Goal: Task Accomplishment & Management: Use online tool/utility

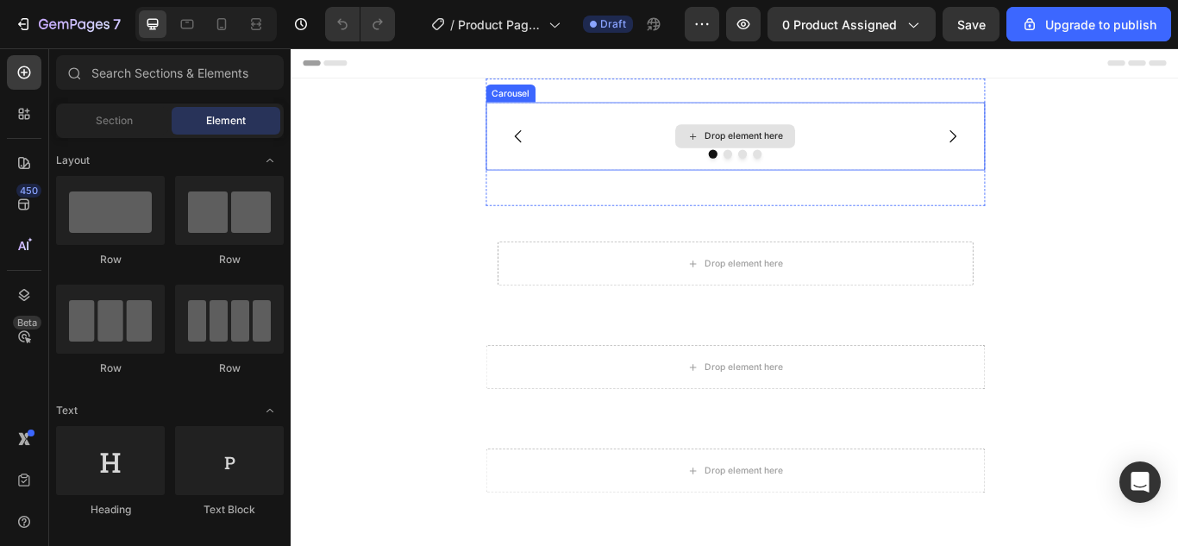
click at [860, 165] on div "Drop element here" at bounding box center [808, 150] width 582 height 79
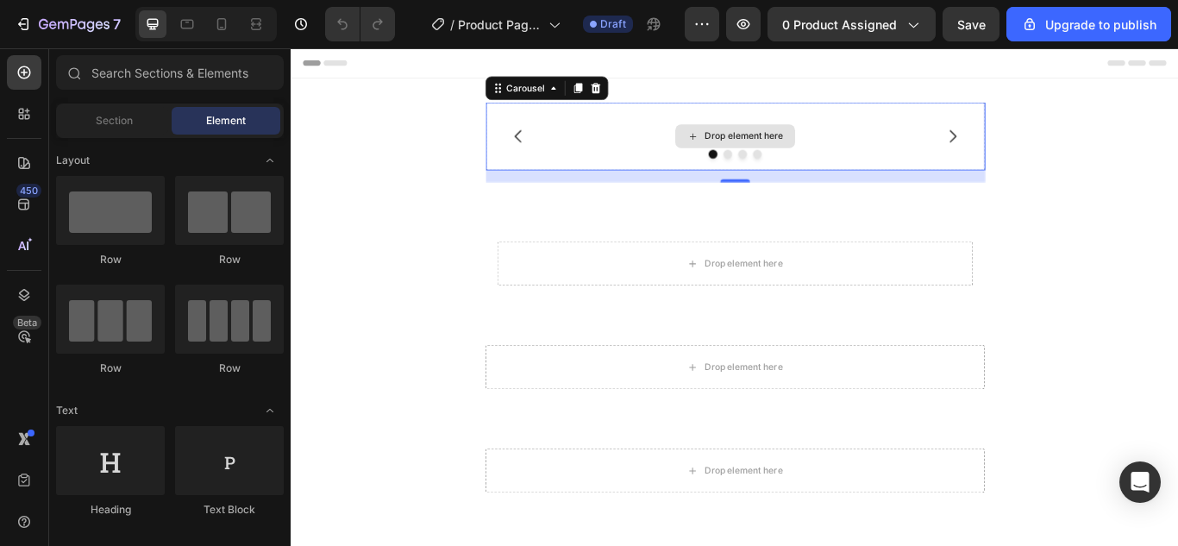
click at [785, 148] on div "Drop element here" at bounding box center [817, 151] width 91 height 14
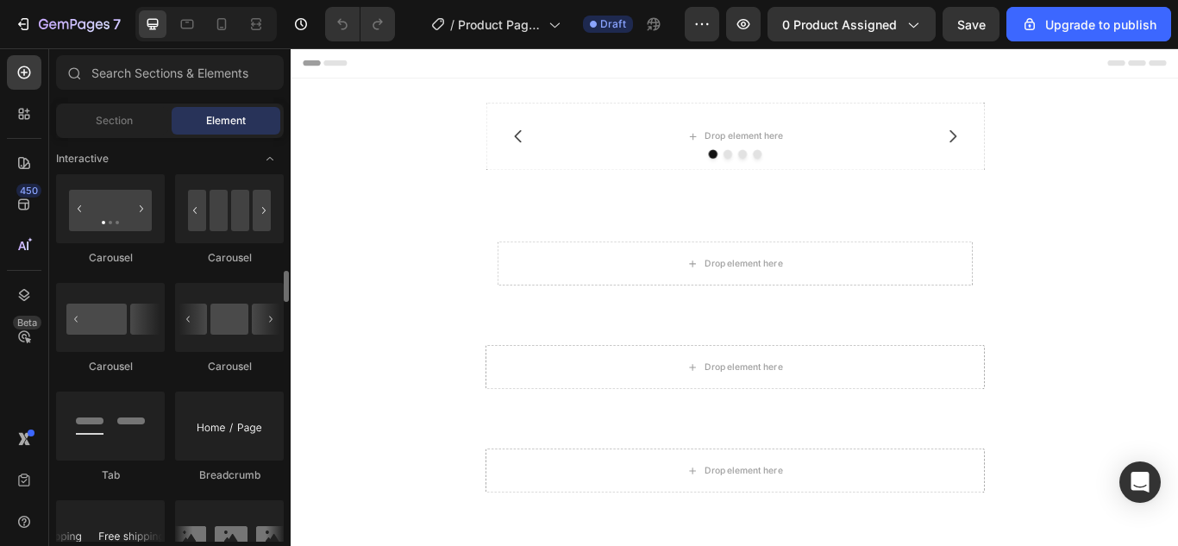
scroll to position [1810, 0]
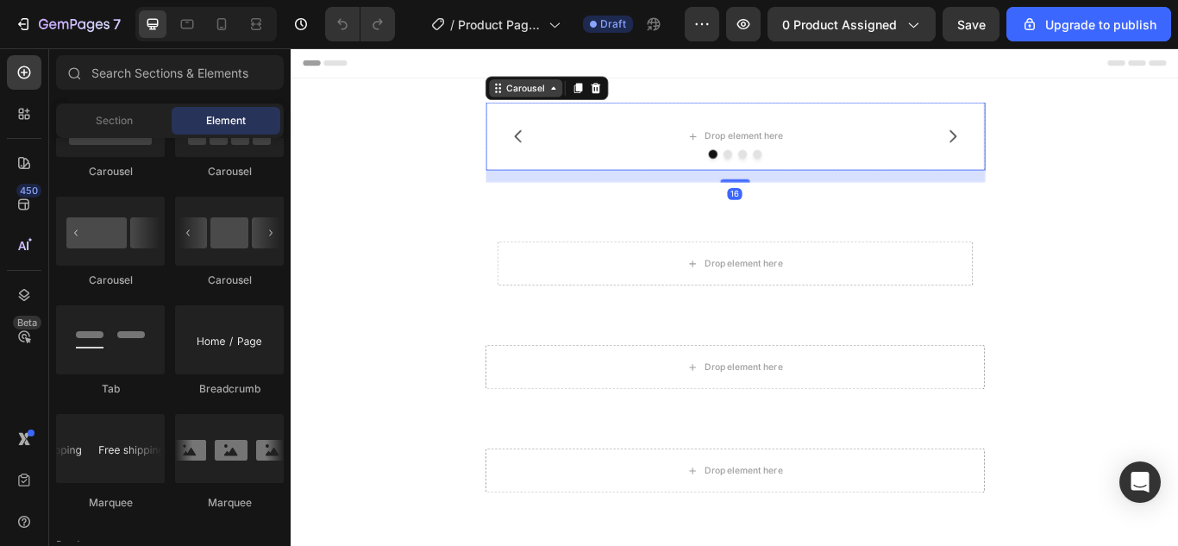
click at [549, 104] on div "Carousel" at bounding box center [564, 94] width 85 height 21
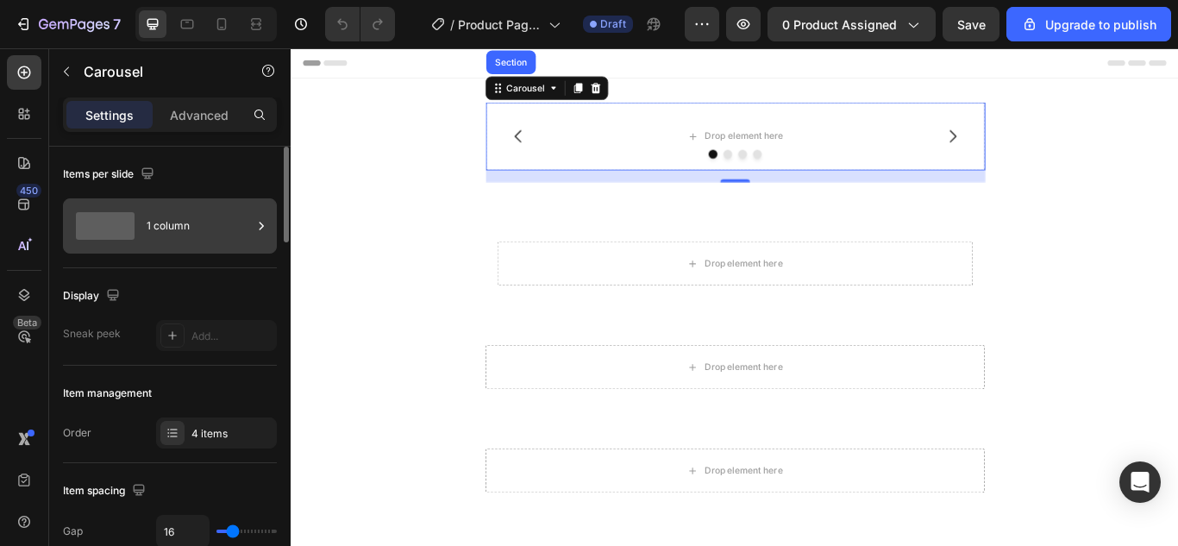
click at [253, 233] on icon at bounding box center [261, 225] width 17 height 17
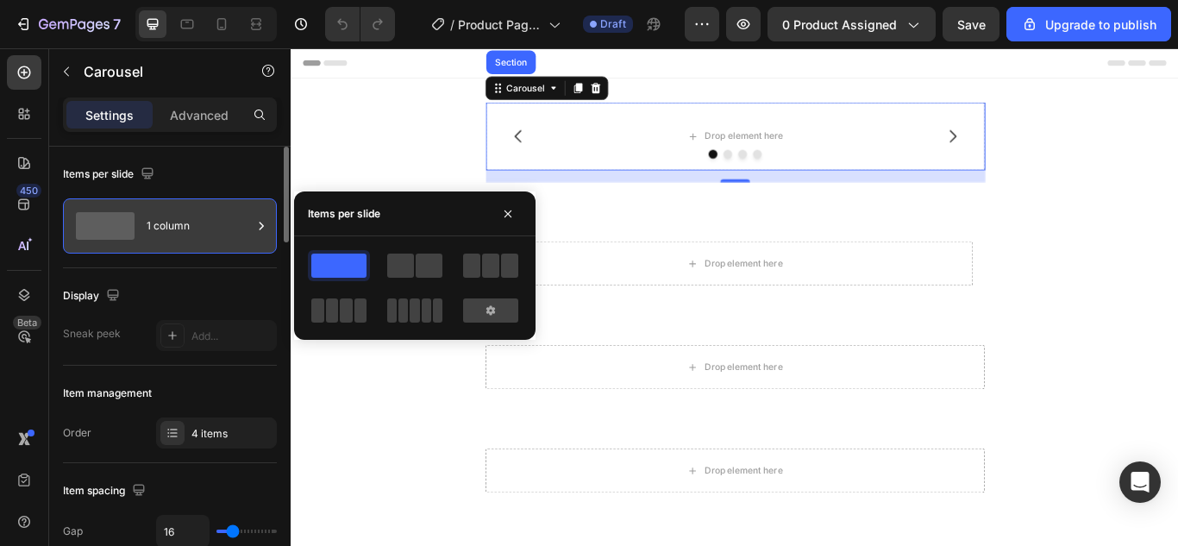
click at [253, 233] on icon at bounding box center [261, 225] width 17 height 17
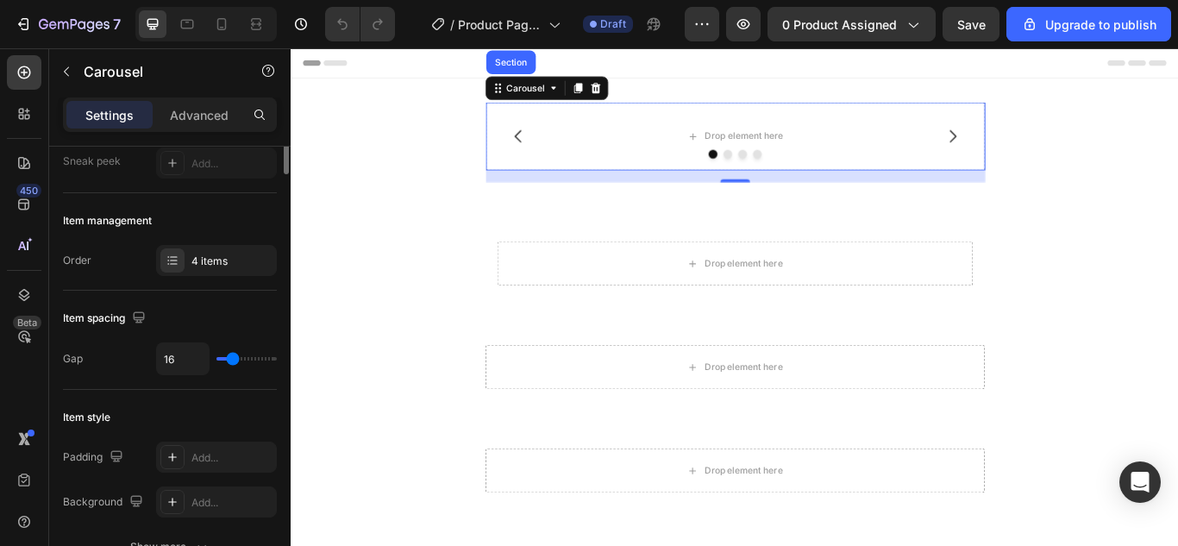
scroll to position [0, 0]
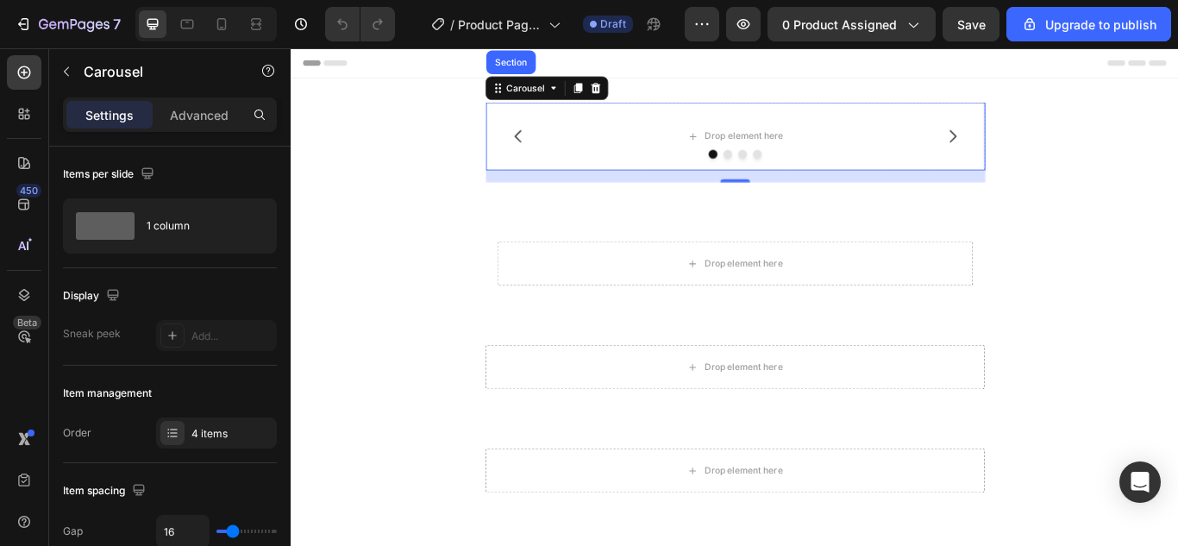
click at [1177, 132] on div "Drop element here Drop element here Drop element here Row Drop element here Car…" at bounding box center [808, 467] width 1035 height 766
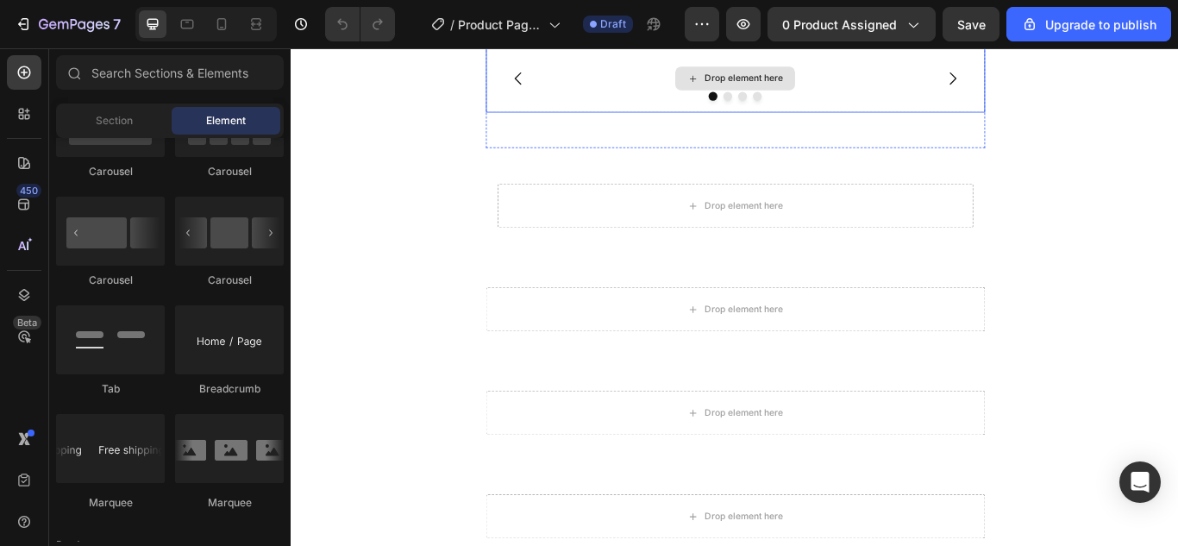
scroll to position [86, 0]
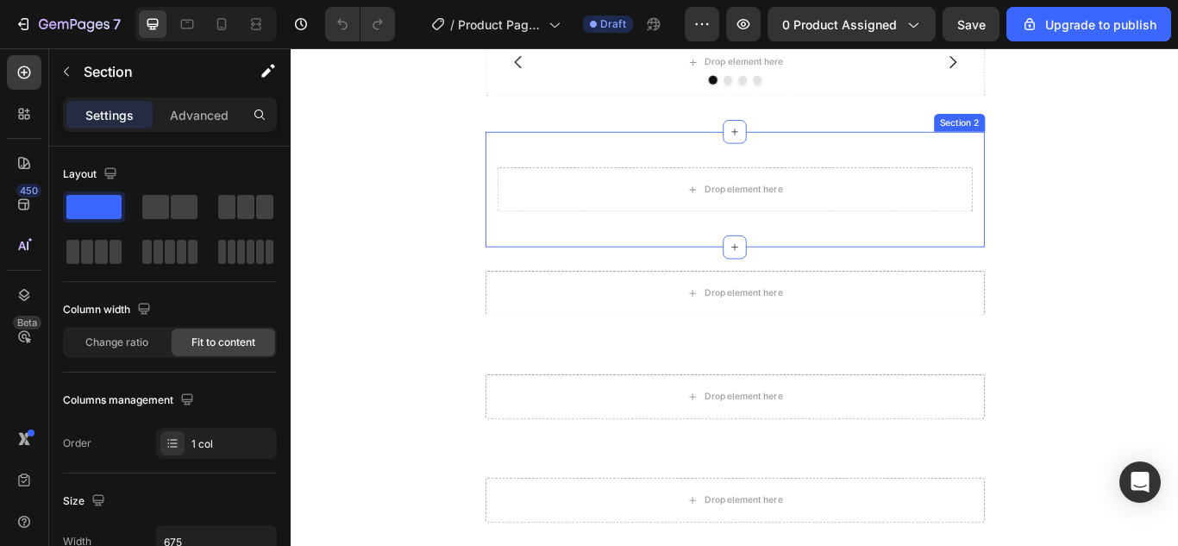
click at [1075, 141] on div "Section 2" at bounding box center [1069, 135] width 59 height 21
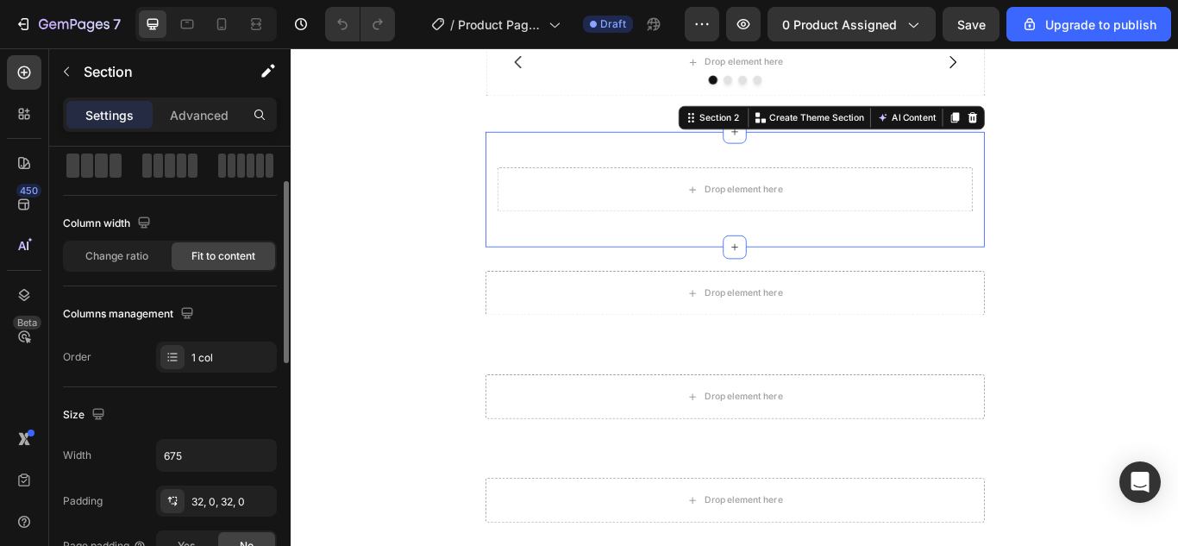
scroll to position [172, 0]
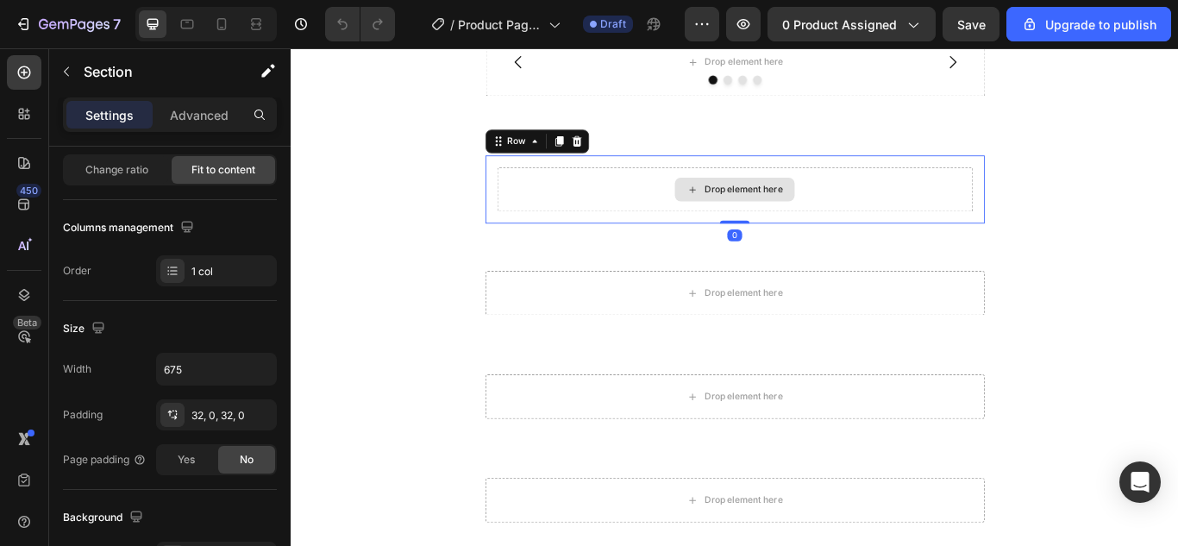
click at [1005, 203] on div "Drop element here" at bounding box center [808, 213] width 554 height 52
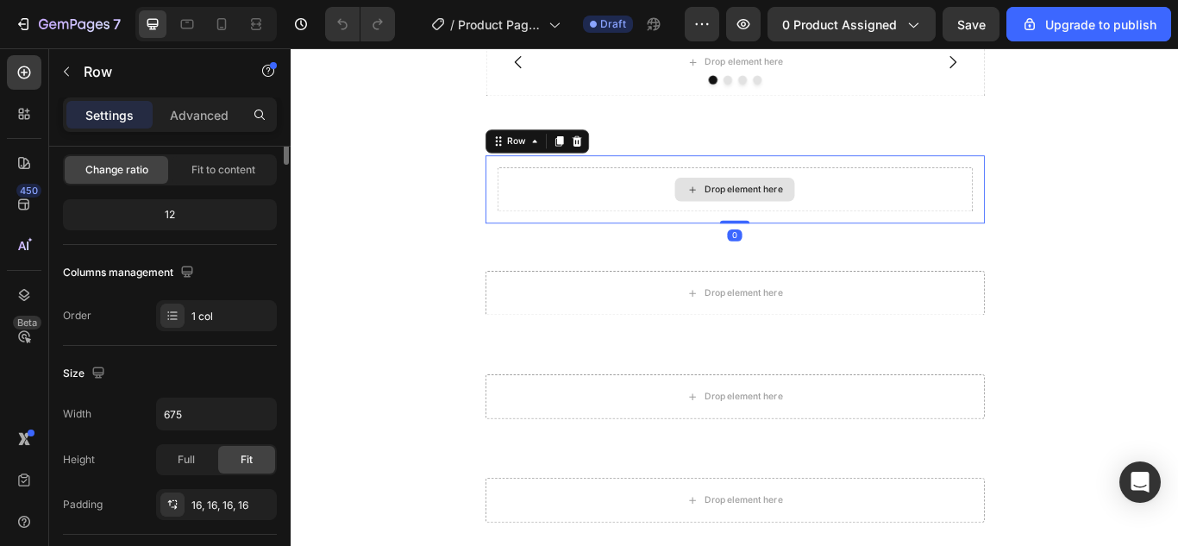
scroll to position [0, 0]
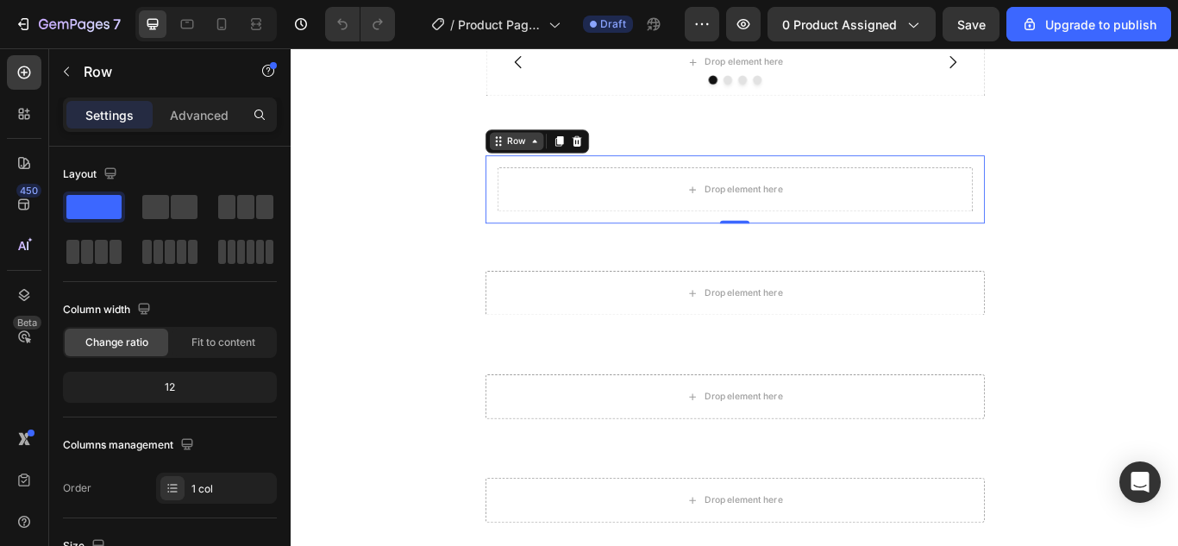
click at [527, 164] on div "Row" at bounding box center [553, 157] width 63 height 21
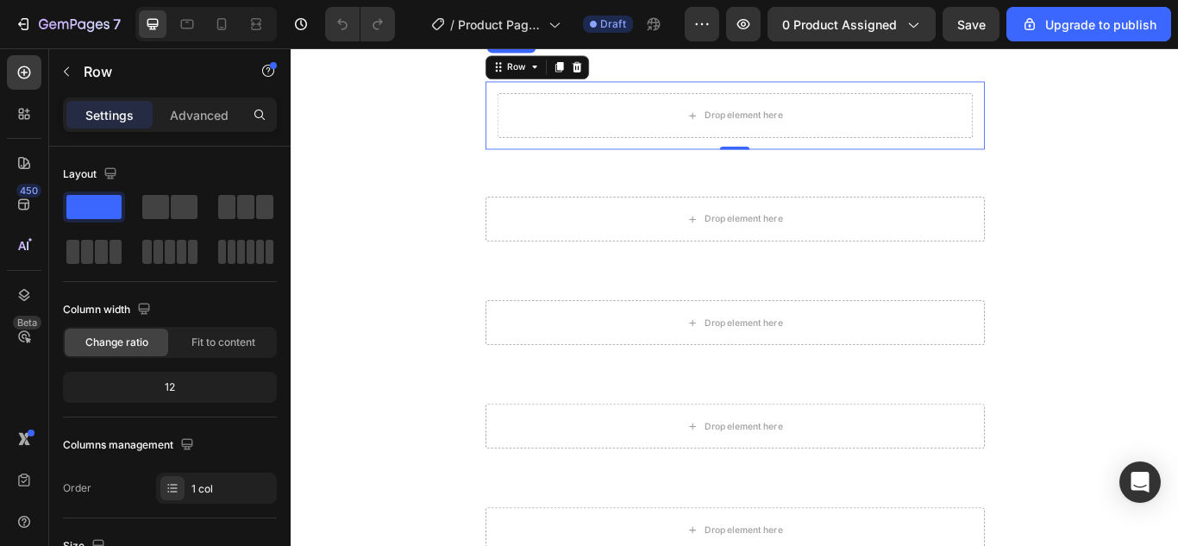
click at [1177, 201] on div "Drop element here Drop element here Drop element here Row Drop element here Car…" at bounding box center [808, 294] width 1035 height 766
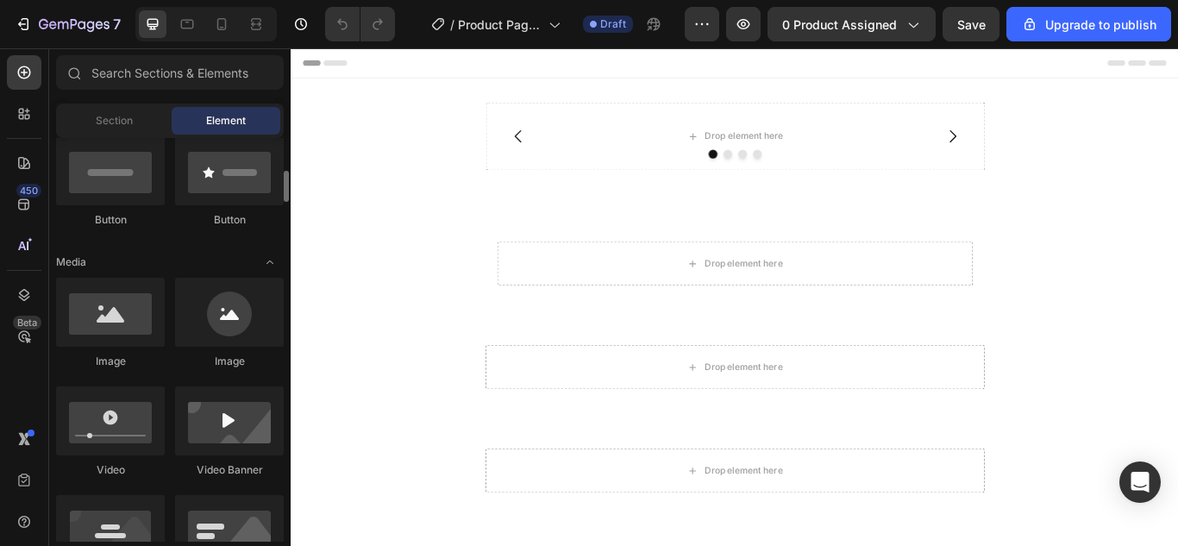
scroll to position [517, 0]
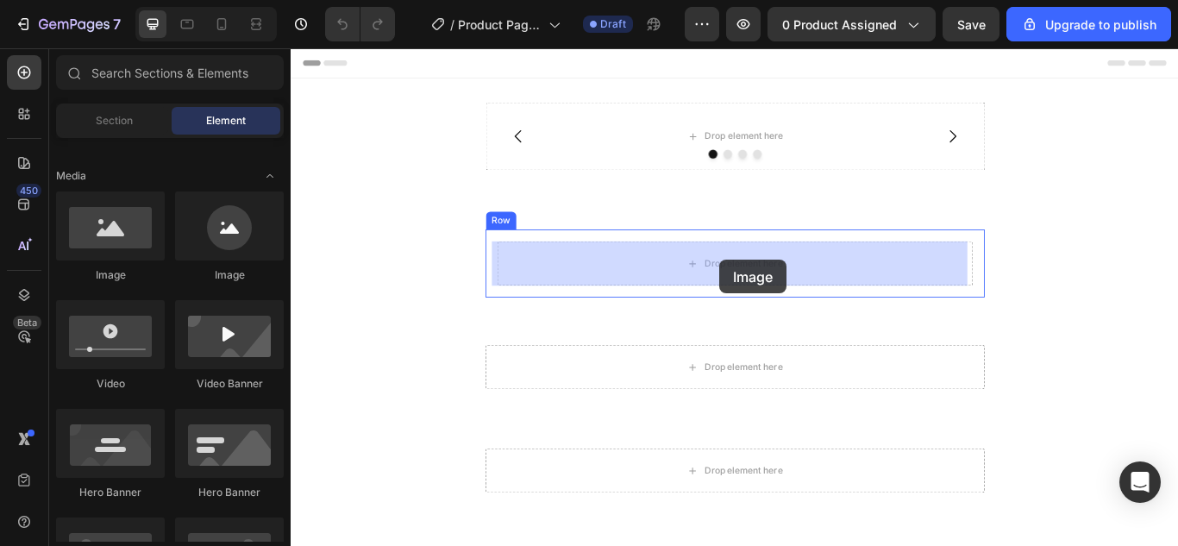
drag, startPoint x: 403, startPoint y: 287, endPoint x: 791, endPoint y: 295, distance: 388.0
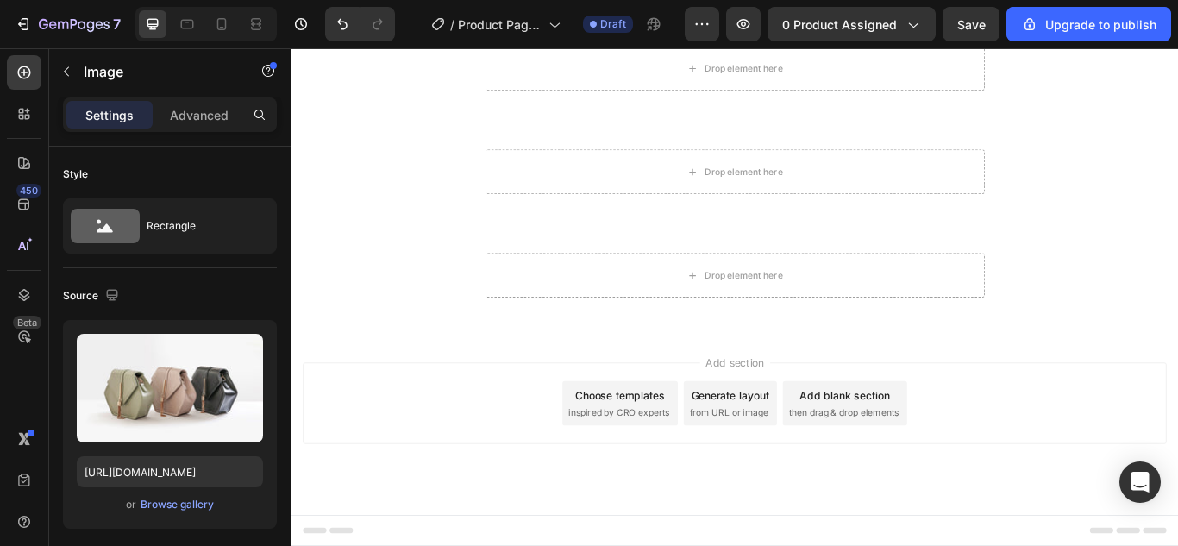
scroll to position [603, 0]
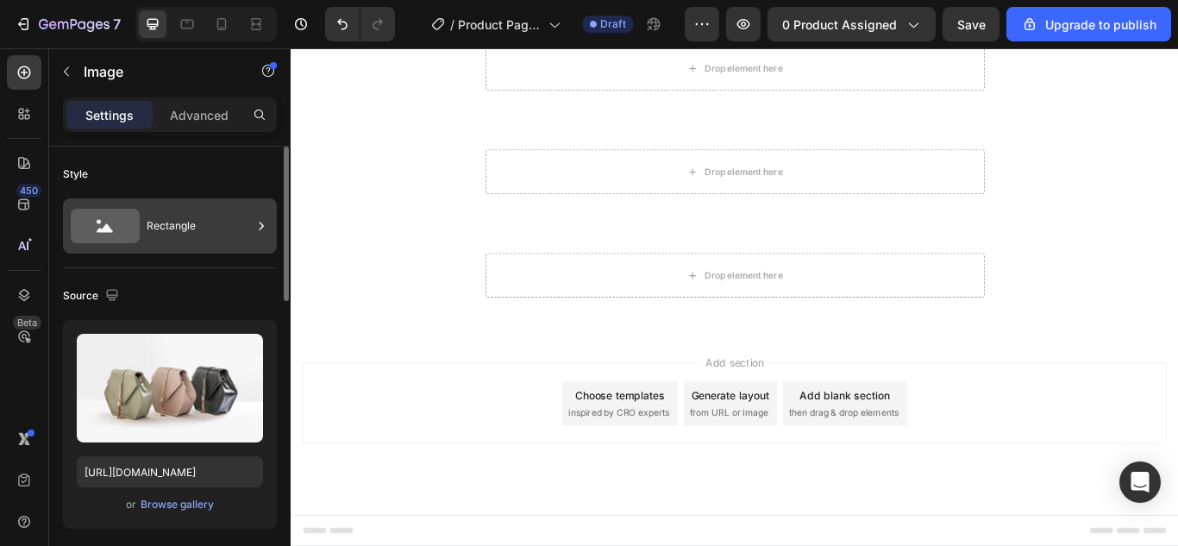
drag, startPoint x: 109, startPoint y: 216, endPoint x: 105, endPoint y: 224, distance: 9.3
click at [105, 224] on icon at bounding box center [105, 226] width 69 height 34
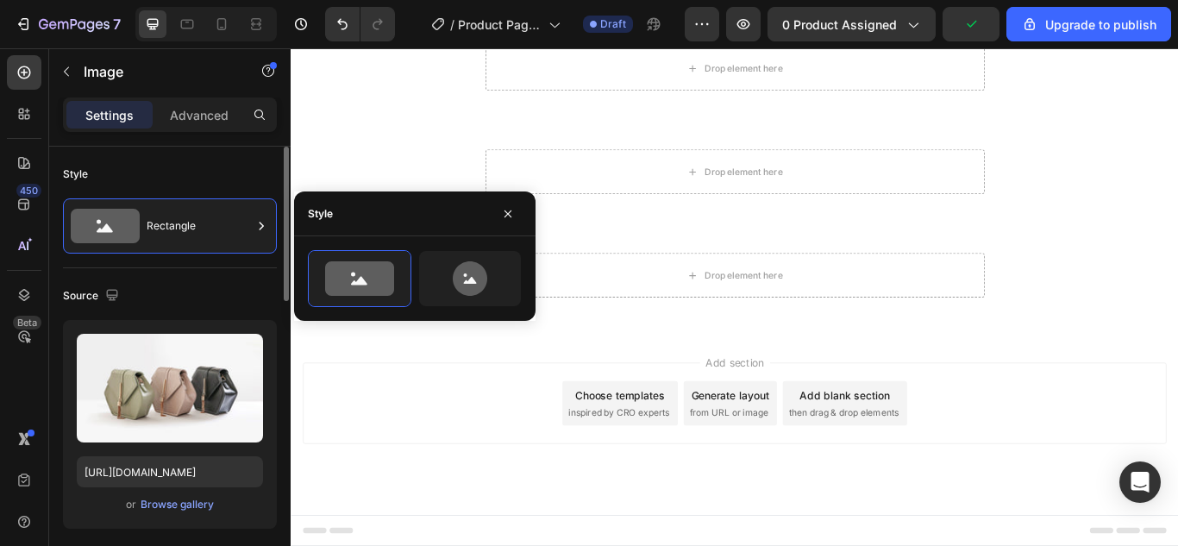
click at [174, 289] on div "Source" at bounding box center [170, 296] width 214 height 28
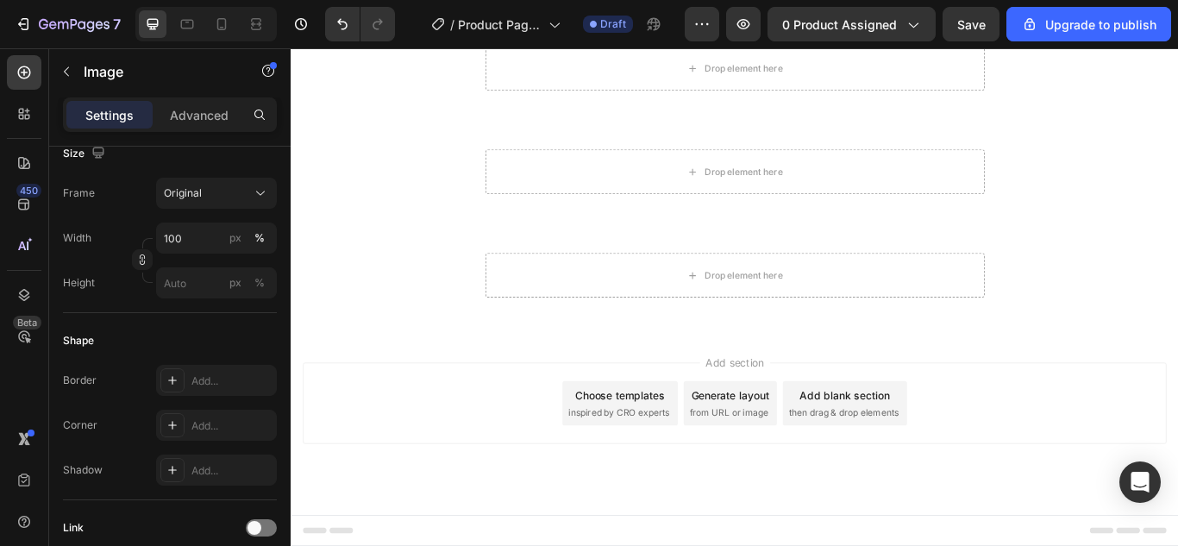
scroll to position [0, 0]
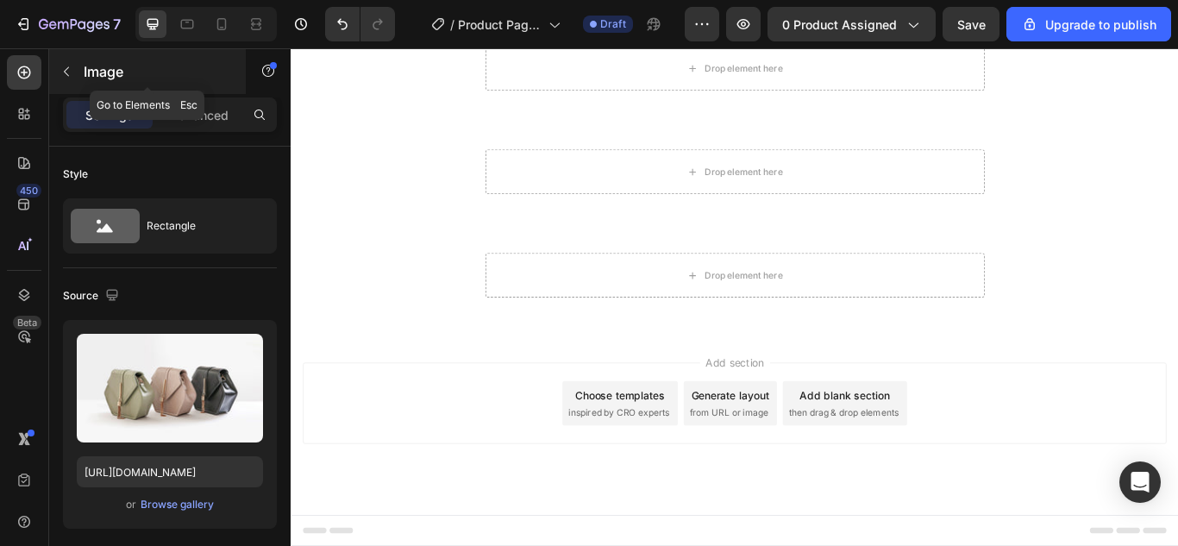
click at [68, 64] on button "button" at bounding box center [67, 72] width 28 height 28
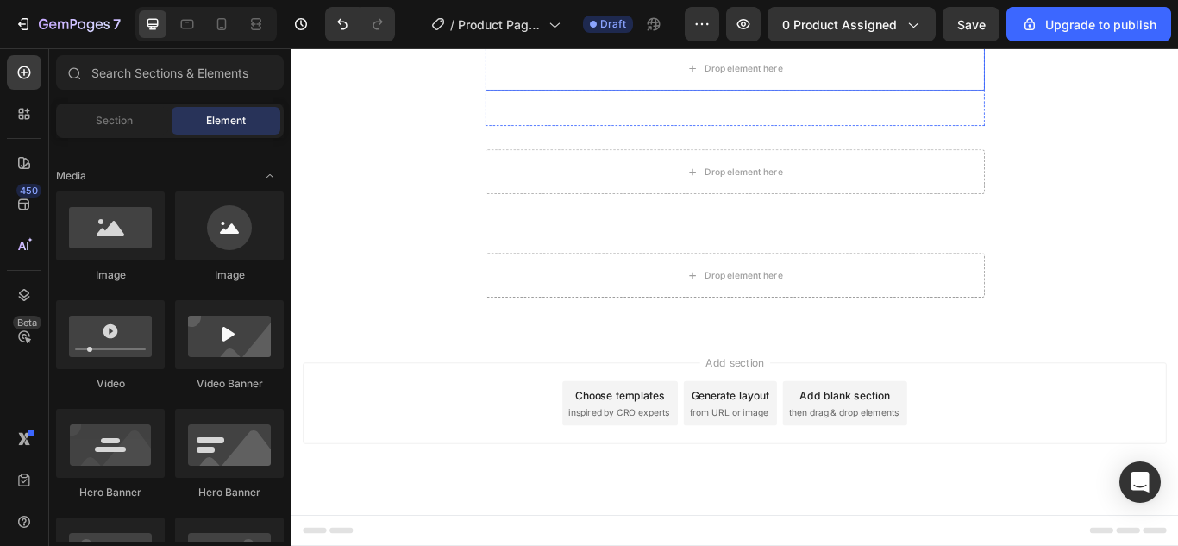
scroll to position [517, 0]
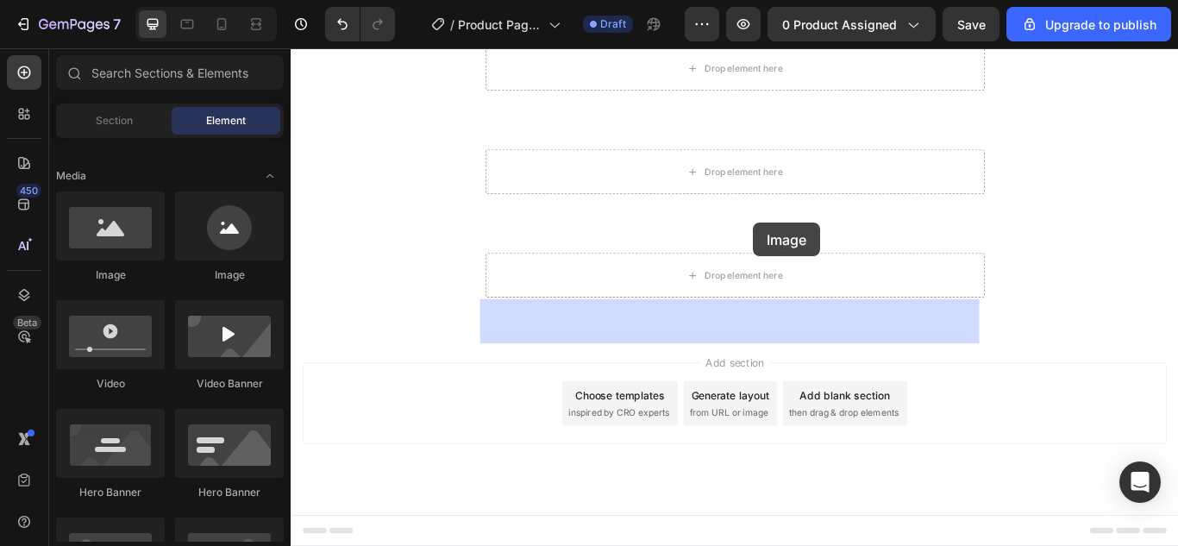
drag, startPoint x: 398, startPoint y: 292, endPoint x: 829, endPoint y: 252, distance: 433.0
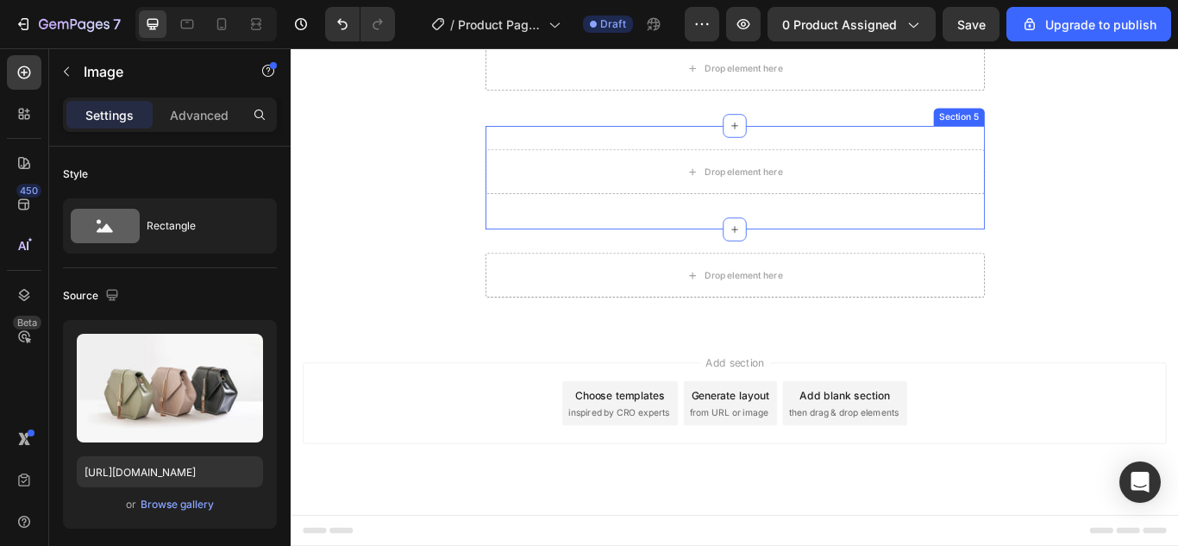
scroll to position [1035, 0]
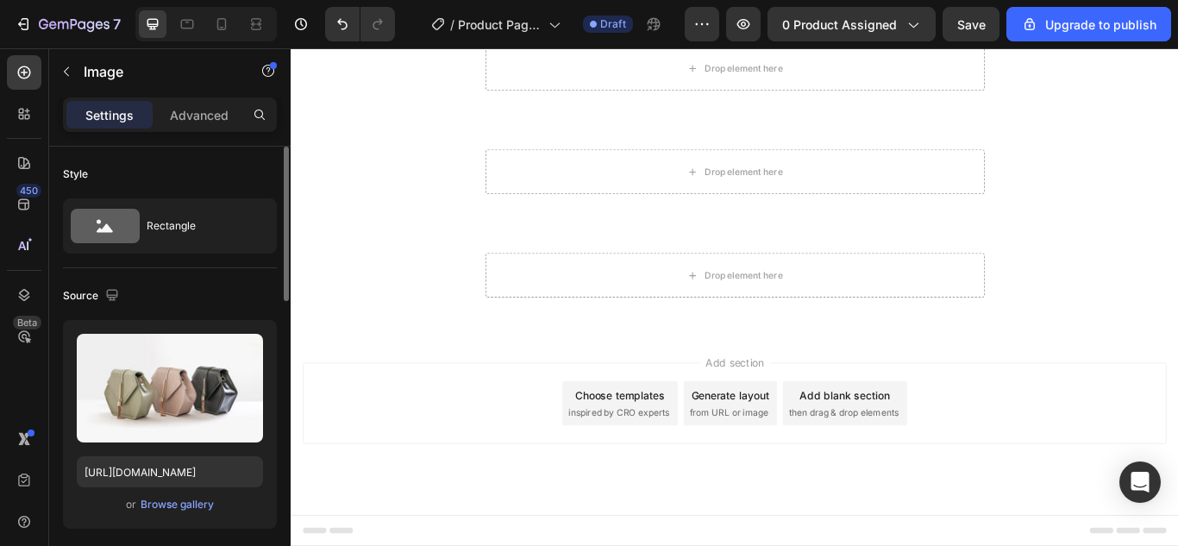
click at [249, 170] on div "Style" at bounding box center [170, 174] width 214 height 28
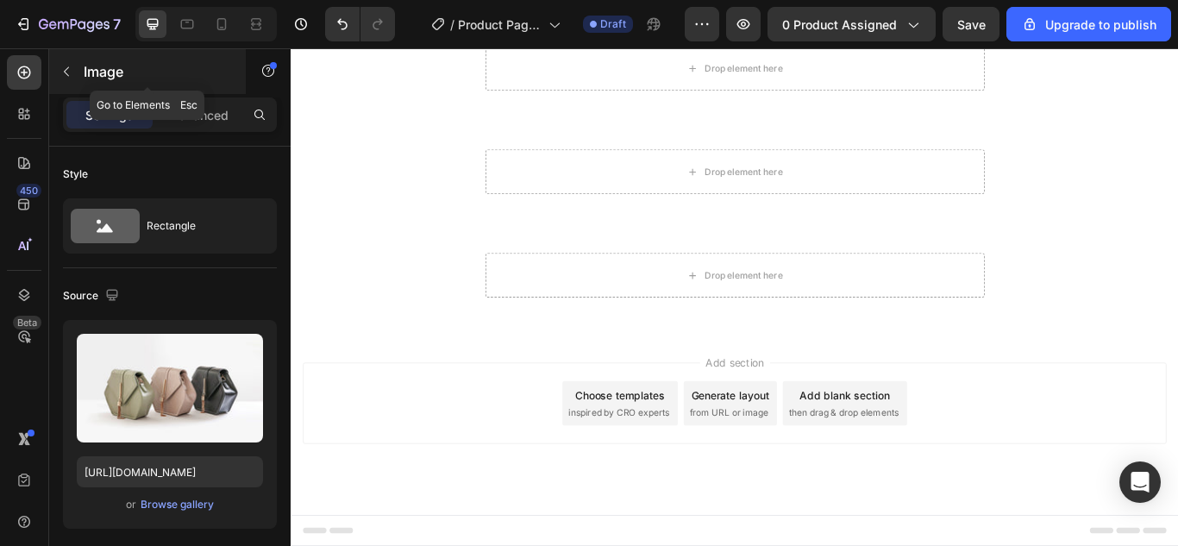
click at [58, 71] on button "button" at bounding box center [67, 72] width 28 height 28
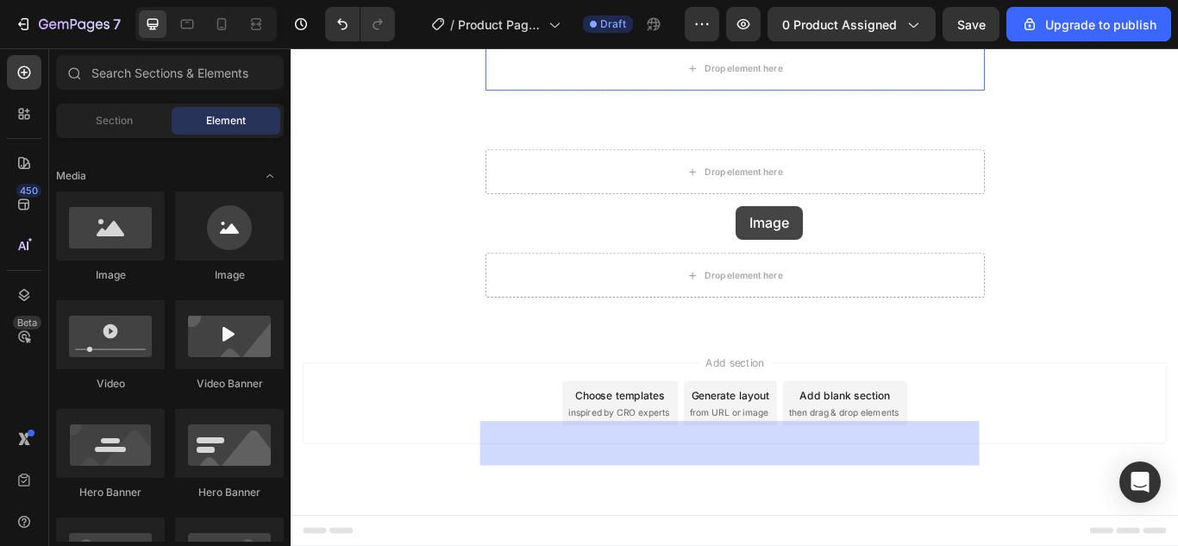
drag, startPoint x: 397, startPoint y: 298, endPoint x: 810, endPoint y: 232, distance: 417.4
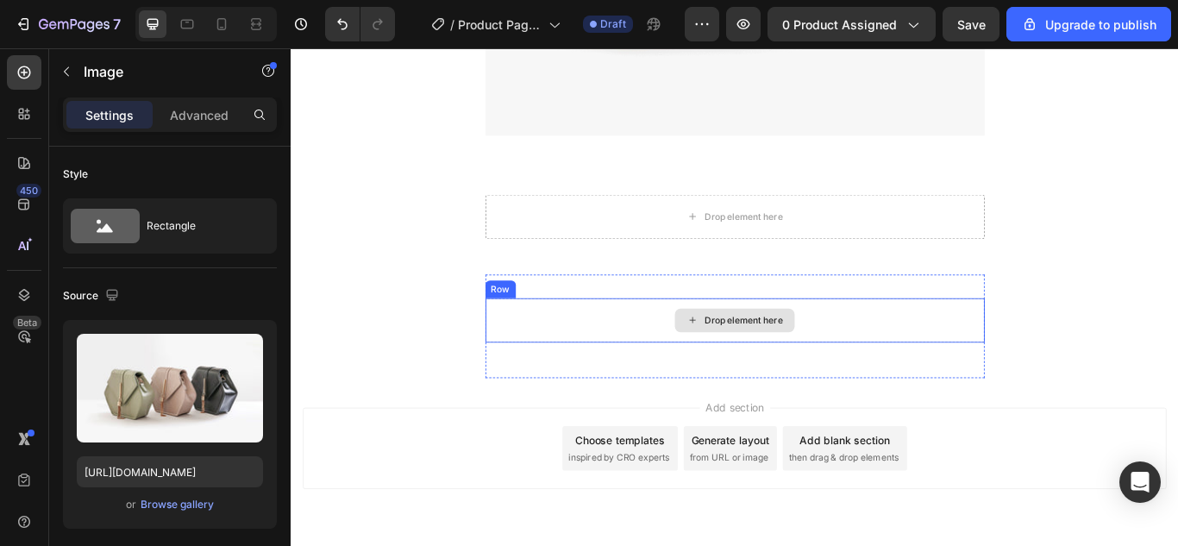
scroll to position [1552, 0]
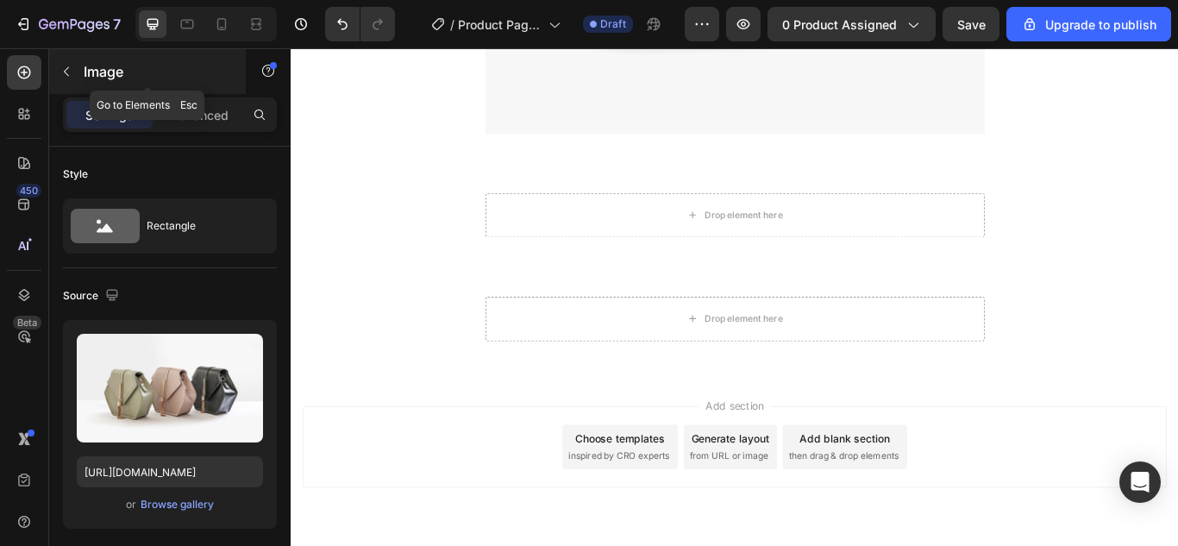
click at [70, 66] on icon "button" at bounding box center [66, 72] width 14 height 14
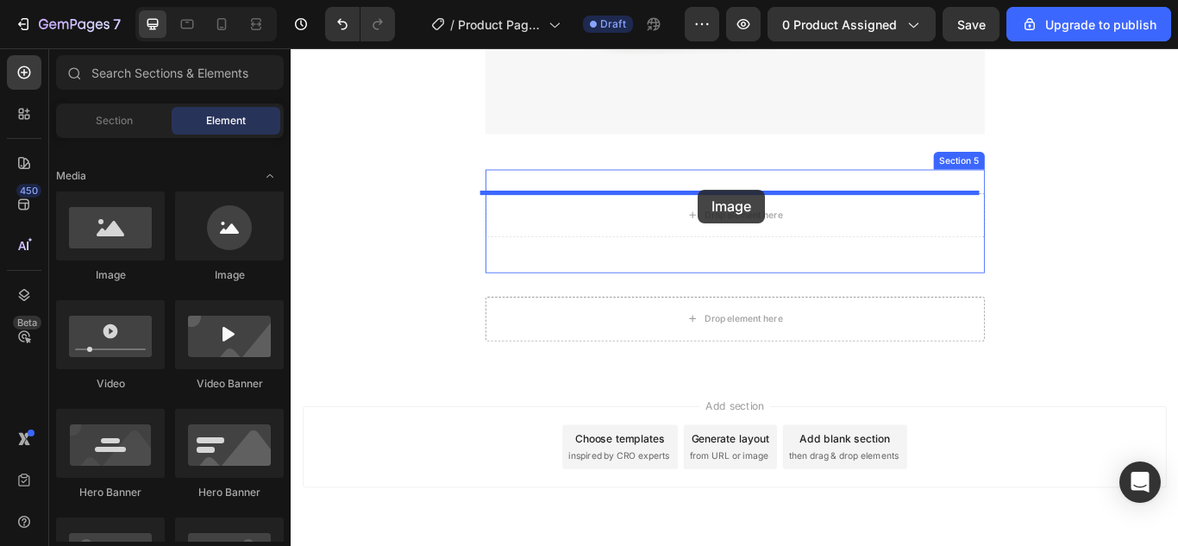
drag, startPoint x: 388, startPoint y: 288, endPoint x: 765, endPoint y: 213, distance: 384.1
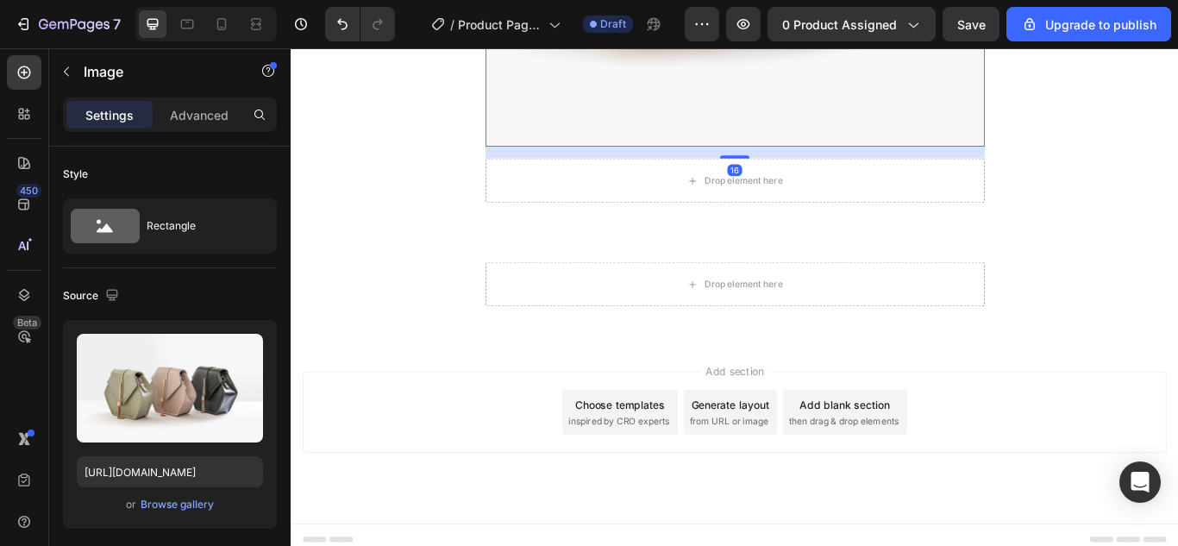
scroll to position [2053, 0]
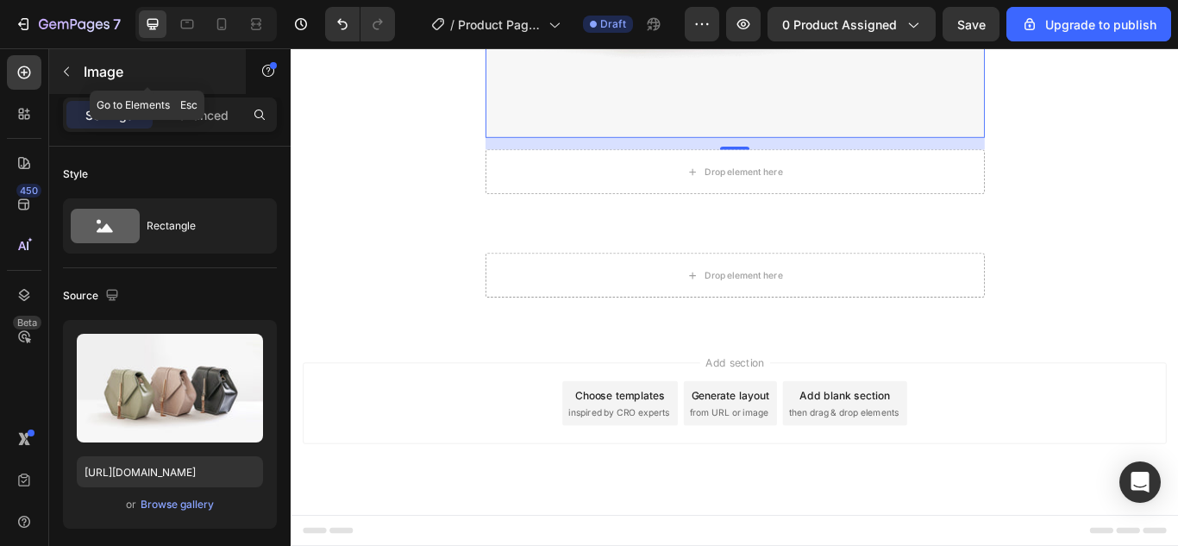
click at [67, 64] on button "button" at bounding box center [67, 72] width 28 height 28
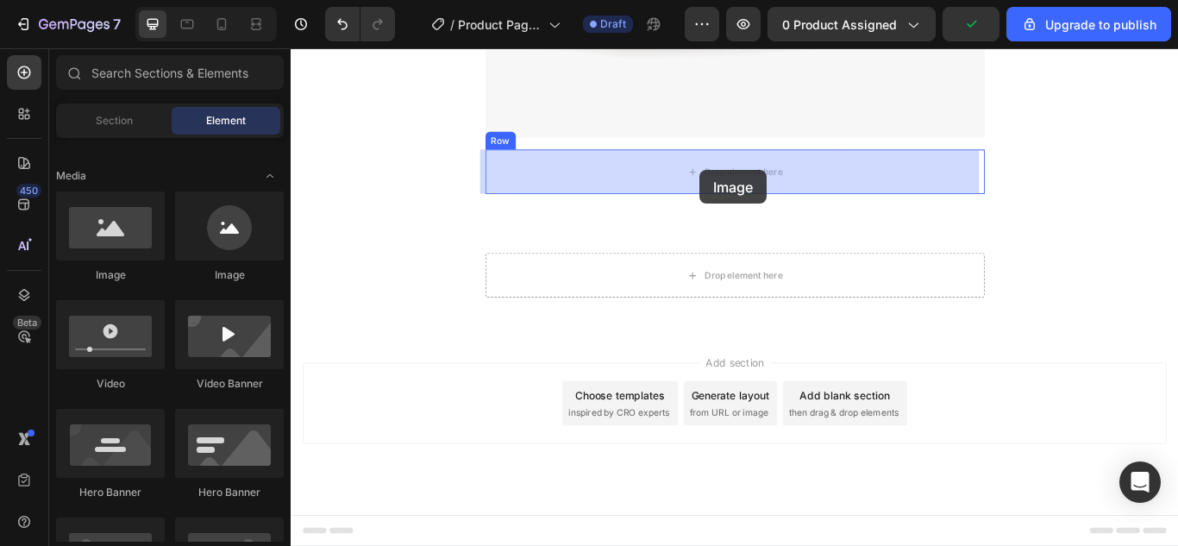
drag, startPoint x: 384, startPoint y: 275, endPoint x: 767, endPoint y: 191, distance: 392.8
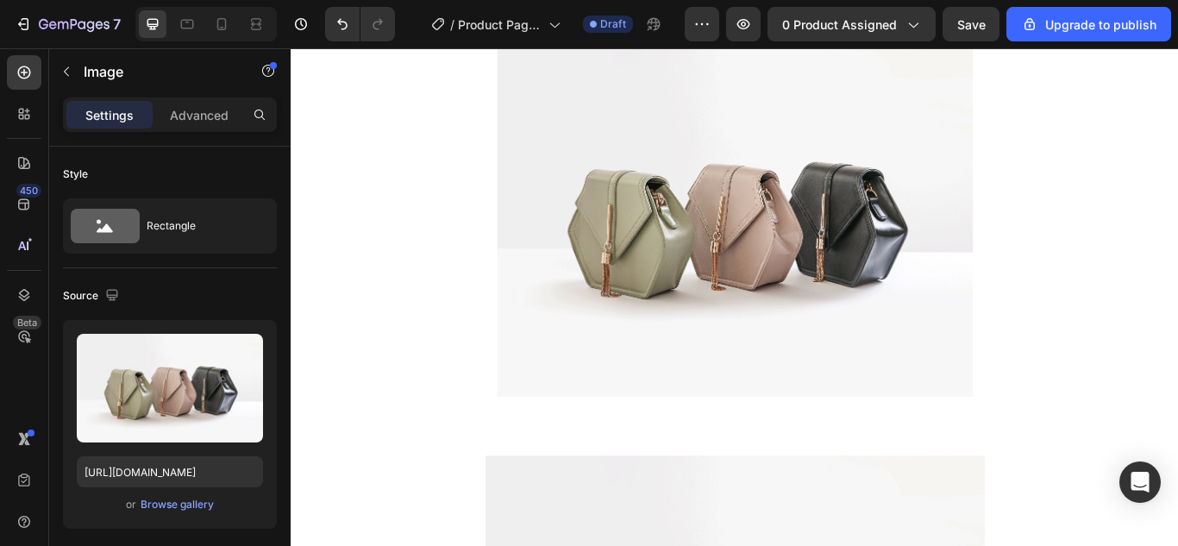
scroll to position [259, 0]
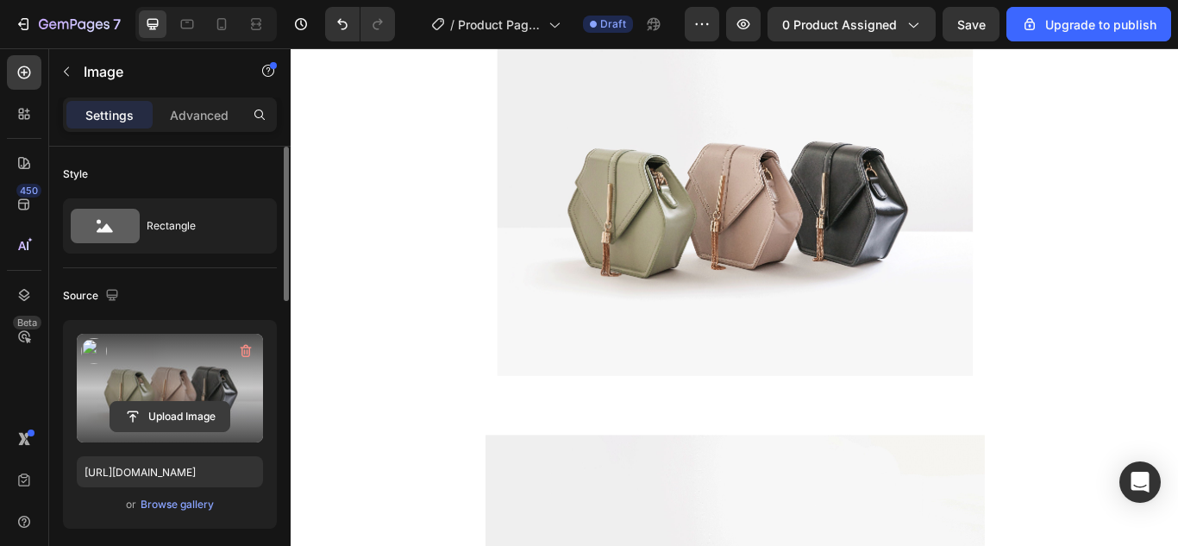
click at [144, 414] on input "file" at bounding box center [169, 416] width 119 height 29
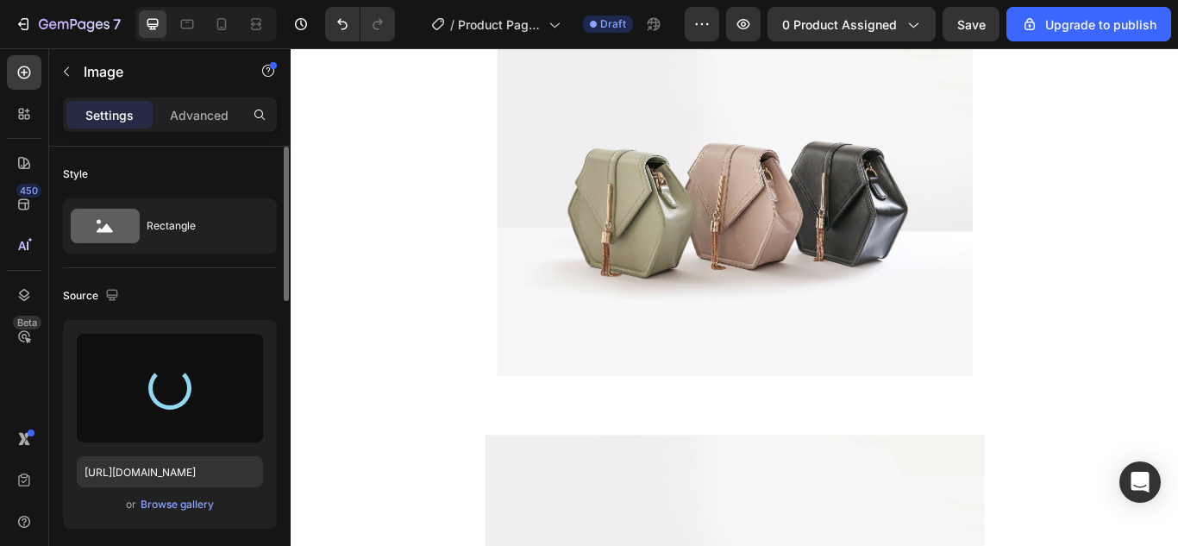
type input "[URL][DOMAIN_NAME]"
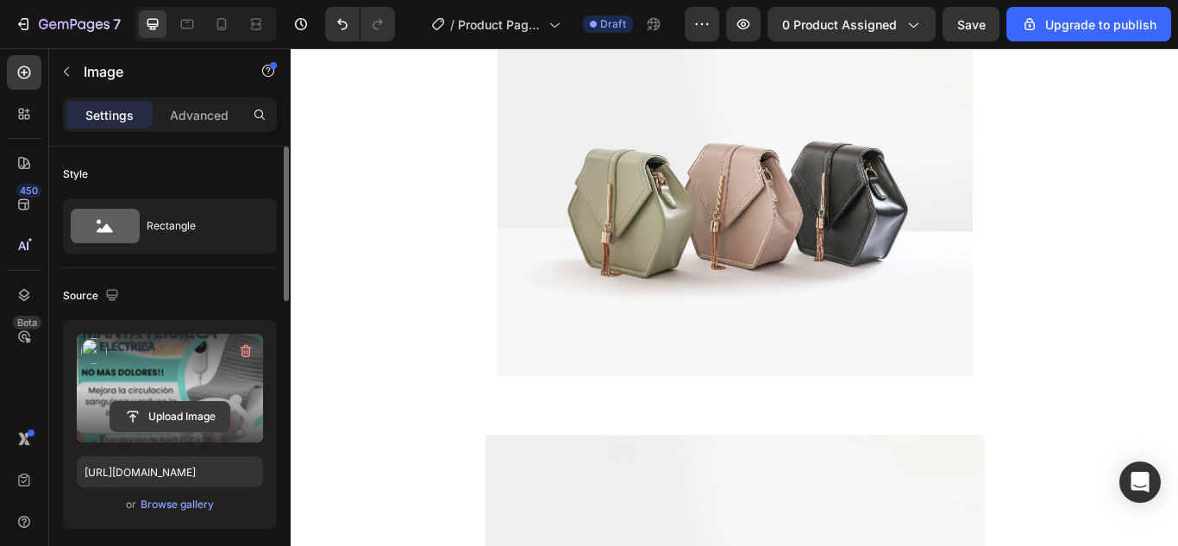
click at [186, 416] on input "file" at bounding box center [169, 416] width 119 height 29
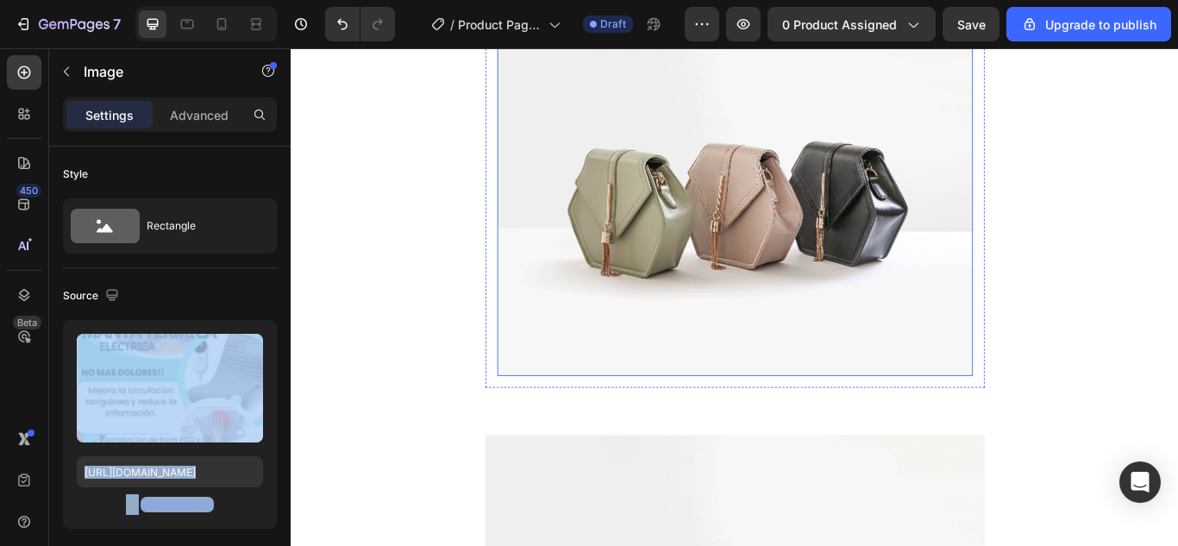
drag, startPoint x: 461, startPoint y: 417, endPoint x: 571, endPoint y: 303, distance: 158.5
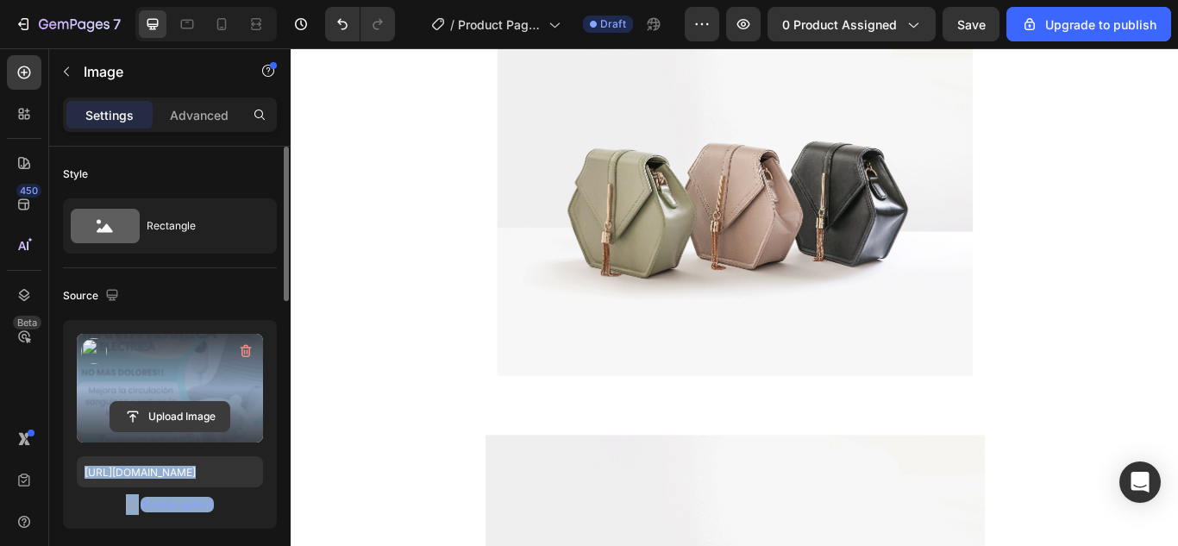
click at [182, 415] on input "file" at bounding box center [169, 416] width 119 height 29
click at [178, 418] on input "file" at bounding box center [169, 416] width 119 height 29
click at [151, 363] on label at bounding box center [170, 388] width 186 height 109
click at [151, 402] on input "file" at bounding box center [169, 416] width 119 height 29
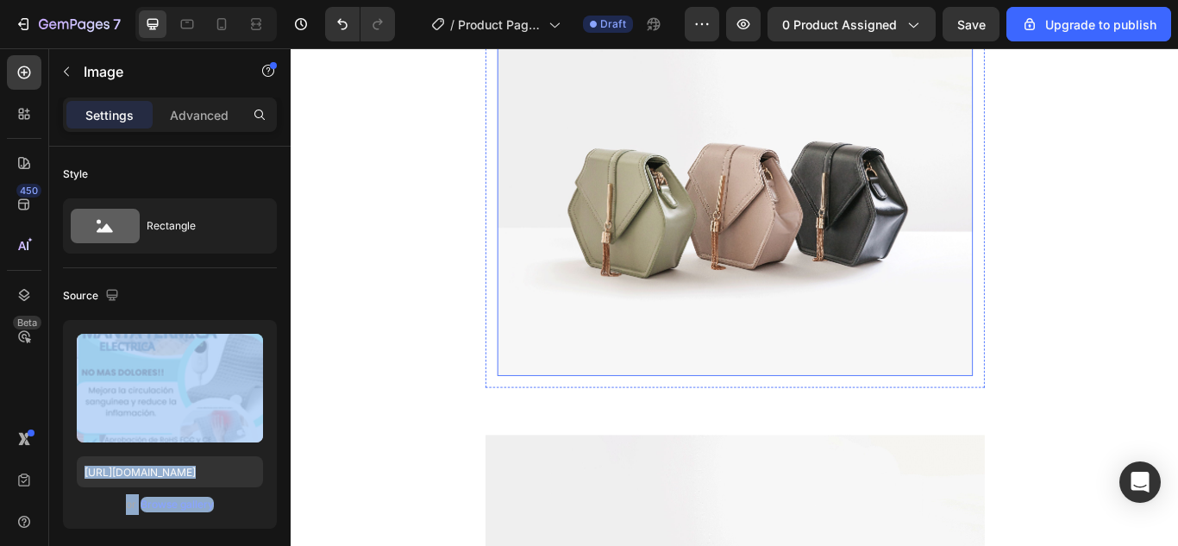
drag, startPoint x: 433, startPoint y: 421, endPoint x: 639, endPoint y: 236, distance: 276.6
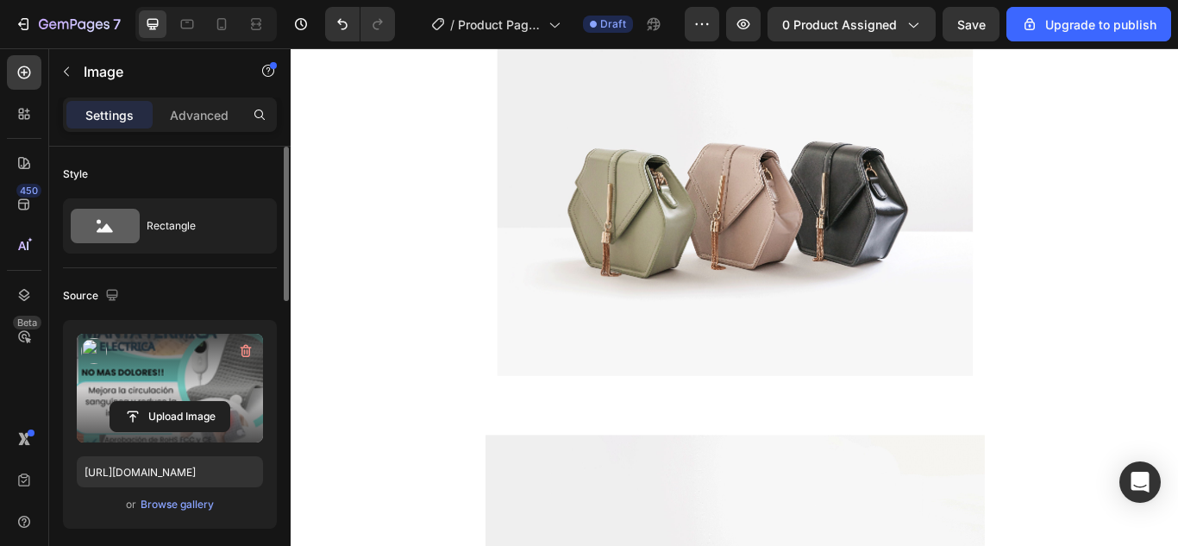
click at [97, 381] on label at bounding box center [170, 388] width 186 height 109
click at [110, 402] on input "file" at bounding box center [169, 416] width 119 height 29
click at [250, 350] on icon "button" at bounding box center [246, 351] width 11 height 13
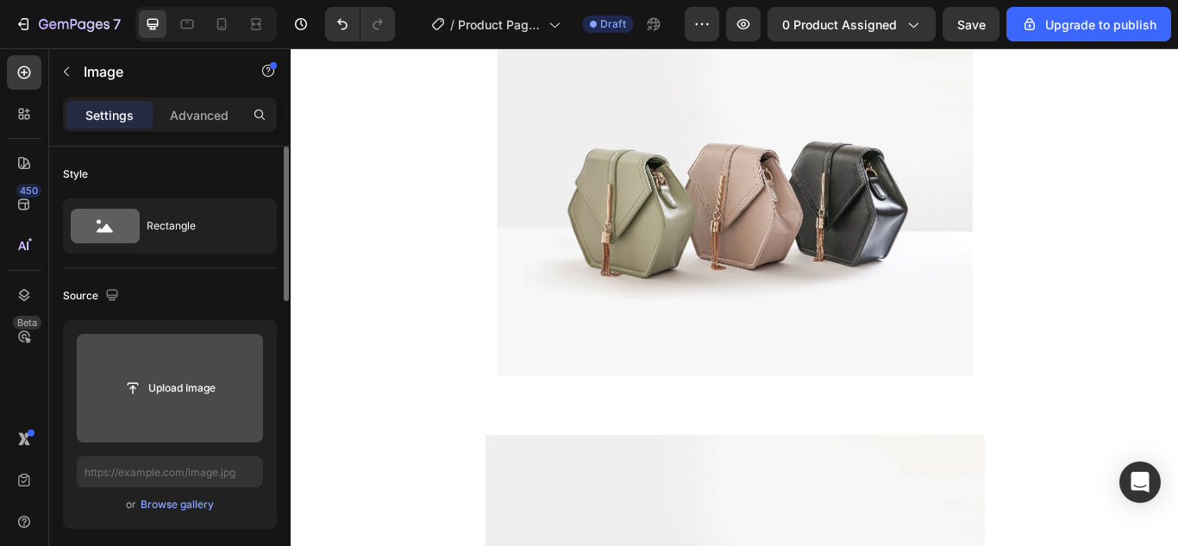
click at [158, 385] on input "file" at bounding box center [169, 387] width 119 height 29
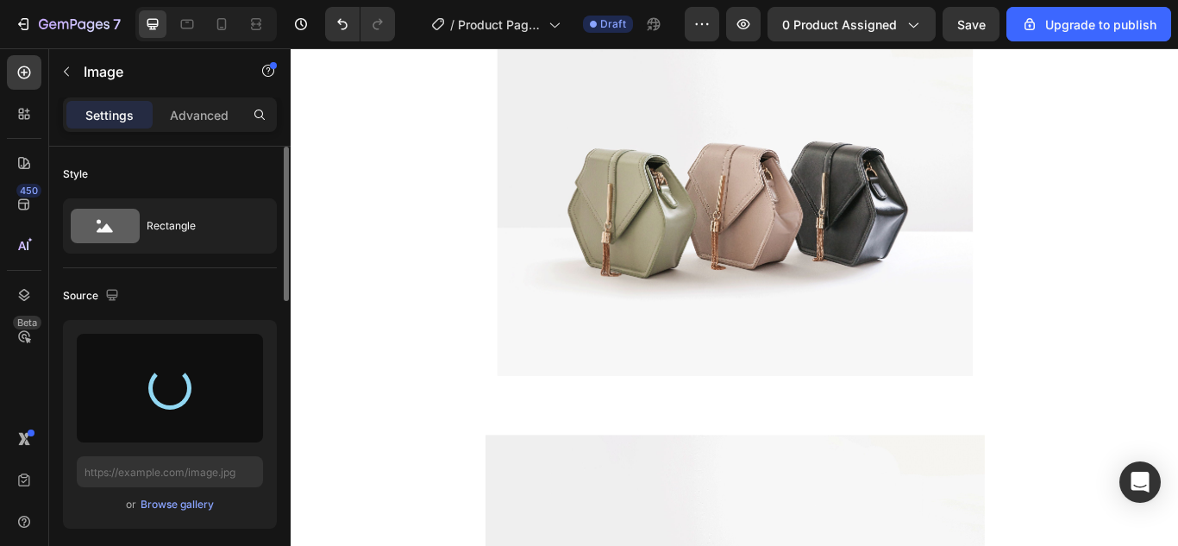
type input "[URL][DOMAIN_NAME]"
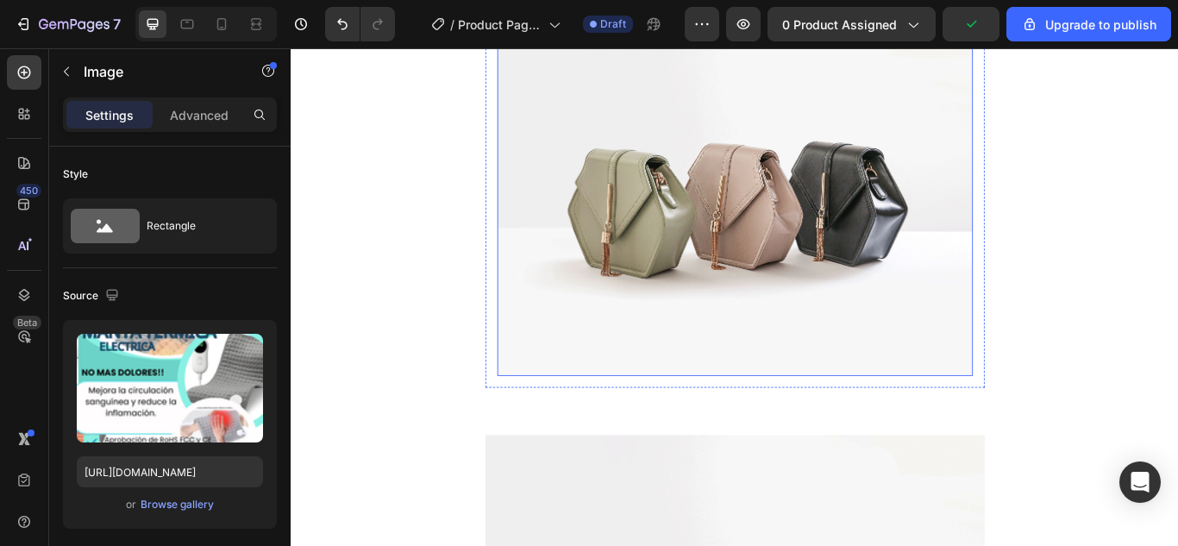
drag, startPoint x: 462, startPoint y: 427, endPoint x: 846, endPoint y: 228, distance: 431.9
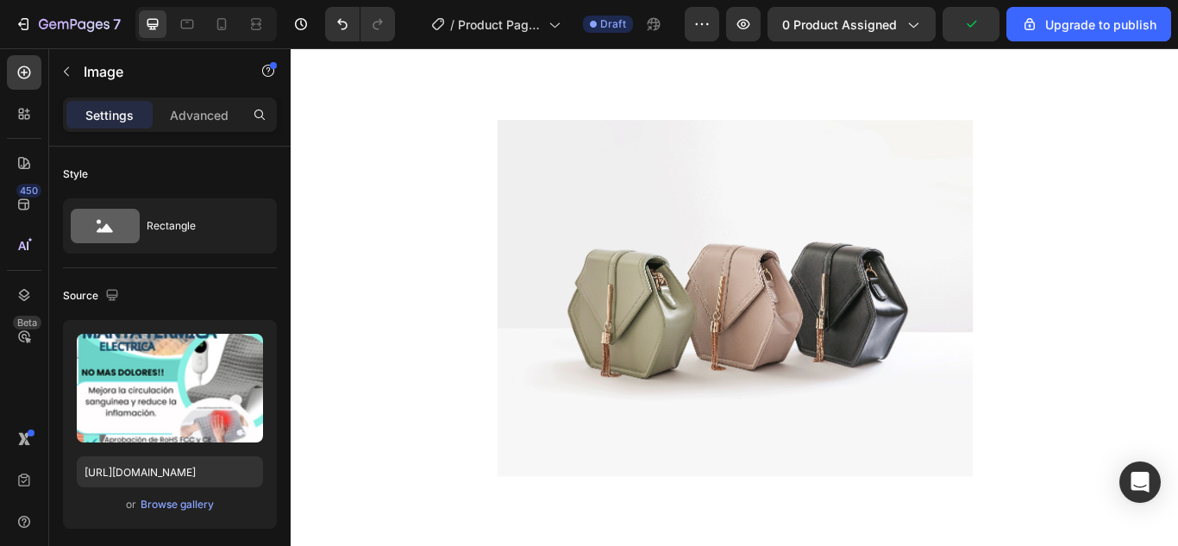
scroll to position [0, 0]
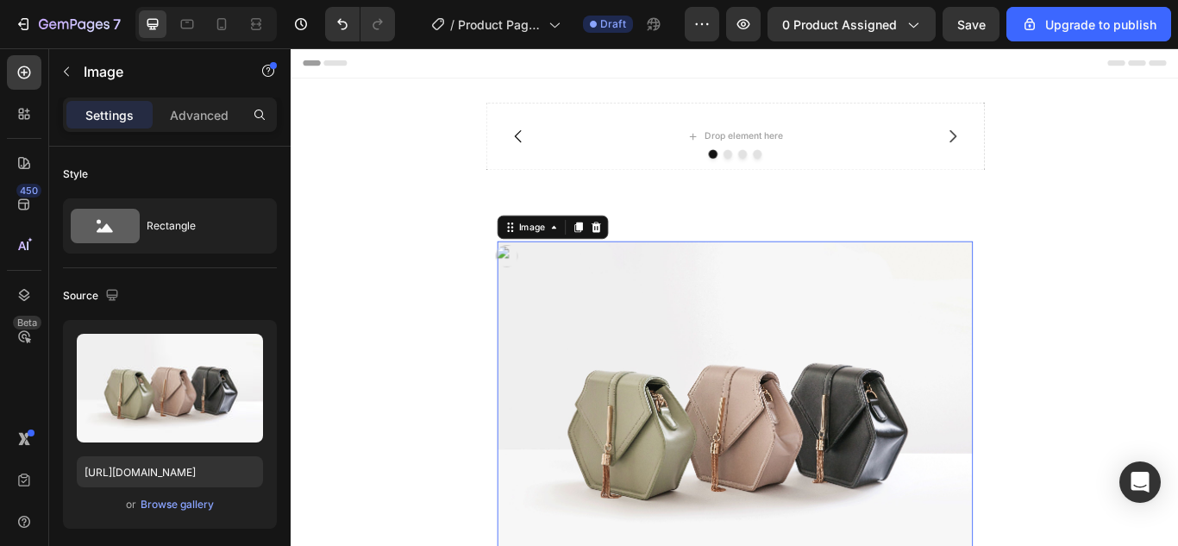
click at [988, 315] on img at bounding box center [808, 481] width 554 height 416
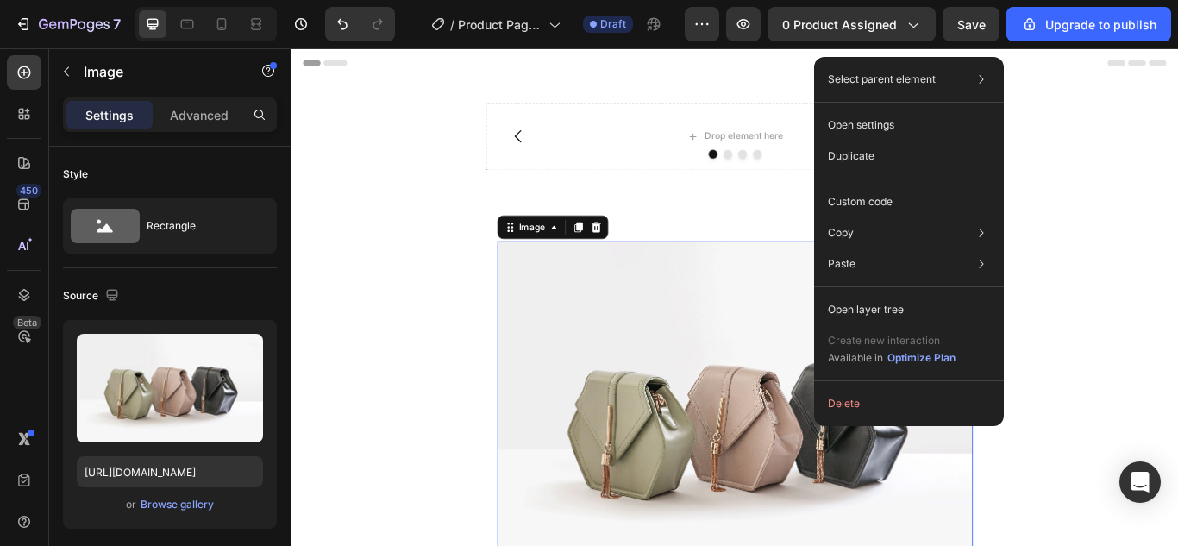
click at [503, 259] on section "Image 0 Row Section 2" at bounding box center [808, 481] width 610 height 498
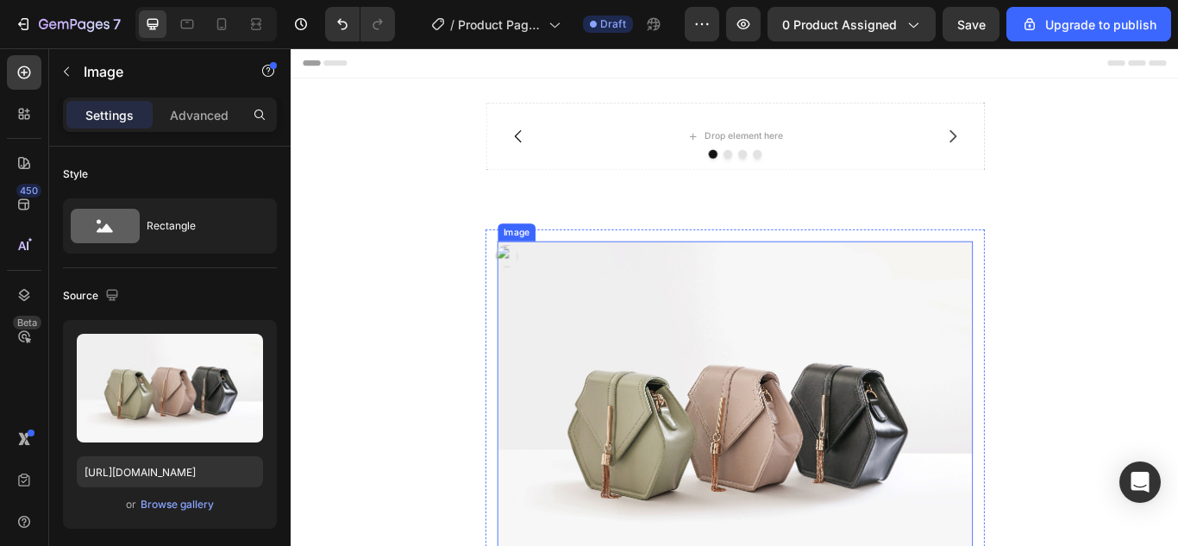
click at [675, 310] on img at bounding box center [808, 481] width 554 height 416
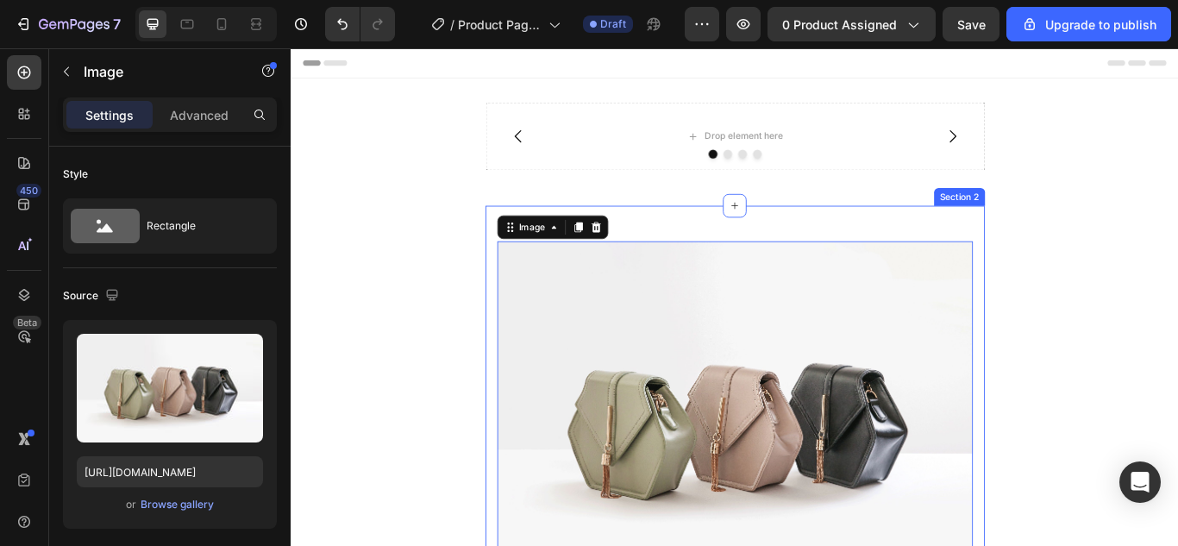
click at [1076, 224] on div "Section 2" at bounding box center [1069, 221] width 59 height 21
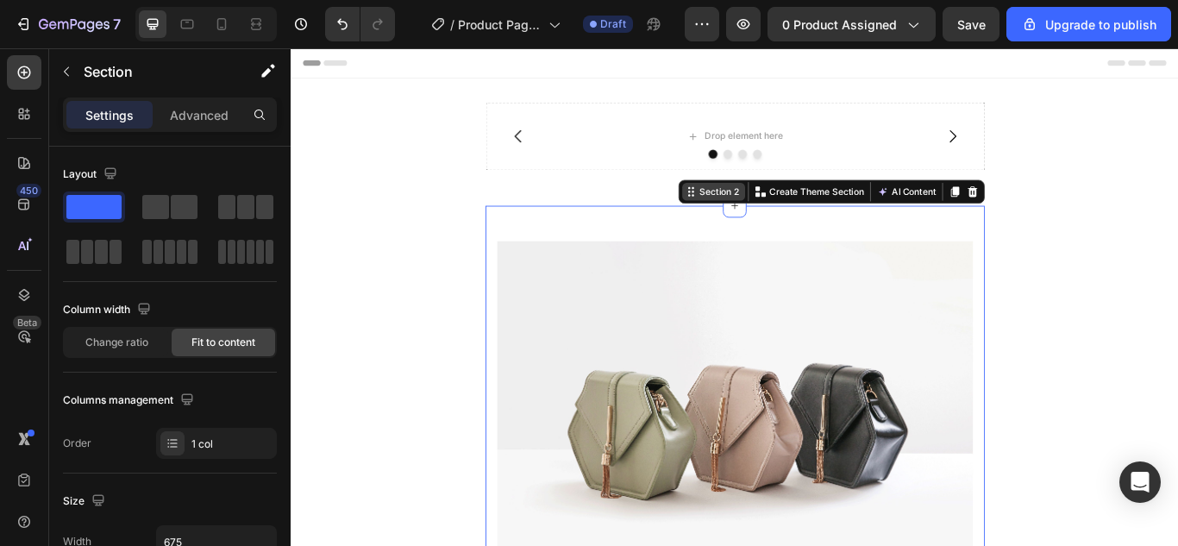
click at [779, 219] on div "Section 2" at bounding box center [790, 216] width 53 height 16
click at [752, 222] on div "Section 2" at bounding box center [783, 215] width 73 height 21
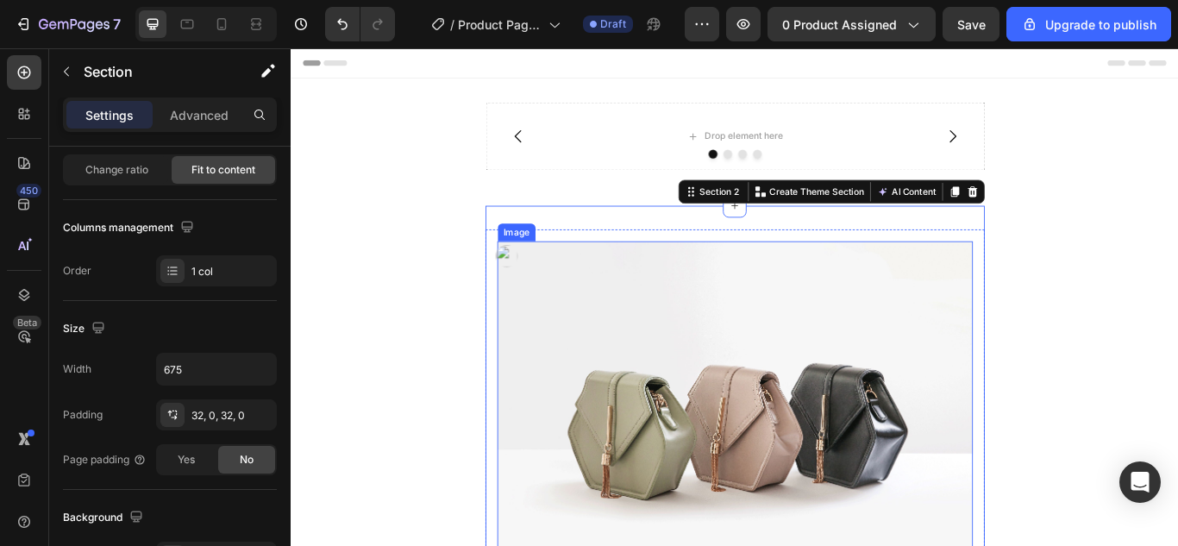
click at [628, 317] on img at bounding box center [808, 481] width 554 height 416
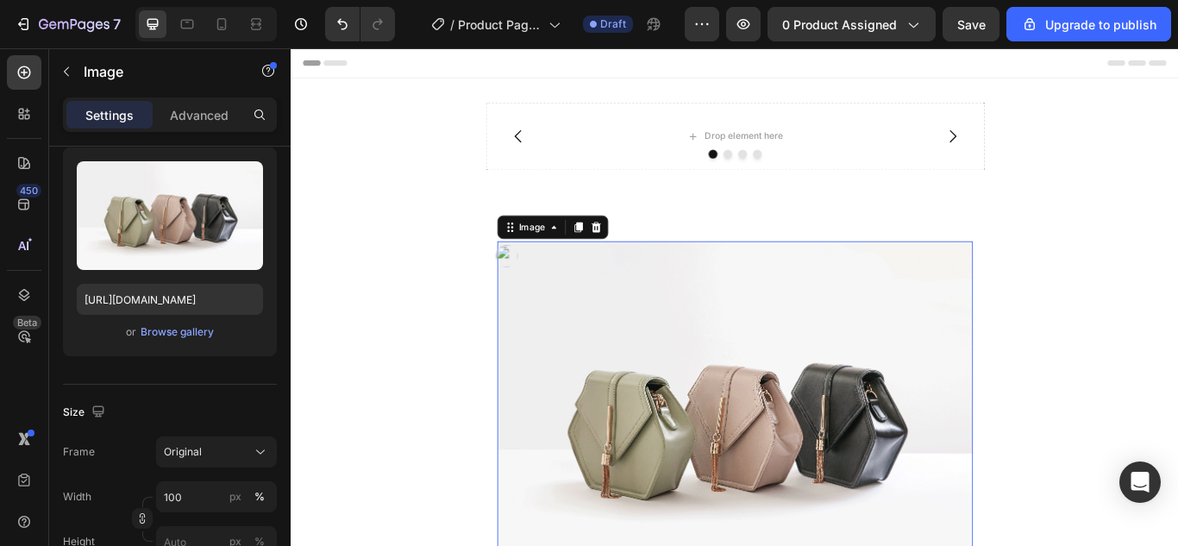
scroll to position [0, 0]
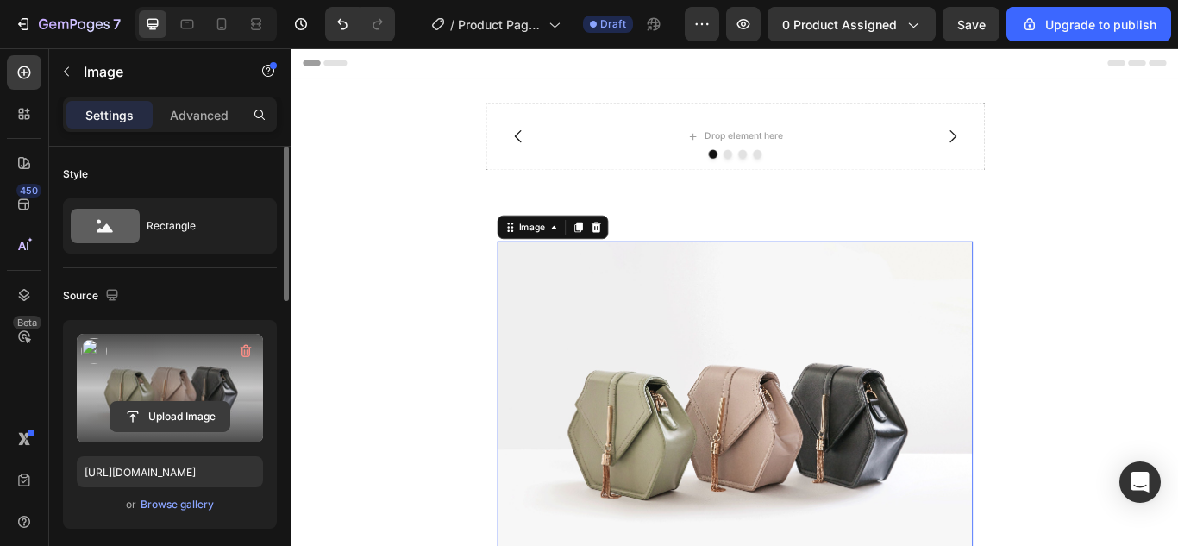
click at [159, 414] on input "file" at bounding box center [169, 416] width 119 height 29
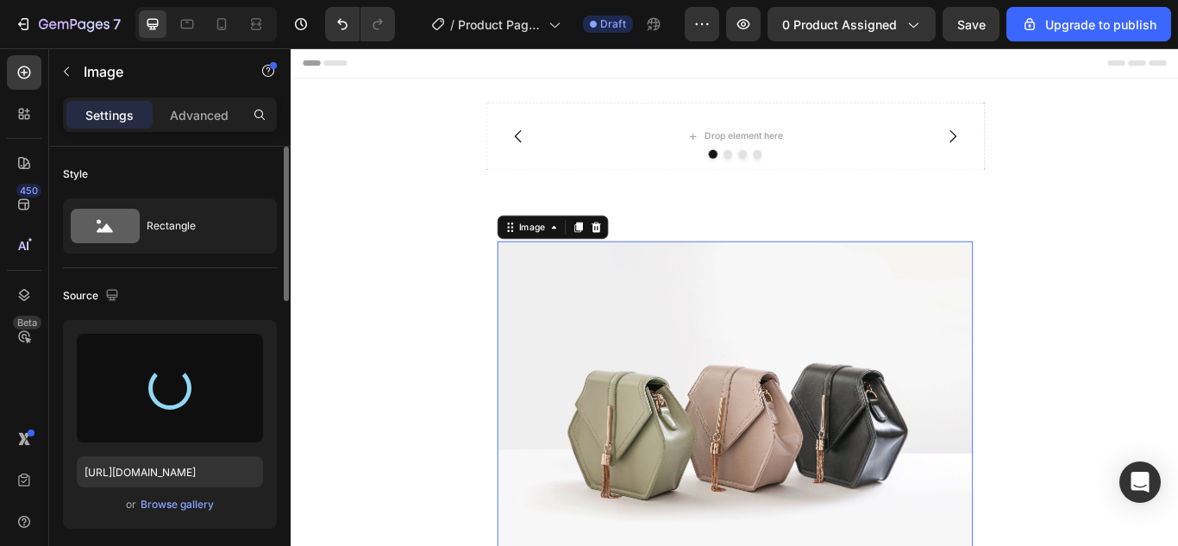
type input "[URL][DOMAIN_NAME]"
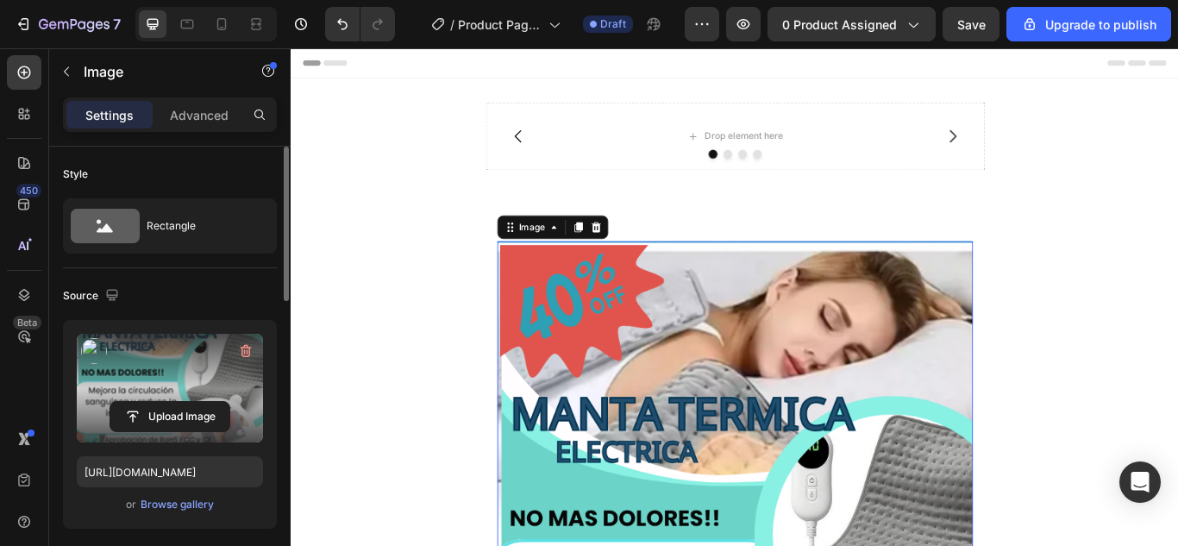
click at [197, 366] on label at bounding box center [170, 388] width 186 height 109
click at [197, 402] on input "file" at bounding box center [169, 416] width 119 height 29
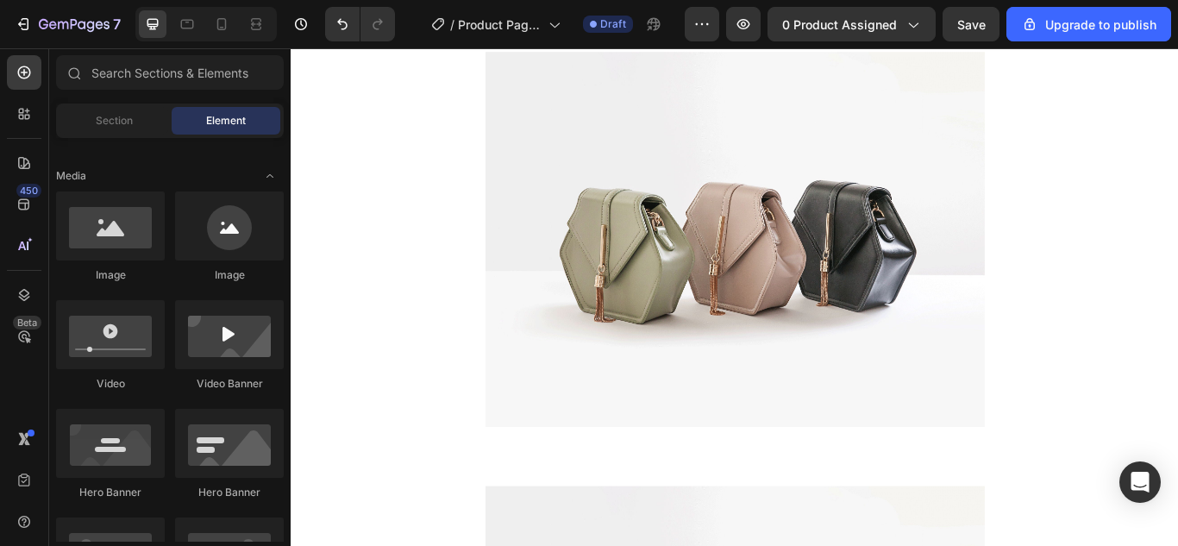
scroll to position [1035, 0]
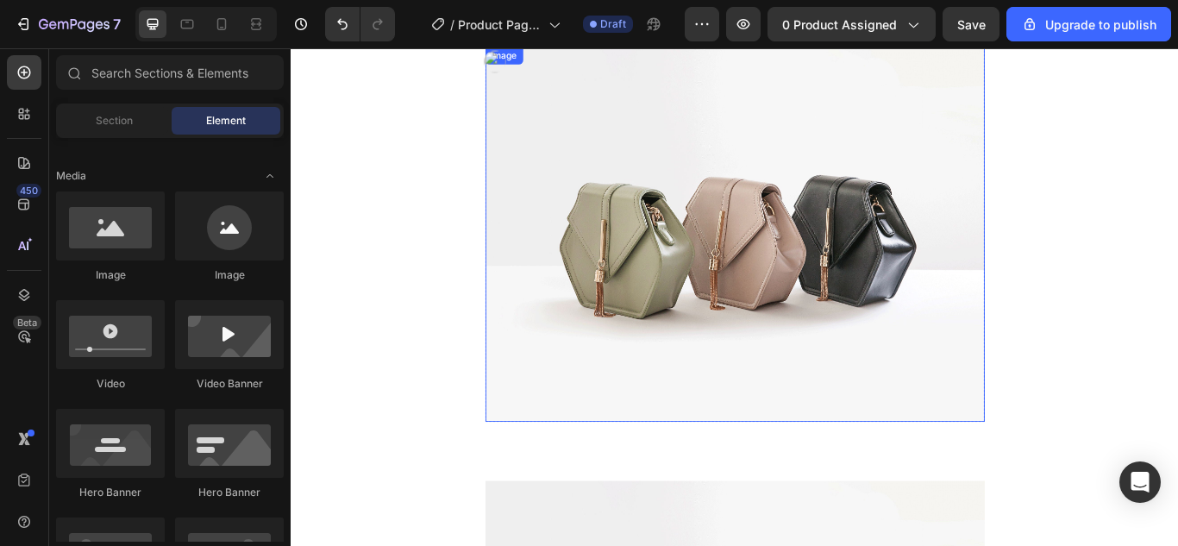
click at [779, 253] on img at bounding box center [808, 265] width 582 height 436
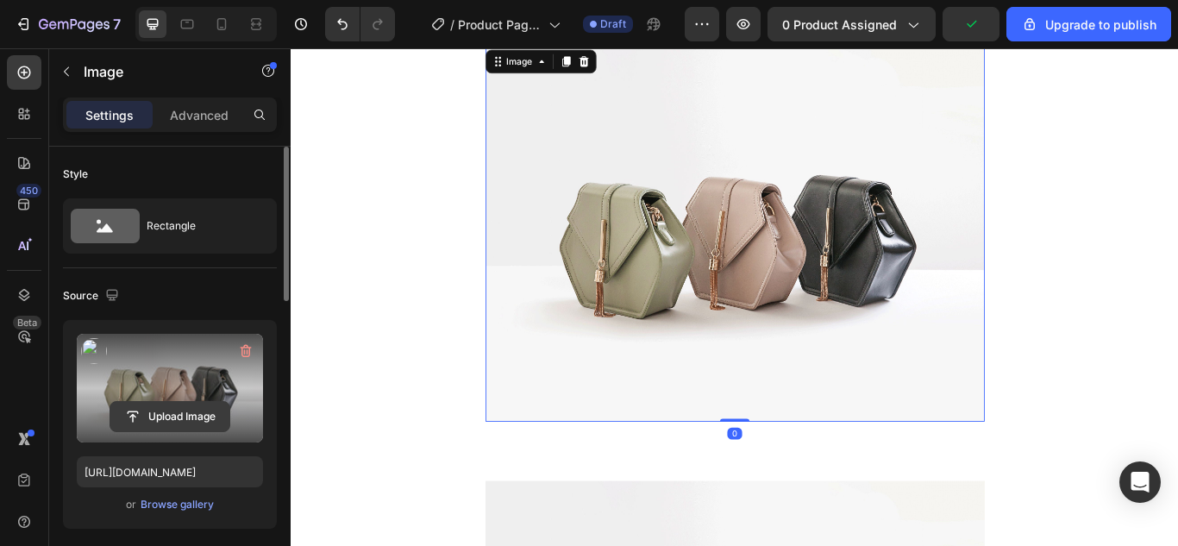
click at [140, 417] on input "file" at bounding box center [169, 416] width 119 height 29
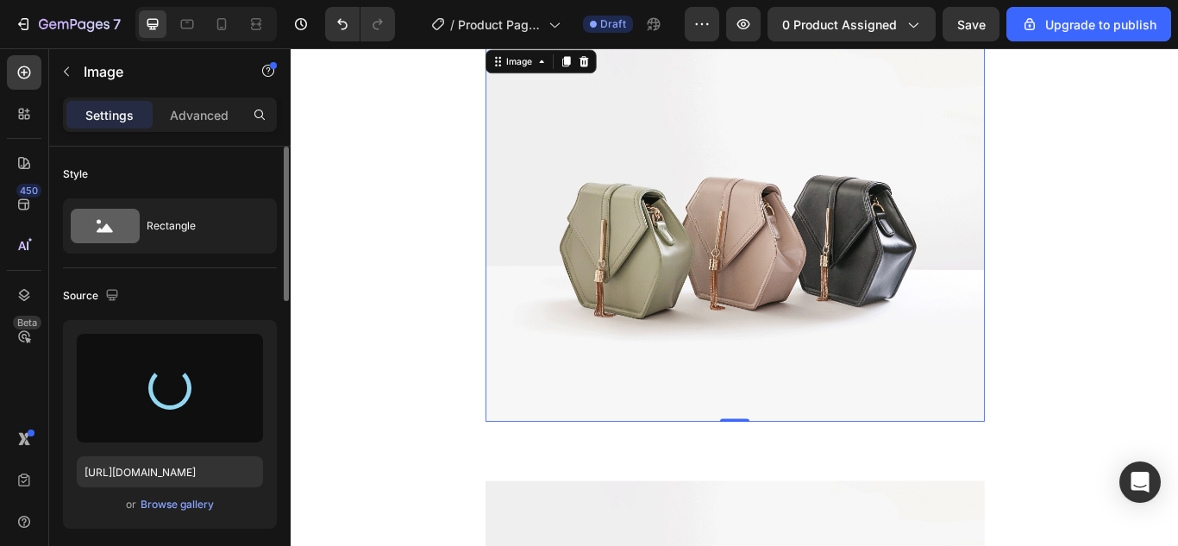
type input "[URL][DOMAIN_NAME]"
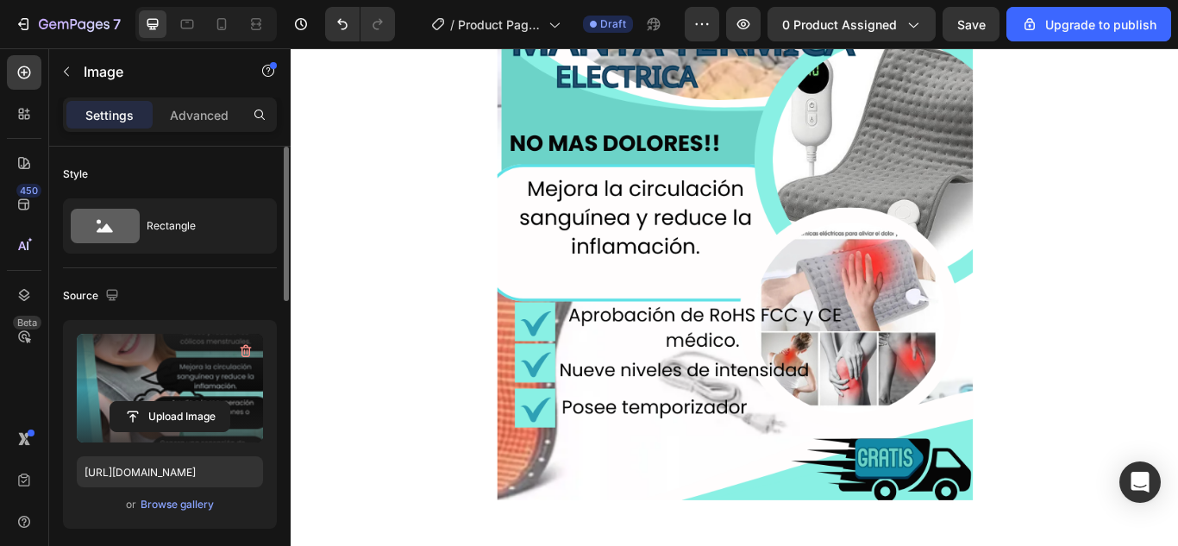
scroll to position [86, 0]
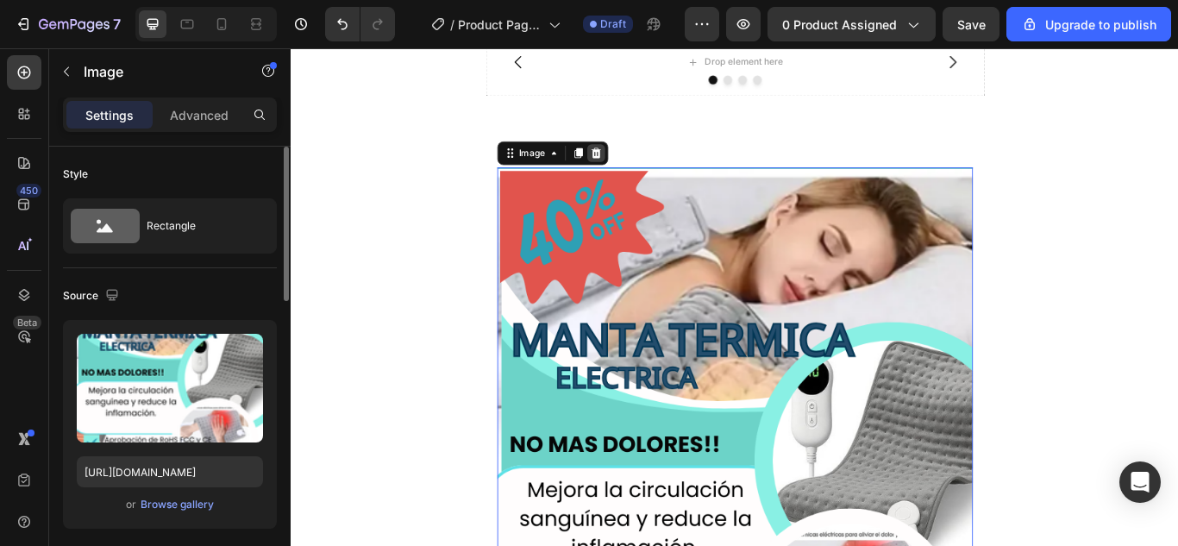
click at [642, 173] on icon at bounding box center [645, 171] width 11 height 12
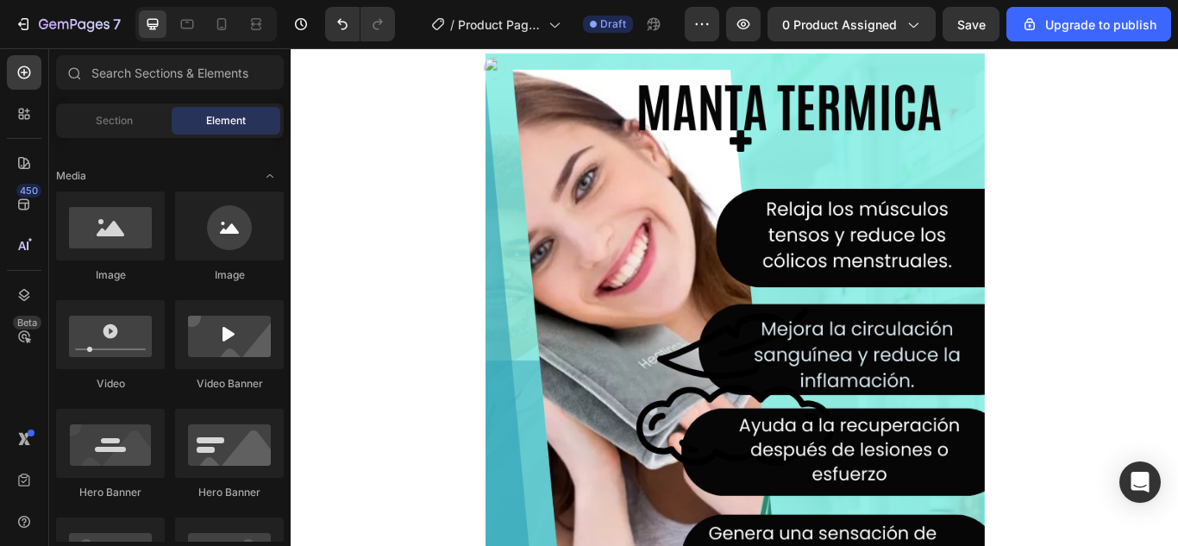
scroll to position [345, 0]
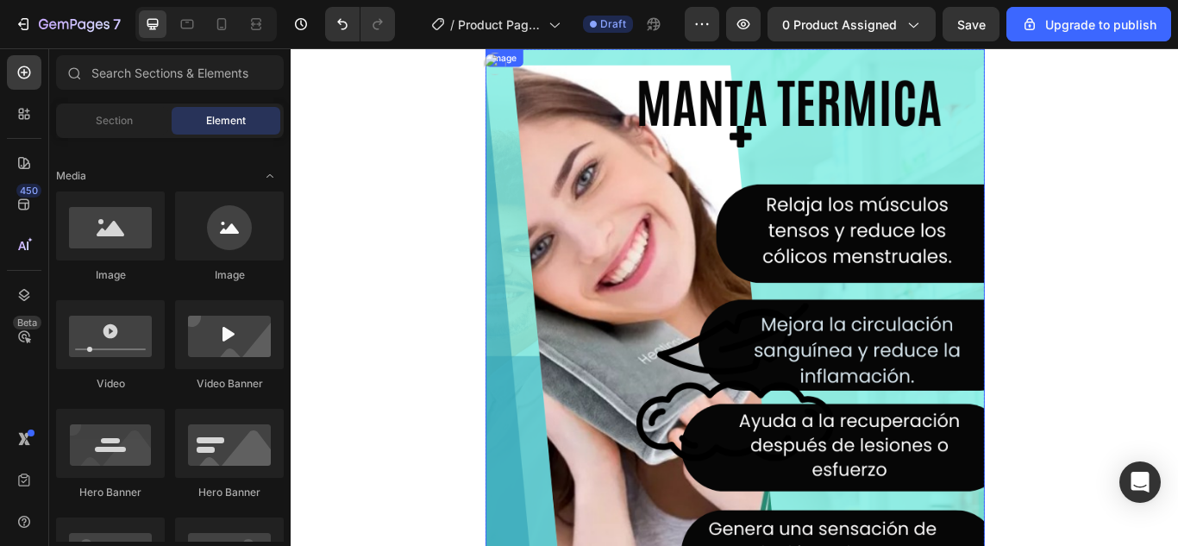
click at [677, 190] on img at bounding box center [808, 437] width 582 height 776
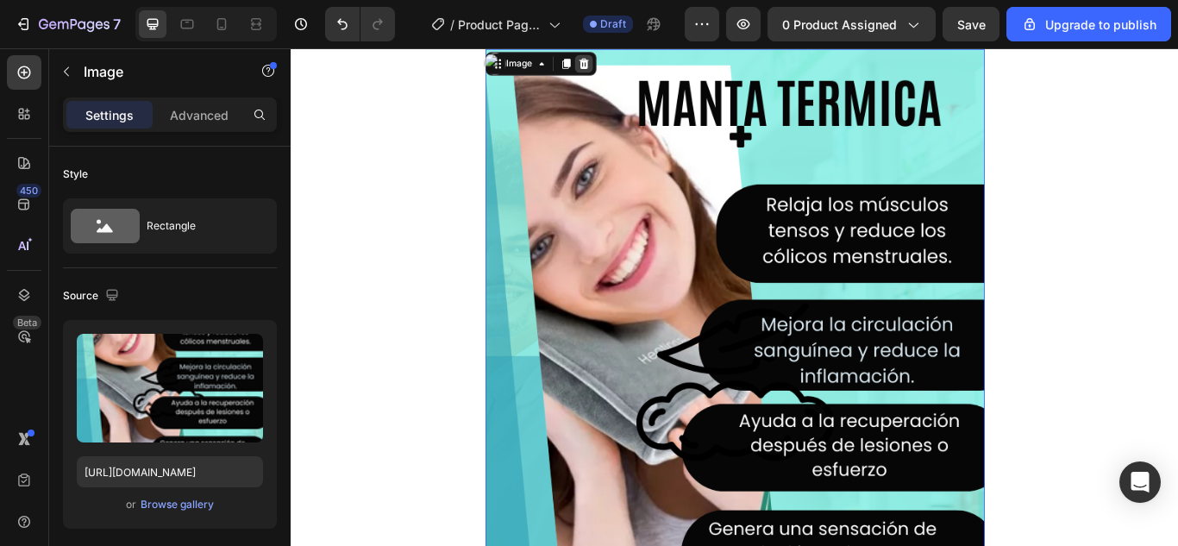
click at [628, 64] on icon at bounding box center [631, 66] width 11 height 12
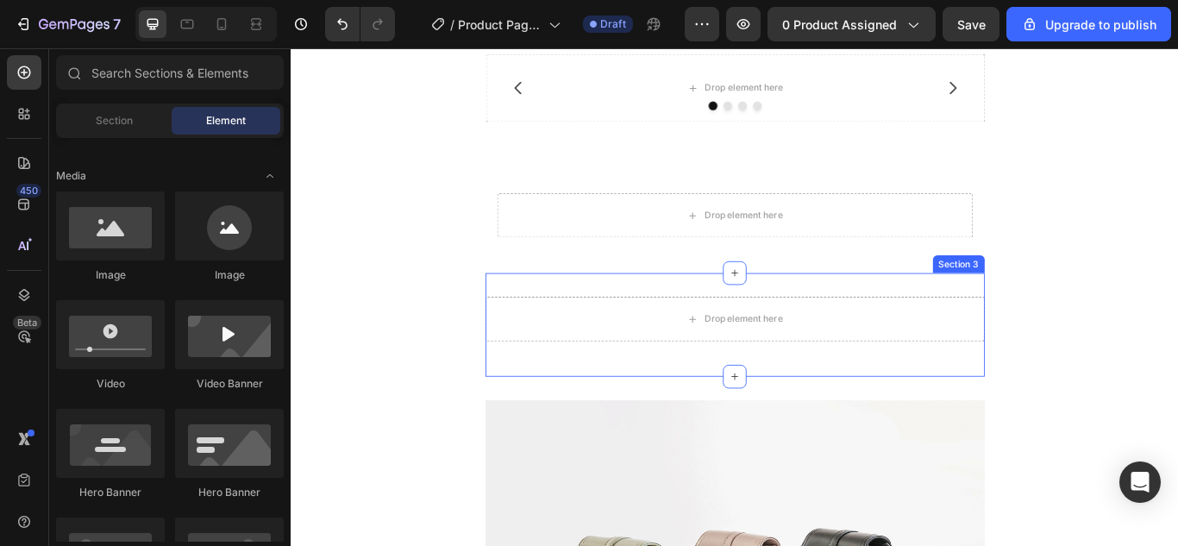
scroll to position [86, 0]
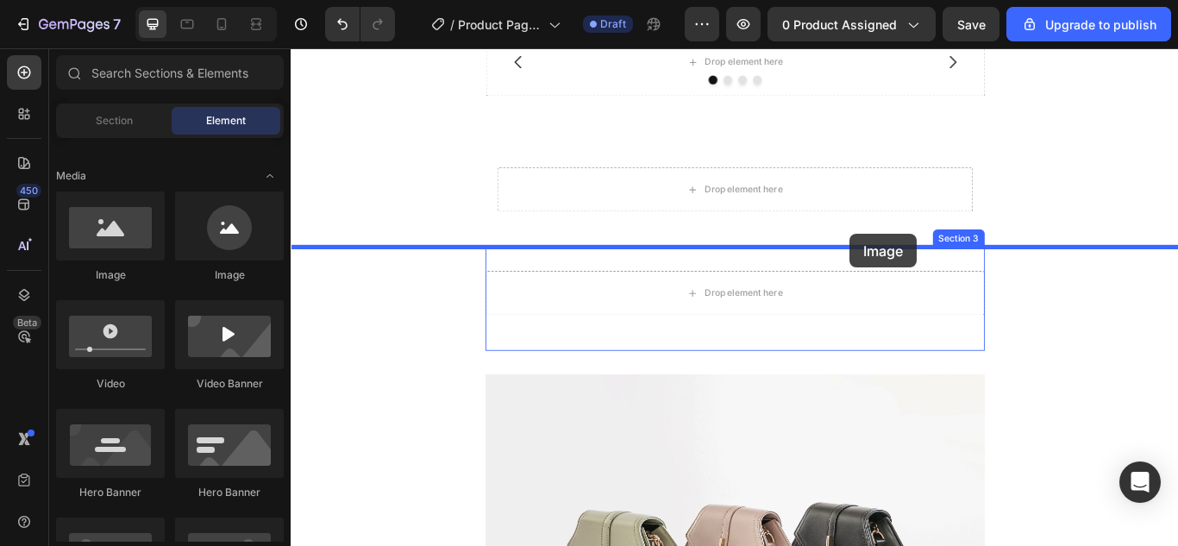
drag, startPoint x: 382, startPoint y: 273, endPoint x: 800, endPoint y: 228, distance: 420.5
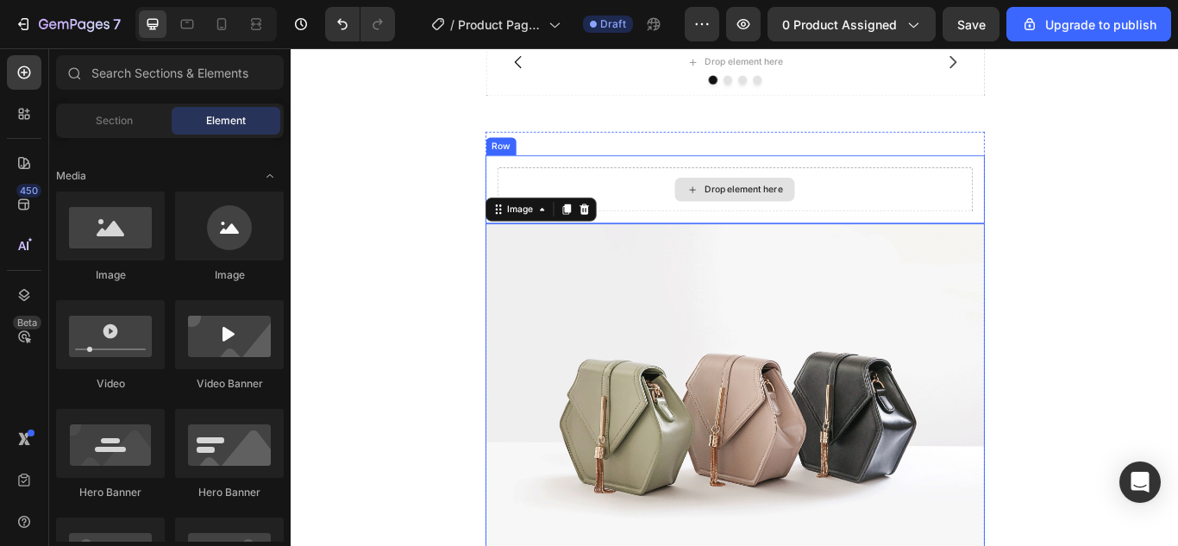
click at [776, 210] on div "Drop element here" at bounding box center [817, 213] width 91 height 14
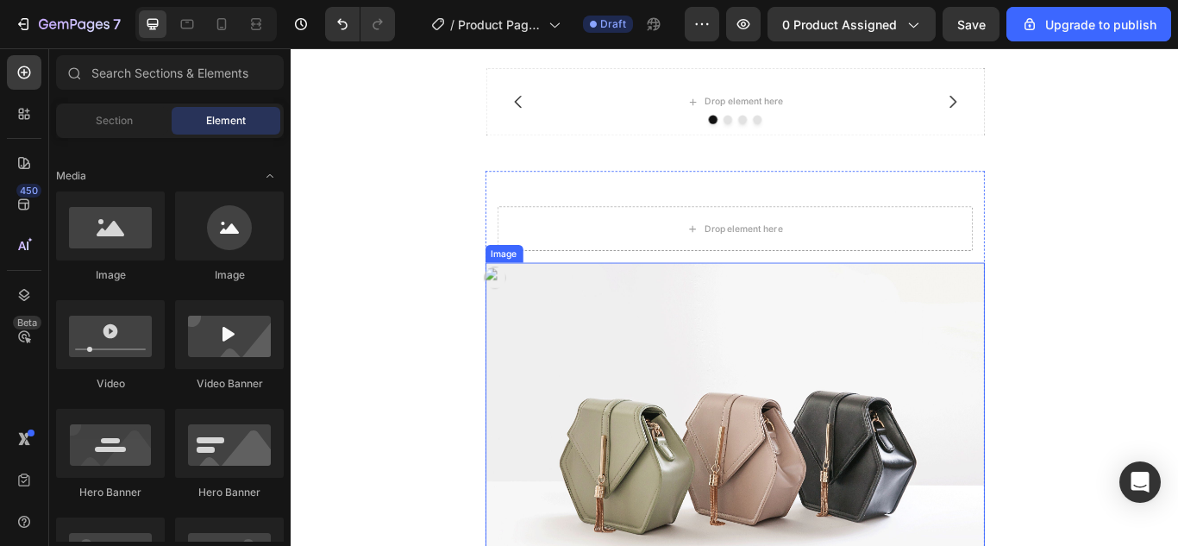
scroll to position [0, 0]
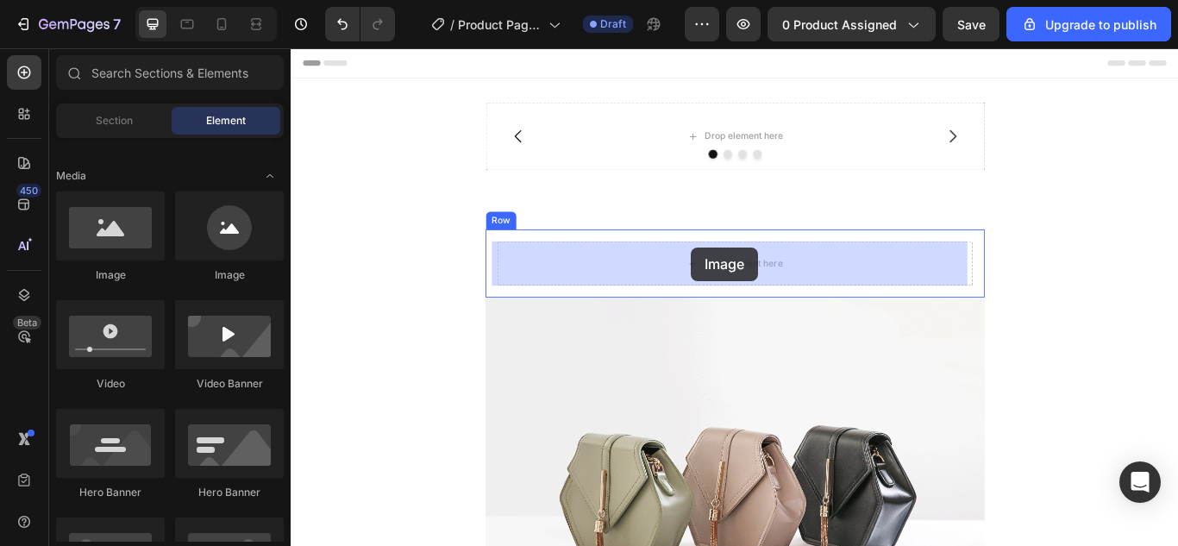
drag, startPoint x: 438, startPoint y: 290, endPoint x: 757, endPoint y: 280, distance: 319.1
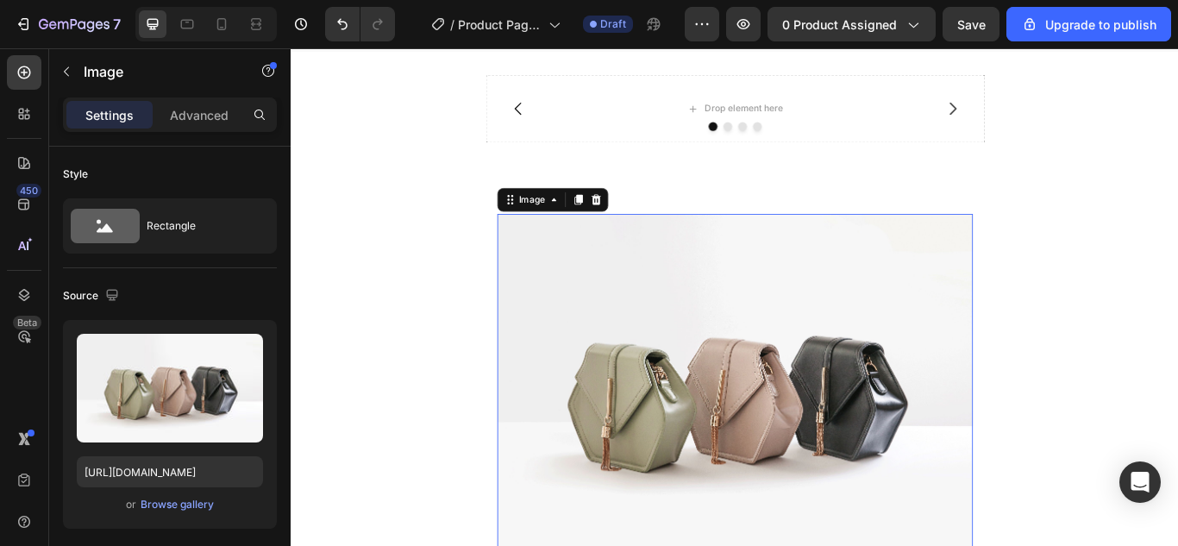
scroll to position [86, 0]
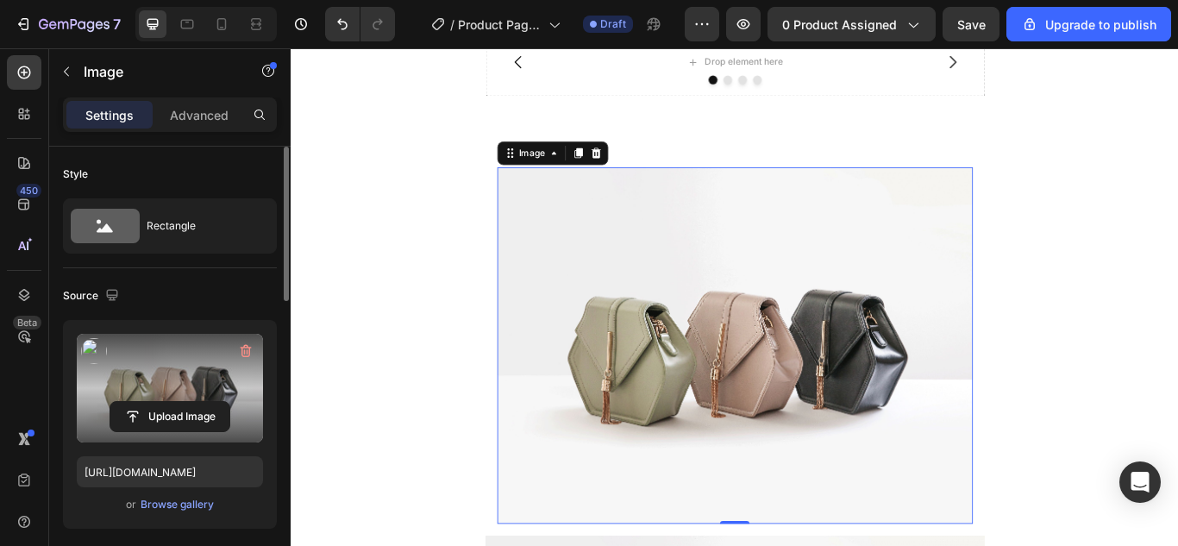
click at [128, 390] on label at bounding box center [170, 388] width 186 height 109
click at [128, 402] on input "file" at bounding box center [169, 416] width 119 height 29
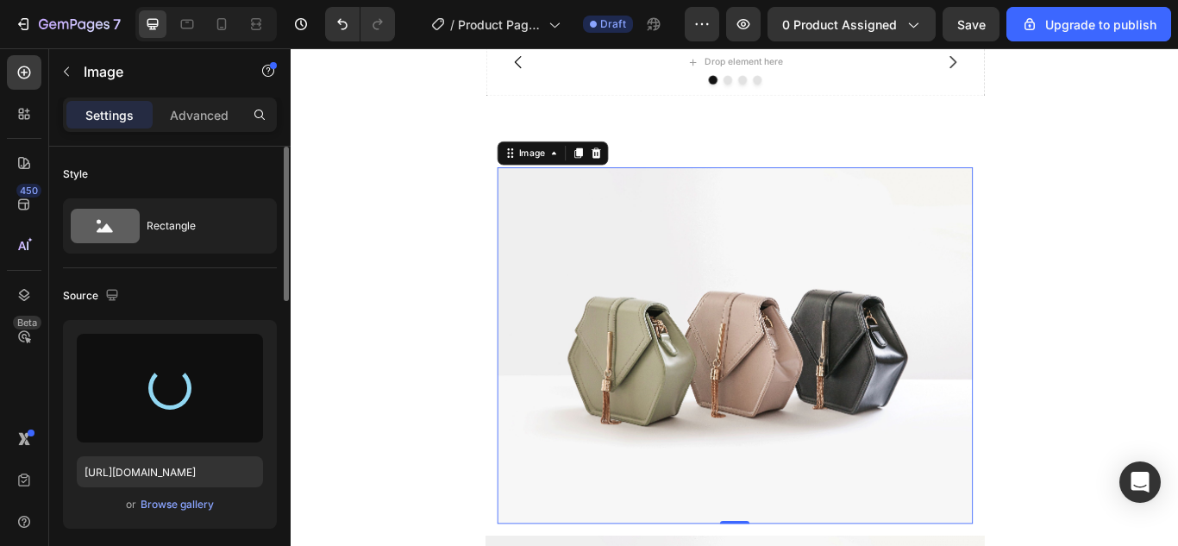
type input "[URL][DOMAIN_NAME]"
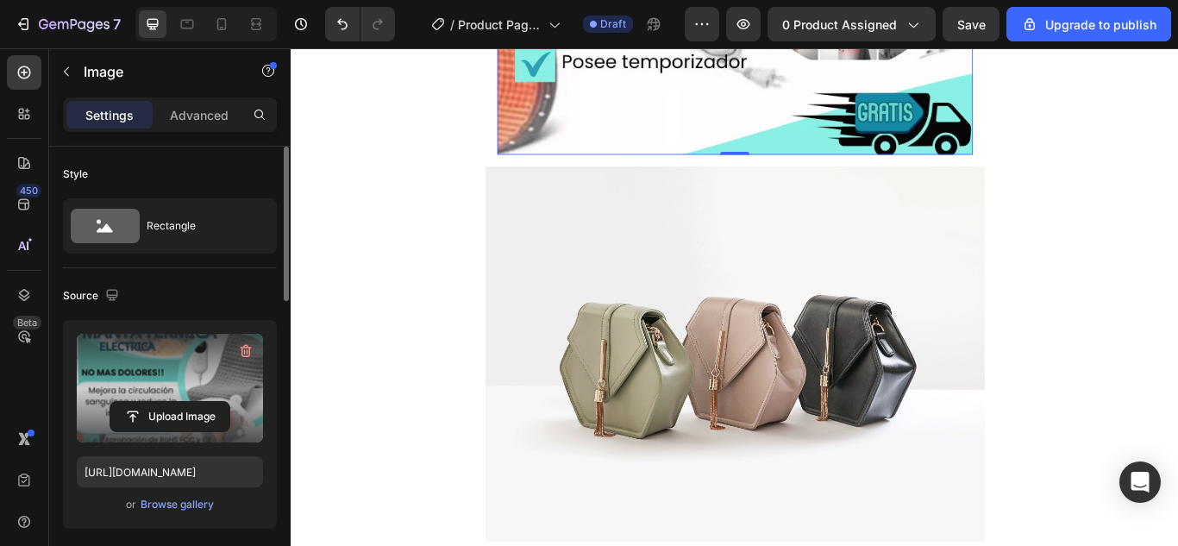
scroll to position [862, 0]
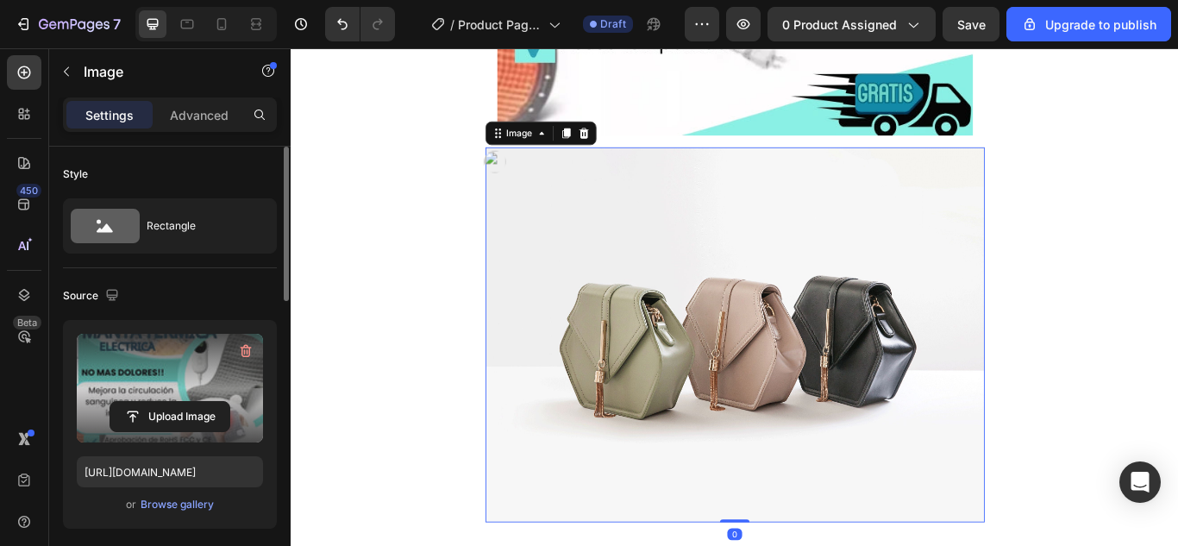
click at [803, 383] on img at bounding box center [808, 382] width 582 height 436
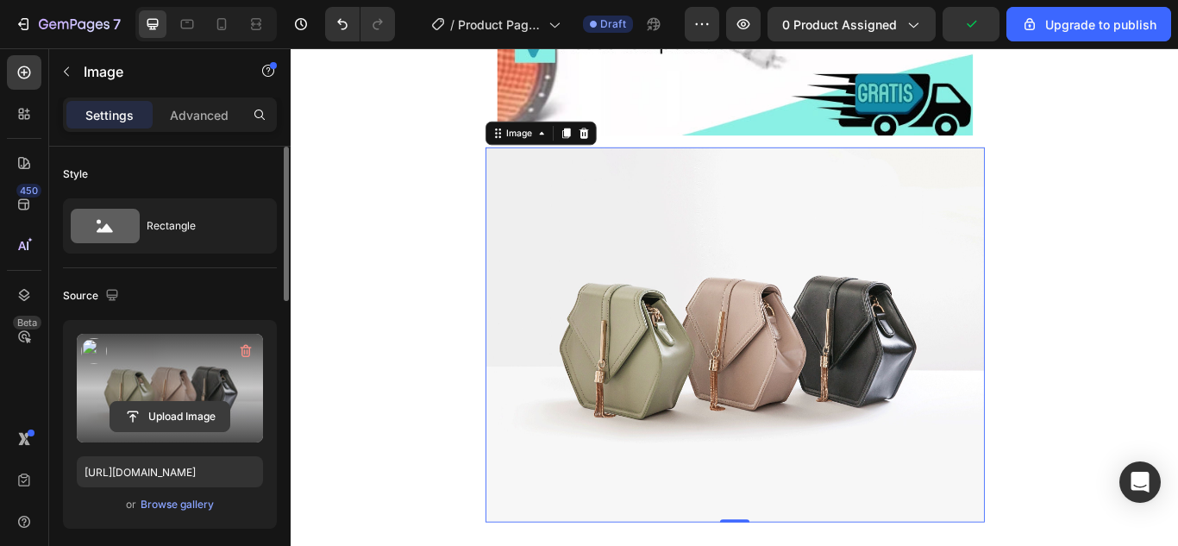
click at [150, 409] on input "file" at bounding box center [169, 416] width 119 height 29
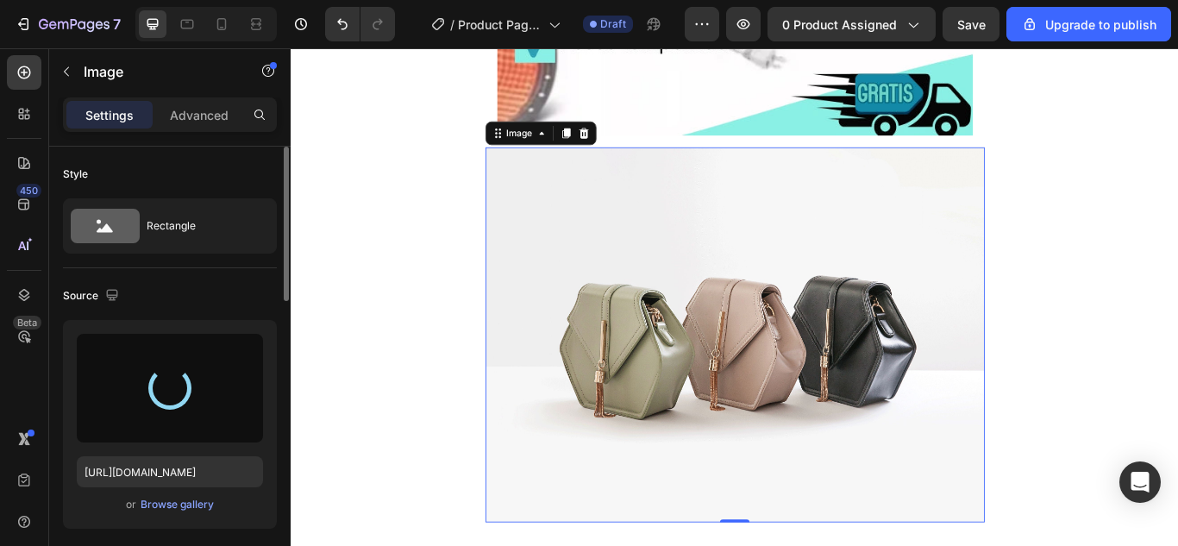
type input "[URL][DOMAIN_NAME]"
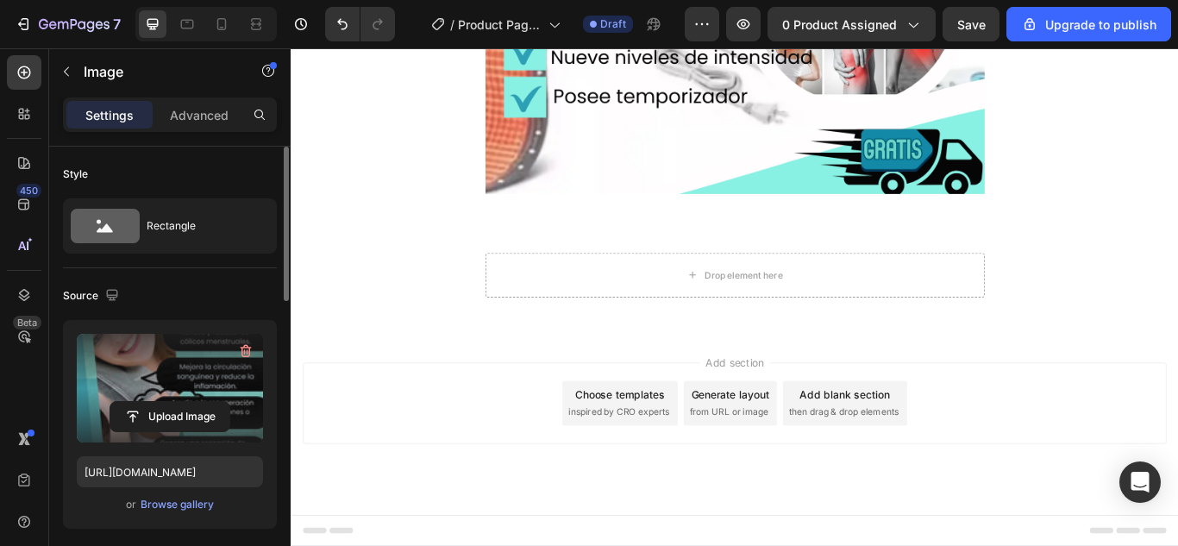
scroll to position [2974, 0]
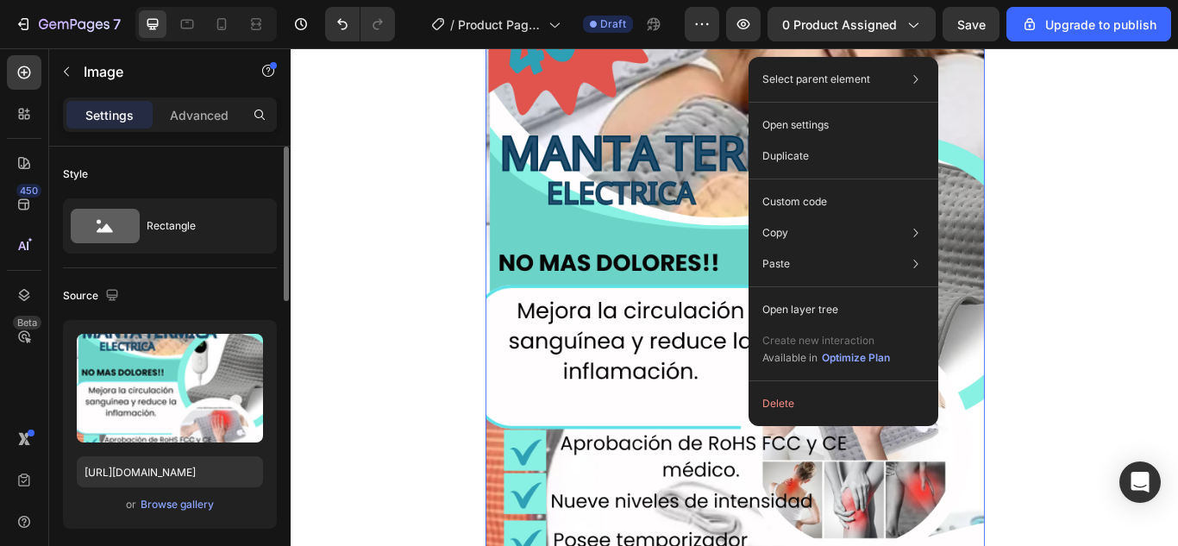
click at [619, 218] on img at bounding box center [808, 347] width 582 height 776
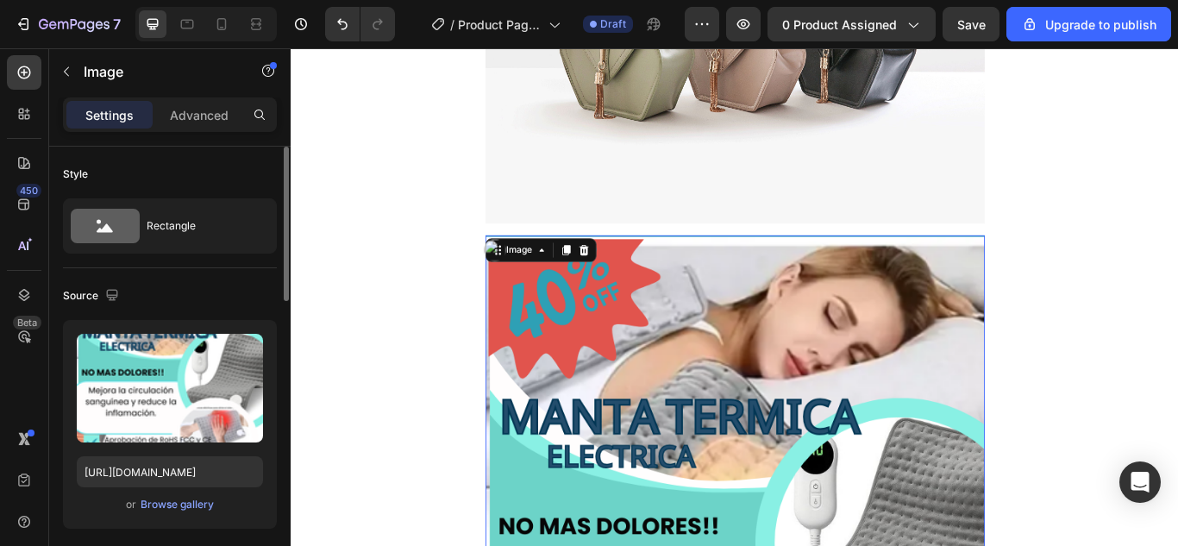
scroll to position [2629, 0]
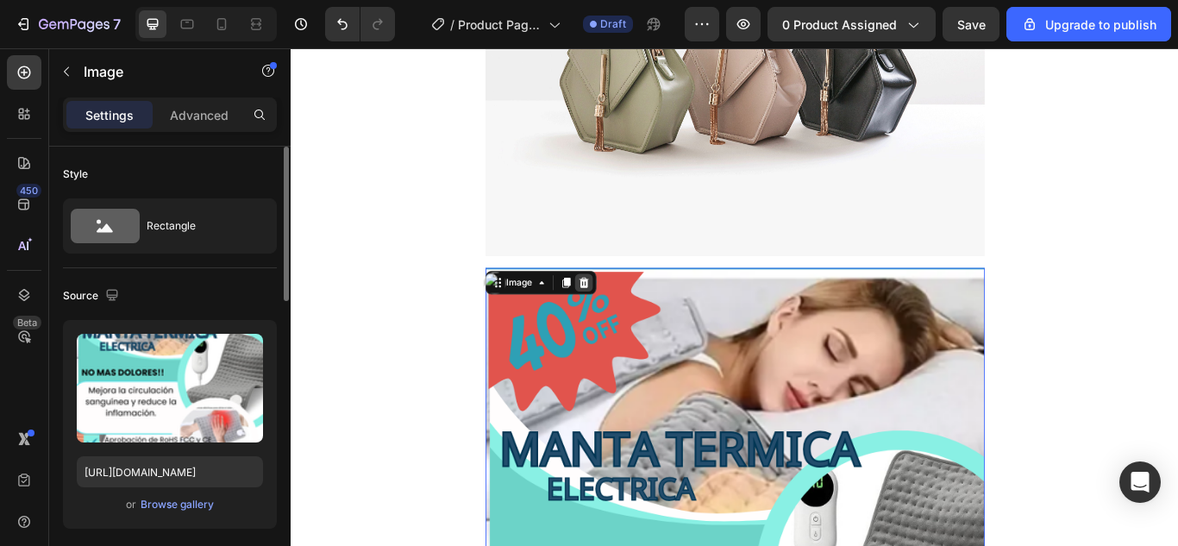
click at [626, 324] on icon at bounding box center [632, 322] width 14 height 14
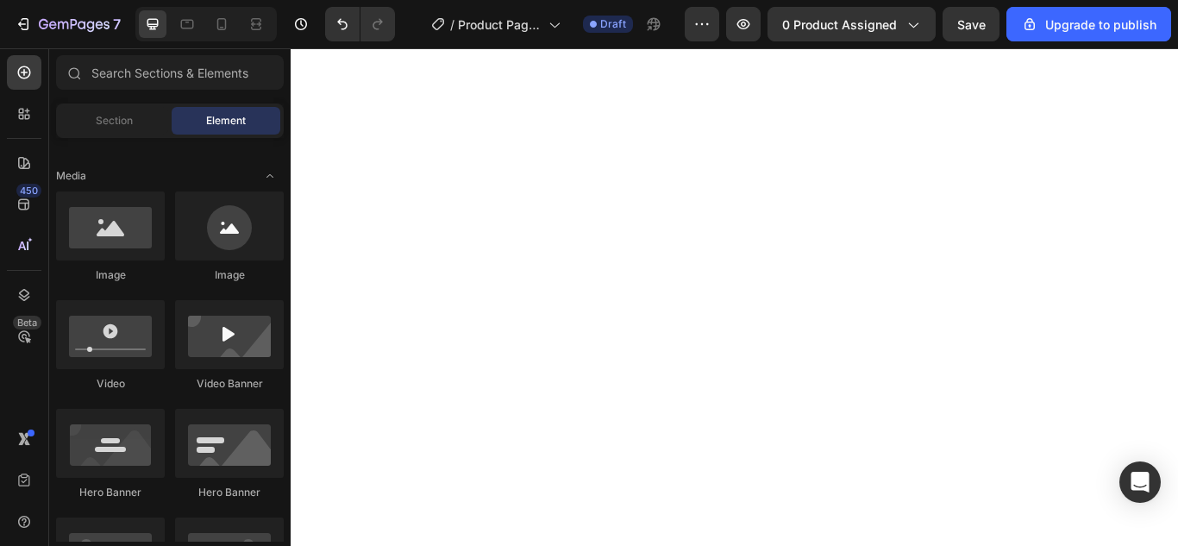
scroll to position [1724, 0]
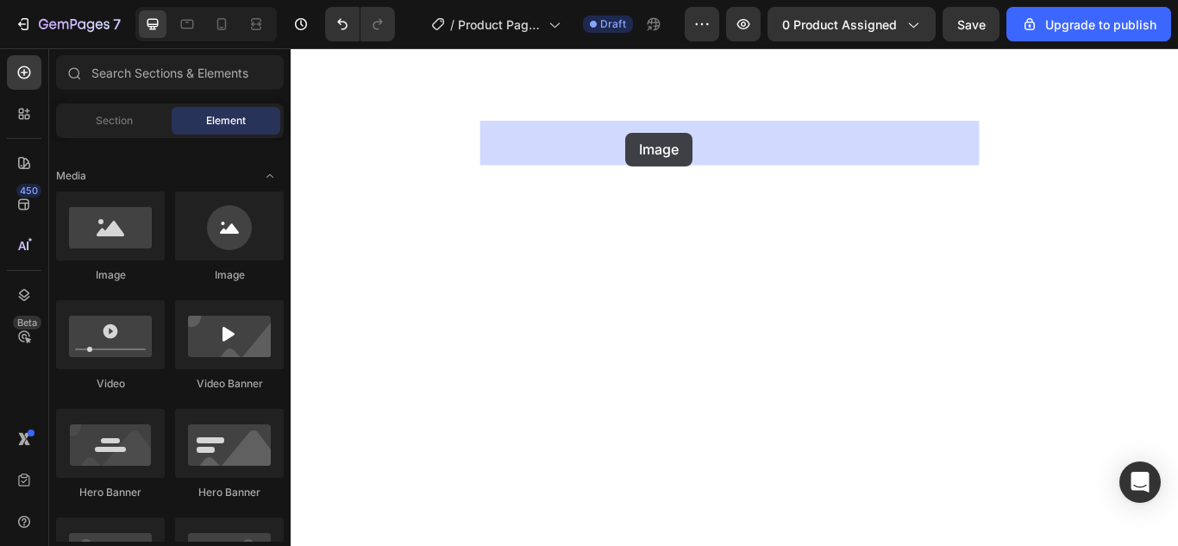
drag, startPoint x: 397, startPoint y: 290, endPoint x: 682, endPoint y: 147, distance: 319.2
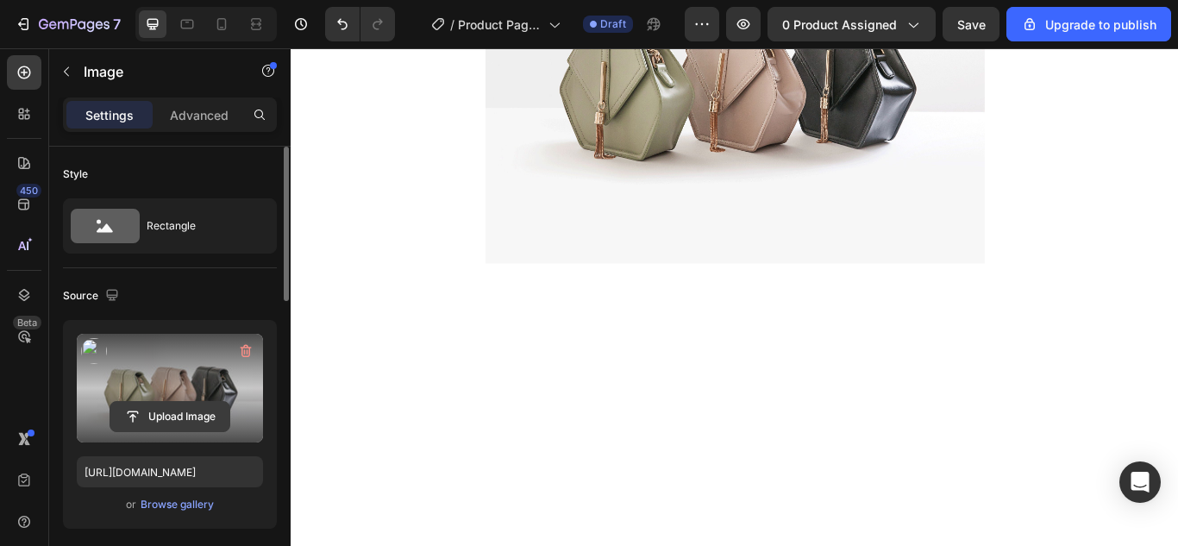
click at [195, 402] on input "file" at bounding box center [169, 416] width 119 height 29
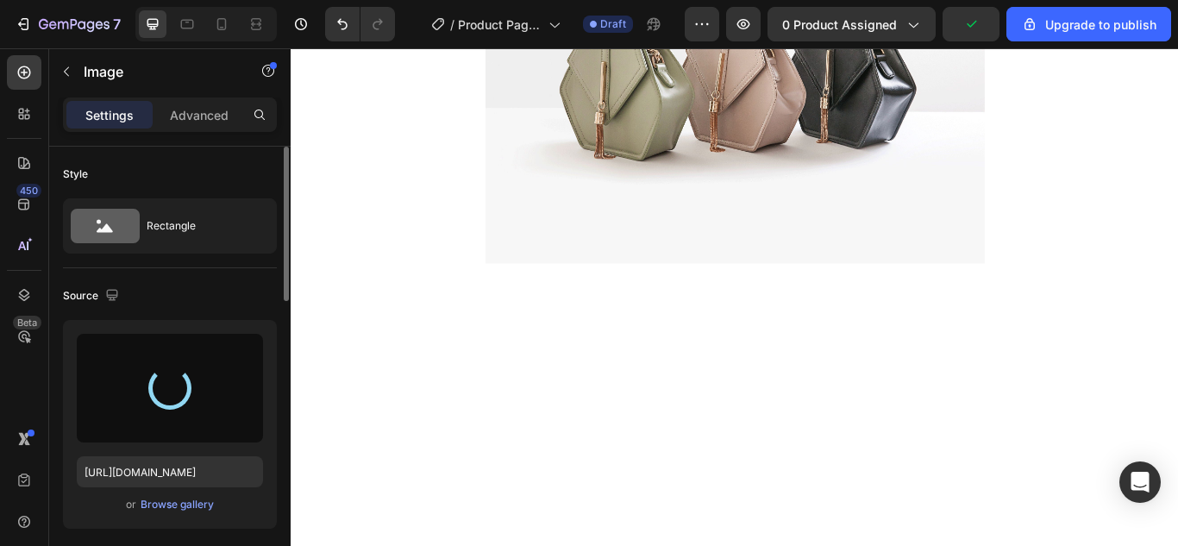
type input "[URL][DOMAIN_NAME]"
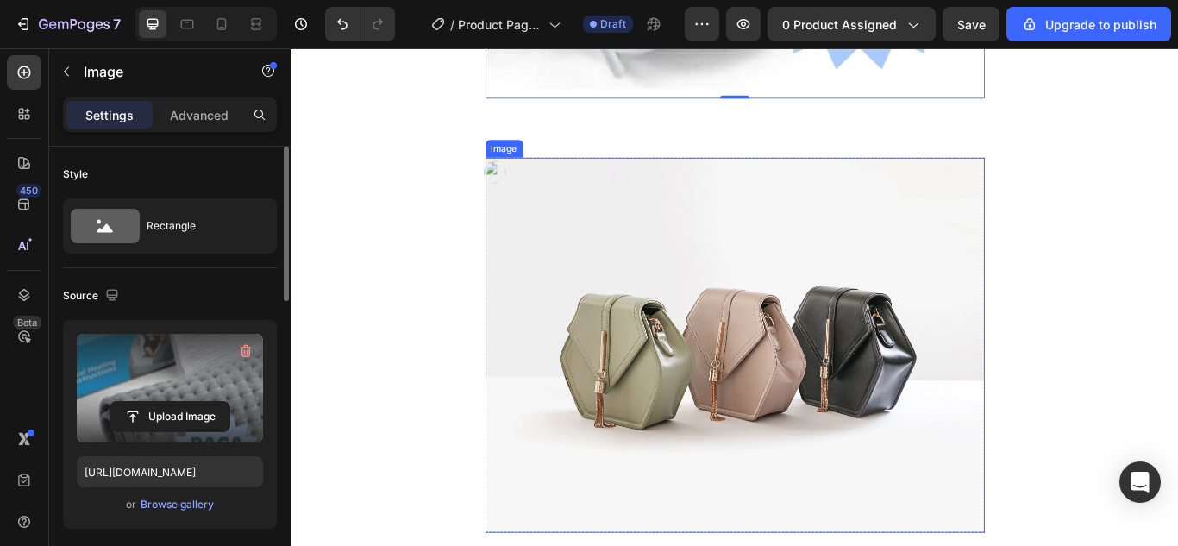
scroll to position [2586, 0]
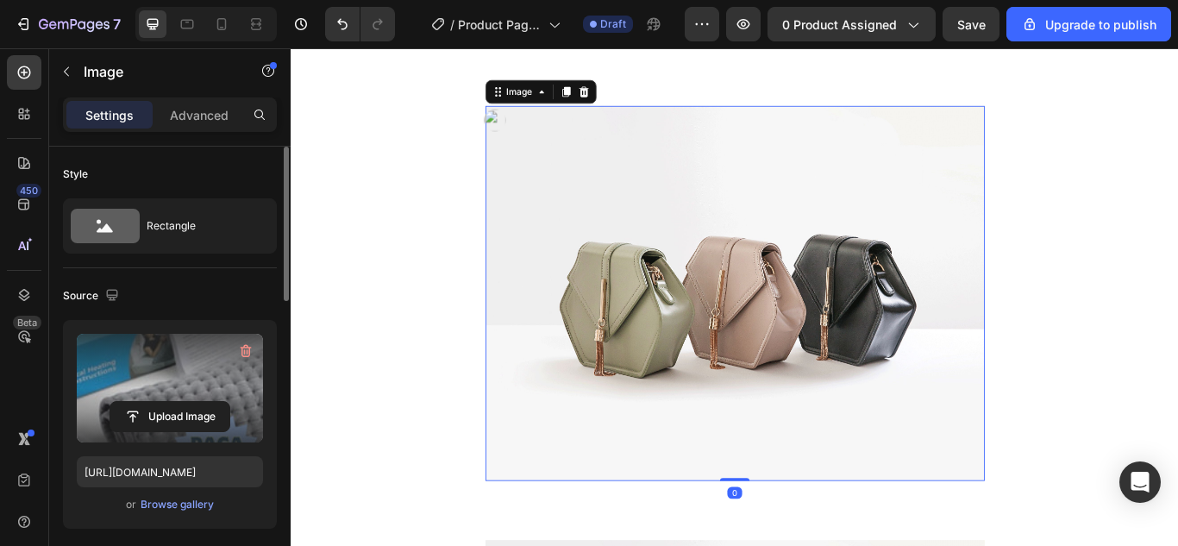
click at [719, 378] on img at bounding box center [808, 334] width 582 height 436
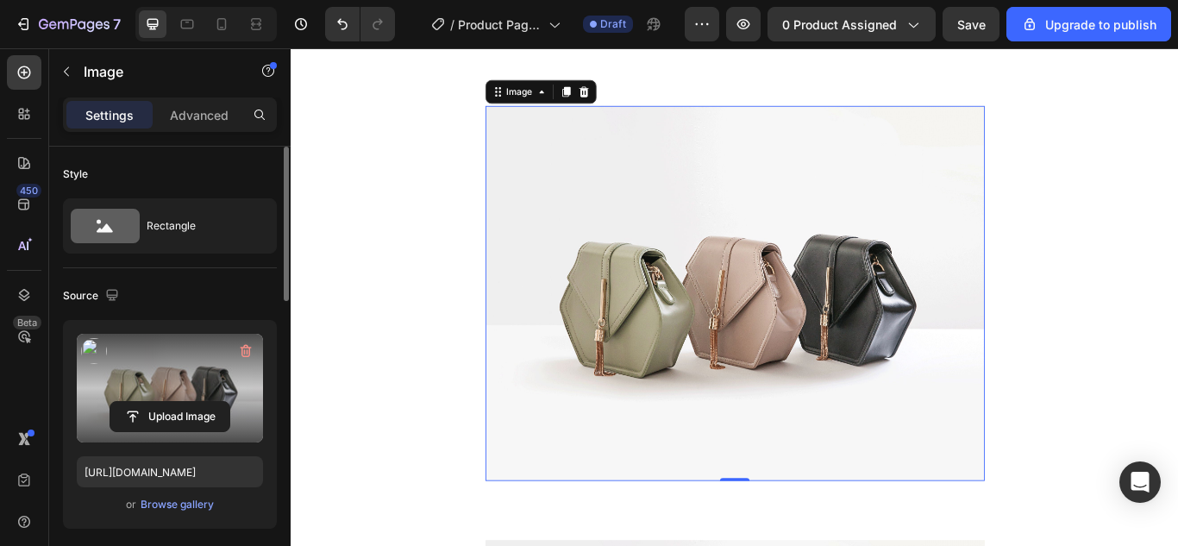
click at [127, 378] on label at bounding box center [170, 388] width 186 height 109
click at [127, 402] on input "file" at bounding box center [169, 416] width 119 height 29
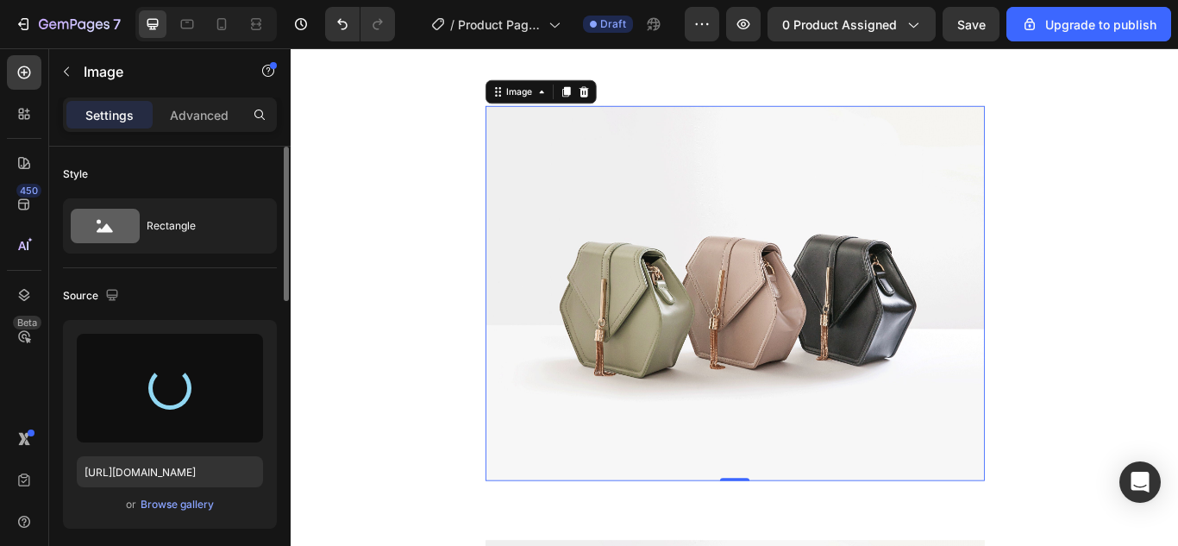
type input "[URL][DOMAIN_NAME]"
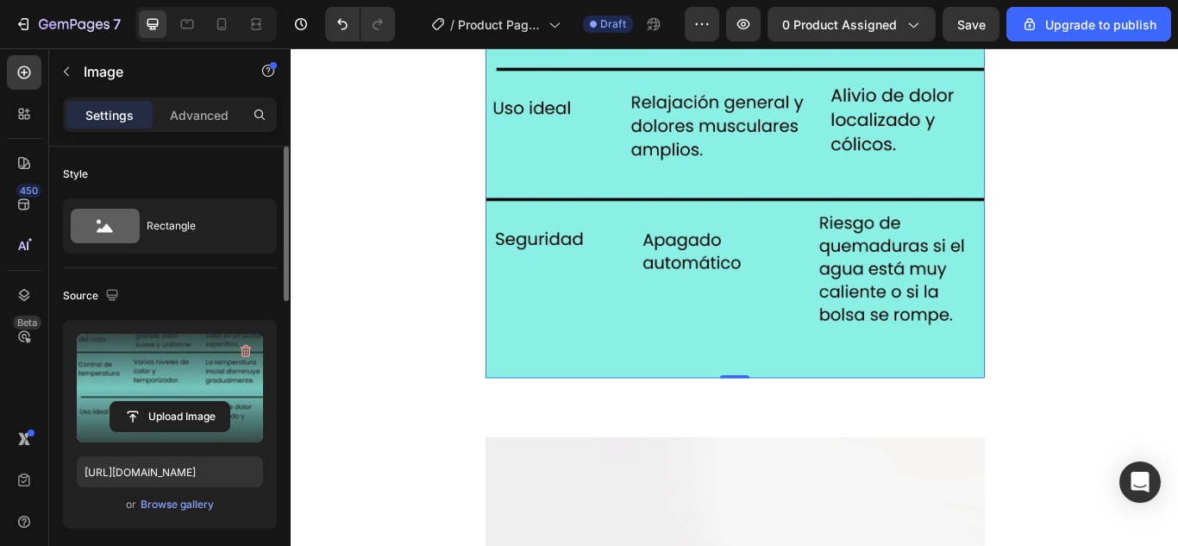
scroll to position [3190, 0]
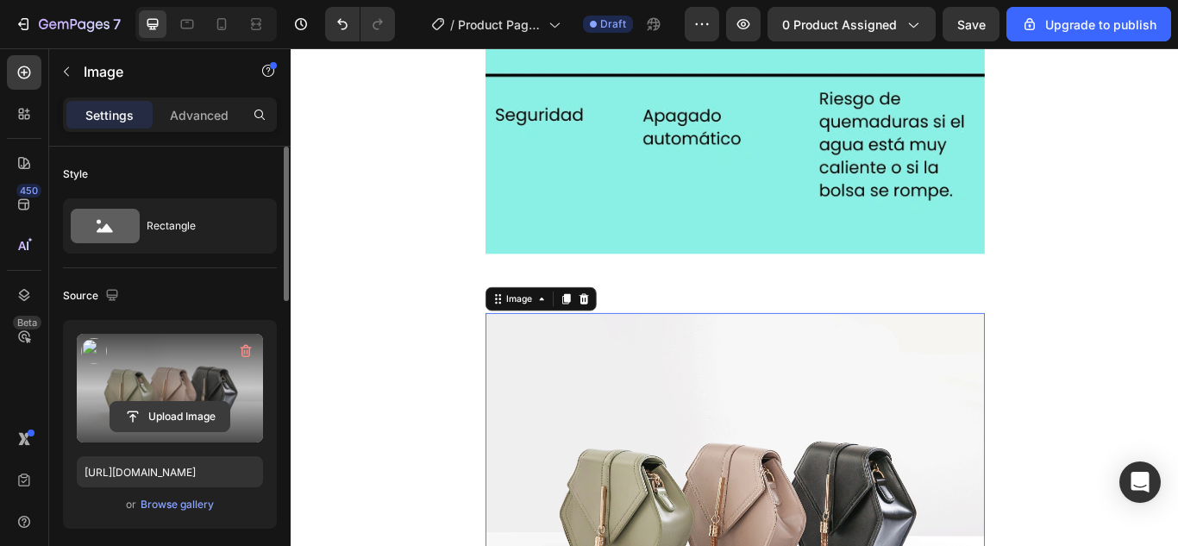
click at [150, 410] on input "file" at bounding box center [169, 416] width 119 height 29
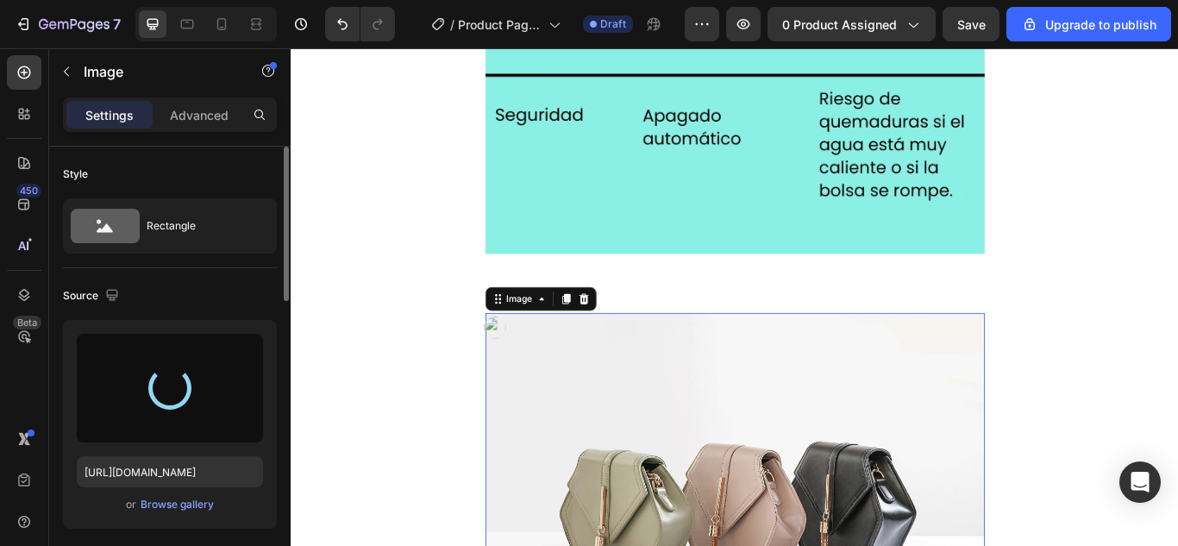
type input "[URL][DOMAIN_NAME]"
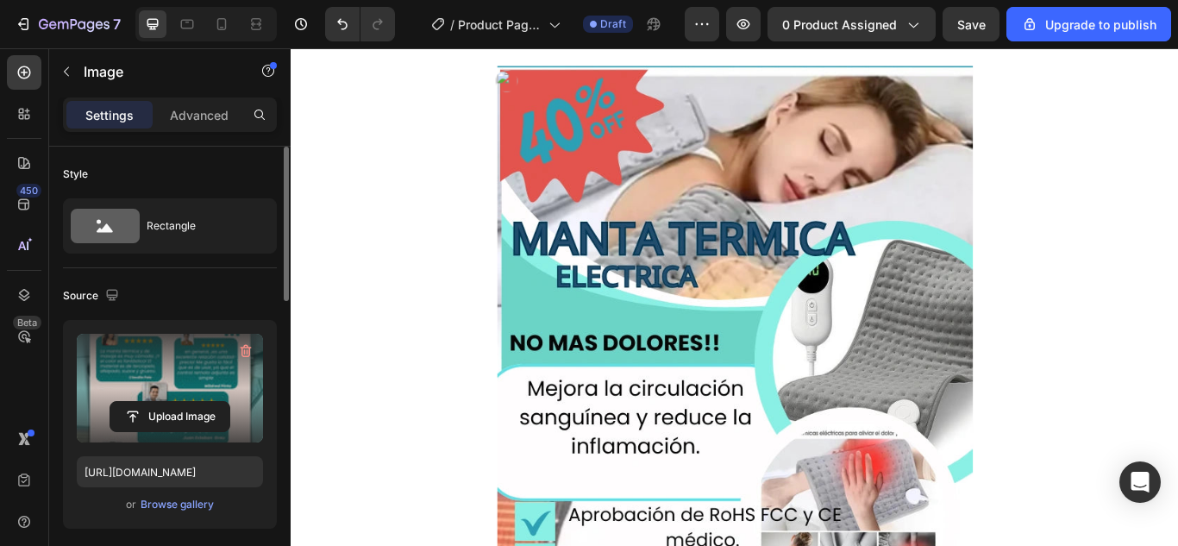
scroll to position [0, 0]
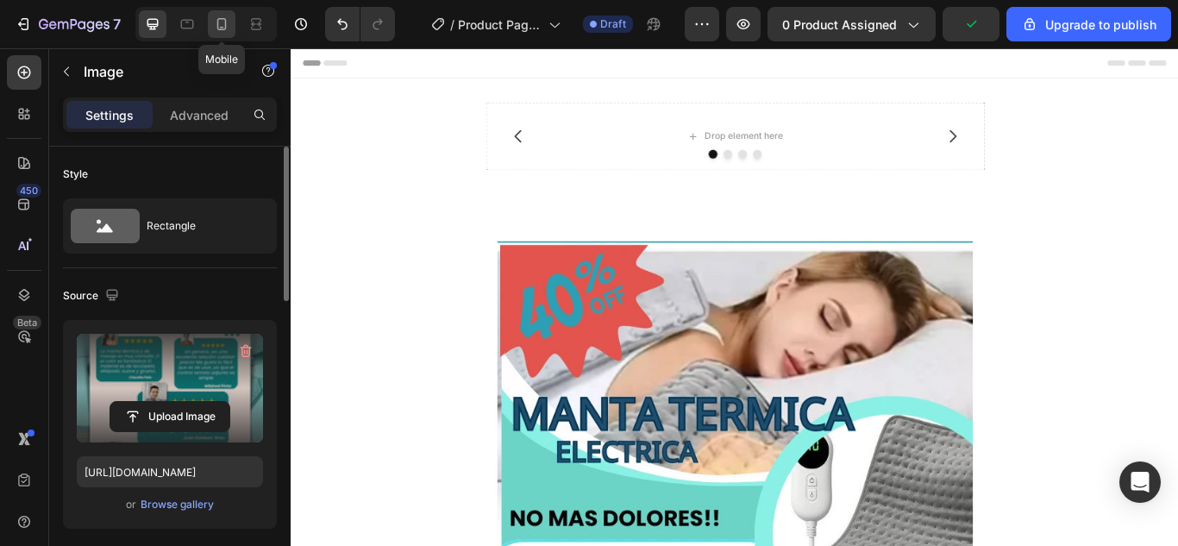
click at [215, 28] on icon at bounding box center [221, 24] width 17 height 17
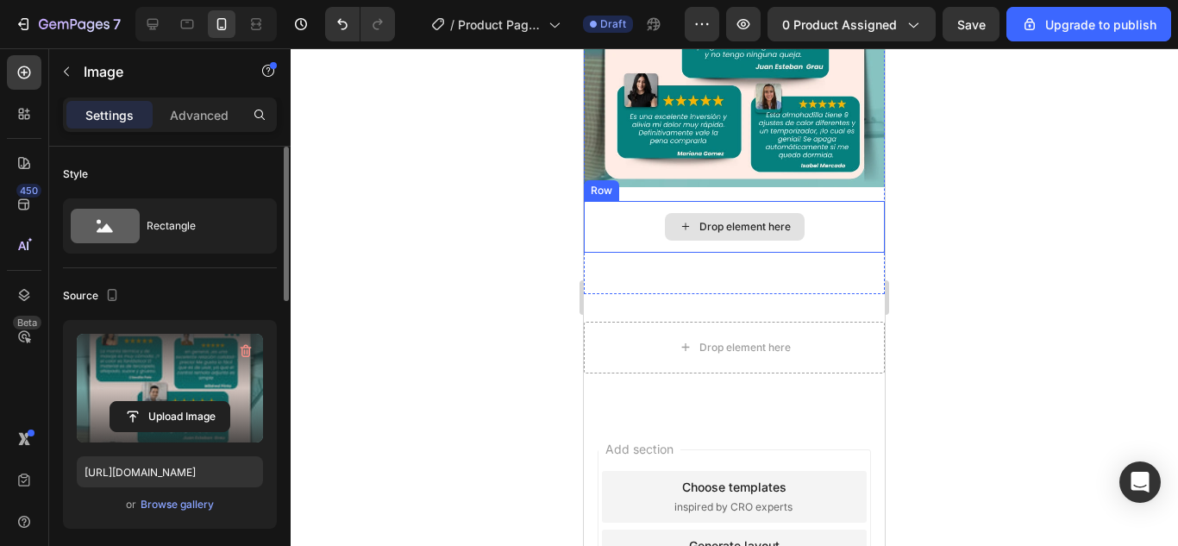
scroll to position [2242, 0]
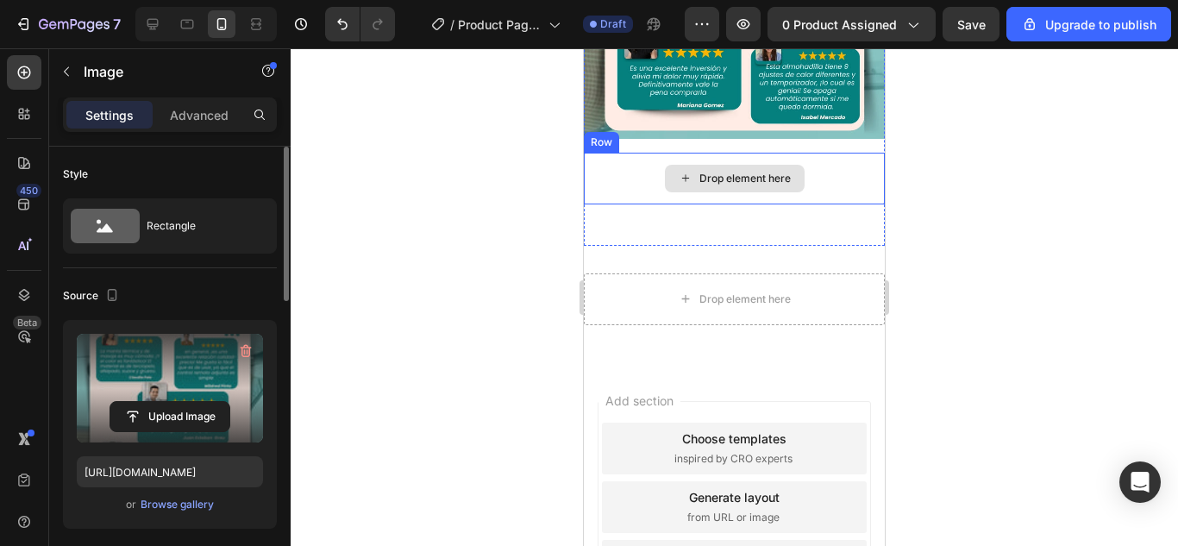
click at [756, 172] on div "Drop element here" at bounding box center [735, 179] width 140 height 28
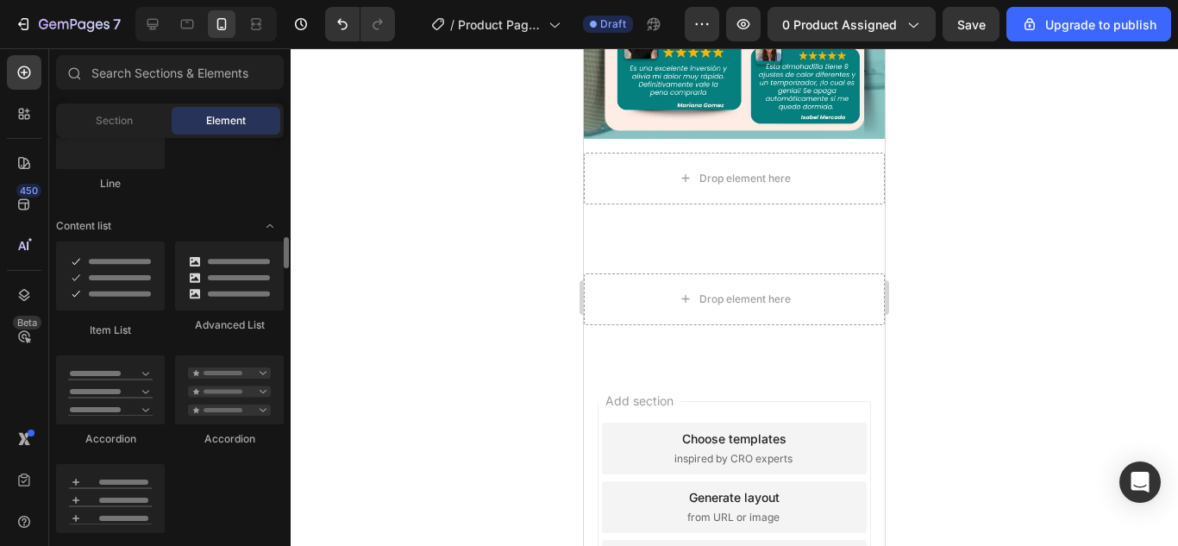
scroll to position [1379, 0]
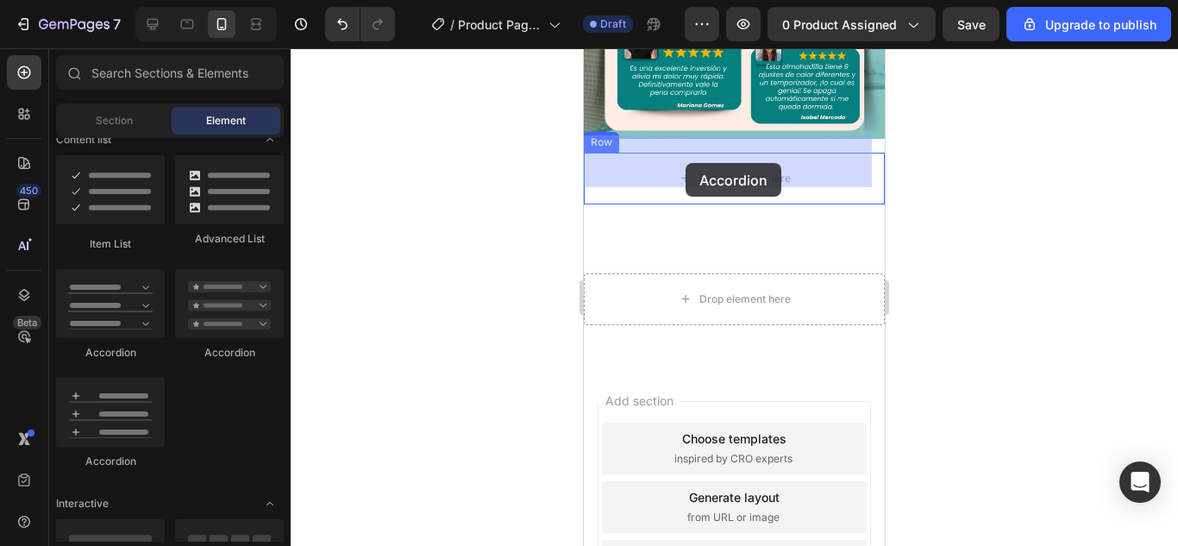
drag, startPoint x: 791, startPoint y: 361, endPoint x: 685, endPoint y: 163, distance: 224.9
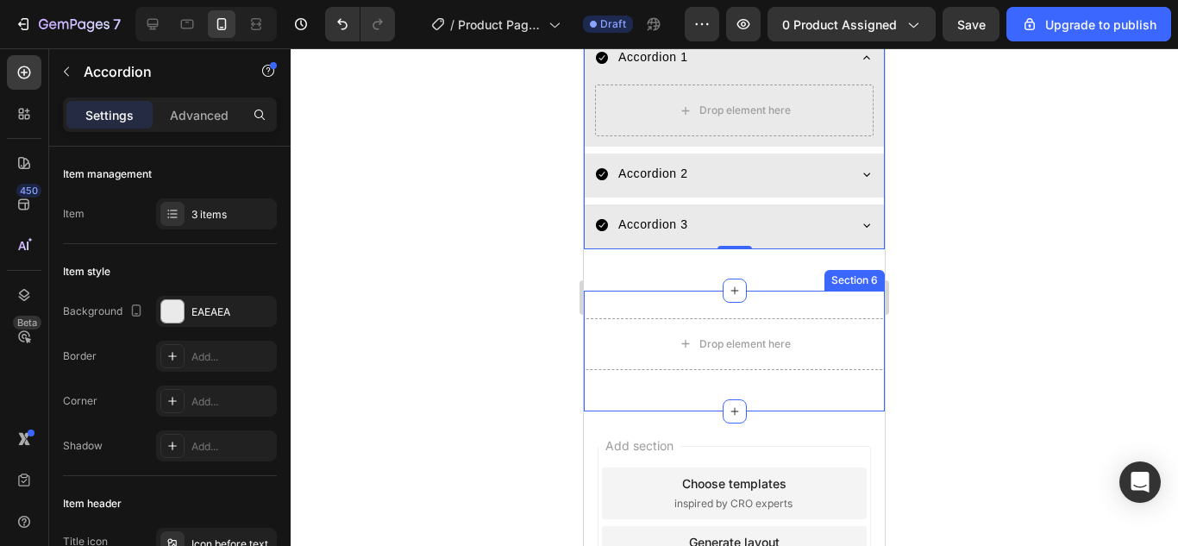
scroll to position [2328, 0]
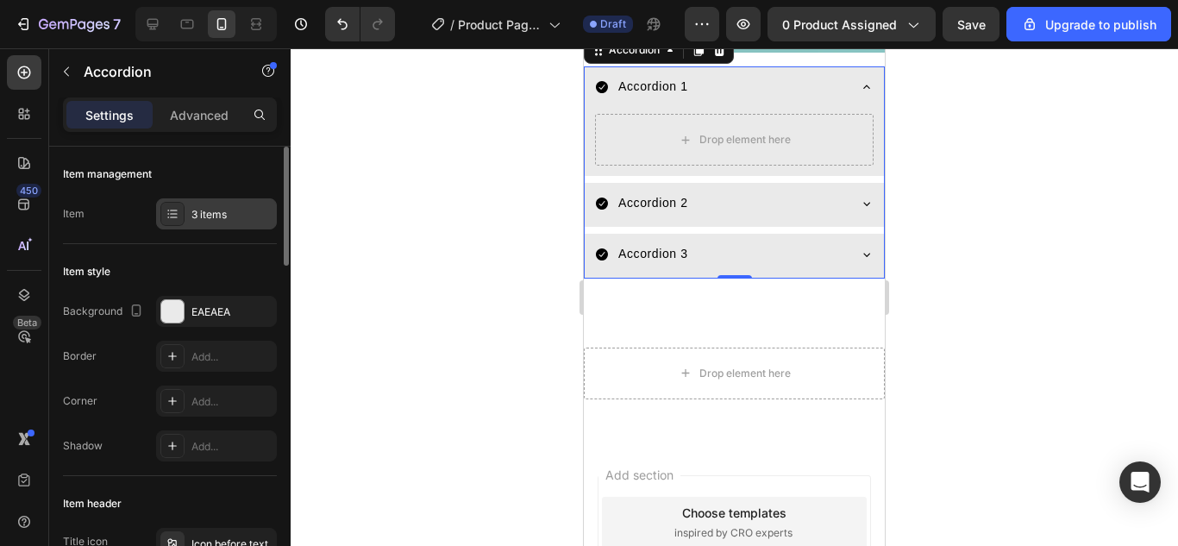
click at [197, 210] on div "3 items" at bounding box center [231, 215] width 81 height 16
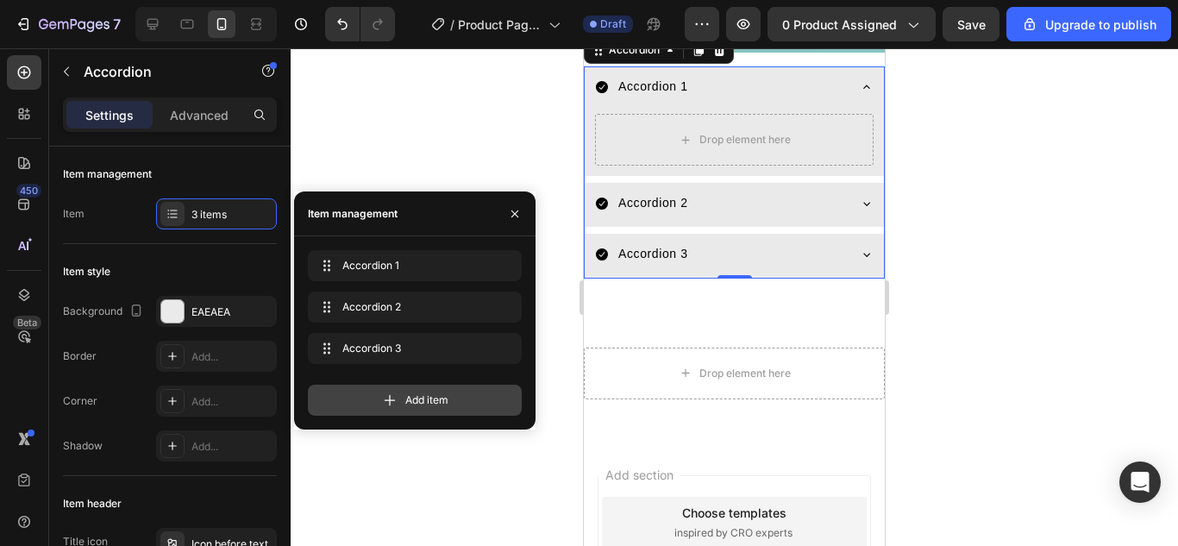
click at [396, 399] on icon at bounding box center [389, 399] width 17 height 17
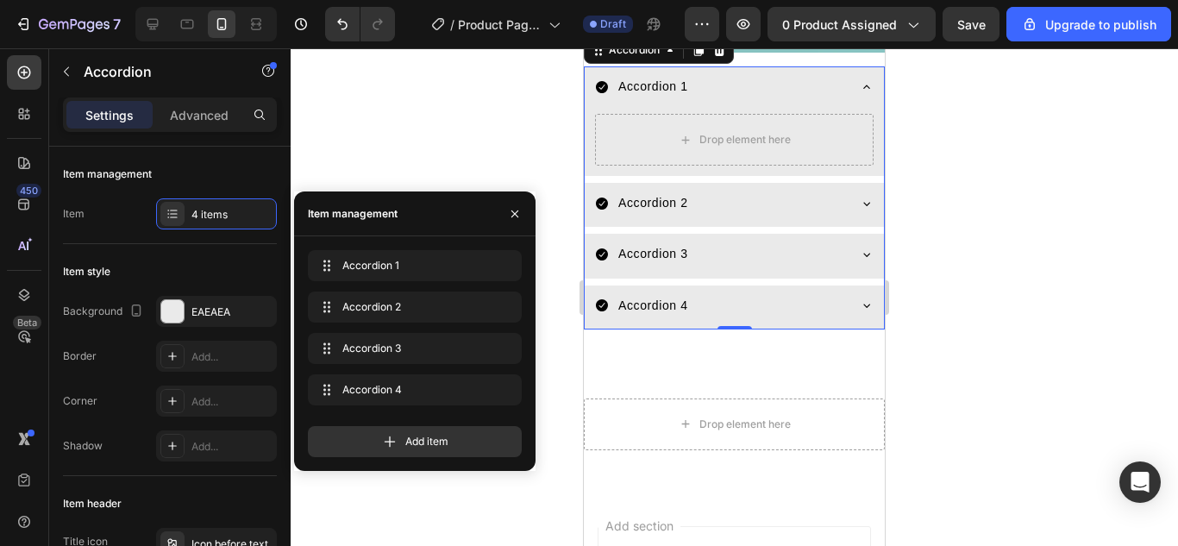
click at [860, 80] on icon at bounding box center [867, 87] width 14 height 14
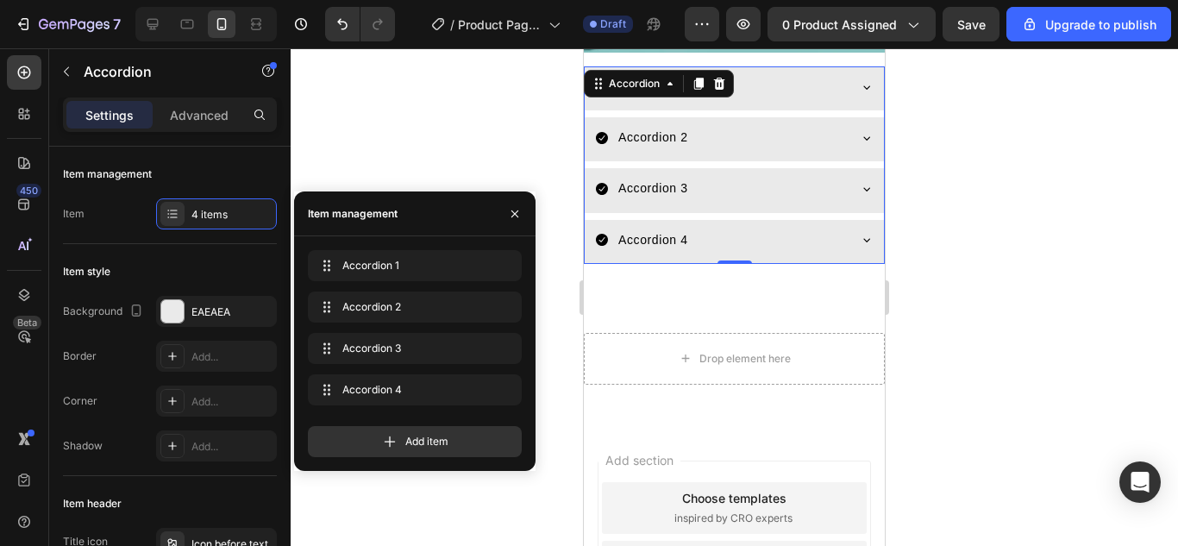
click at [860, 80] on icon at bounding box center [867, 87] width 14 height 14
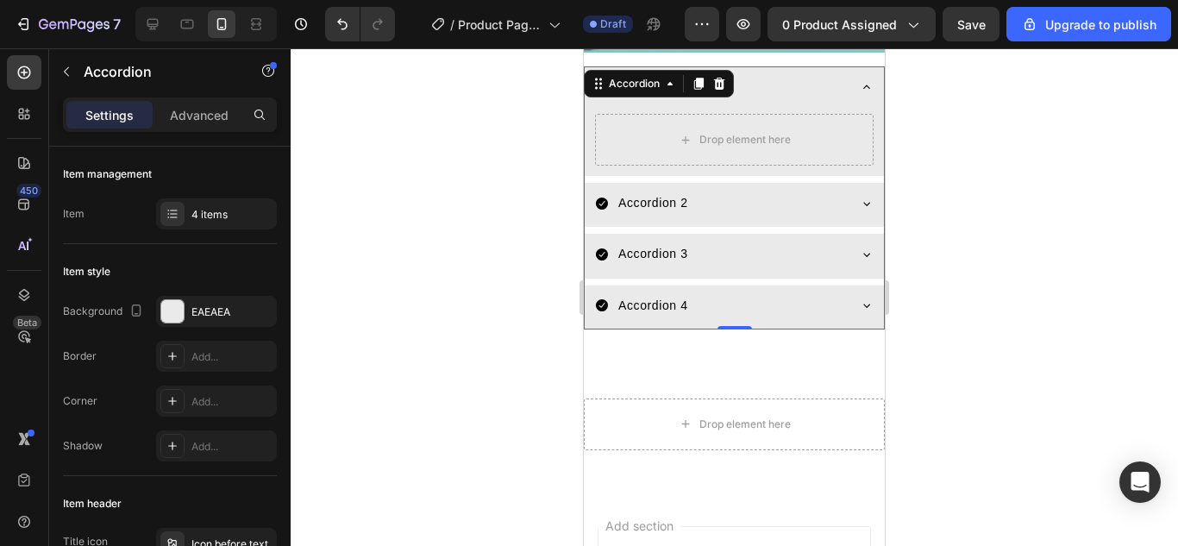
click at [860, 80] on icon at bounding box center [867, 87] width 14 height 14
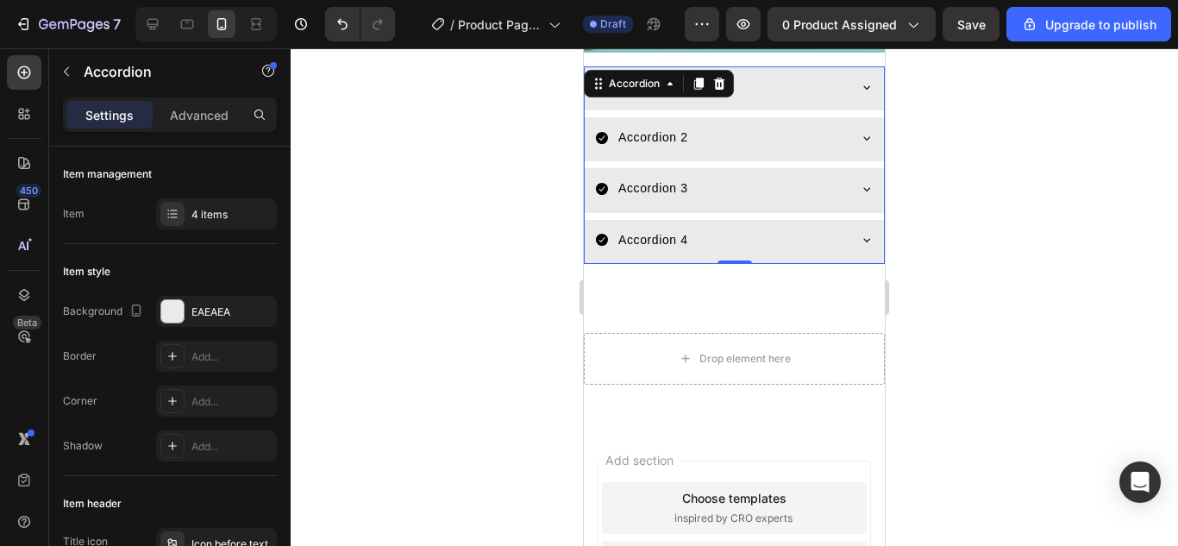
click at [1023, 135] on div at bounding box center [734, 296] width 887 height 497
click at [868, 84] on div "Accordion 1" at bounding box center [734, 88] width 299 height 44
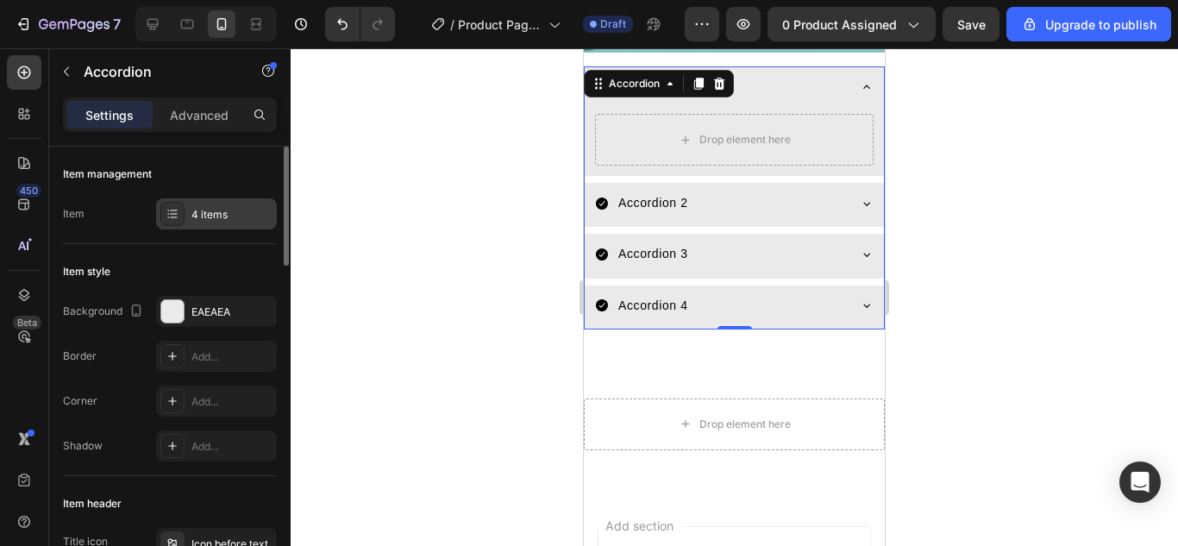
click at [174, 209] on icon at bounding box center [173, 214] width 14 height 14
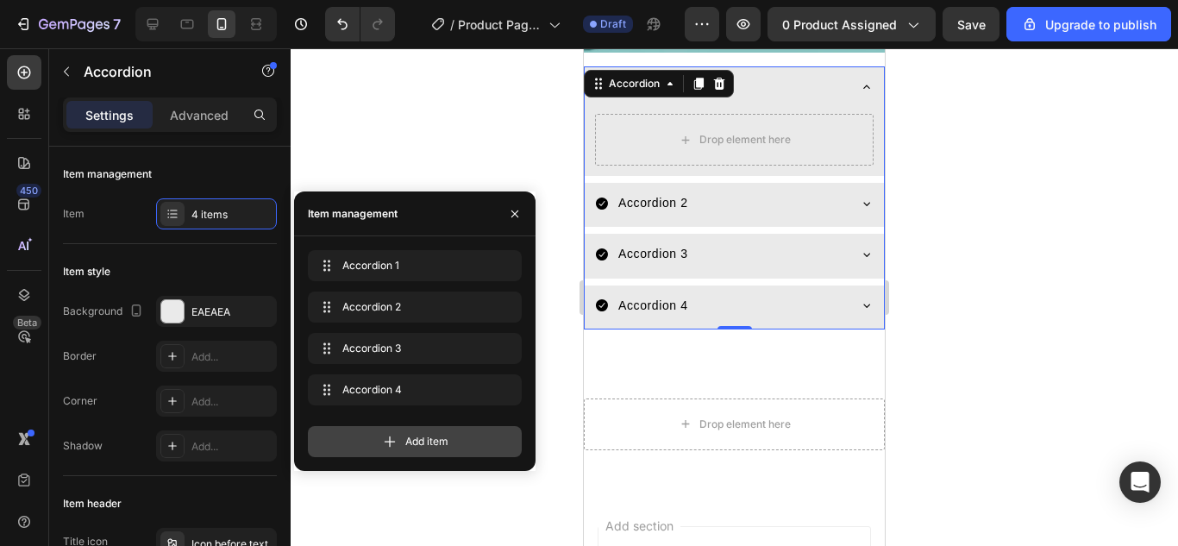
click at [398, 441] on div "Add item" at bounding box center [415, 441] width 214 height 31
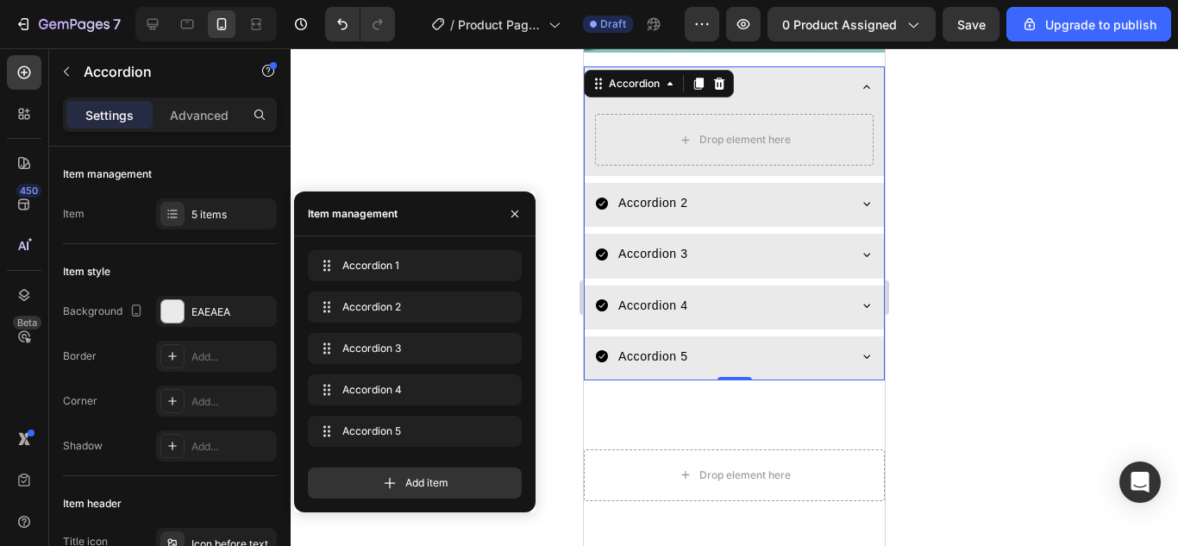
click at [1022, 288] on div at bounding box center [734, 296] width 887 height 497
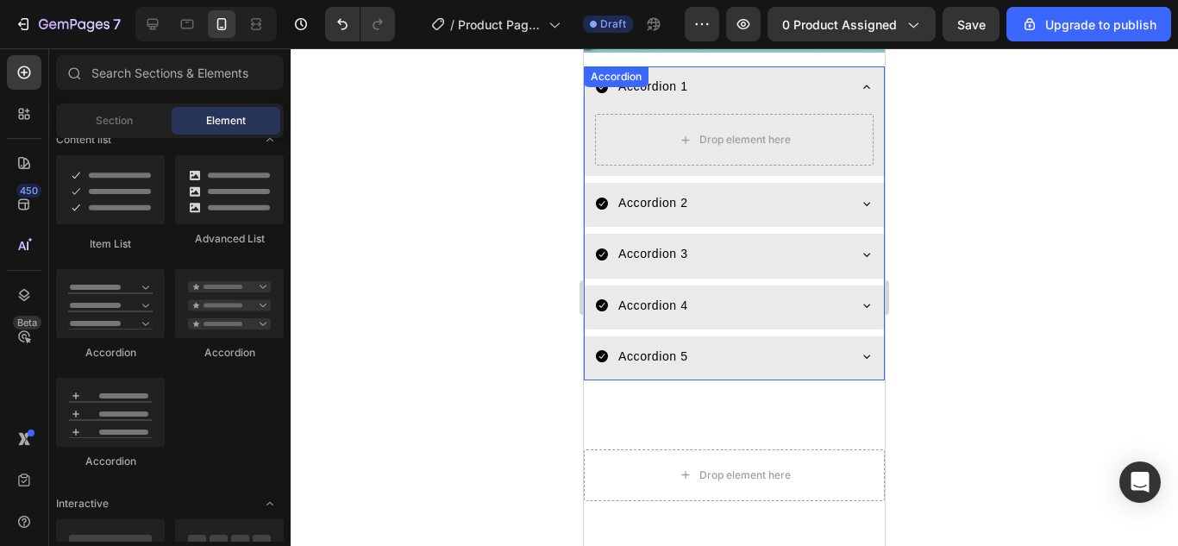
click at [860, 80] on icon at bounding box center [867, 87] width 14 height 14
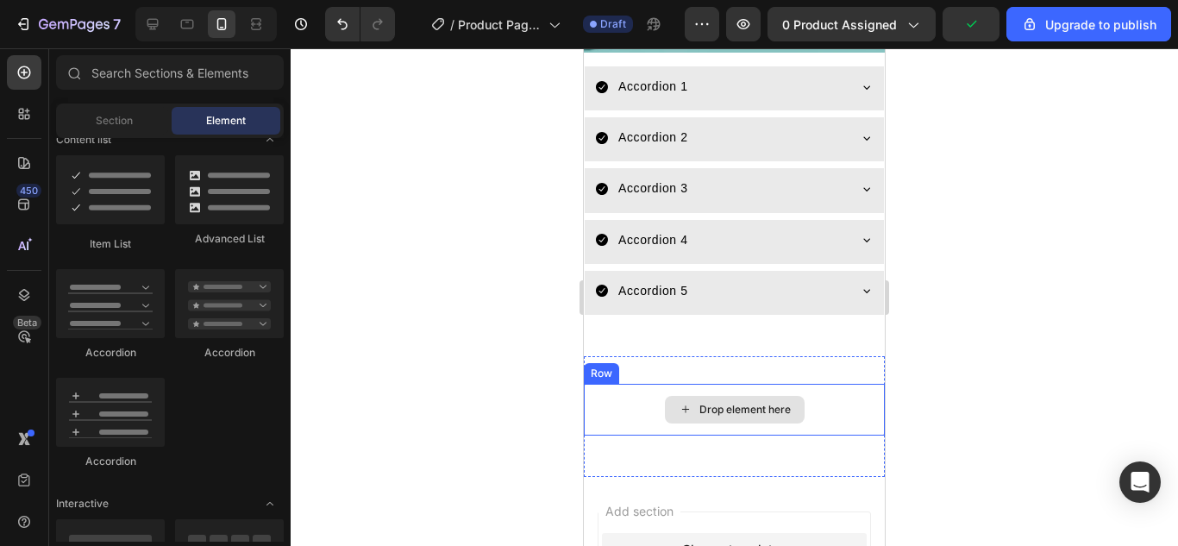
click at [699, 403] on div "Drop element here" at bounding box center [744, 410] width 91 height 14
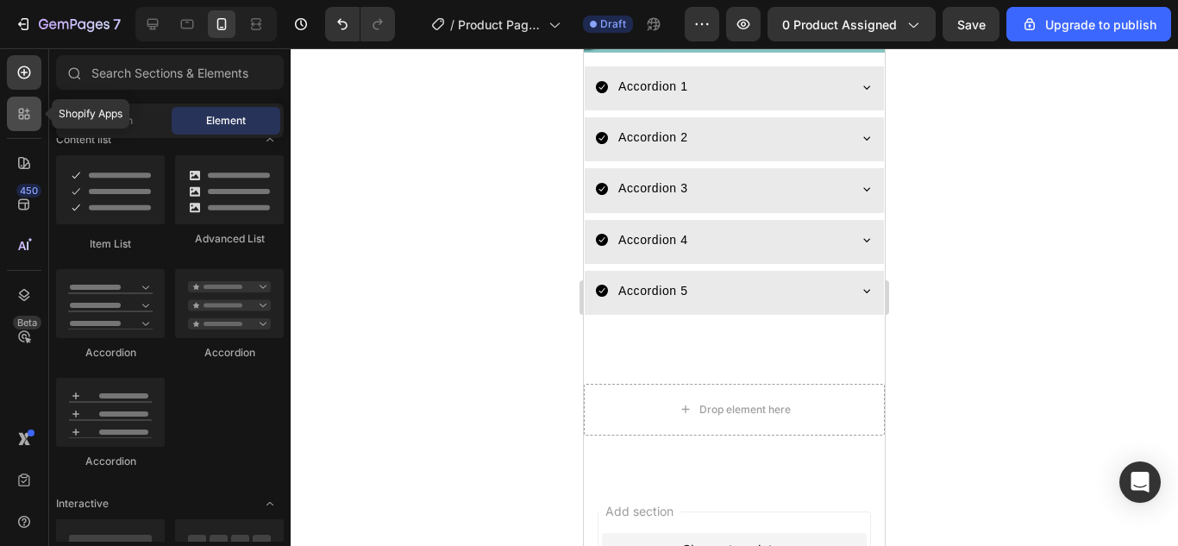
click at [17, 113] on icon at bounding box center [24, 113] width 17 height 17
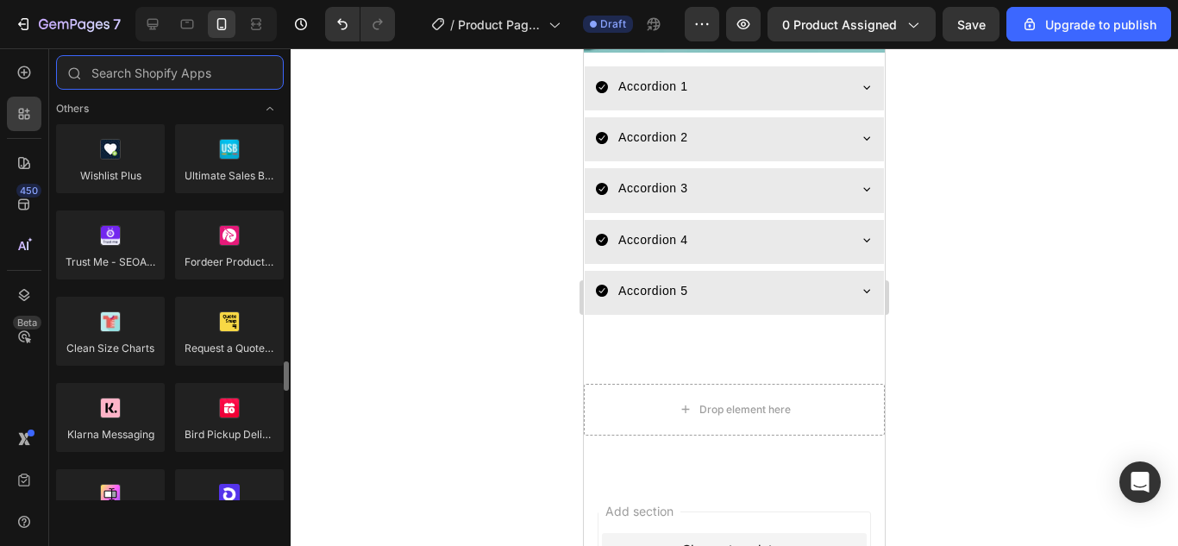
scroll to position [3495, 0]
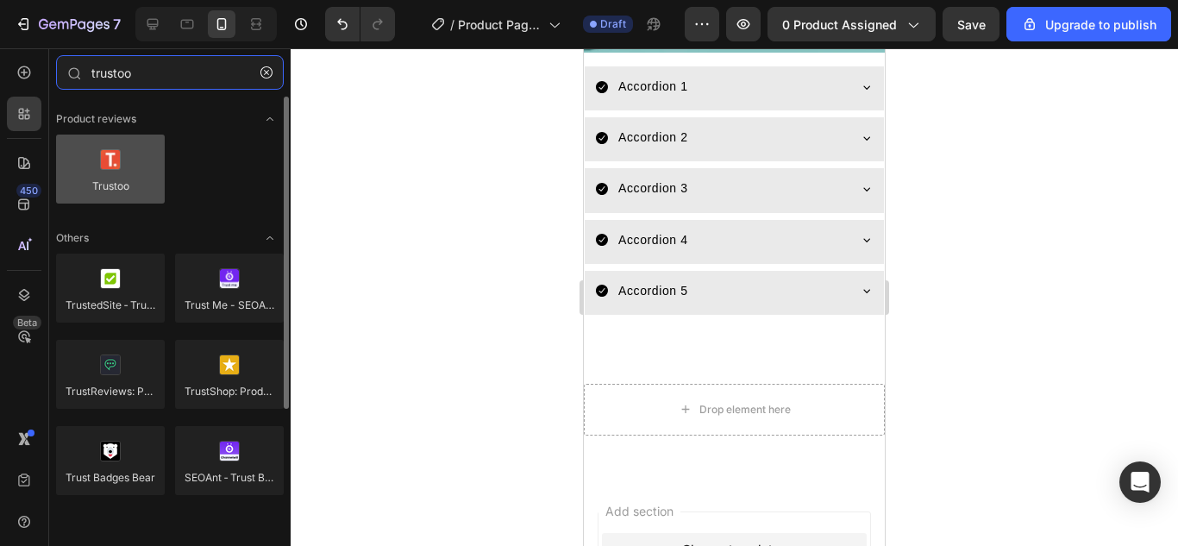
type input "trustoo"
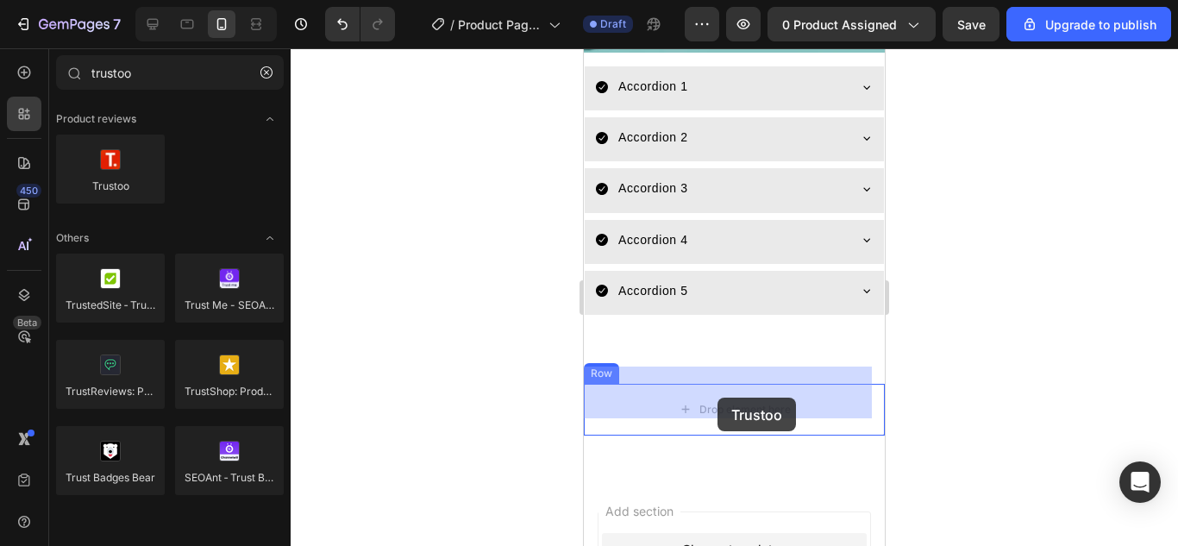
drag, startPoint x: 701, startPoint y: 216, endPoint x: 718, endPoint y: 397, distance: 181.9
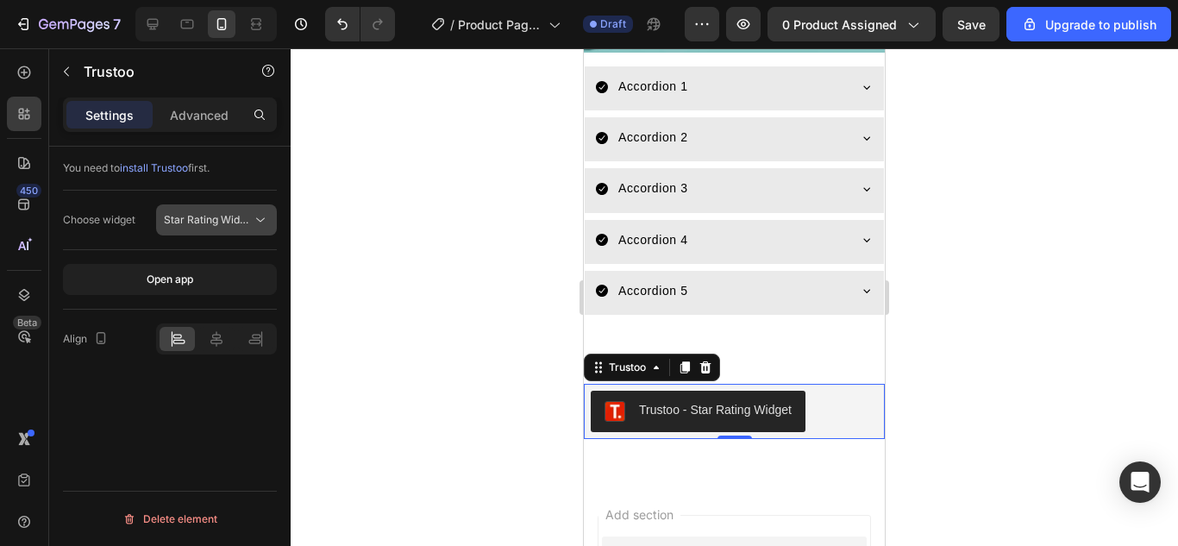
click at [264, 224] on icon at bounding box center [260, 219] width 17 height 17
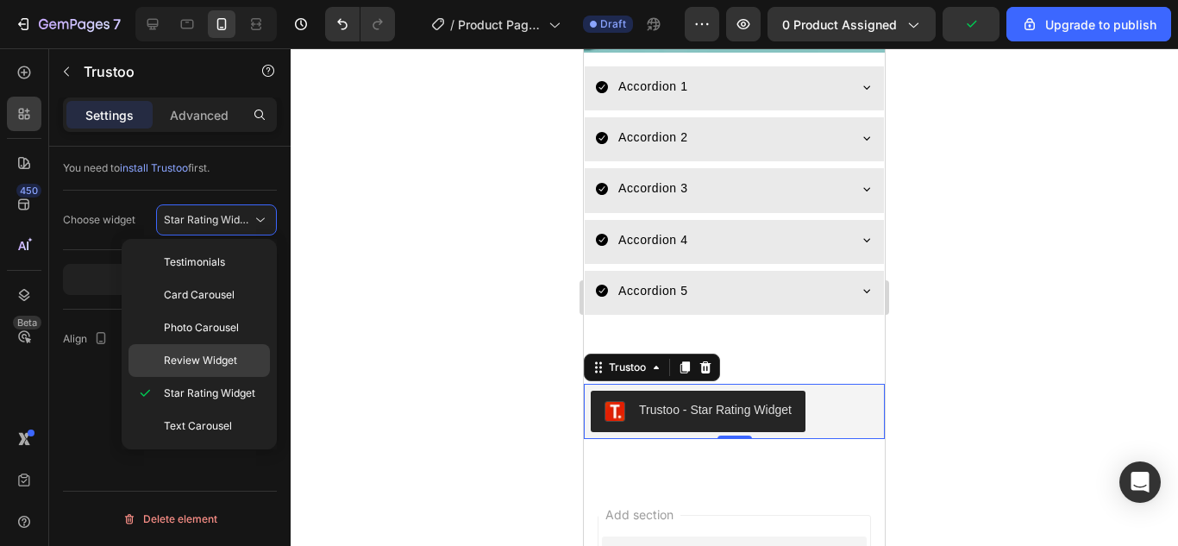
click at [229, 366] on span "Review Widget" at bounding box center [200, 361] width 73 height 16
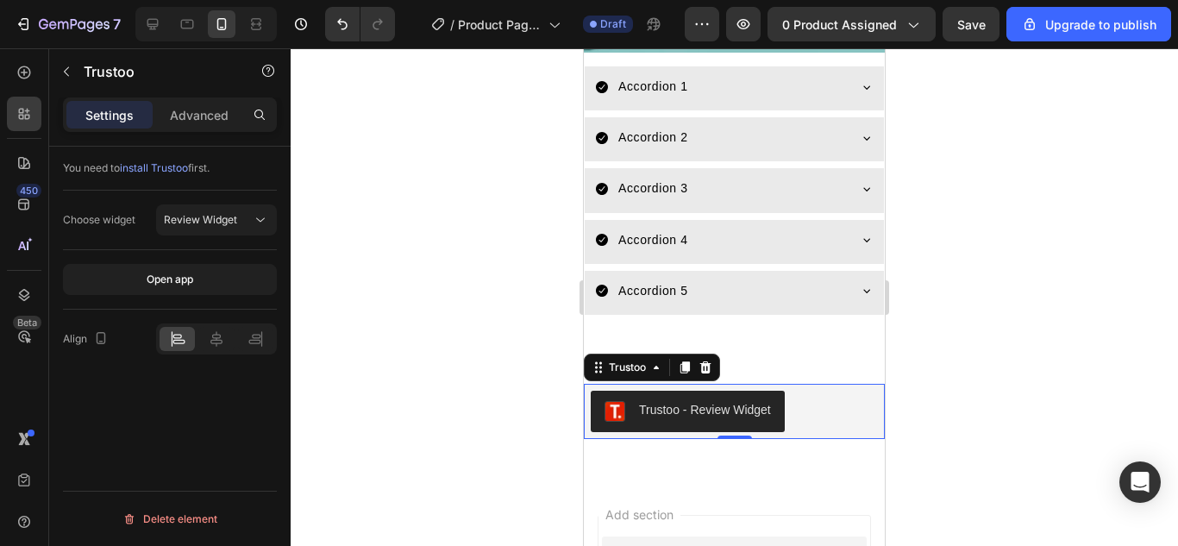
click at [1050, 391] on div at bounding box center [734, 296] width 887 height 497
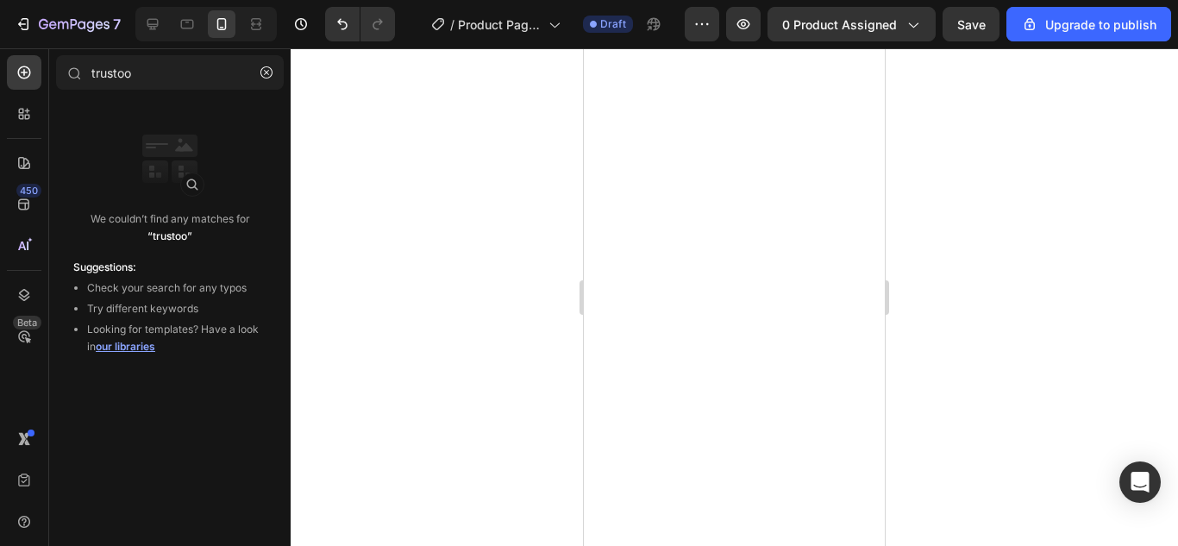
scroll to position [2328, 0]
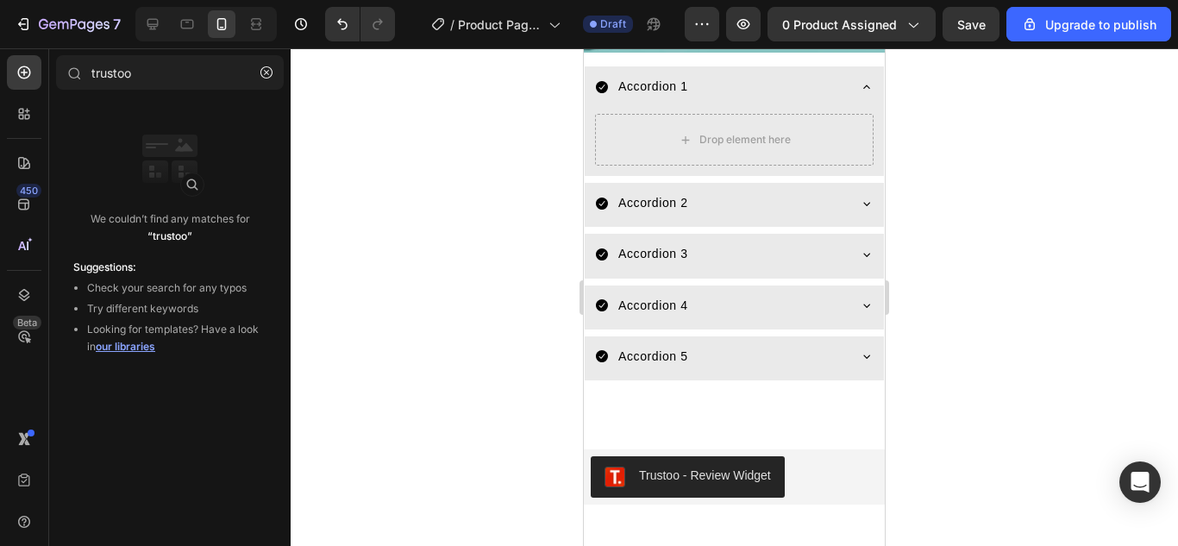
click at [1055, 257] on div at bounding box center [734, 296] width 887 height 497
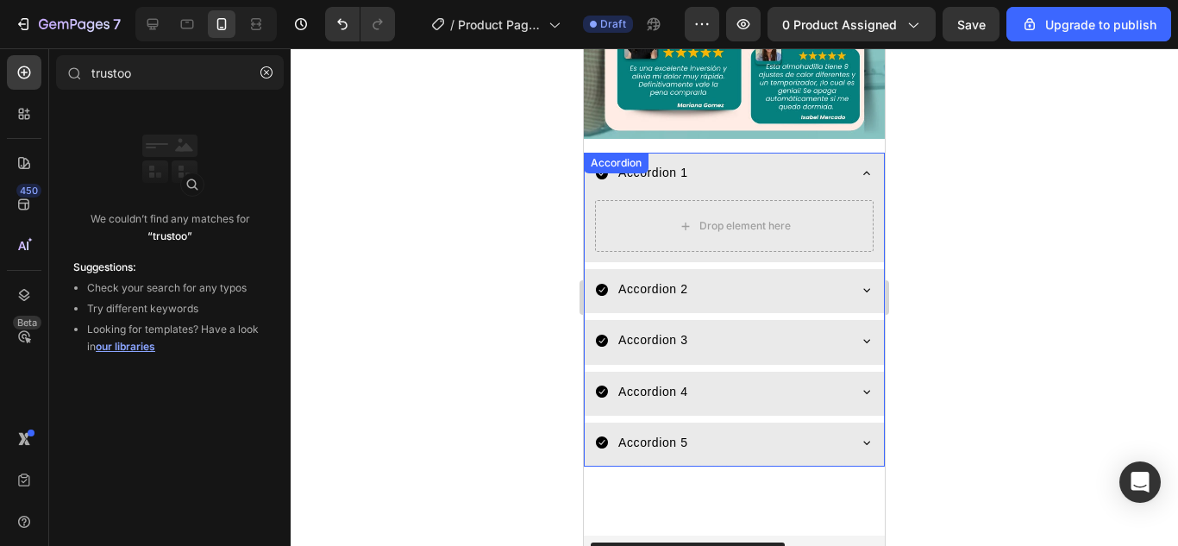
scroll to position [2155, 0]
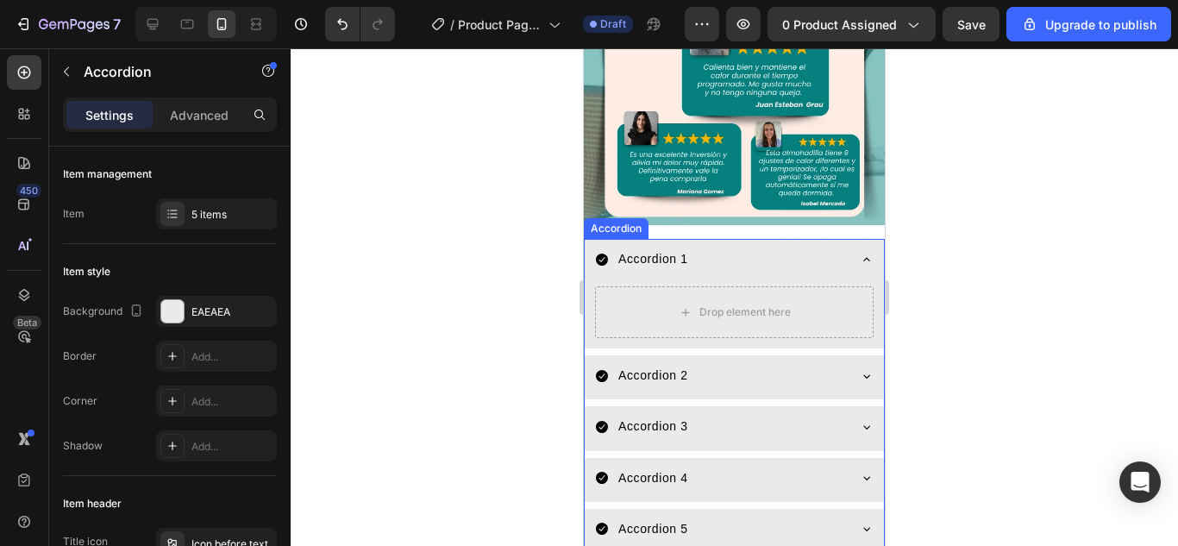
click at [680, 246] on div "Accordion 1" at bounding box center [653, 259] width 75 height 27
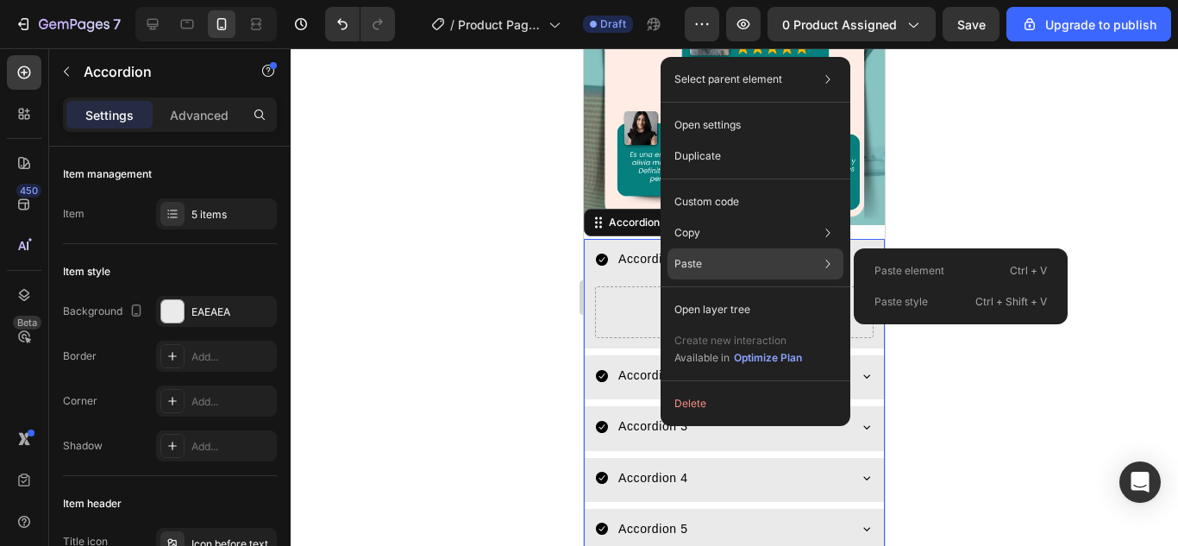
click at [693, 257] on p "Paste" at bounding box center [688, 264] width 28 height 16
click at [945, 286] on div "Paste element Ctrl + V" at bounding box center [960, 301] width 200 height 31
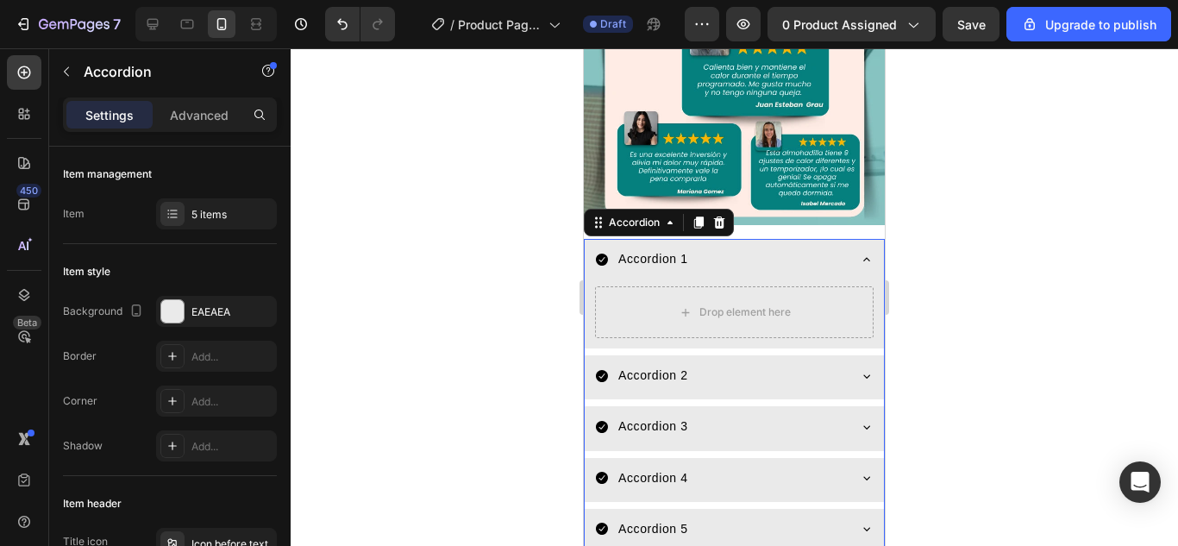
click at [681, 246] on div "Accordion 1" at bounding box center [653, 259] width 75 height 27
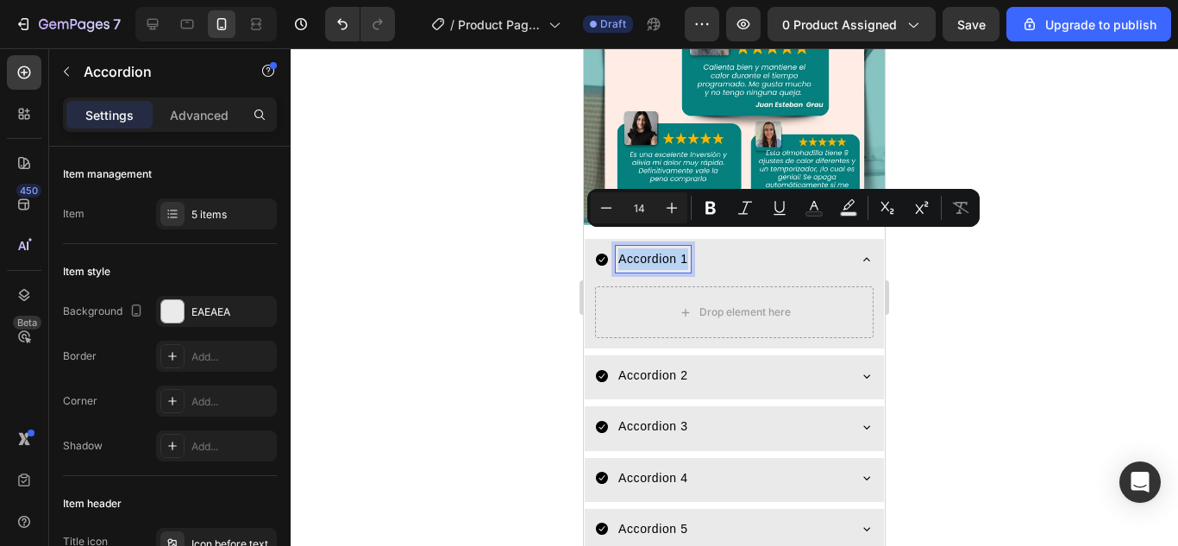
drag, startPoint x: 687, startPoint y: 243, endPoint x: 619, endPoint y: 248, distance: 68.3
click at [619, 248] on p "Accordion 1" at bounding box center [653, 259] width 70 height 22
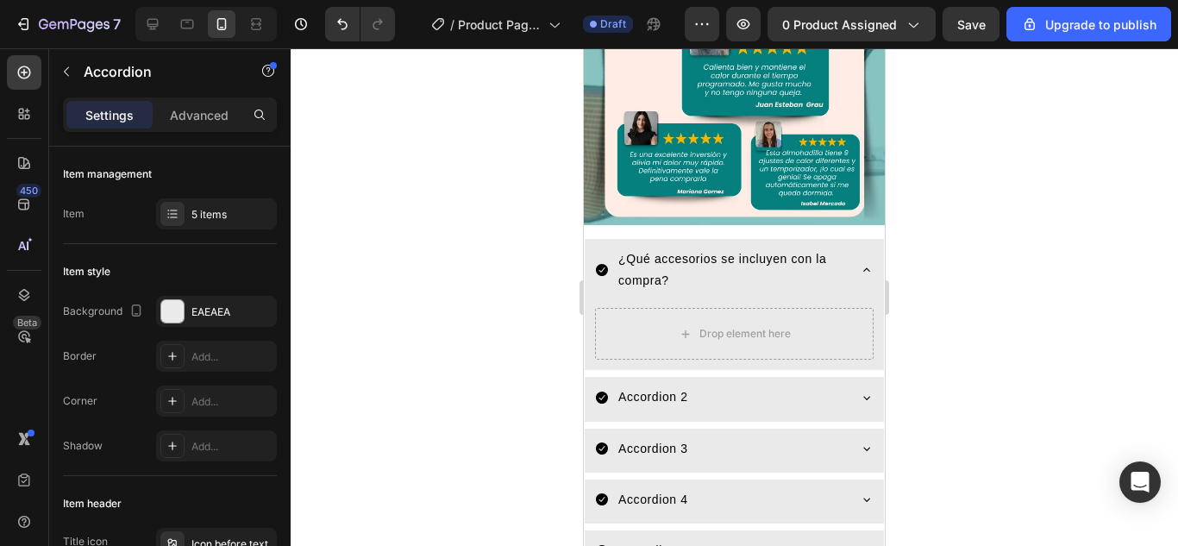
click at [660, 263] on p "¿Qué accesorios se incluyen con la compra?" at bounding box center [730, 269] width 225 height 43
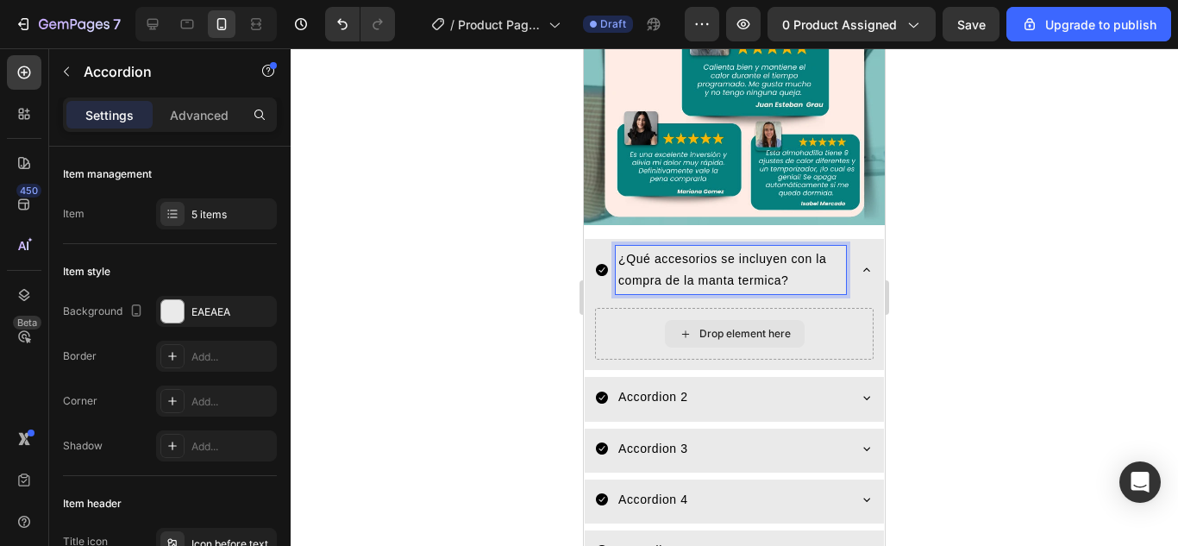
click at [753, 327] on div "Drop element here" at bounding box center [744, 334] width 91 height 14
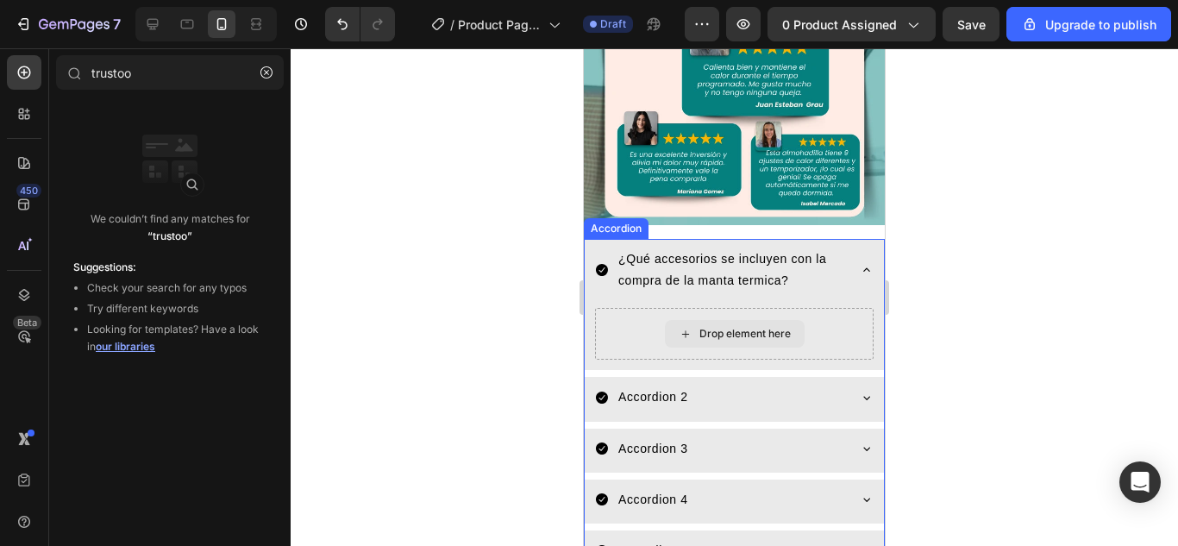
click at [679, 327] on icon at bounding box center [685, 334] width 14 height 15
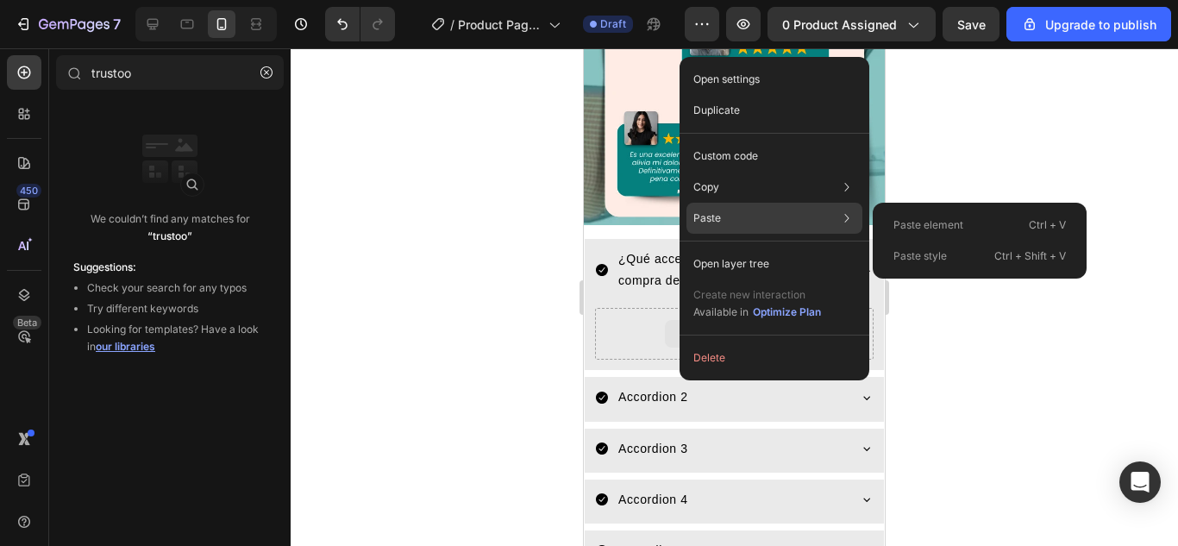
click at [936, 230] on p "Paste element" at bounding box center [928, 225] width 70 height 16
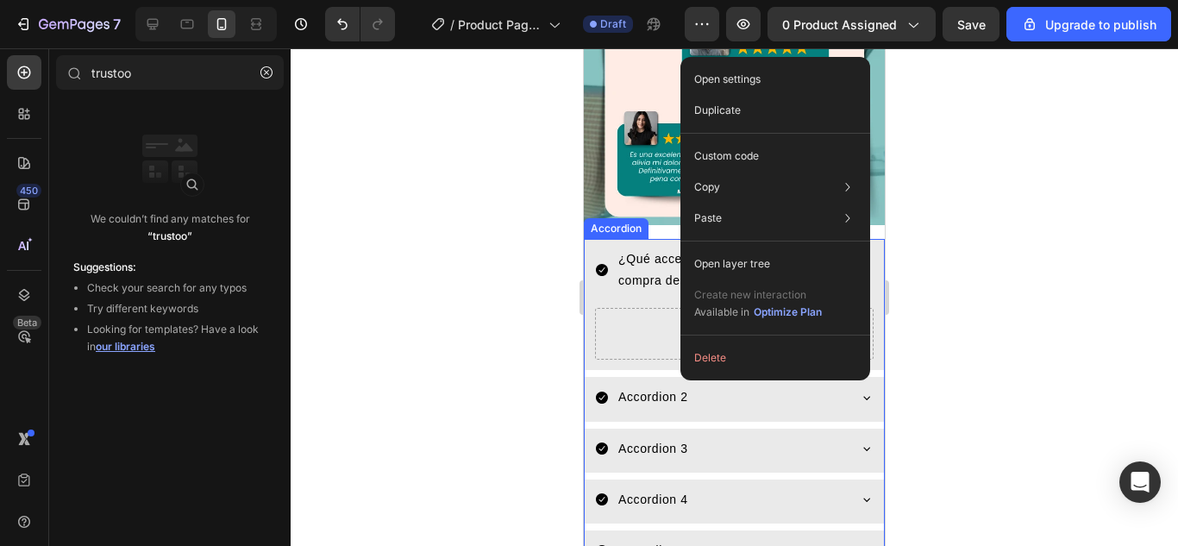
click at [153, 395] on div "We couldn’t find any matches for “trustoo” Suggestions: Check your search for a…" at bounding box center [169, 298] width 241 height 403
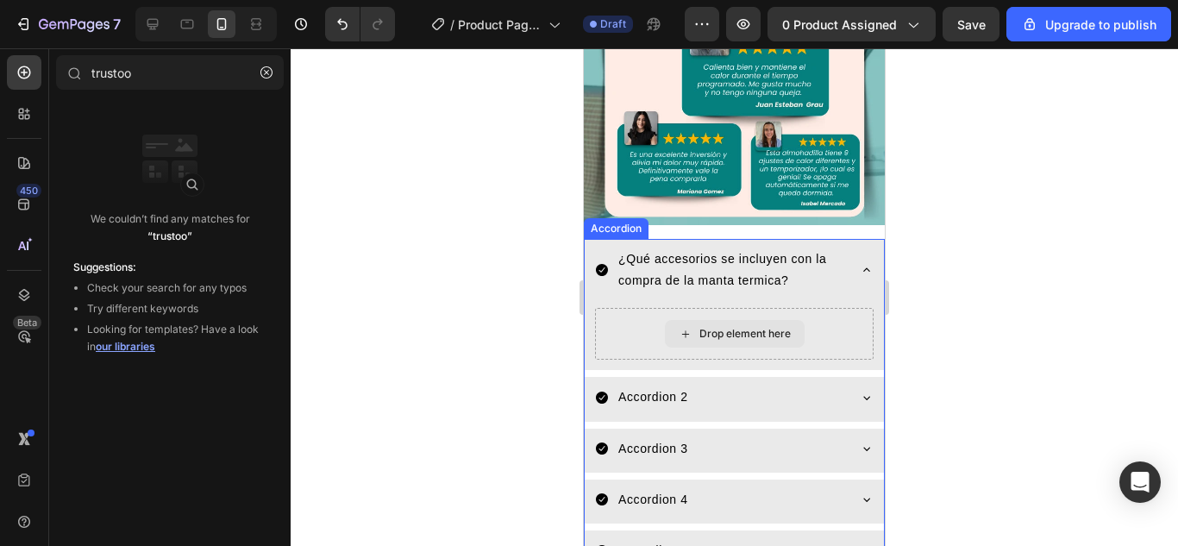
click at [778, 327] on div "Drop element here" at bounding box center [744, 334] width 91 height 14
click at [678, 327] on icon at bounding box center [685, 334] width 14 height 15
click at [704, 327] on div "Drop element here" at bounding box center [744, 334] width 91 height 14
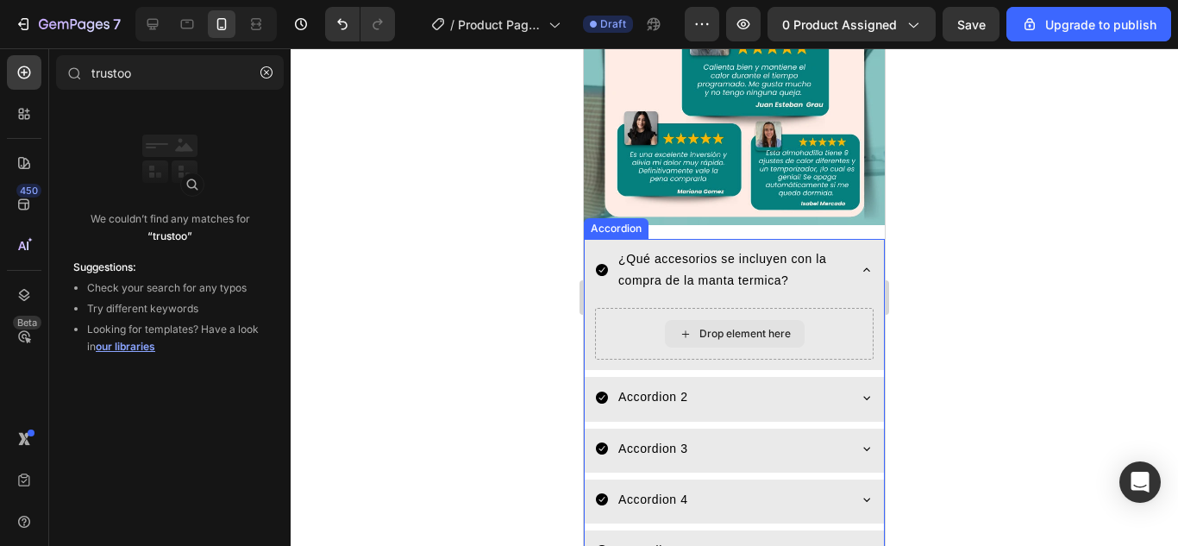
click at [706, 327] on div "Drop element here" at bounding box center [744, 334] width 91 height 14
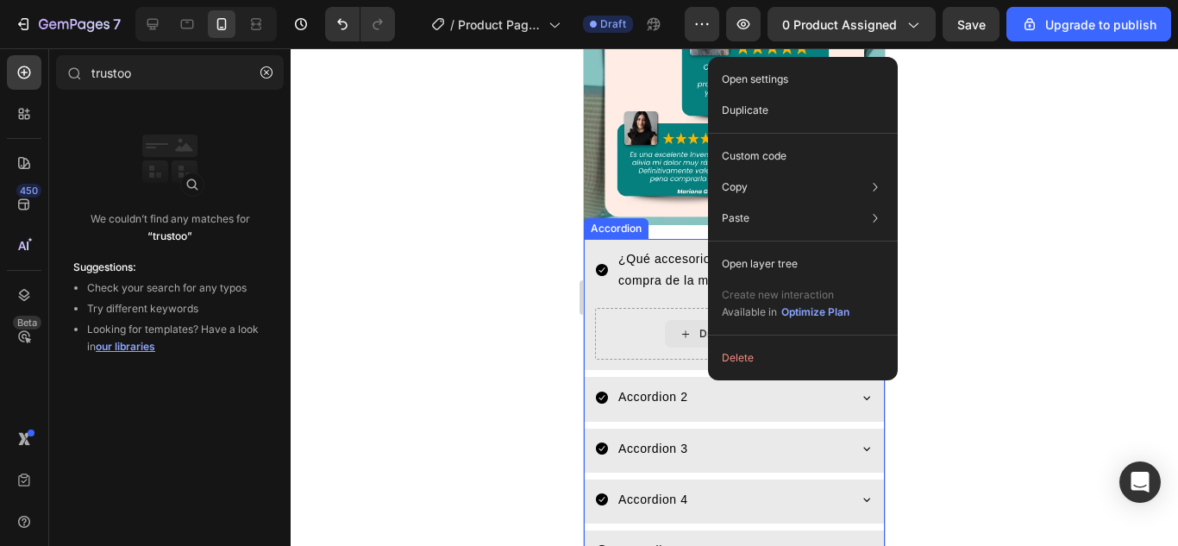
click at [691, 320] on div "Drop element here" at bounding box center [735, 334] width 140 height 28
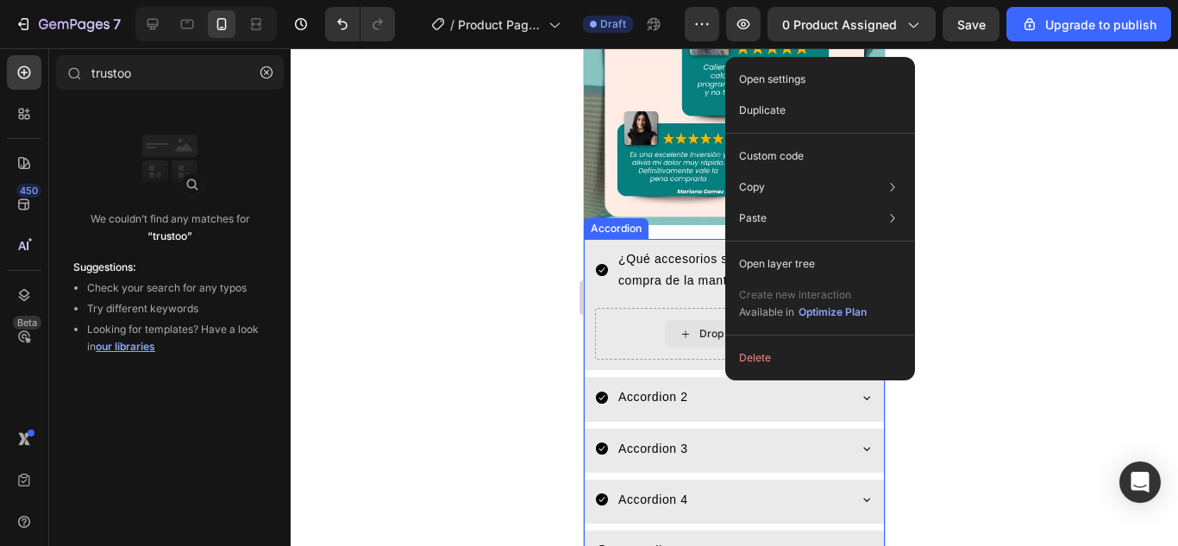
click at [678, 327] on icon at bounding box center [685, 334] width 14 height 15
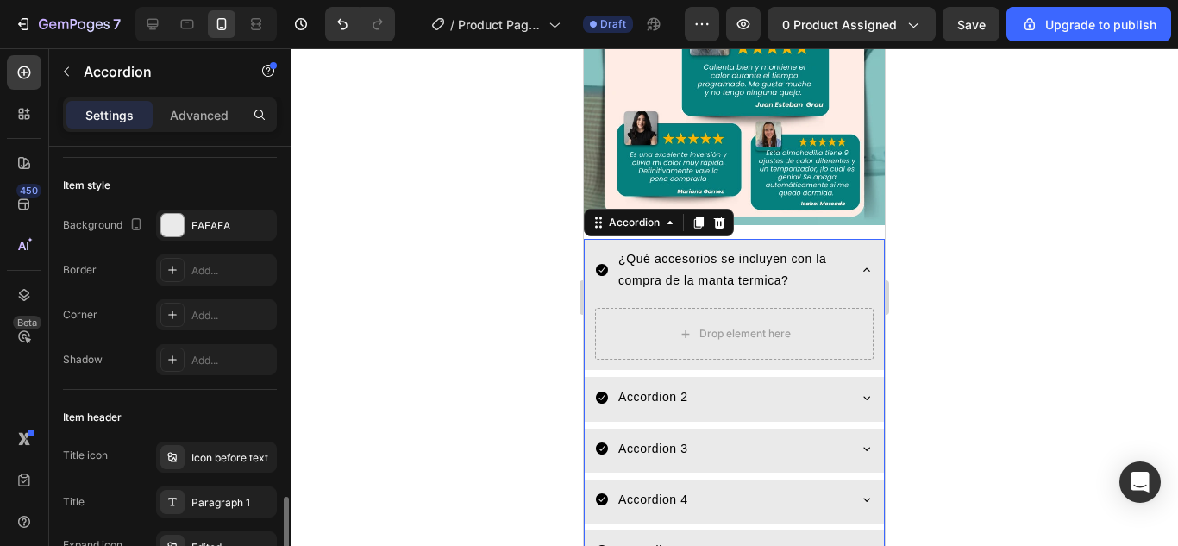
scroll to position [0, 0]
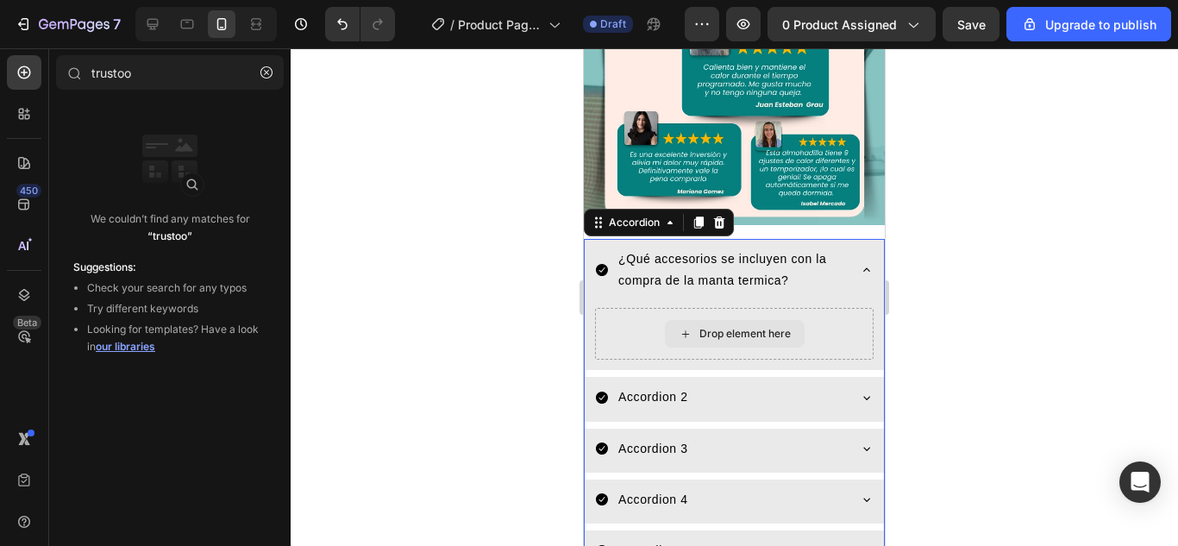
click at [668, 320] on div "Drop element here" at bounding box center [735, 334] width 140 height 28
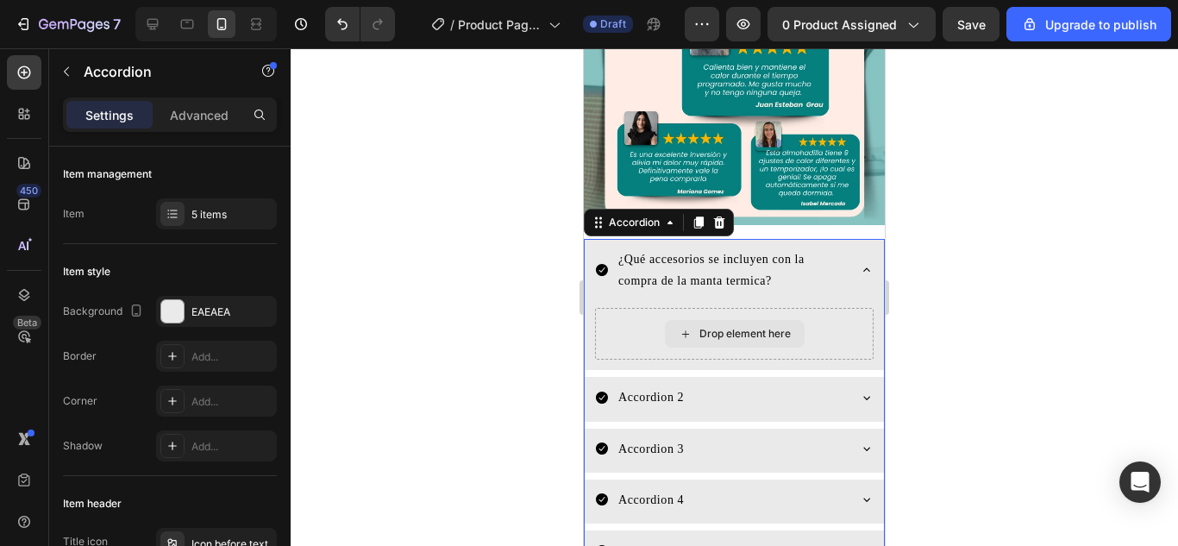
click at [647, 308] on div "Drop element here" at bounding box center [734, 334] width 278 height 52
click at [600, 221] on icon at bounding box center [600, 222] width 3 height 3
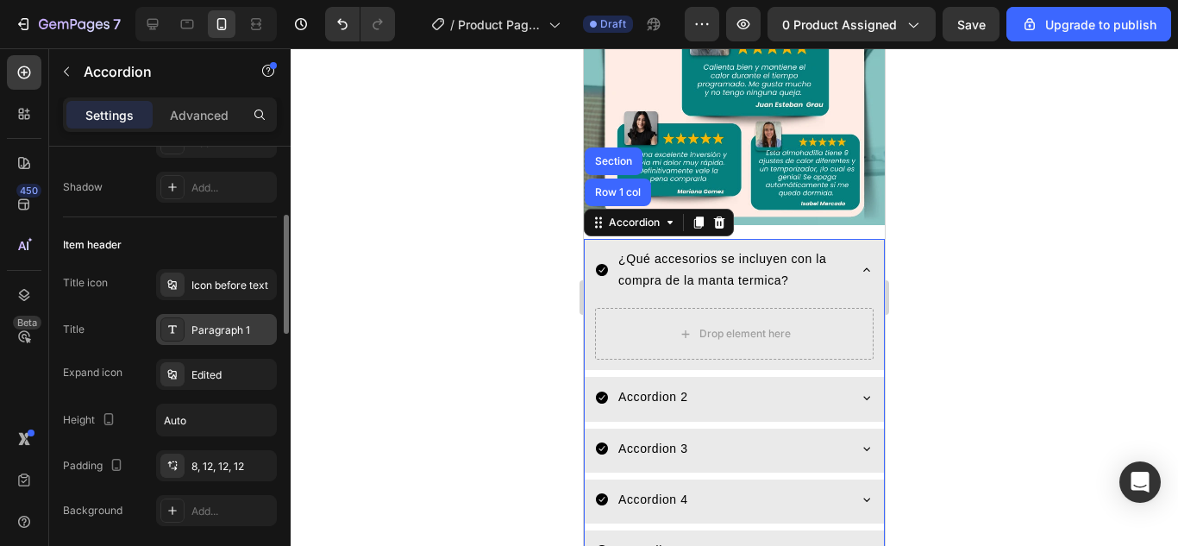
scroll to position [345, 0]
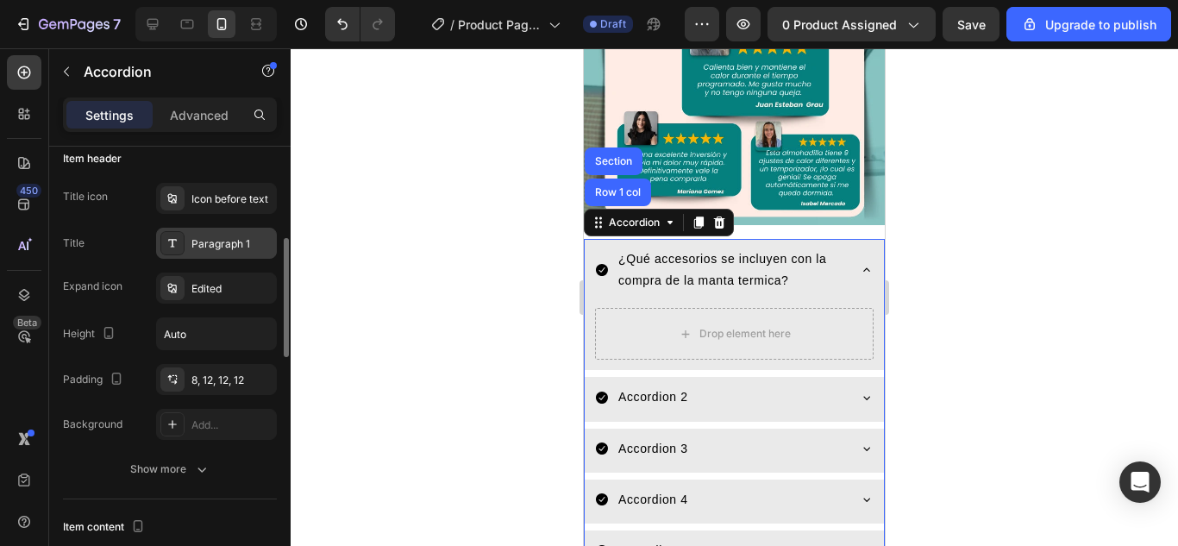
click at [205, 247] on div "Paragraph 1" at bounding box center [231, 244] width 81 height 16
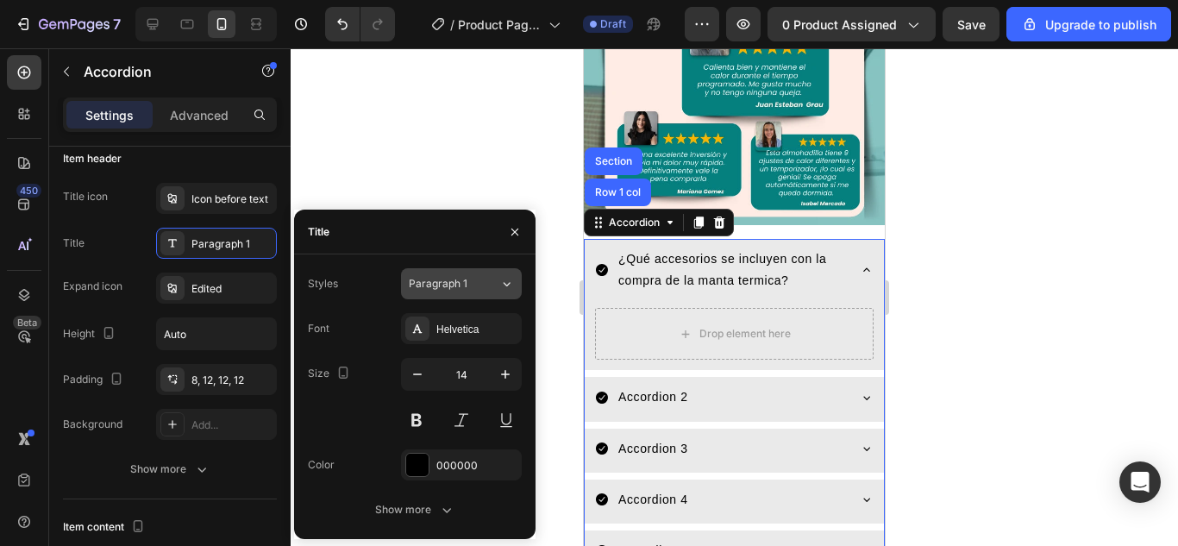
click at [485, 285] on div "Paragraph 1" at bounding box center [454, 284] width 91 height 16
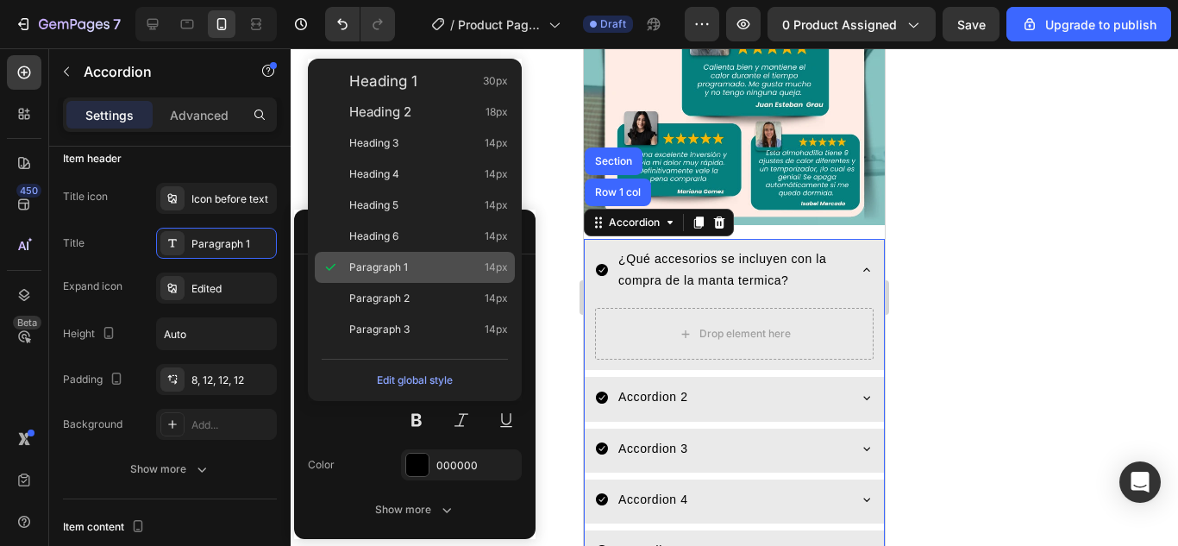
click at [434, 270] on div "Paragraph 1 14px" at bounding box center [428, 267] width 159 height 17
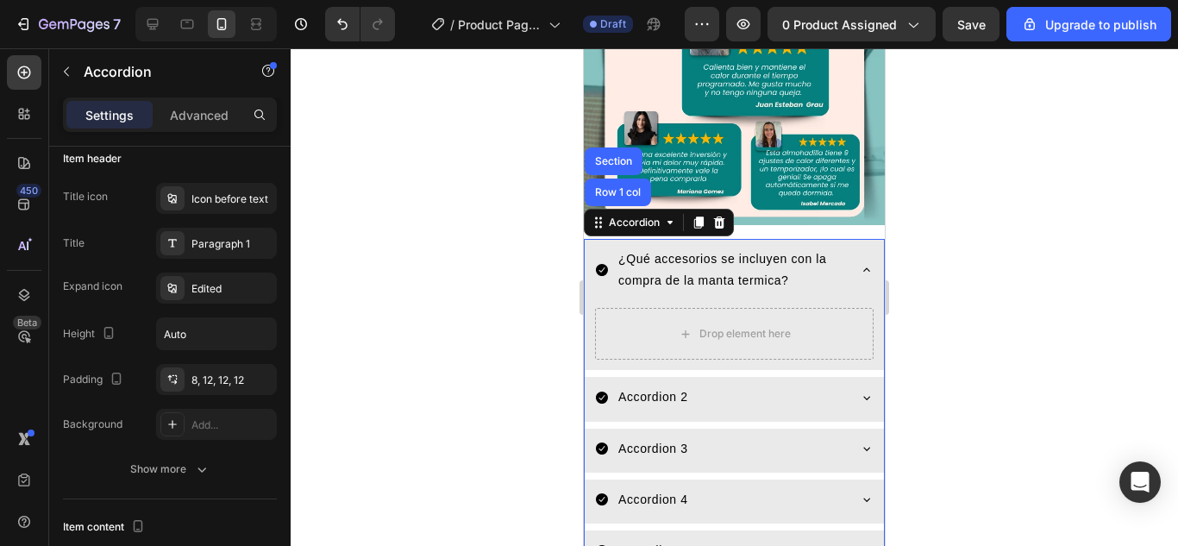
click at [416, 167] on div at bounding box center [734, 296] width 887 height 497
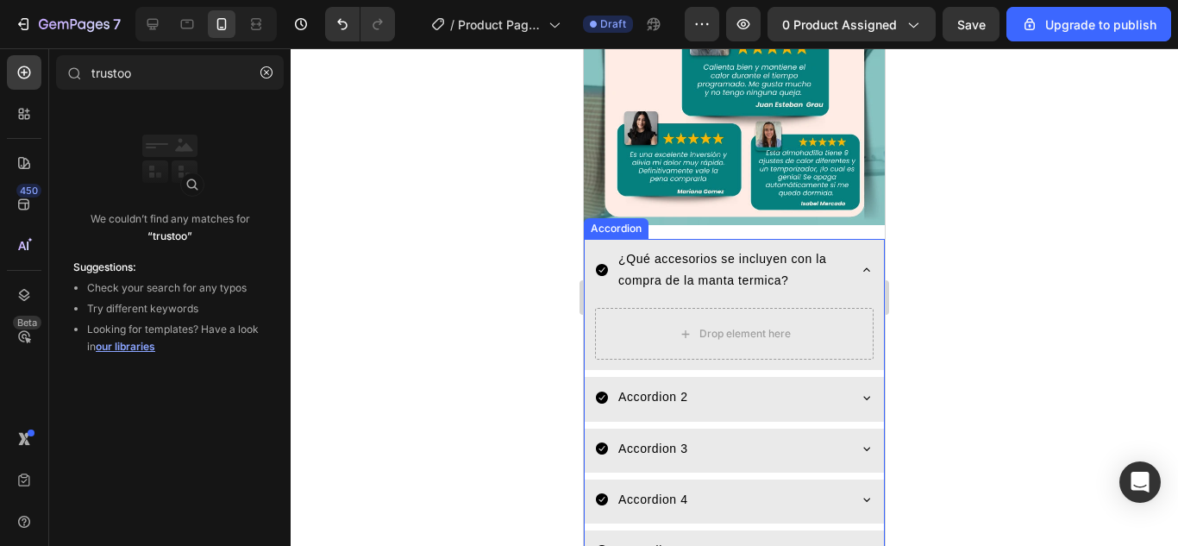
click at [607, 218] on div "Accordion" at bounding box center [616, 228] width 65 height 21
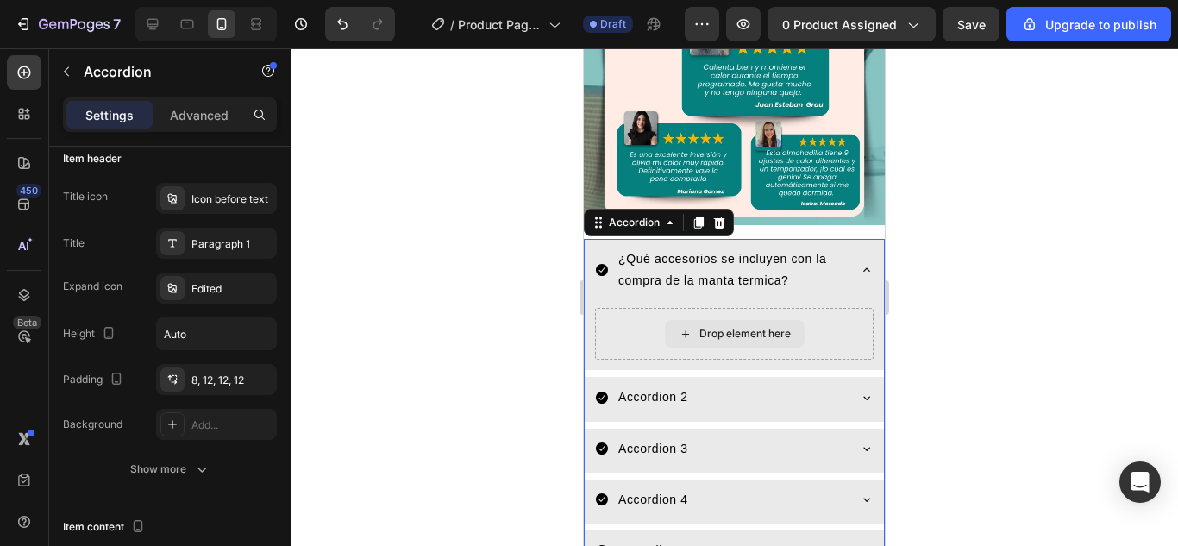
drag, startPoint x: 822, startPoint y: 299, endPoint x: 804, endPoint y: 312, distance: 22.2
click at [233, 291] on div "Edited" at bounding box center [231, 289] width 81 height 16
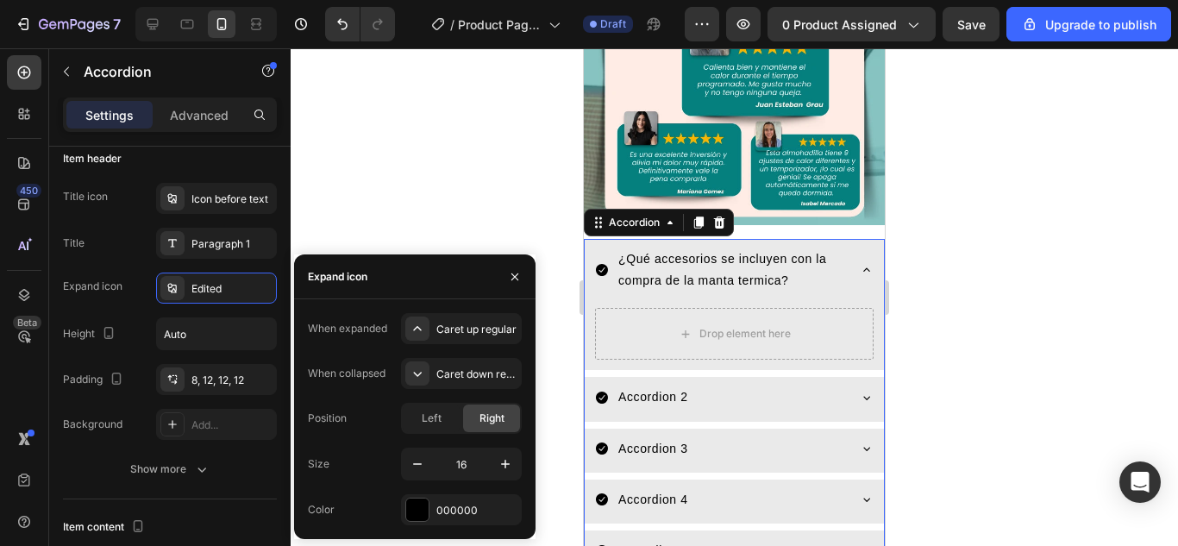
click at [376, 233] on div at bounding box center [734, 296] width 887 height 497
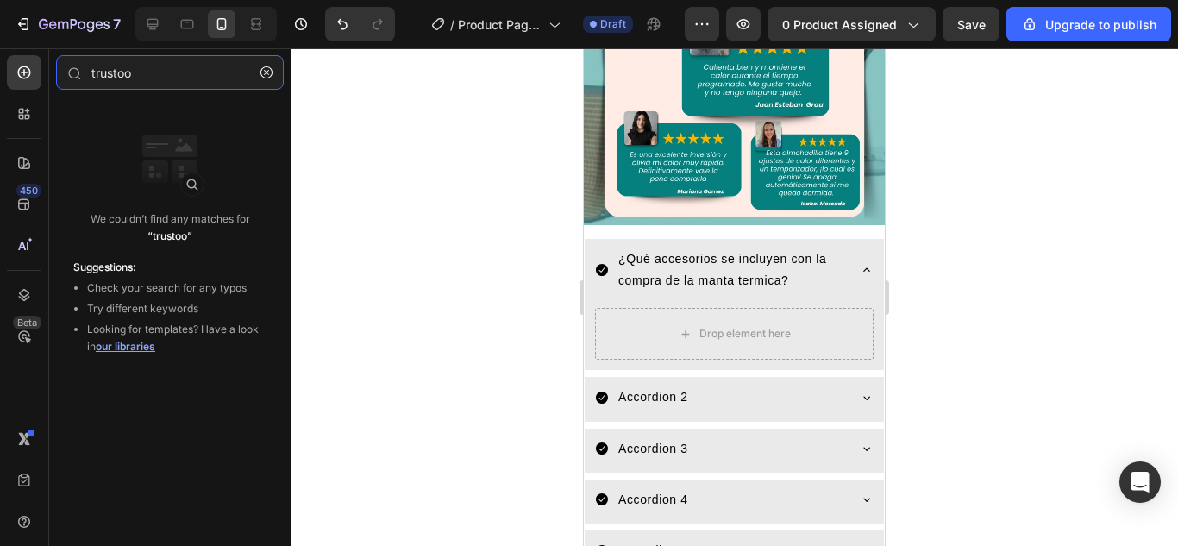
drag, startPoint x: 142, startPoint y: 75, endPoint x: 46, endPoint y: 51, distance: 99.5
click at [46, 51] on div "450 Beta trustoo Sections(0) Elements(0) We couldn’t find any matches for “trus…" at bounding box center [145, 296] width 291 height 497
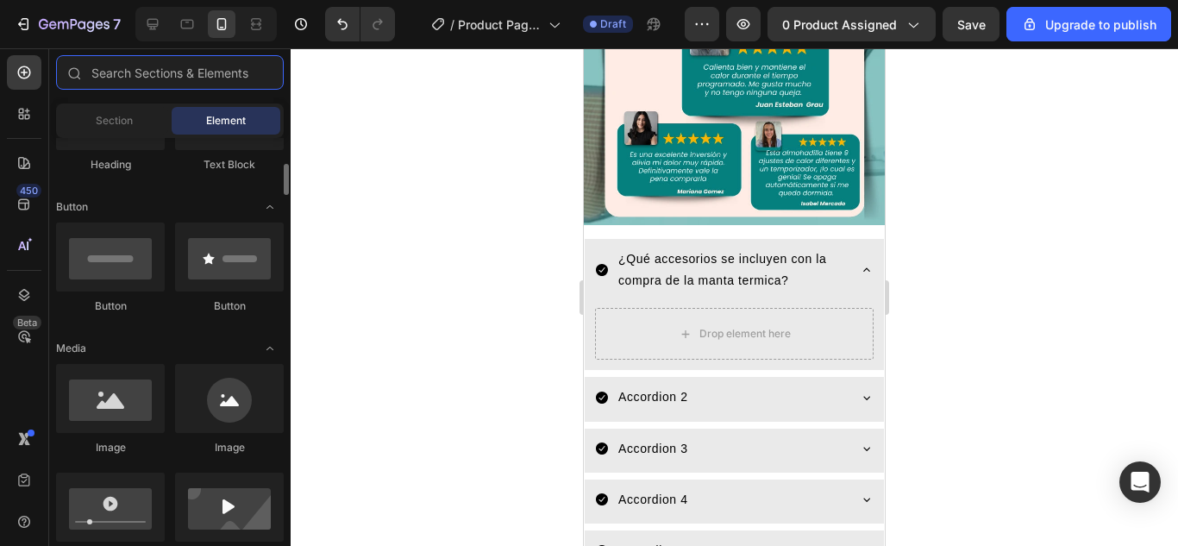
scroll to position [172, 0]
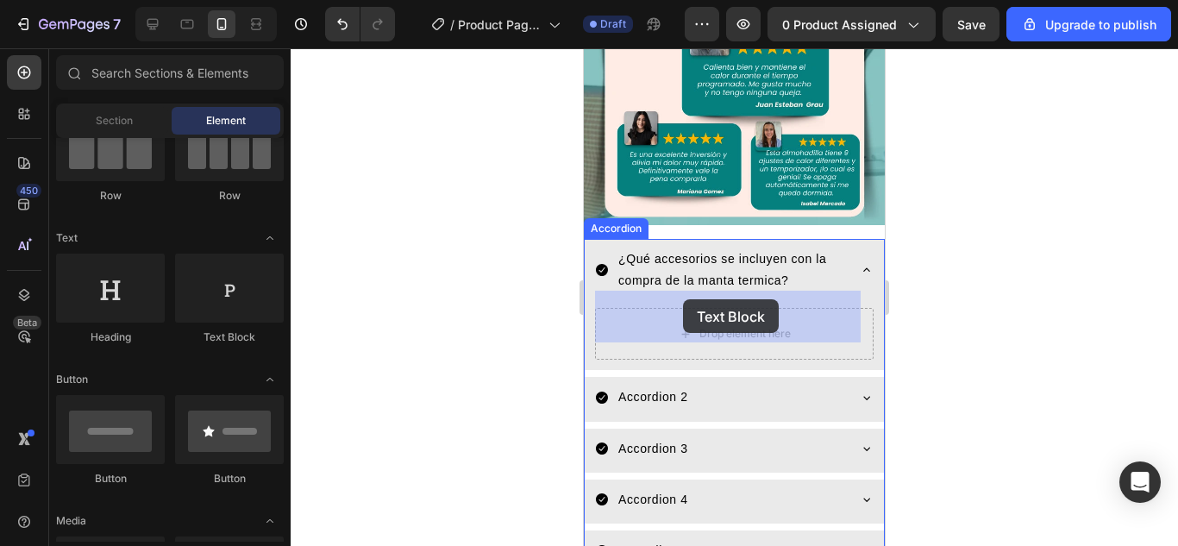
drag, startPoint x: 821, startPoint y: 345, endPoint x: 683, endPoint y: 299, distance: 145.3
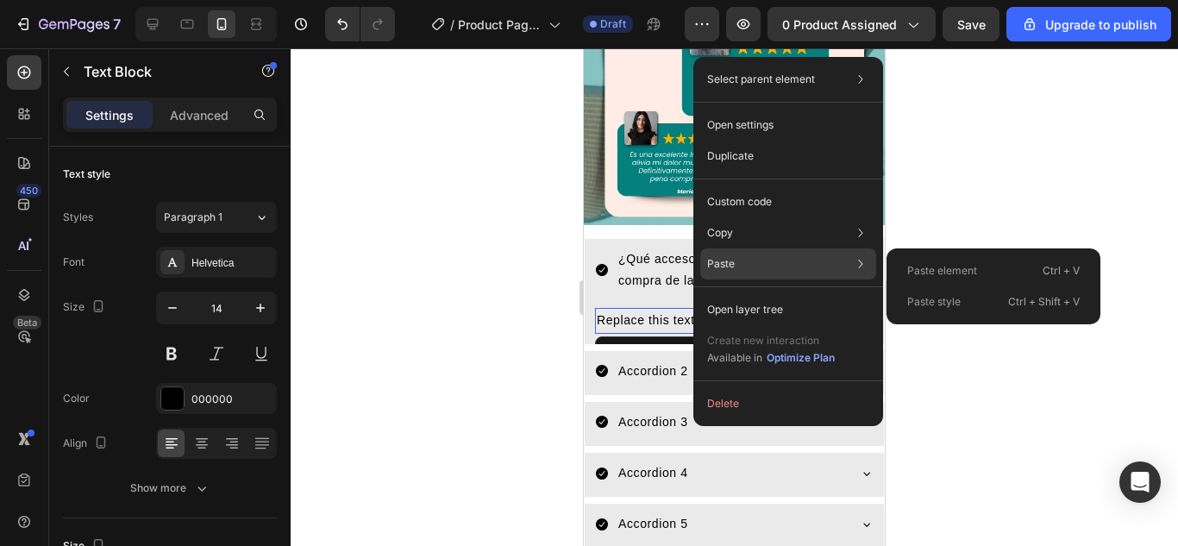
click at [948, 277] on p "Paste element" at bounding box center [942, 271] width 70 height 16
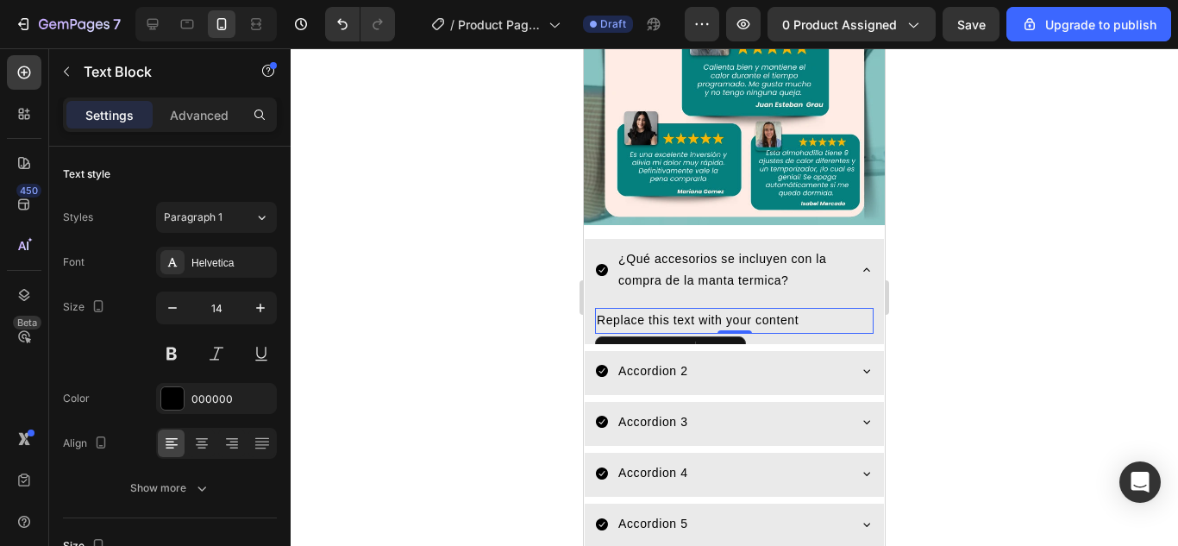
click at [716, 308] on div "Replace this text with your content" at bounding box center [734, 320] width 278 height 25
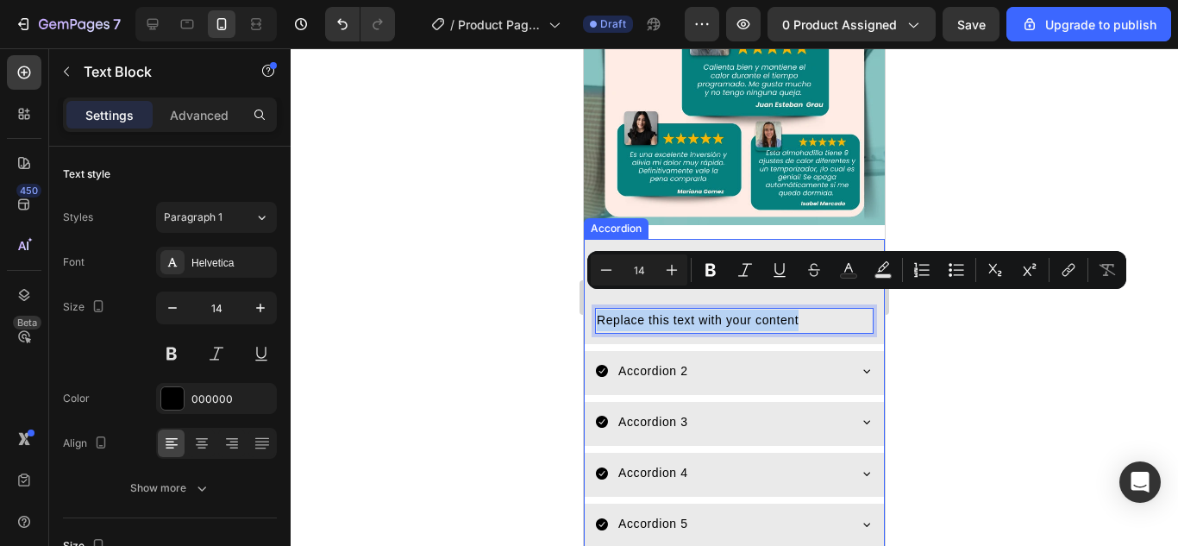
drag, startPoint x: 812, startPoint y: 301, endPoint x: 593, endPoint y: 292, distance: 219.2
click at [593, 304] on div "Replace this text with your content Text Block 0" at bounding box center [734, 323] width 299 height 39
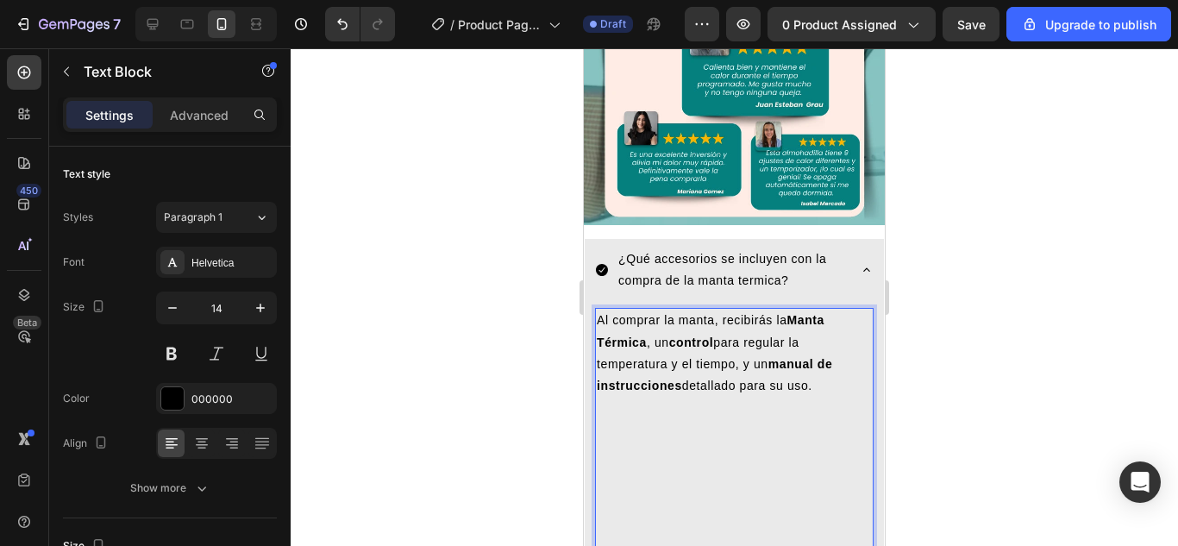
scroll to position [2202, 0]
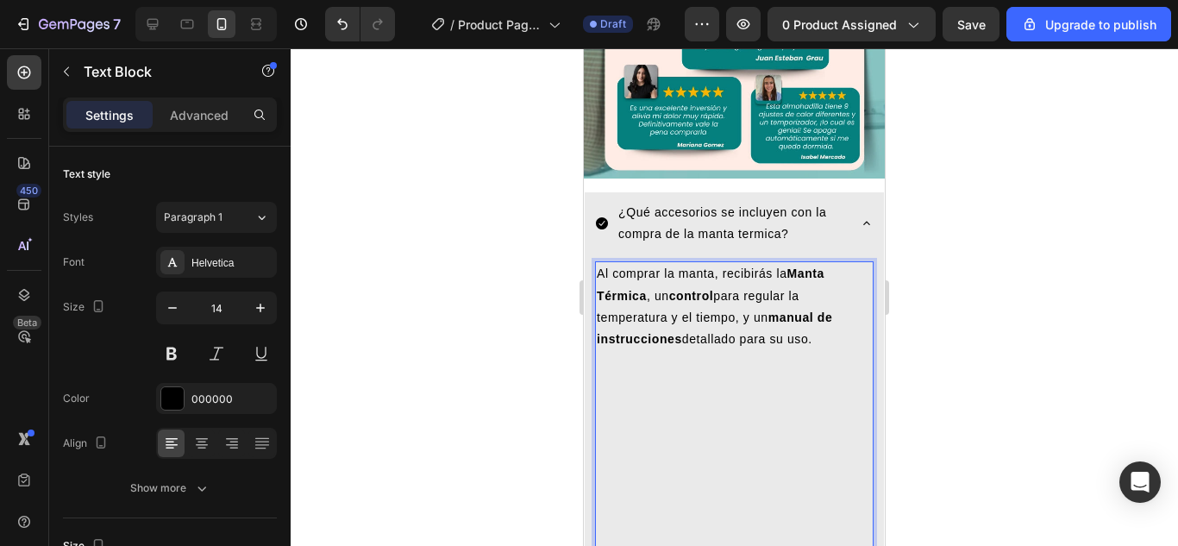
click at [947, 320] on div at bounding box center [734, 296] width 887 height 497
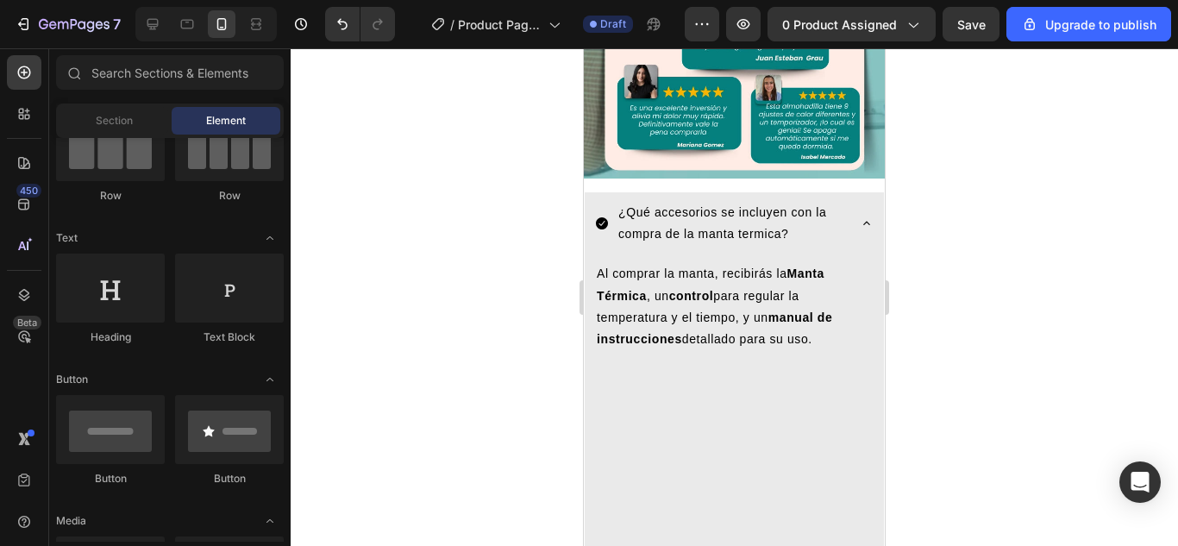
click at [947, 320] on div at bounding box center [734, 296] width 887 height 497
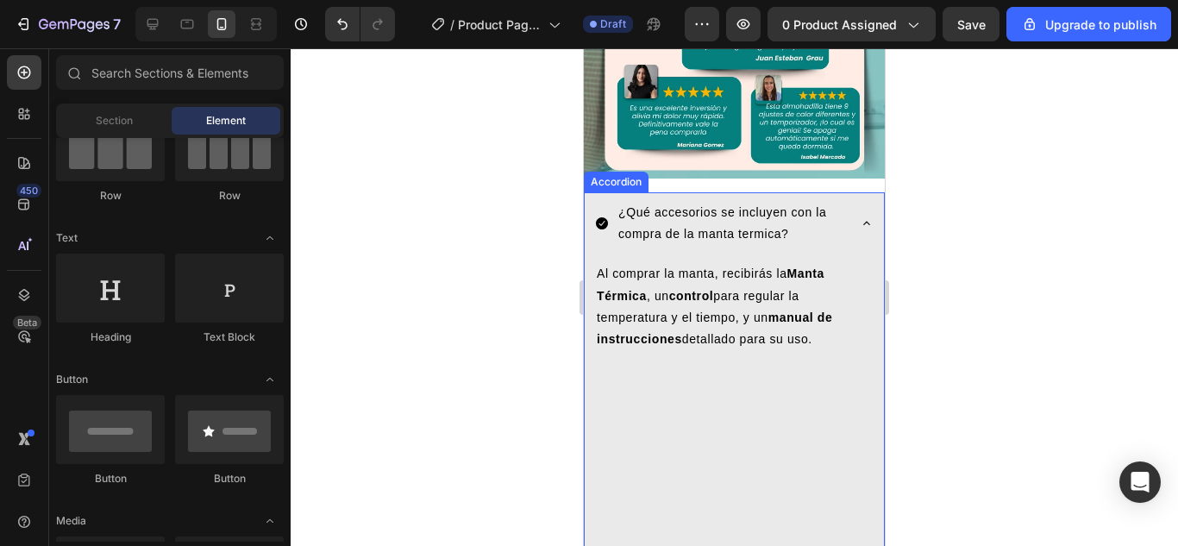
click at [863, 222] on icon at bounding box center [866, 223] width 7 height 3
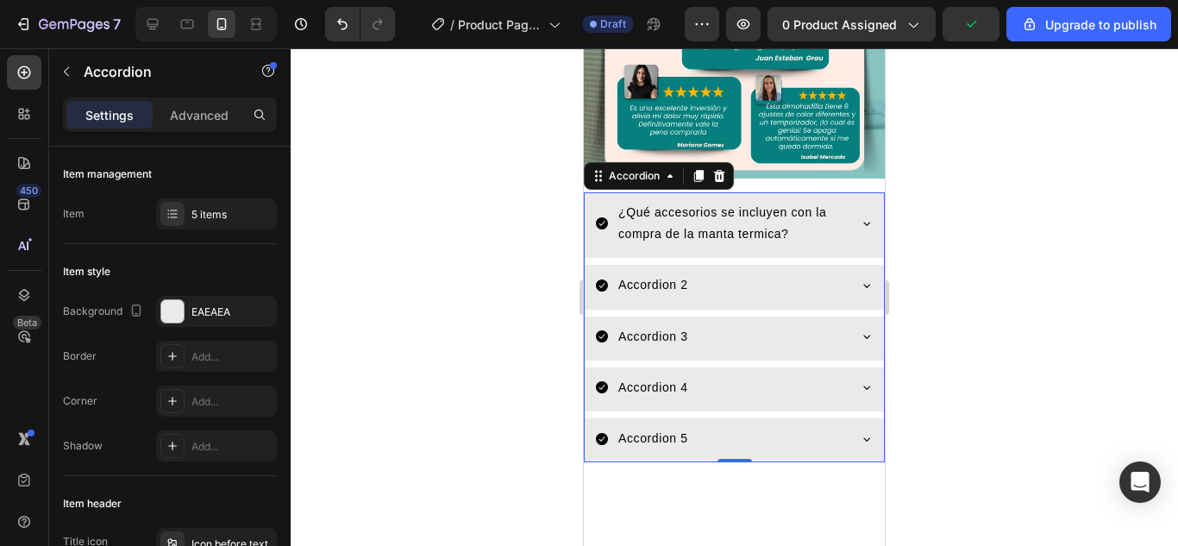
click at [860, 216] on icon at bounding box center [867, 223] width 14 height 14
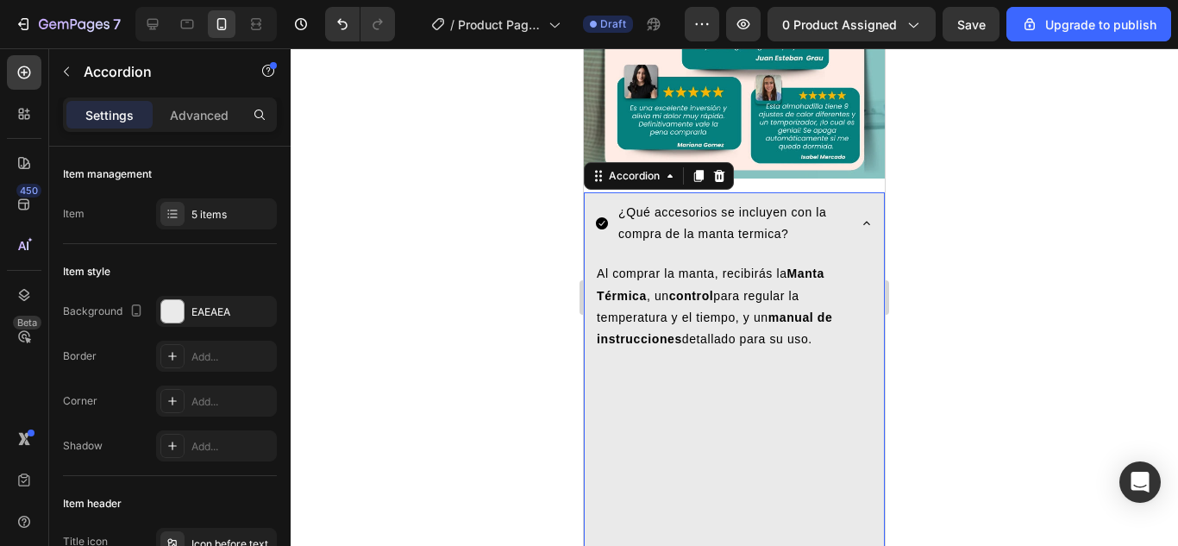
click at [860, 216] on icon at bounding box center [867, 223] width 14 height 14
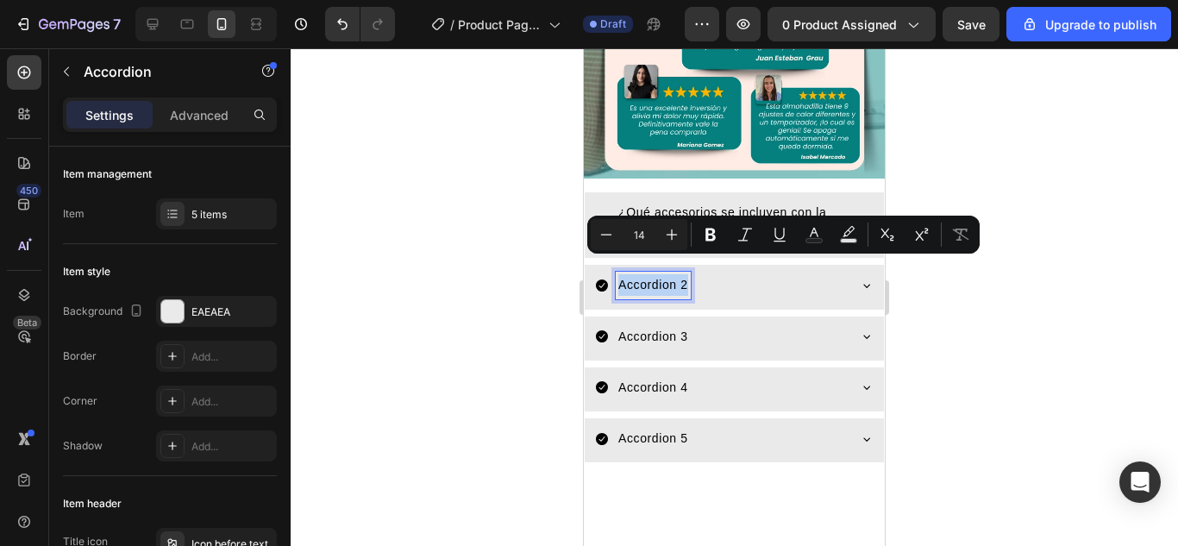
drag, startPoint x: 687, startPoint y: 265, endPoint x: 610, endPoint y: 266, distance: 76.7
click at [610, 272] on div "Accordion 2" at bounding box center [720, 285] width 251 height 27
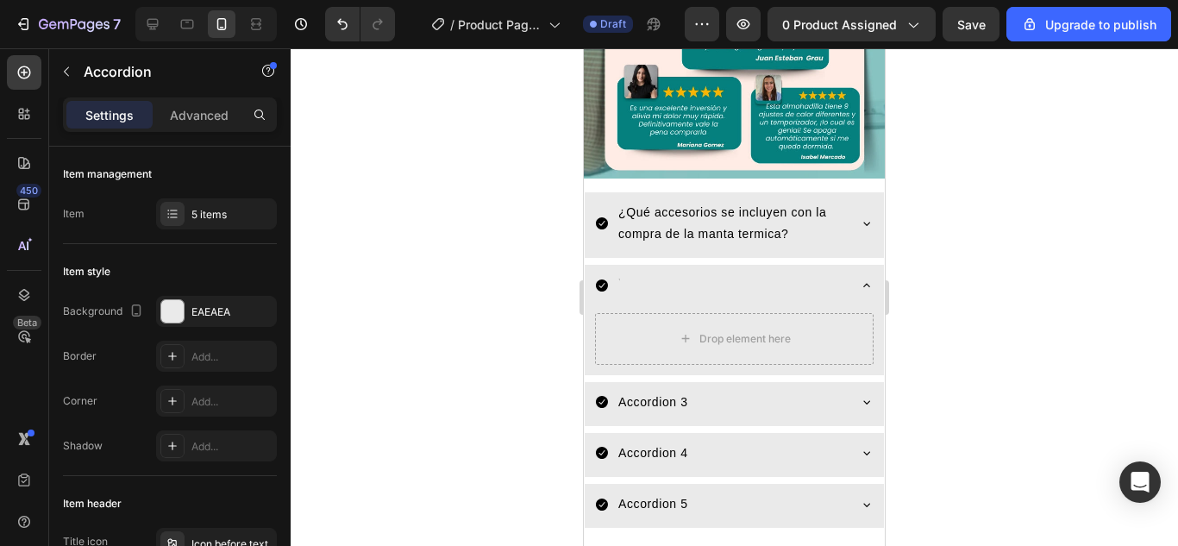
click at [618, 272] on div "Rich Text Editor. Editing area: main" at bounding box center [618, 285] width 5 height 27
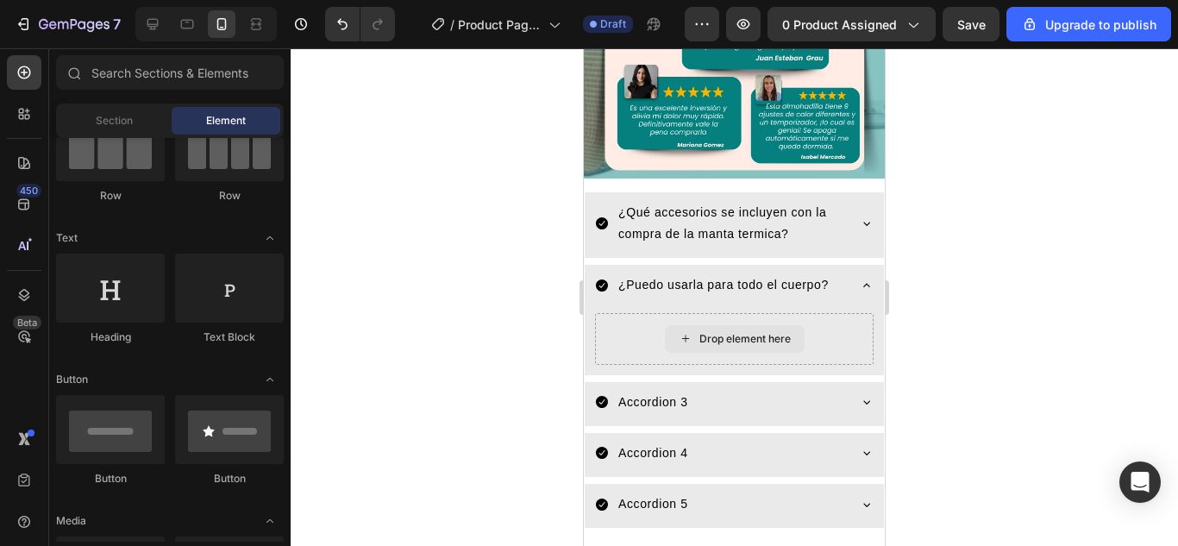
click at [699, 332] on div "Drop element here" at bounding box center [744, 339] width 91 height 14
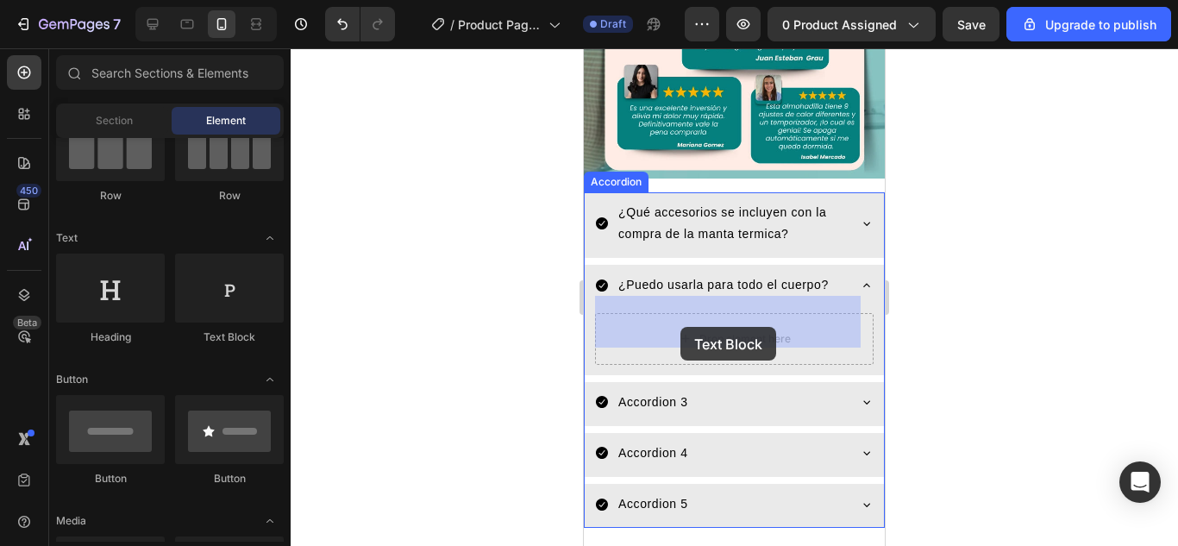
drag, startPoint x: 804, startPoint y: 352, endPoint x: 680, endPoint y: 327, distance: 126.6
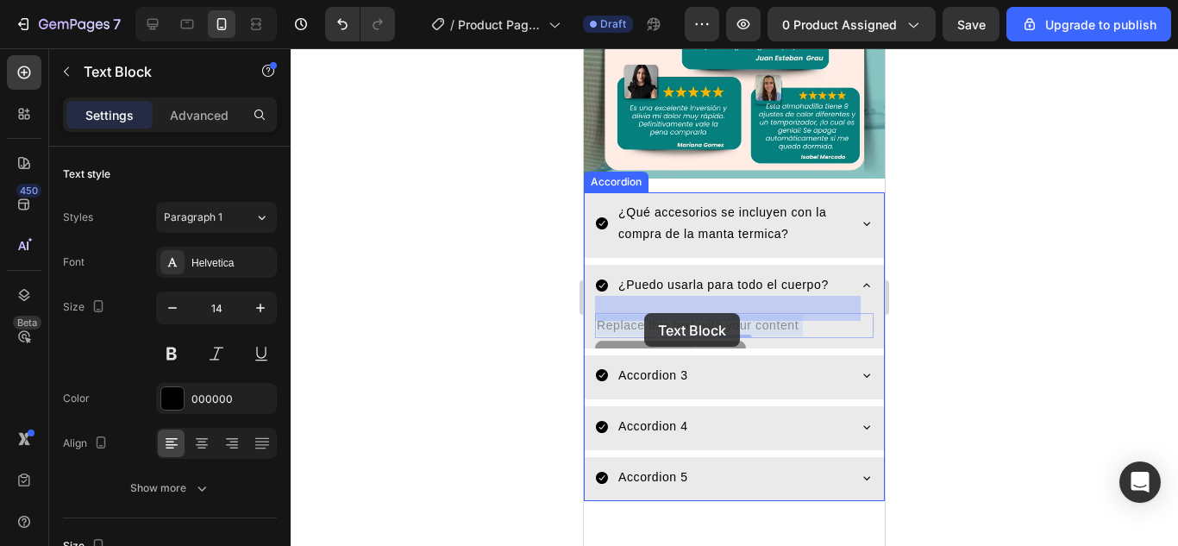
drag, startPoint x: 804, startPoint y: 303, endPoint x: 644, endPoint y: 312, distance: 159.7
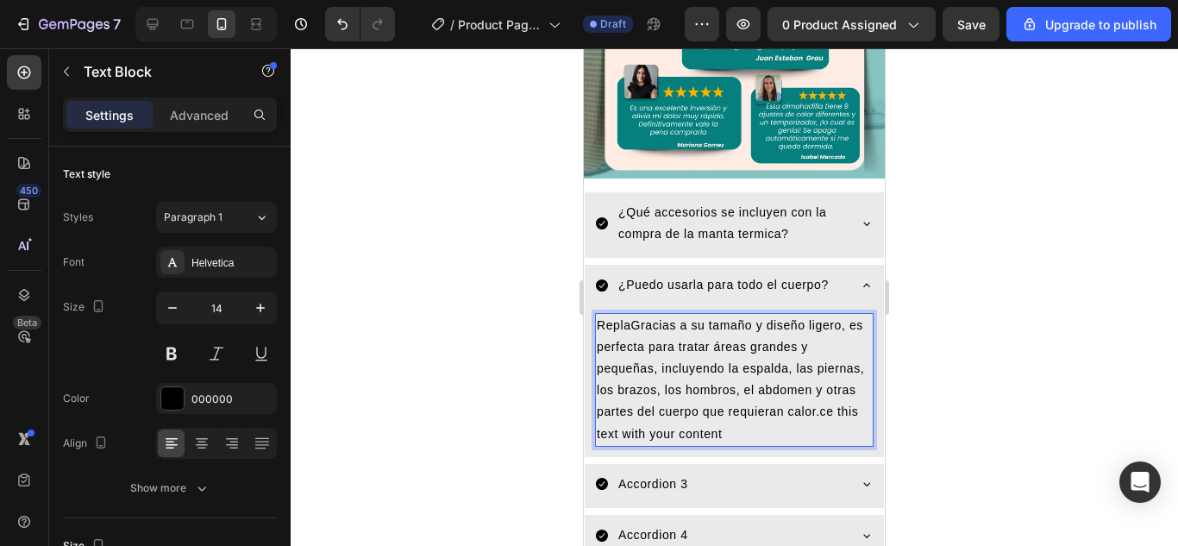
click at [627, 315] on p "ReplaGracias a su tamaño y diseño ligero, es perfecta para tratar áreas grandes…" at bounding box center [734, 380] width 275 height 130
click at [635, 315] on p "ReplaGracias a su tamaño y diseño ligero, es perfecta para tratar áreas grandes…" at bounding box center [734, 380] width 275 height 130
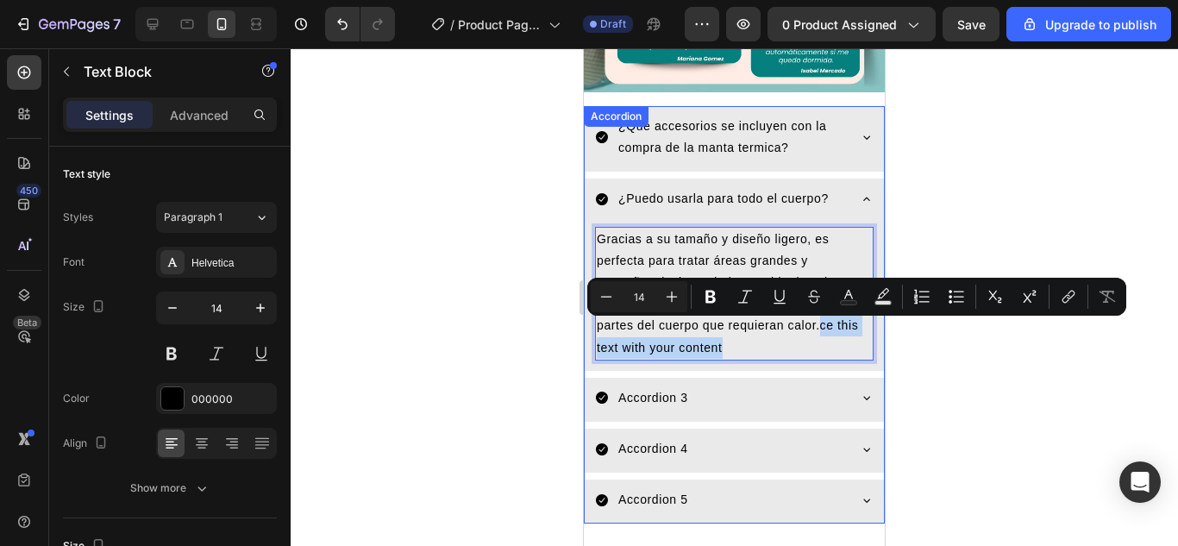
drag, startPoint x: 688, startPoint y: 328, endPoint x: 864, endPoint y: 341, distance: 176.3
click at [864, 341] on div "Gracias a su tamaño y diseño ligero, es perfecta para tratar áreas grandes y pe…" at bounding box center [734, 296] width 299 height 147
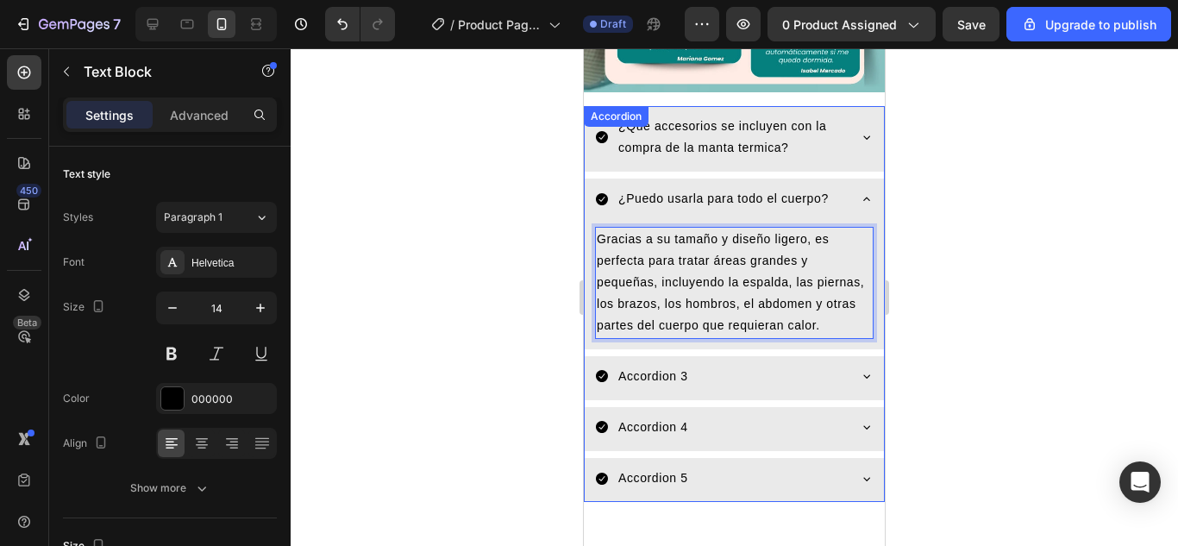
click at [860, 192] on icon at bounding box center [867, 199] width 14 height 14
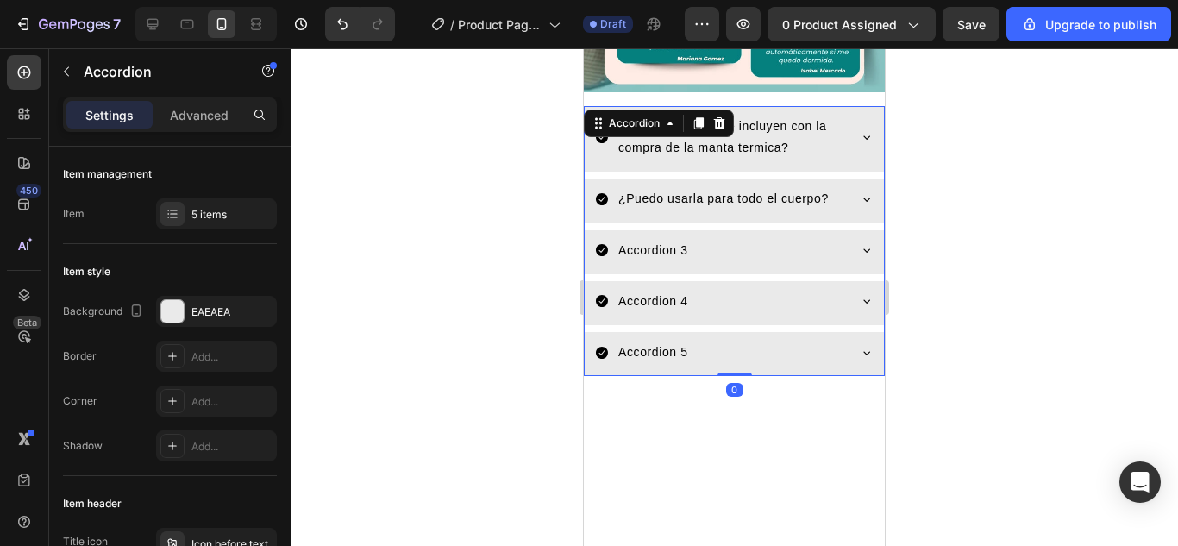
click at [860, 130] on icon at bounding box center [867, 137] width 14 height 14
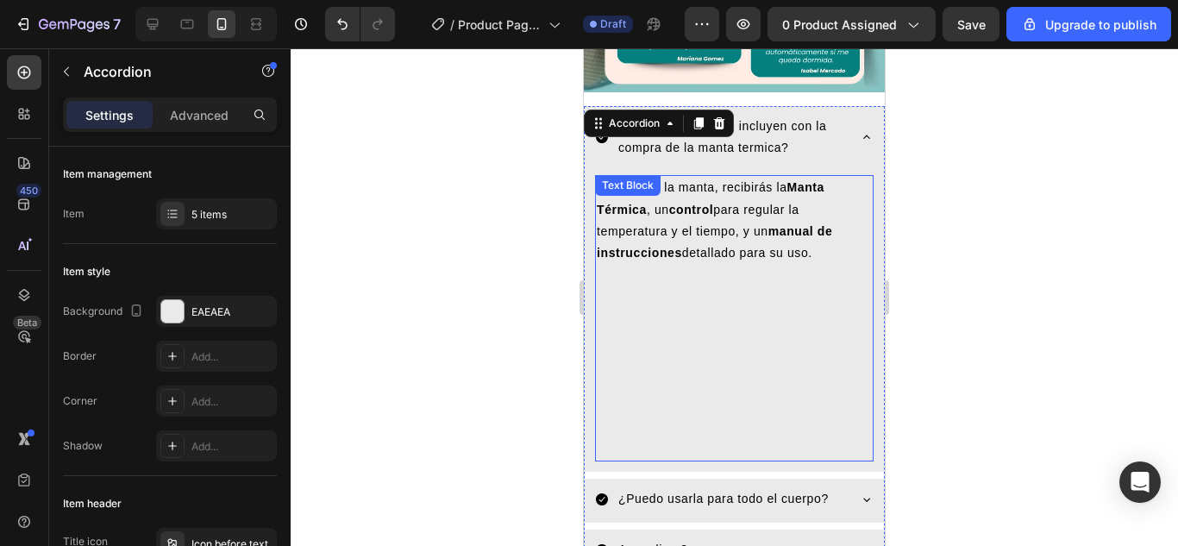
click at [728, 443] on div "Al comprar la manta, recibirás la Manta Térmica , un control para regular la te…" at bounding box center [734, 318] width 278 height 286
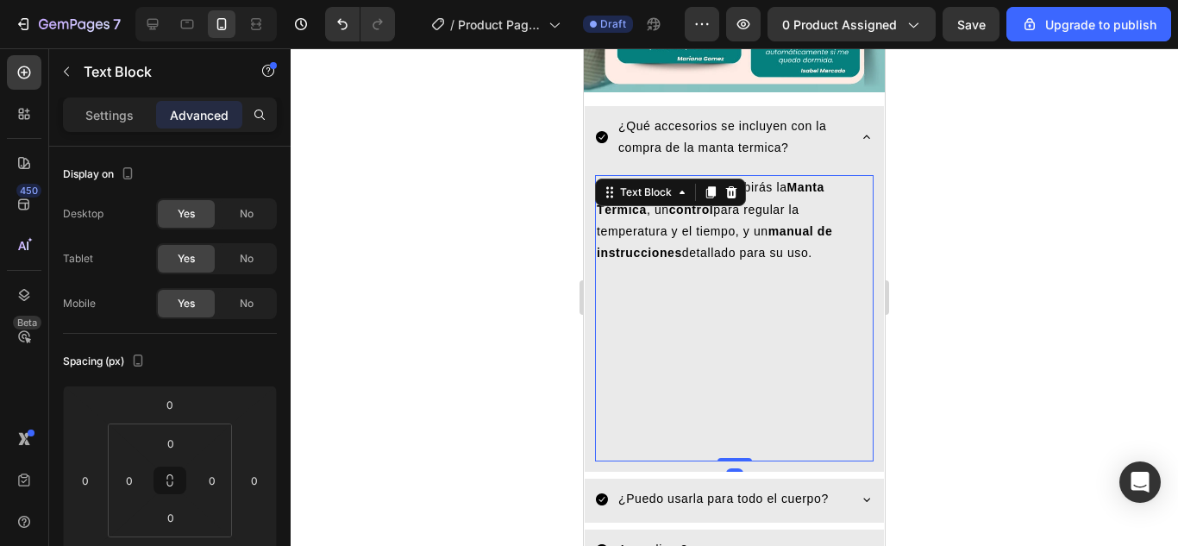
drag, startPoint x: 728, startPoint y: 439, endPoint x: 717, endPoint y: 384, distance: 56.1
click at [717, 364] on div "Al comprar la manta, recibirás la Manta Térmica , un control para regular la te…" at bounding box center [734, 318] width 278 height 286
drag, startPoint x: 728, startPoint y: 441, endPoint x: 710, endPoint y: 408, distance: 37.8
click at [710, 408] on div "Al comprar la manta, recibirás la Manta Térmica , un control para regular la te…" at bounding box center [734, 318] width 278 height 286
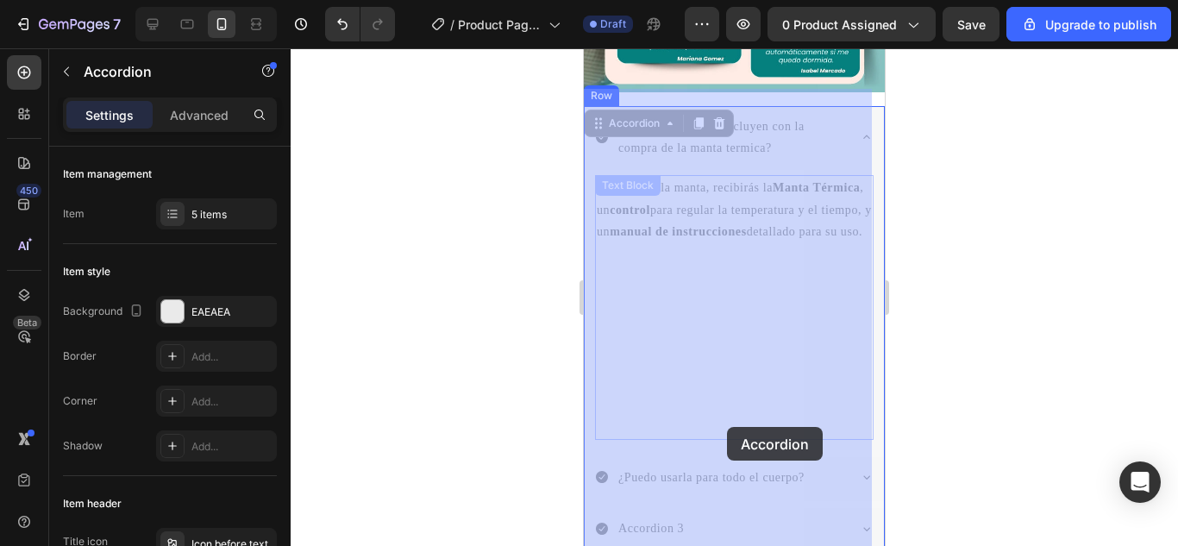
drag, startPoint x: 728, startPoint y: 445, endPoint x: 727, endPoint y: 427, distance: 18.1
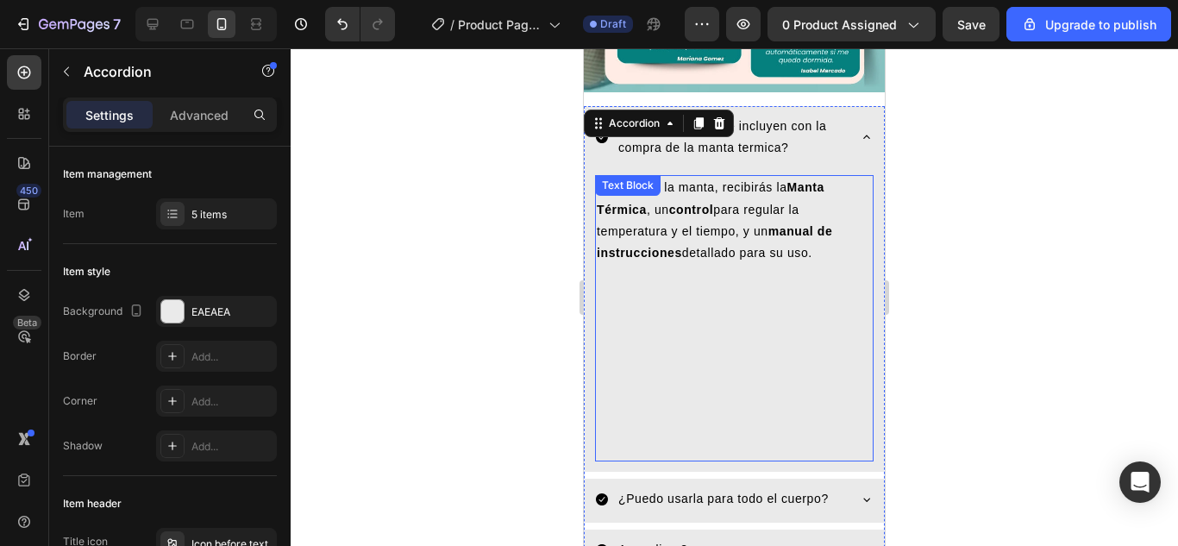
click at [774, 372] on p at bounding box center [734, 383] width 275 height 22
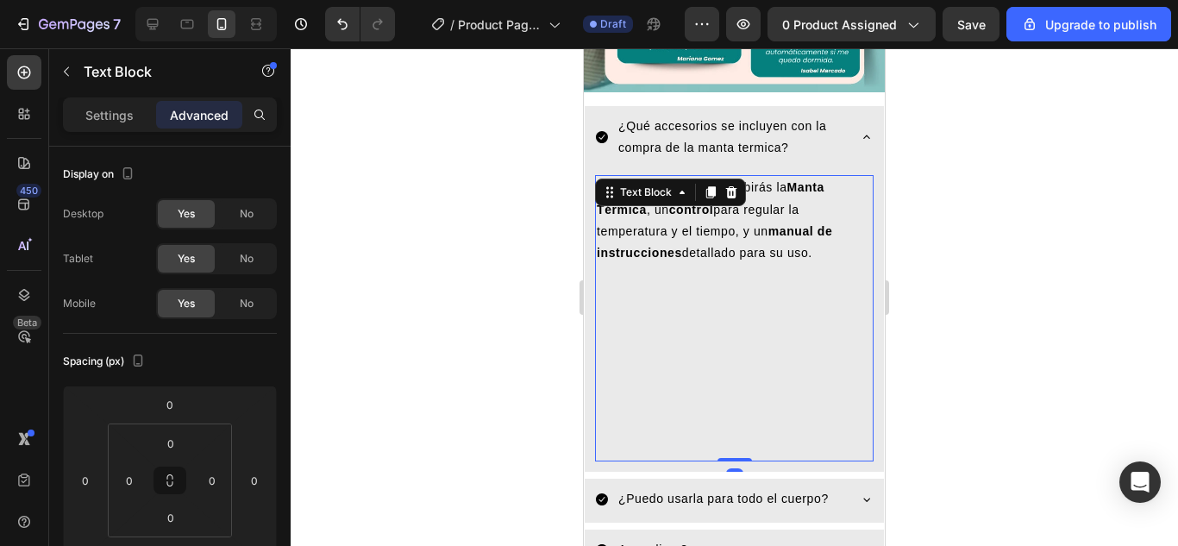
drag, startPoint x: 737, startPoint y: 441, endPoint x: 735, endPoint y: 398, distance: 42.3
click at [735, 398] on div "Al comprar la manta, recibirás la Manta Térmica , un control para regular la te…" at bounding box center [734, 318] width 278 height 286
click at [728, 468] on div "0" at bounding box center [734, 475] width 17 height 14
click at [726, 446] on div "Al comprar la manta, recibirás la Manta Térmica , un control para regular la te…" at bounding box center [734, 322] width 299 height 300
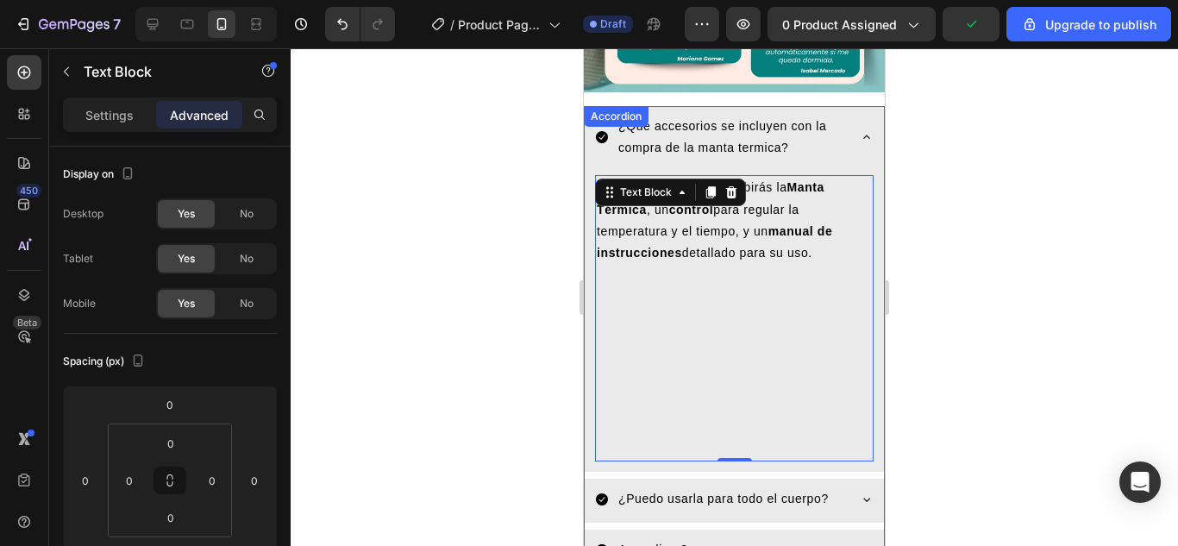
click at [860, 130] on icon at bounding box center [867, 137] width 14 height 14
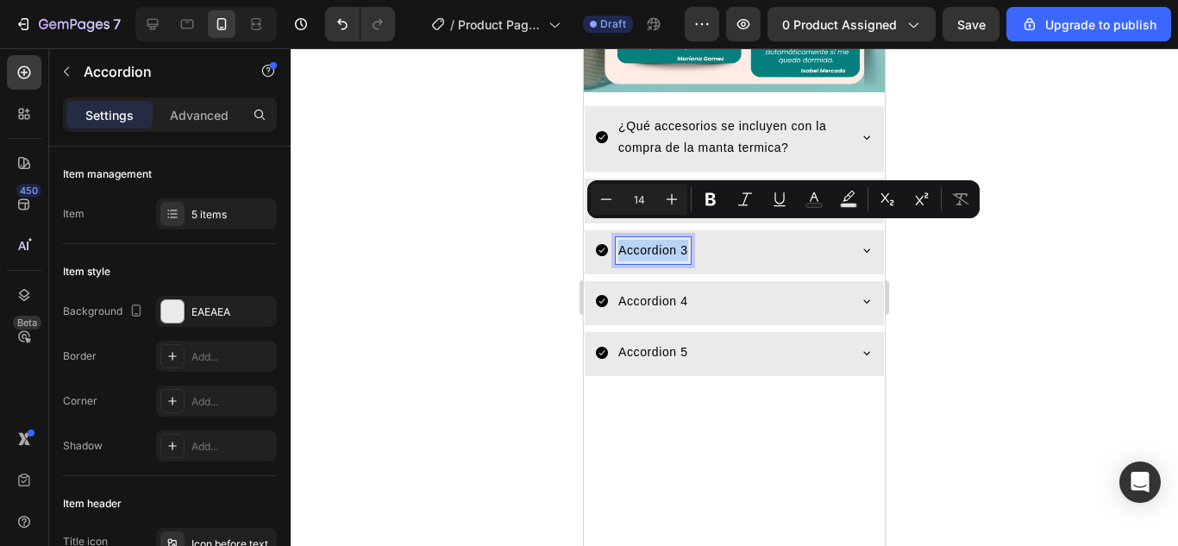
drag, startPoint x: 686, startPoint y: 228, endPoint x: 618, endPoint y: 223, distance: 68.2
click at [618, 240] on p "Accordion 3" at bounding box center [653, 251] width 70 height 22
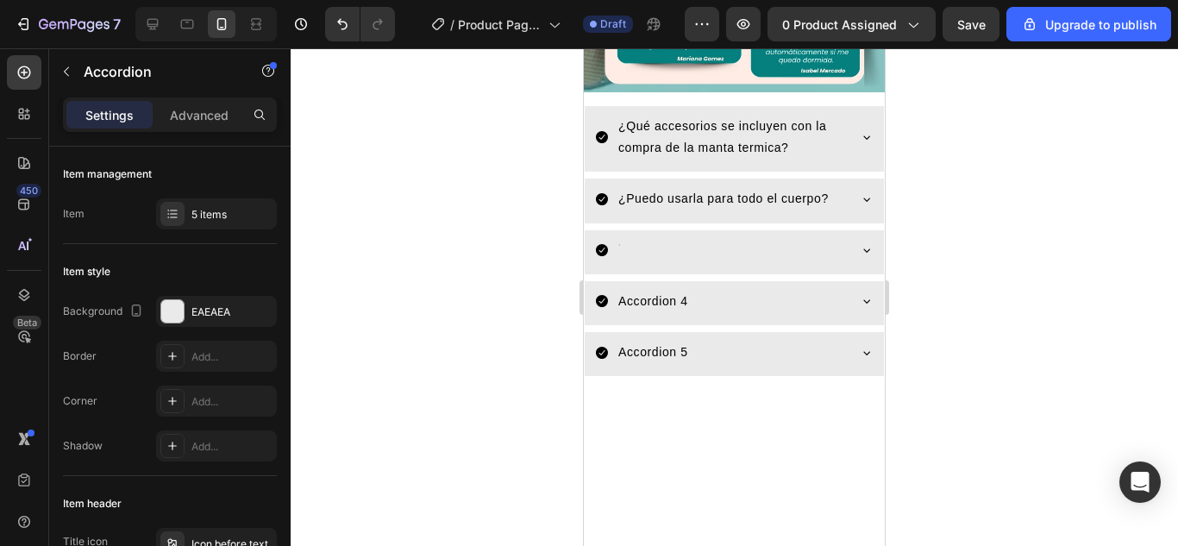
click at [626, 237] on div at bounding box center [720, 250] width 251 height 27
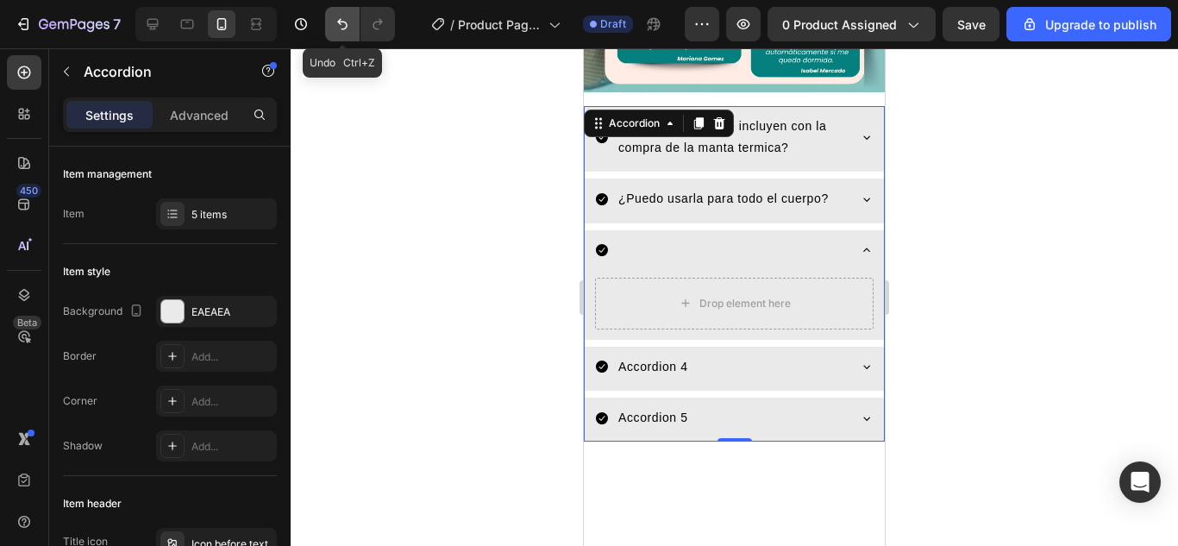
click at [346, 26] on icon "Undo/Redo" at bounding box center [342, 24] width 17 height 17
click at [339, 17] on icon "Undo/Redo" at bounding box center [342, 24] width 17 height 17
click at [339, 16] on icon "Undo/Redo" at bounding box center [342, 24] width 17 height 17
click at [655, 239] on div at bounding box center [720, 250] width 251 height 27
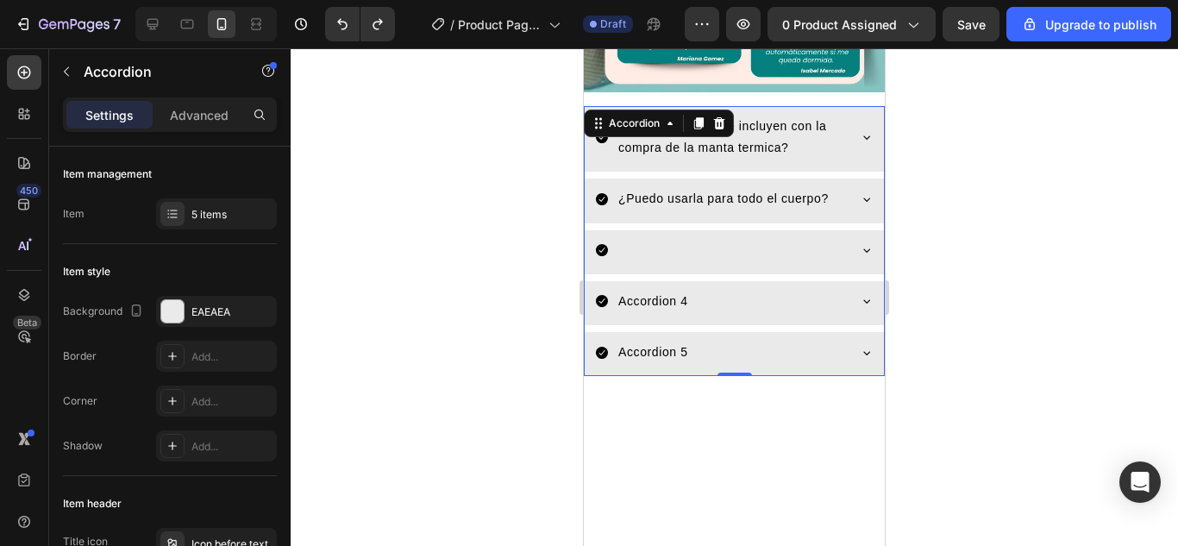
click at [617, 237] on div "Rich Text Editor. Editing area: main" at bounding box center [618, 250] width 5 height 27
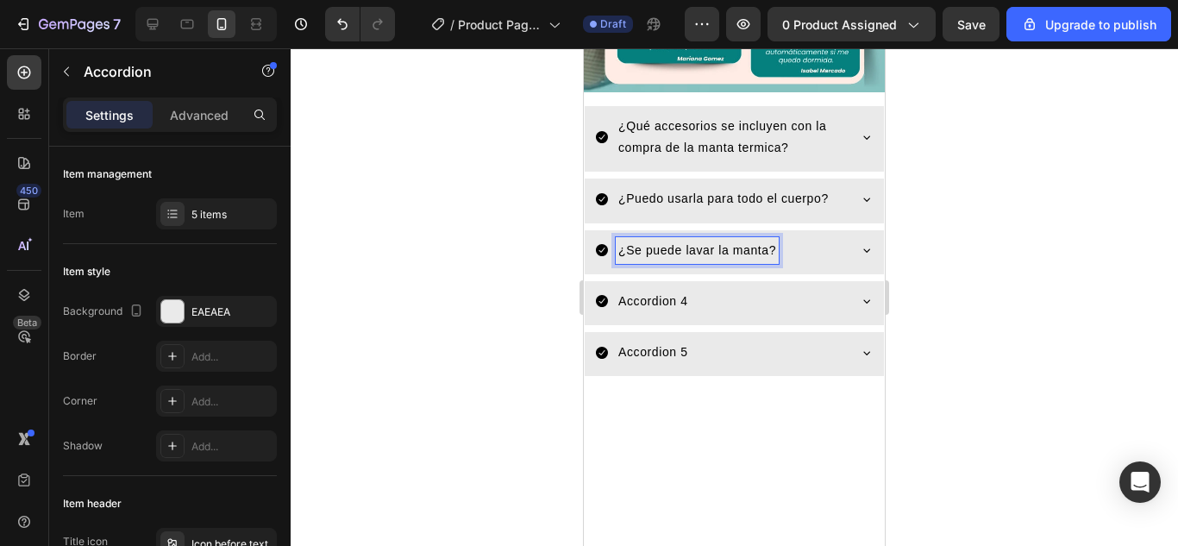
click at [860, 243] on icon at bounding box center [867, 250] width 14 height 14
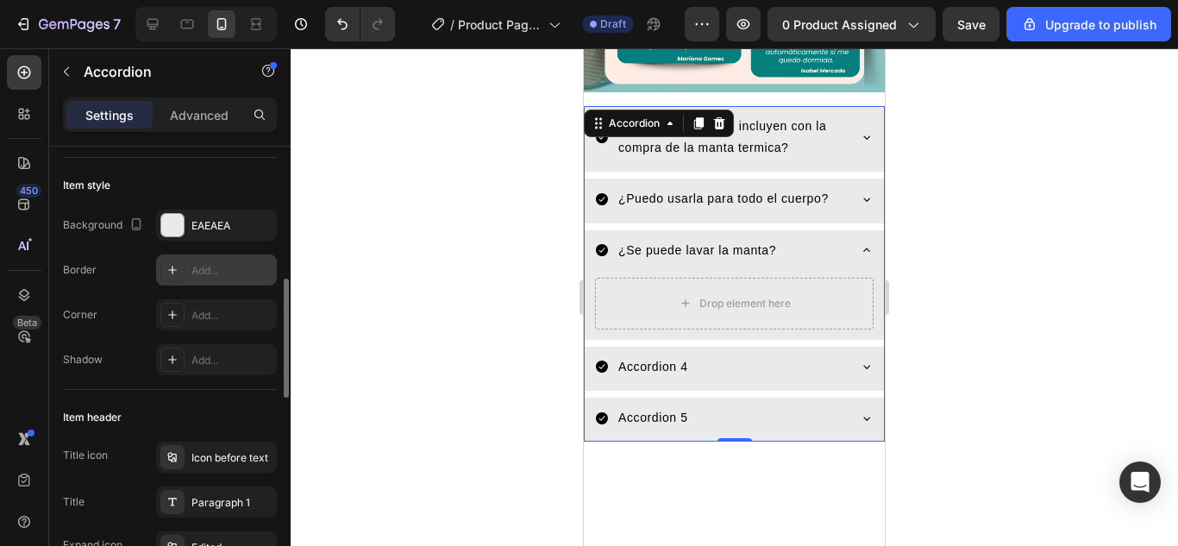
scroll to position [172, 0]
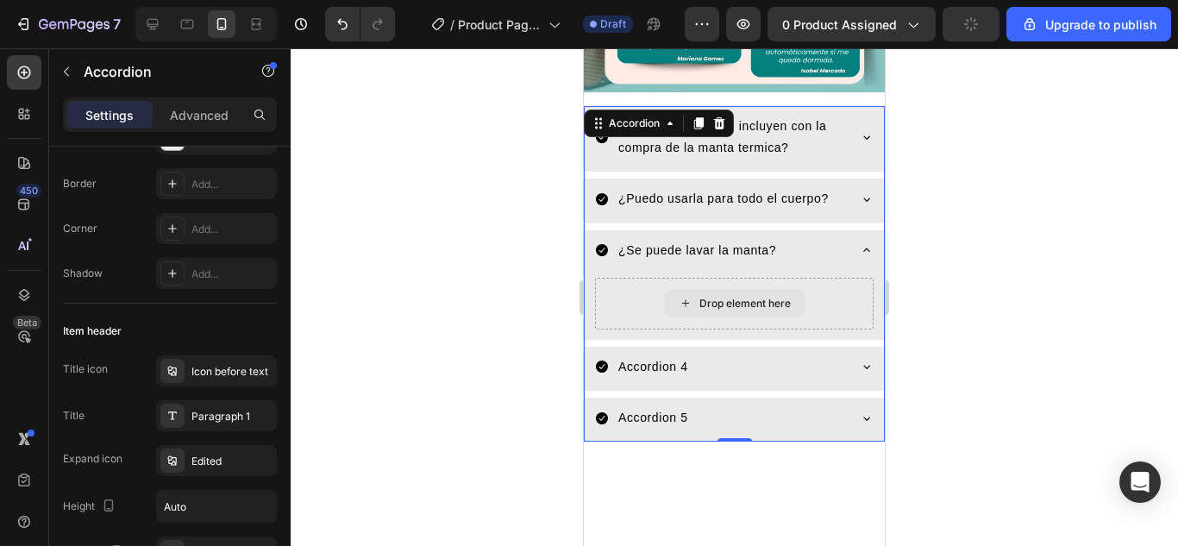
click at [679, 296] on icon at bounding box center [685, 303] width 14 height 15
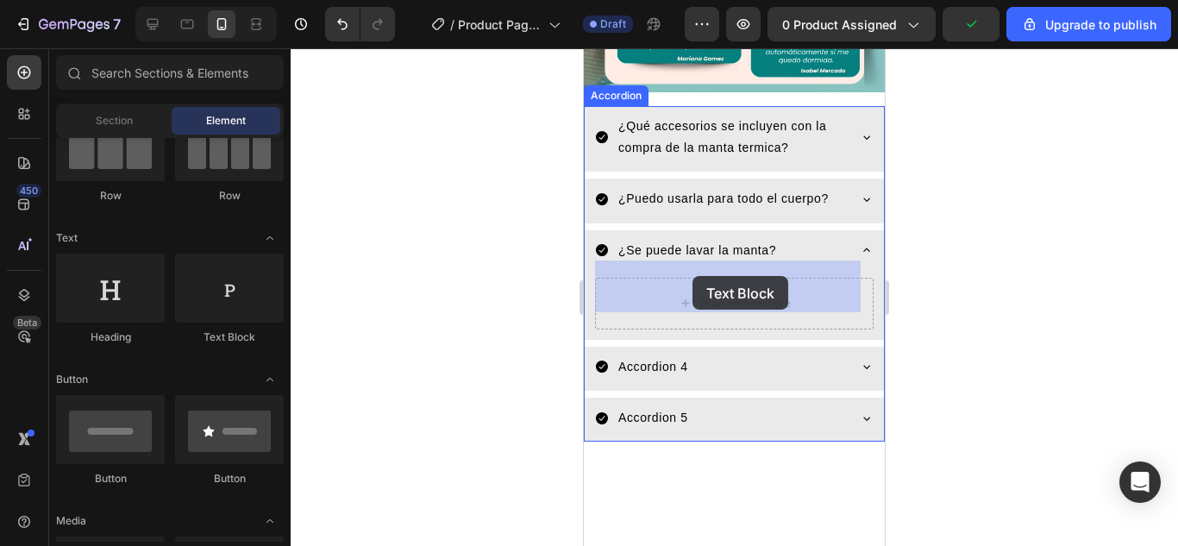
drag, startPoint x: 808, startPoint y: 341, endPoint x: 692, endPoint y: 276, distance: 132.4
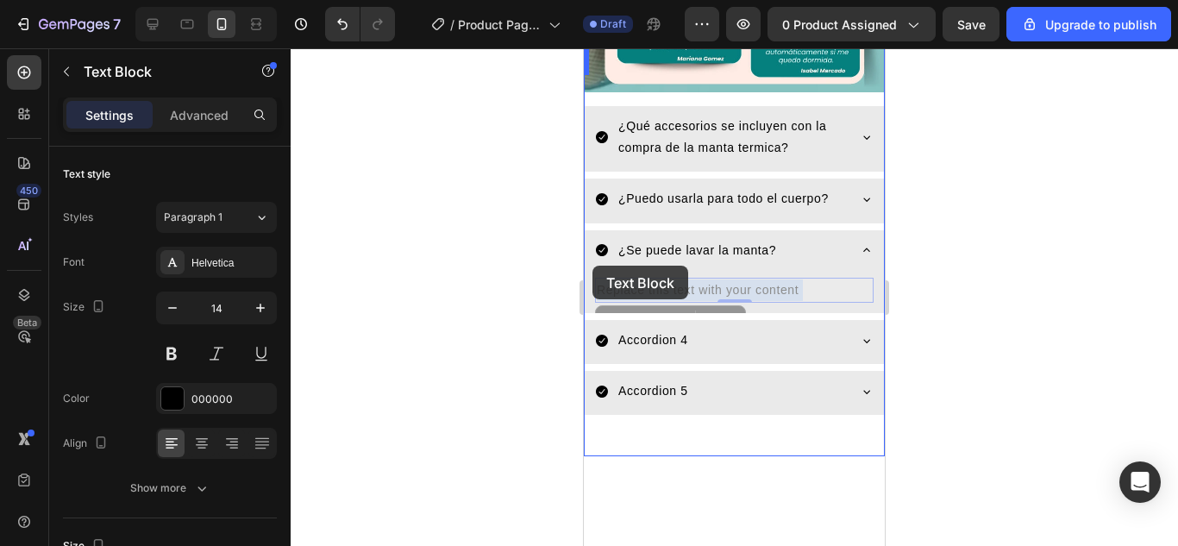
drag, startPoint x: 808, startPoint y: 271, endPoint x: 593, endPoint y: 266, distance: 214.7
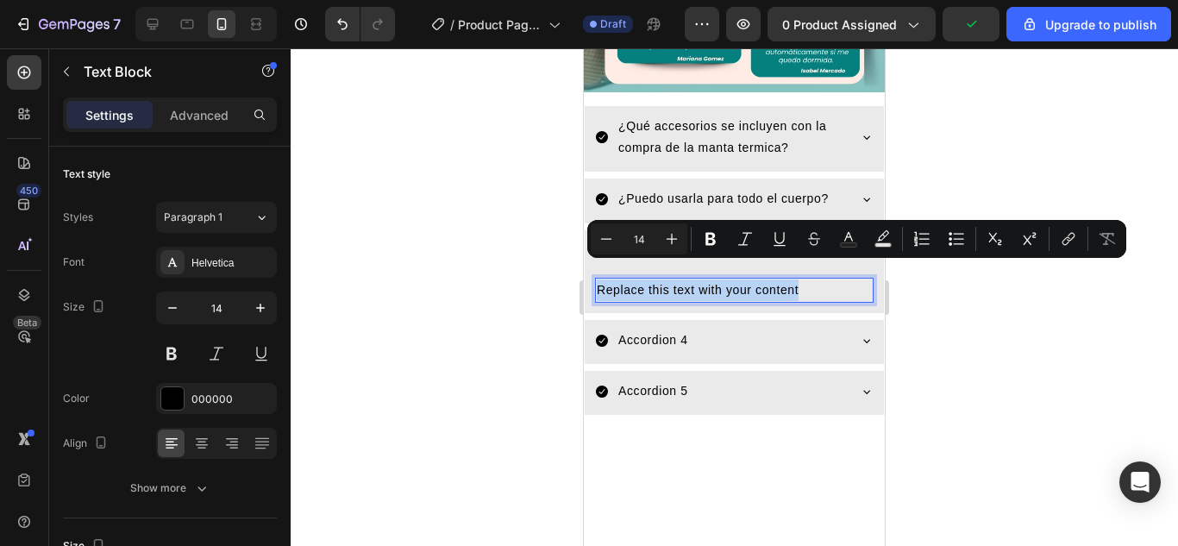
drag, startPoint x: 600, startPoint y: 273, endPoint x: 801, endPoint y: 276, distance: 200.9
click at [801, 279] on p "Replace this text with your content" at bounding box center [734, 290] width 275 height 22
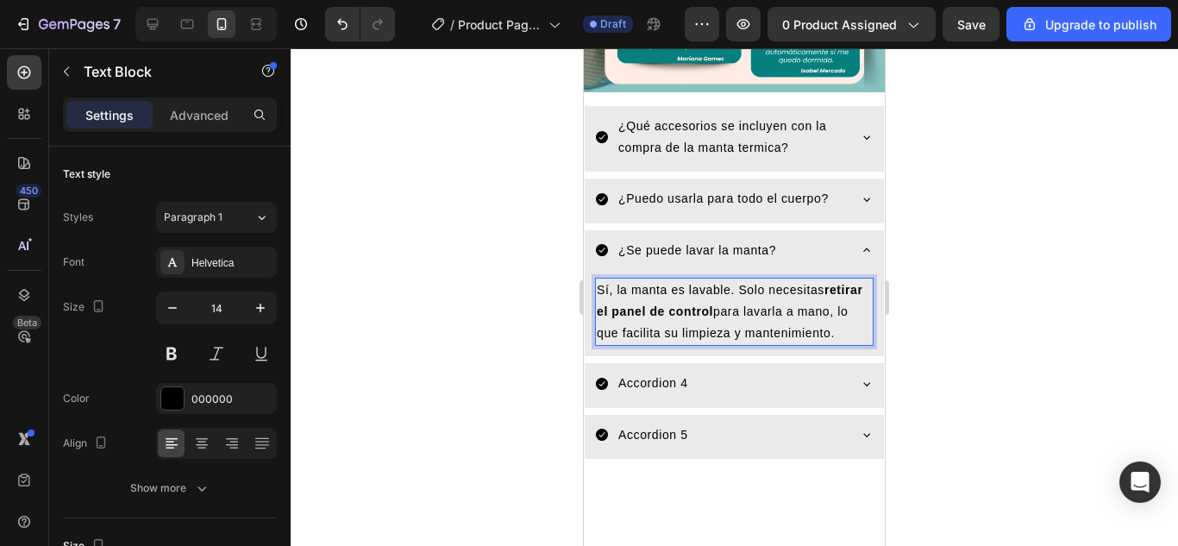
click at [979, 339] on div at bounding box center [734, 296] width 887 height 497
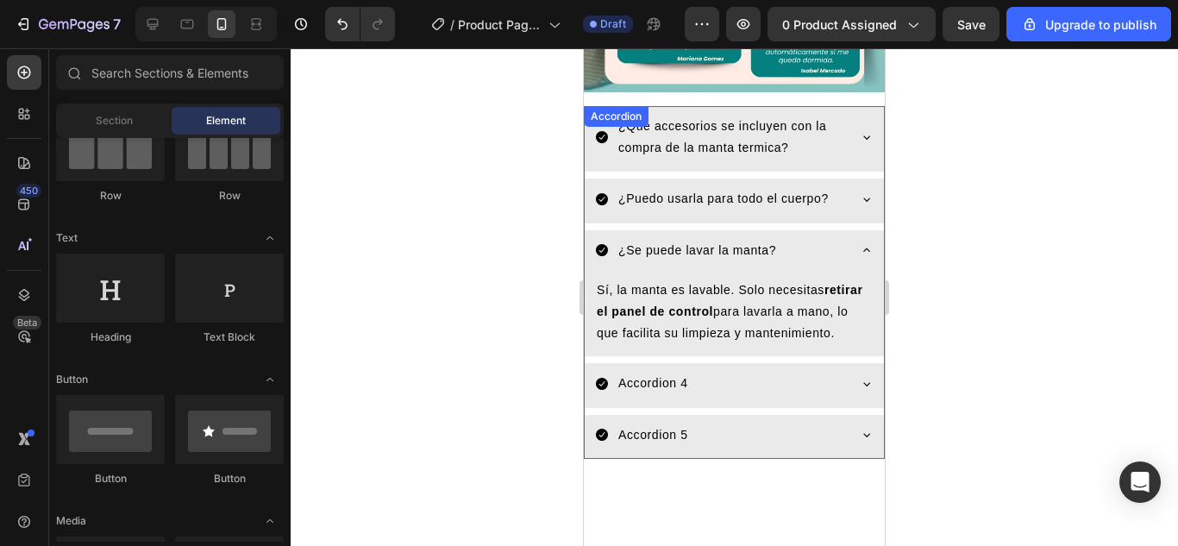
click at [863, 248] on icon at bounding box center [866, 249] width 7 height 3
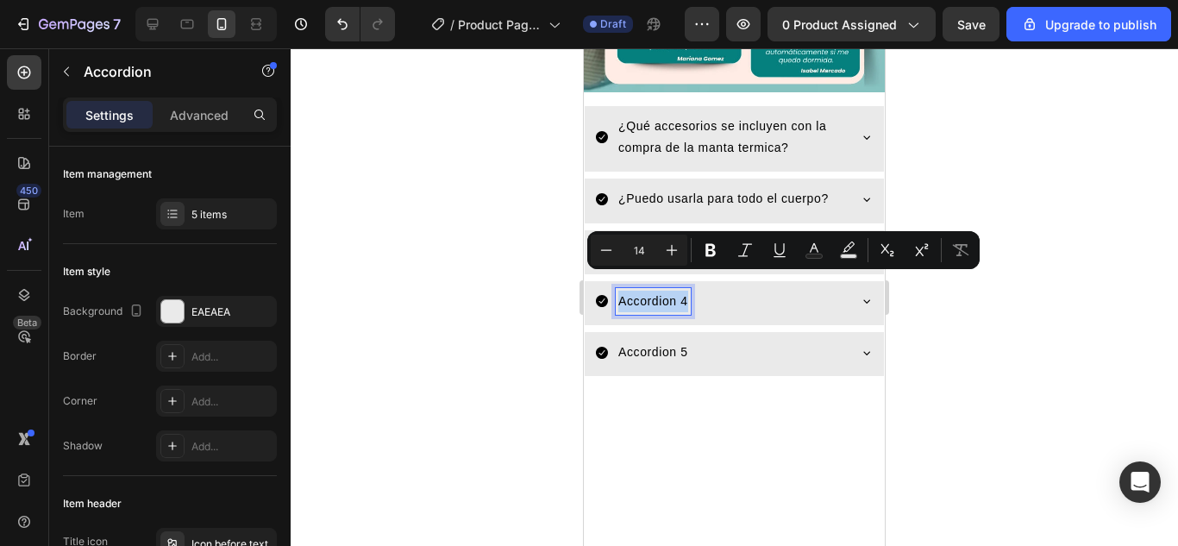
drag, startPoint x: 620, startPoint y: 285, endPoint x: 687, endPoint y: 286, distance: 67.3
click at [687, 291] on p "Accordion 4" at bounding box center [653, 302] width 70 height 22
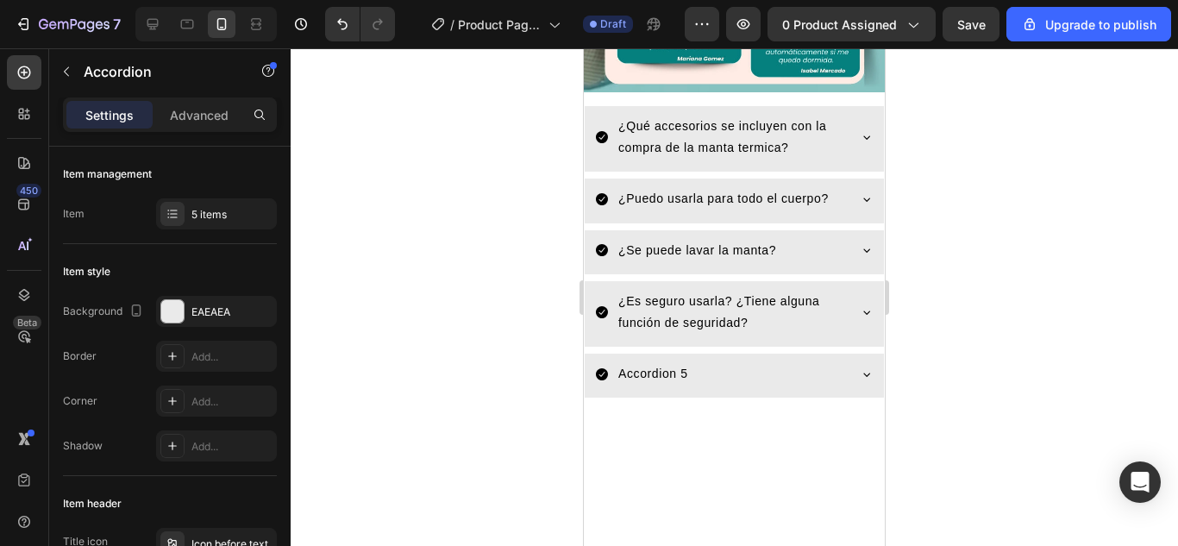
click at [860, 305] on icon at bounding box center [867, 312] width 14 height 14
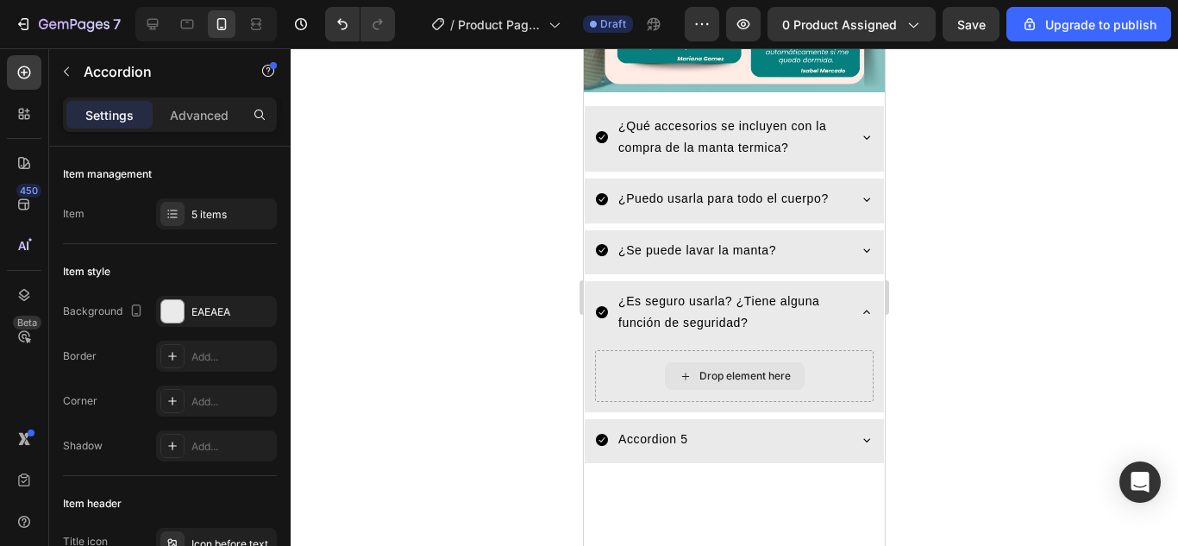
click at [714, 369] on div "Drop element here" at bounding box center [744, 376] width 91 height 14
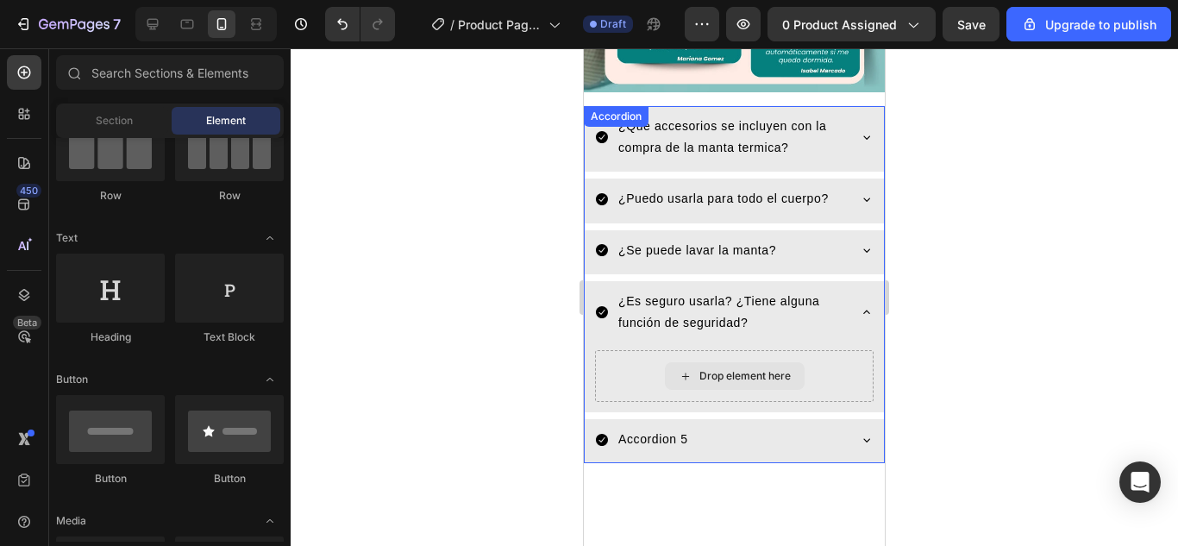
click at [678, 369] on icon at bounding box center [685, 376] width 14 height 15
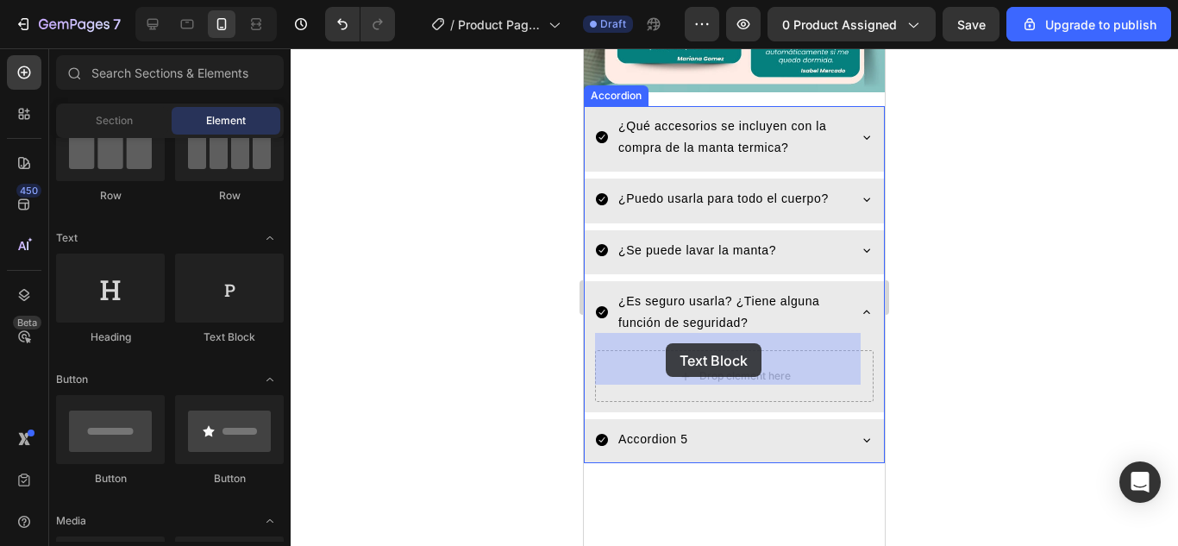
drag, startPoint x: 811, startPoint y: 343, endPoint x: 666, endPoint y: 343, distance: 145.7
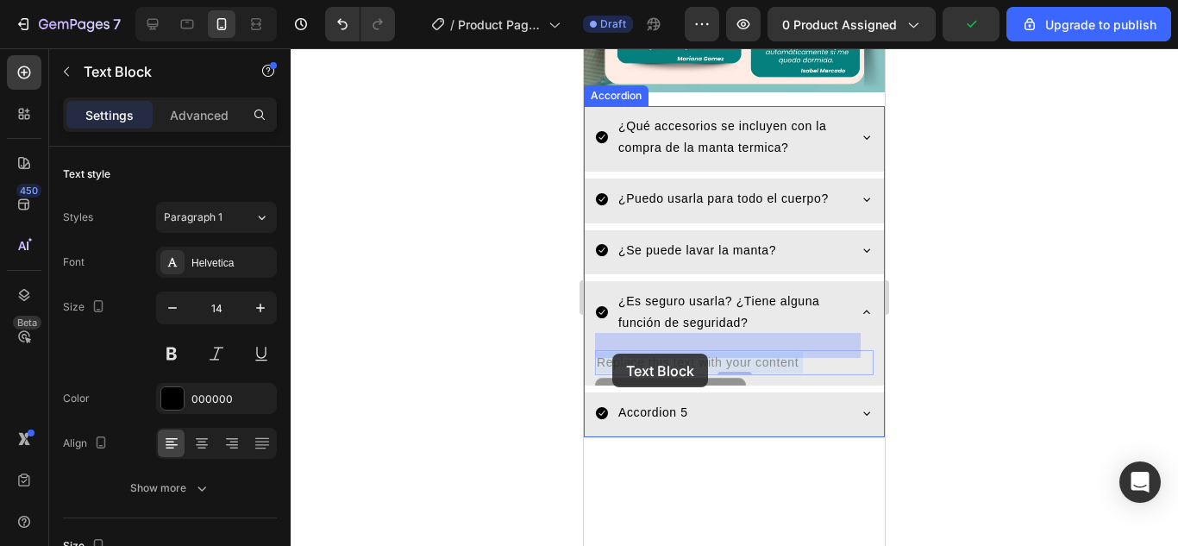
drag, startPoint x: 597, startPoint y: 346, endPoint x: 610, endPoint y: 353, distance: 13.9
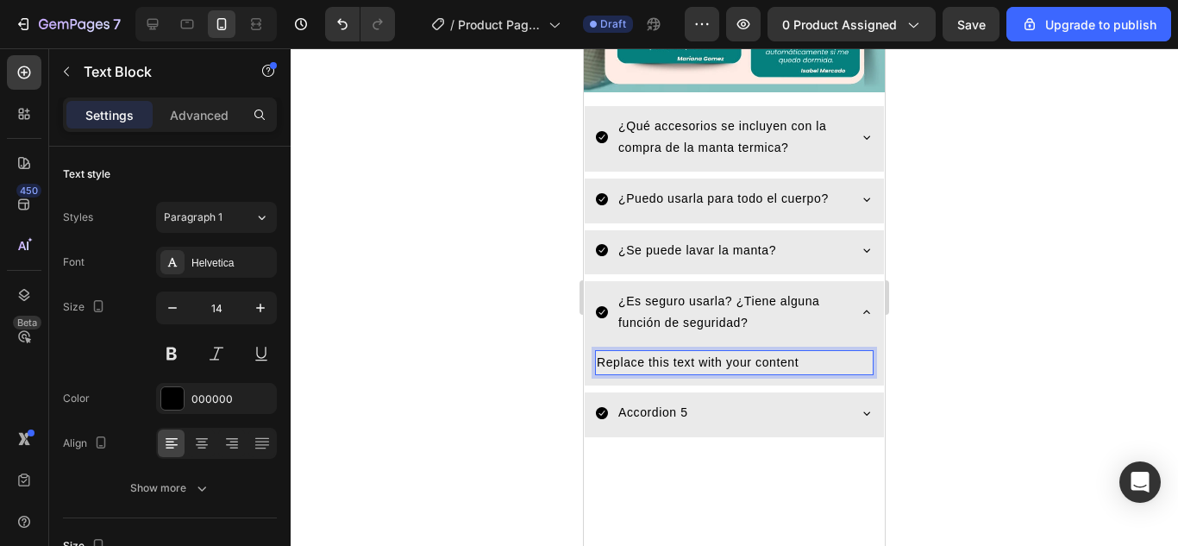
click at [808, 352] on p "Replace this text with your content" at bounding box center [734, 363] width 275 height 22
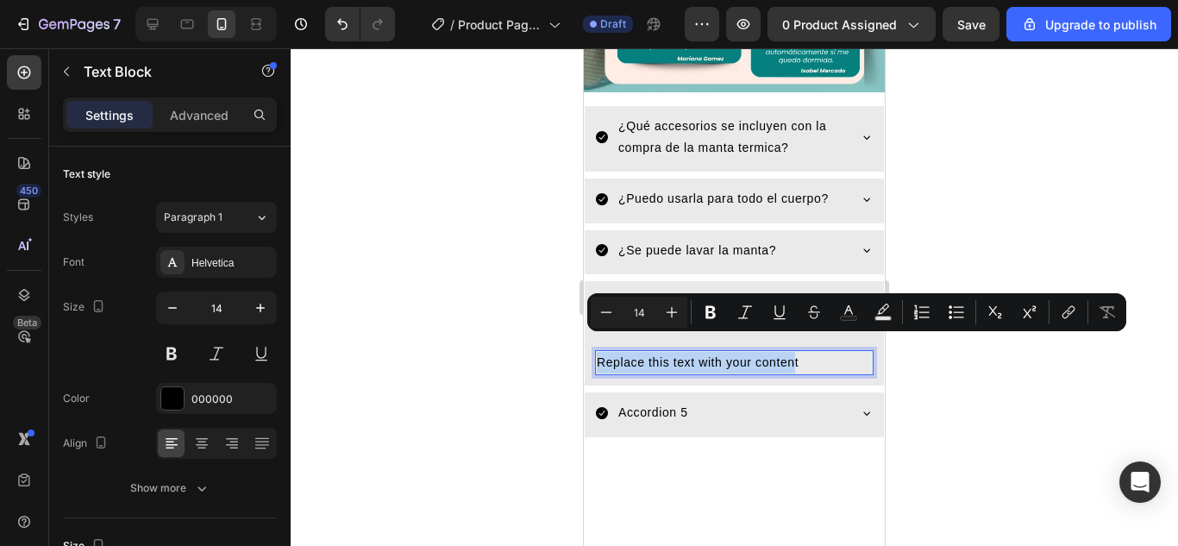
drag, startPoint x: 794, startPoint y: 342, endPoint x: 582, endPoint y: 365, distance: 213.3
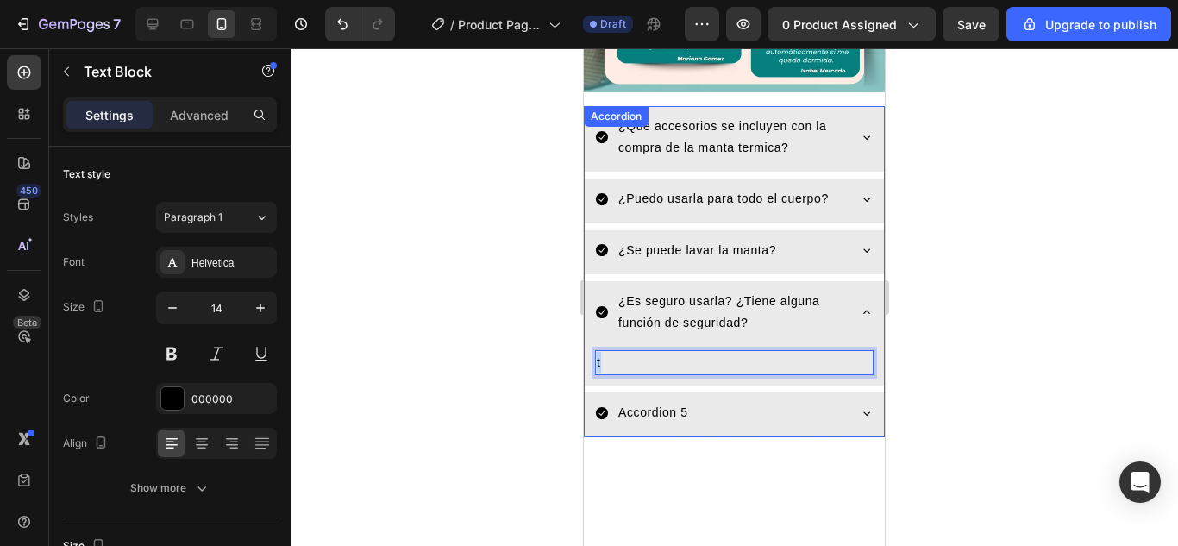
drag, startPoint x: 607, startPoint y: 340, endPoint x: 590, endPoint y: 347, distance: 18.9
click at [590, 347] on div "t Text Block 0" at bounding box center [734, 366] width 299 height 39
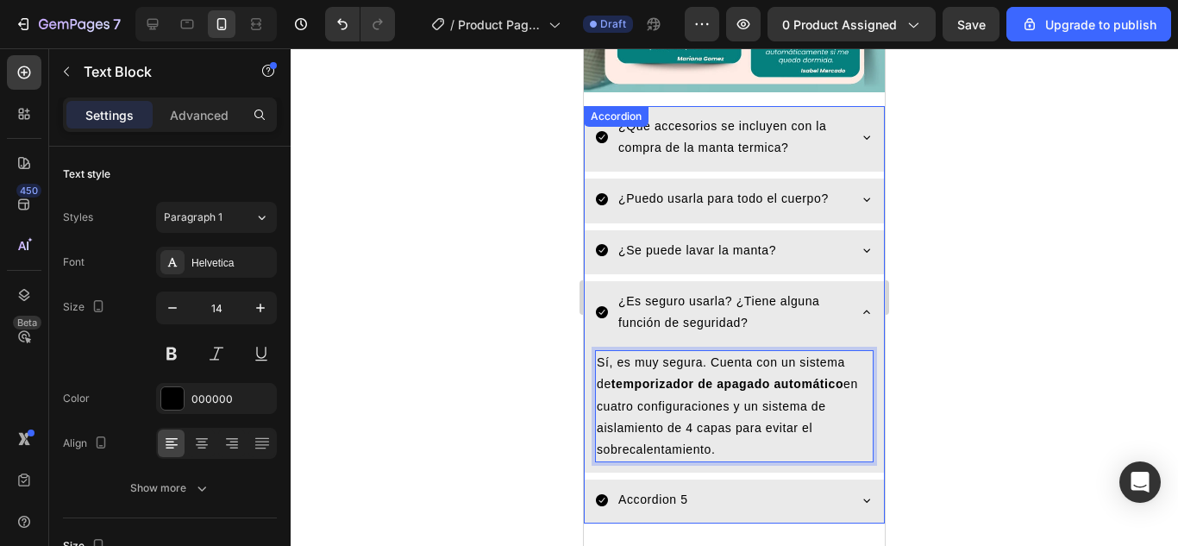
click at [860, 305] on icon at bounding box center [867, 312] width 14 height 14
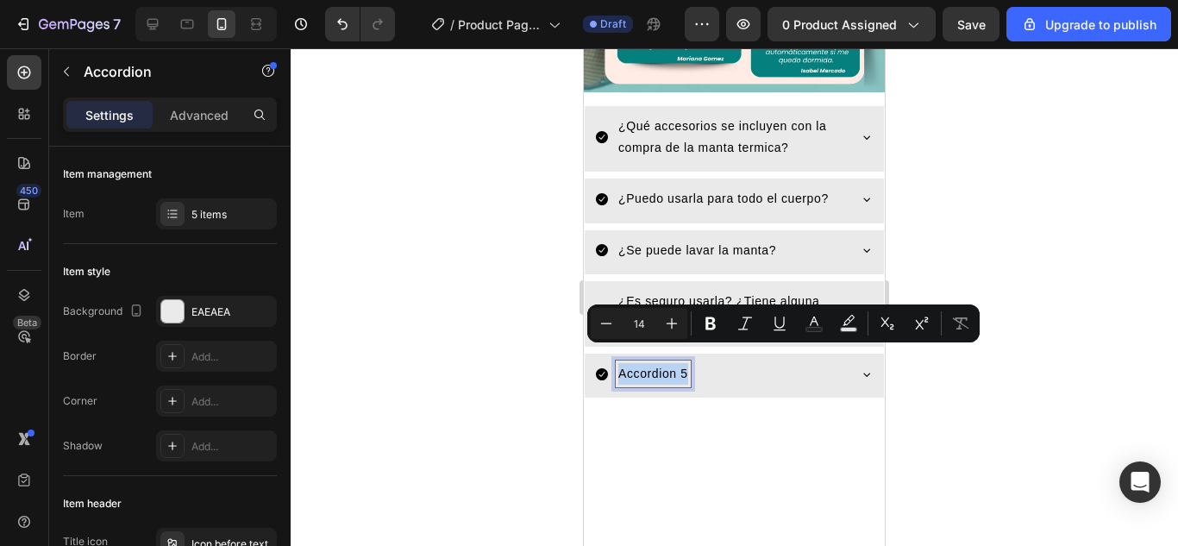
drag, startPoint x: 688, startPoint y: 351, endPoint x: 619, endPoint y: 353, distance: 69.0
click at [619, 360] on div "Accordion 5" at bounding box center [653, 373] width 75 height 27
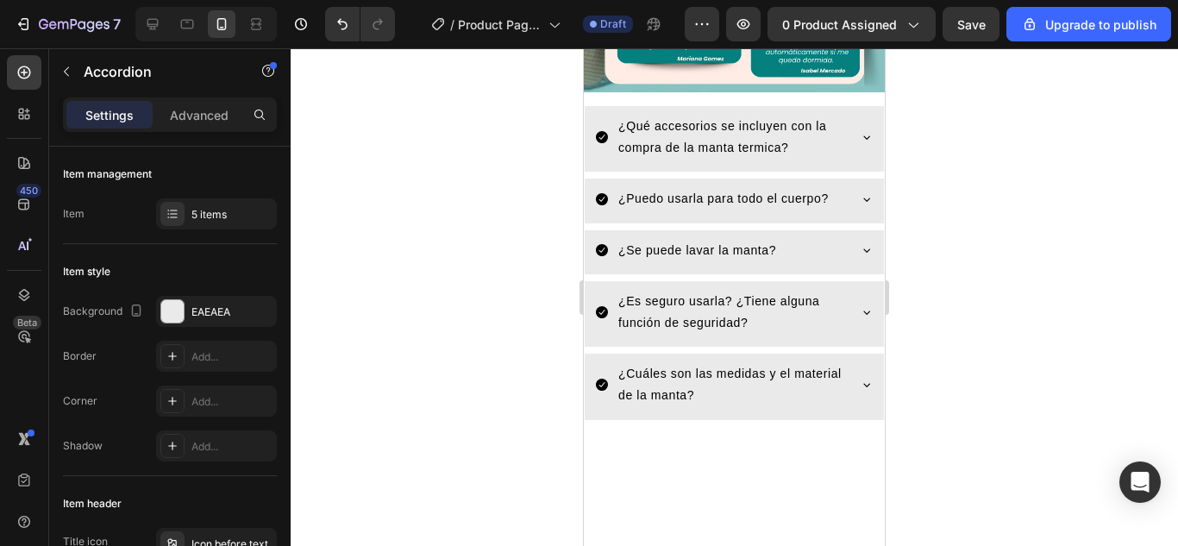
click at [860, 378] on icon at bounding box center [867, 385] width 14 height 14
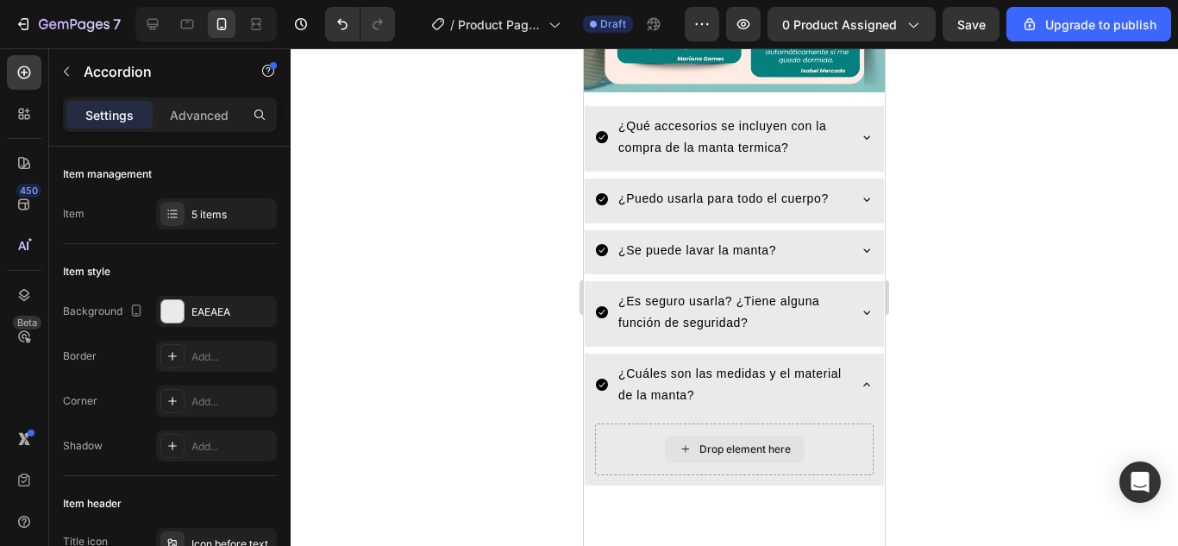
click at [671, 435] on div "Drop element here" at bounding box center [735, 449] width 140 height 28
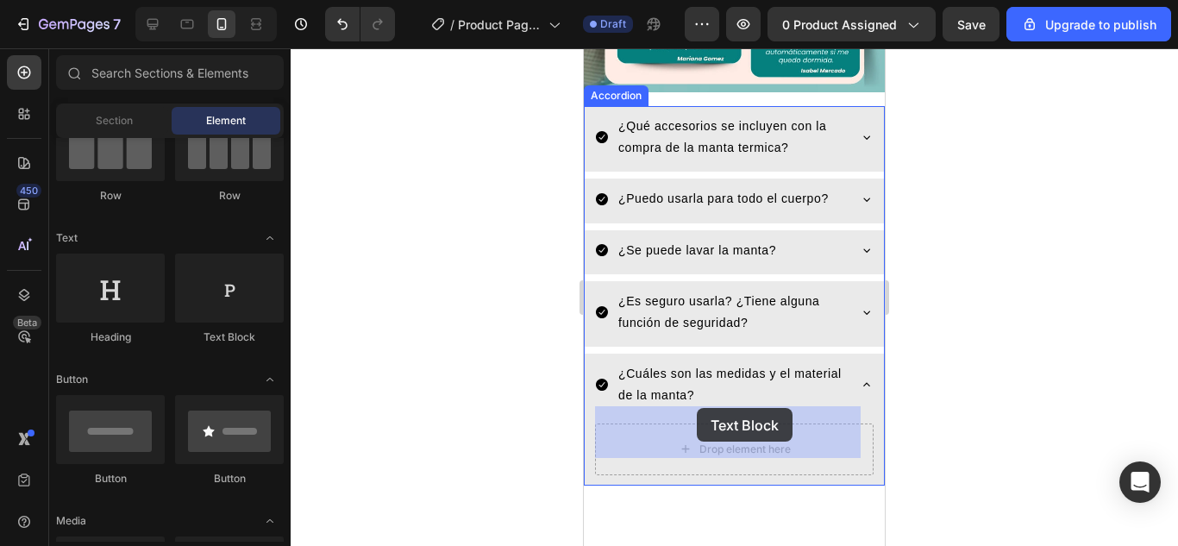
drag, startPoint x: 793, startPoint y: 338, endPoint x: 693, endPoint y: 410, distance: 123.0
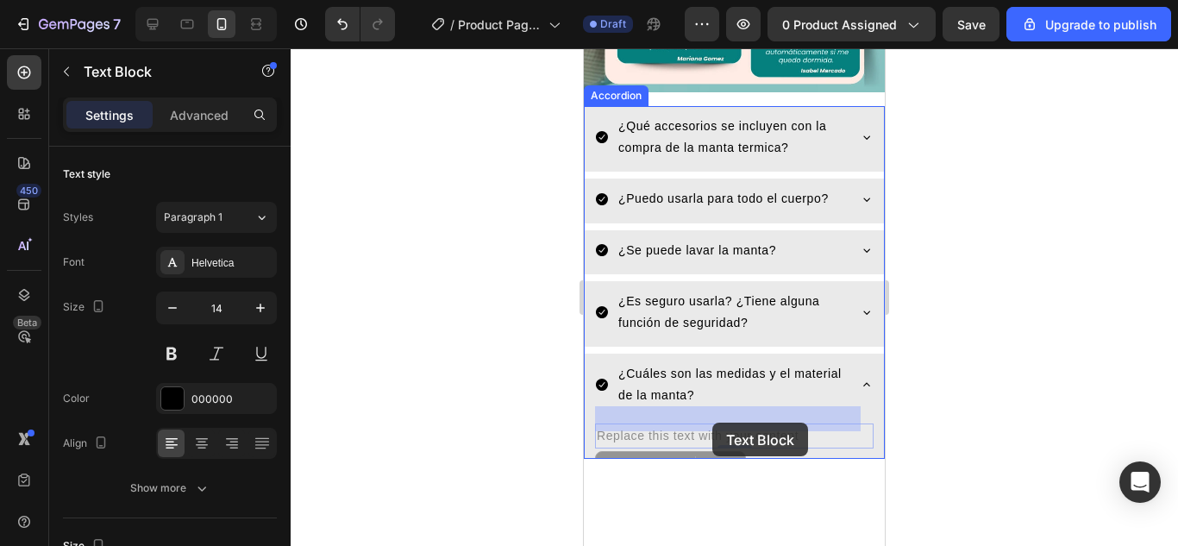
drag, startPoint x: 807, startPoint y: 416, endPoint x: 759, endPoint y: 424, distance: 48.9
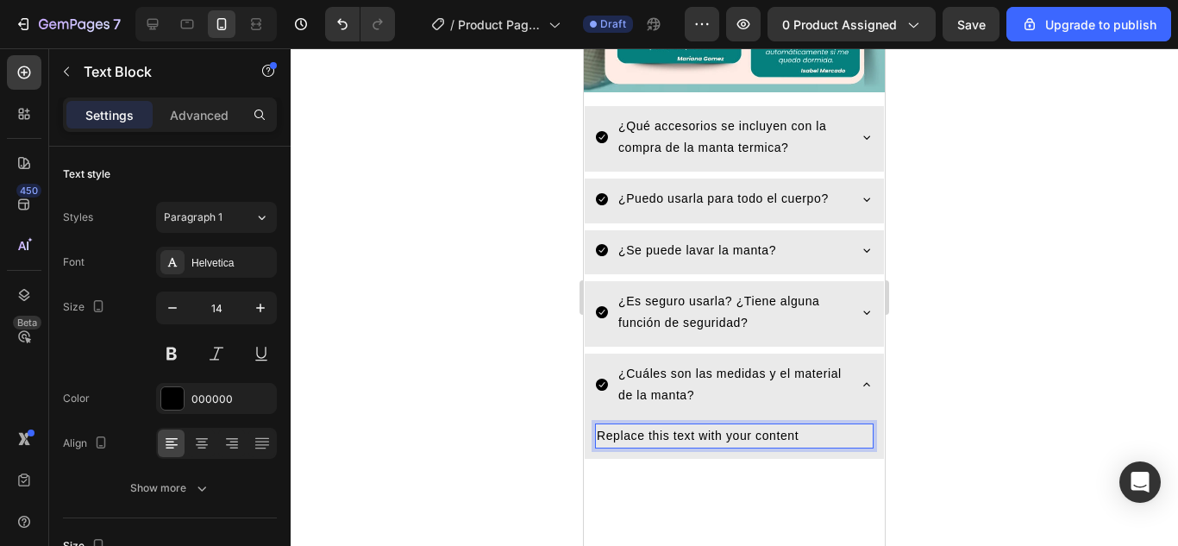
click at [802, 425] on p "Replace this text with your content" at bounding box center [734, 436] width 275 height 22
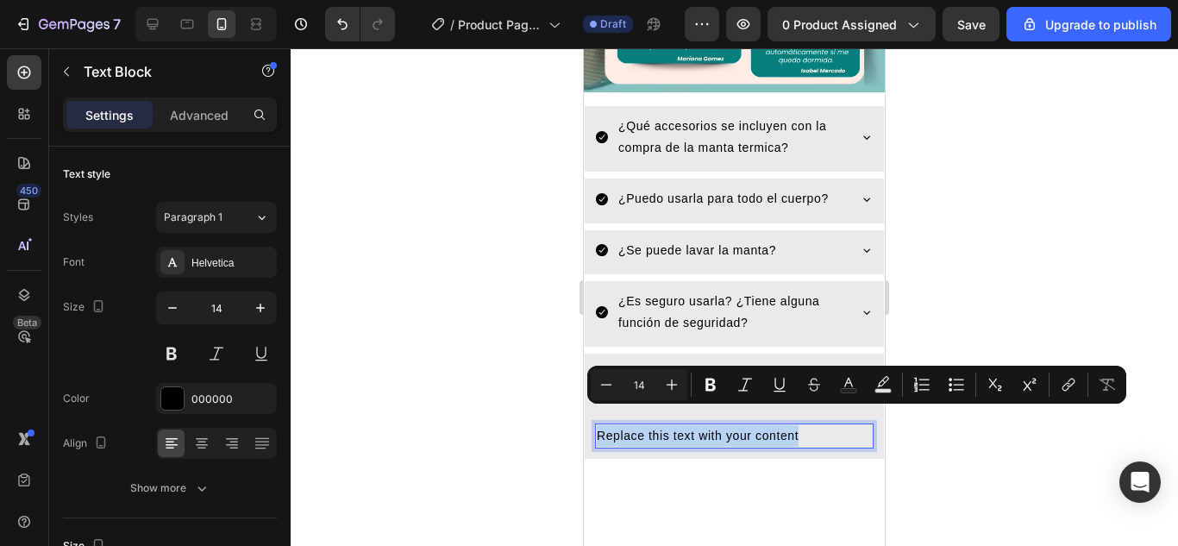
drag, startPoint x: 798, startPoint y: 418, endPoint x: 598, endPoint y: 416, distance: 200.0
click at [598, 425] on p "Replace this text with your content" at bounding box center [734, 436] width 275 height 22
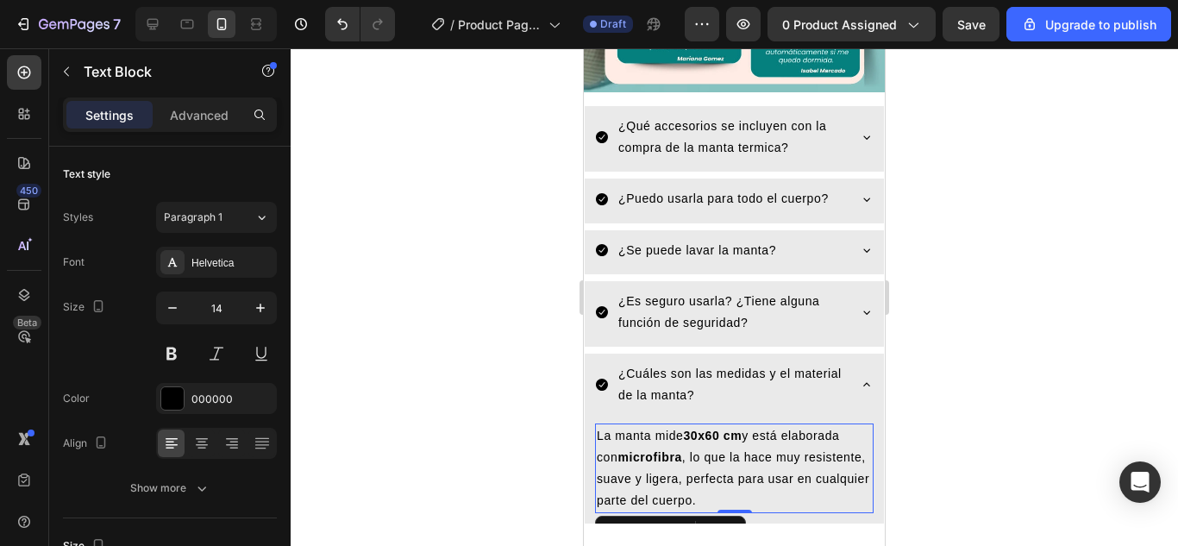
click at [1074, 434] on div at bounding box center [734, 296] width 887 height 497
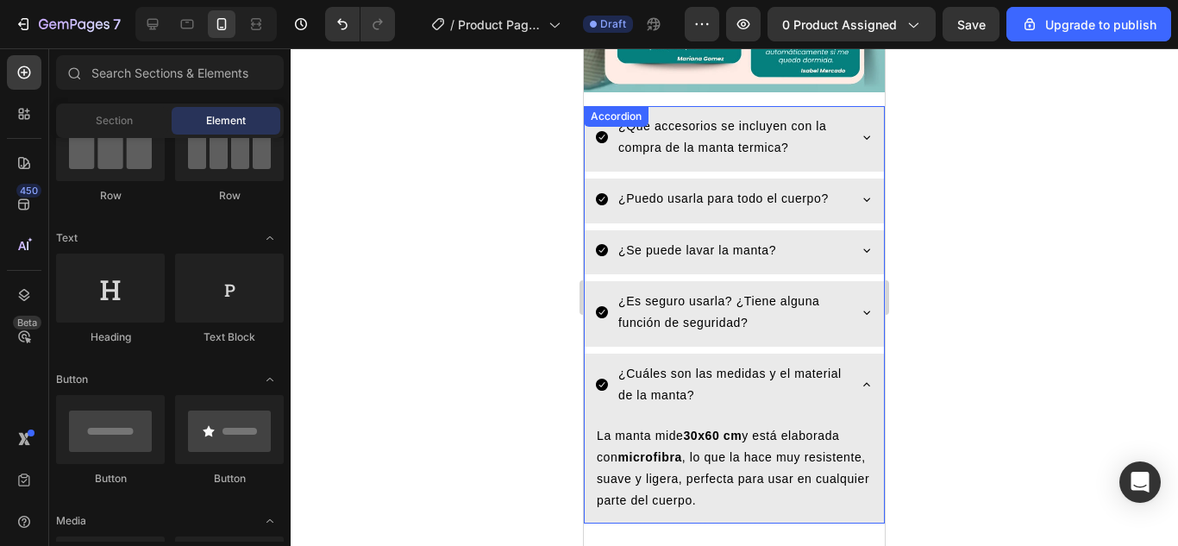
click at [860, 378] on icon at bounding box center [867, 385] width 14 height 14
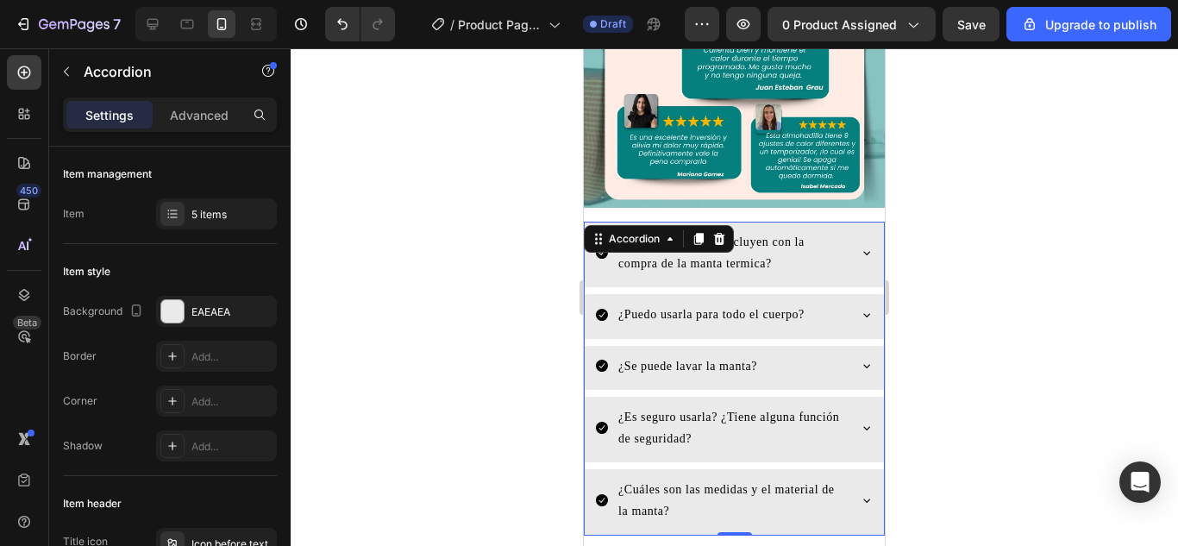
scroll to position [2202, 0]
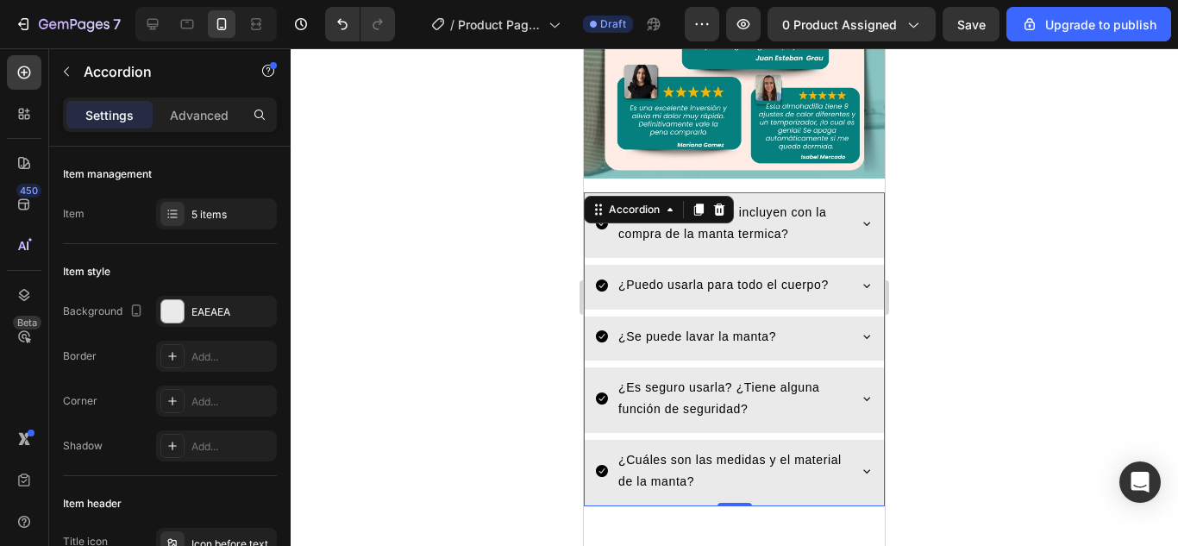
click at [845, 200] on div "¿Qué accesorios se incluyen con la compra de la manta termica?" at bounding box center [734, 225] width 299 height 66
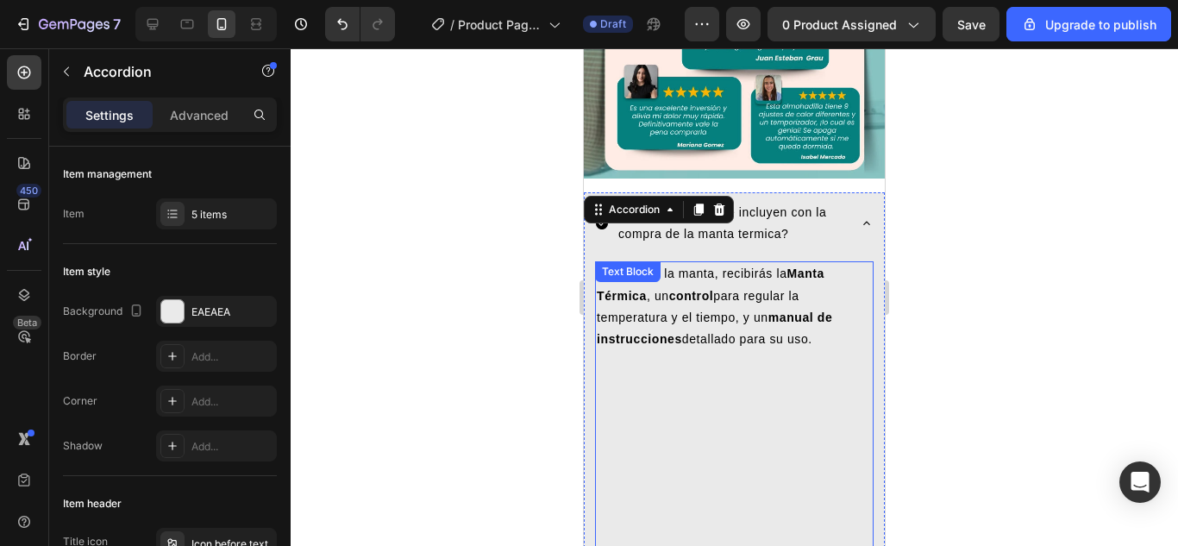
click at [784, 320] on p "Al comprar la manta, recibirás la Manta Térmica , un control para regular la te…" at bounding box center [734, 306] width 275 height 87
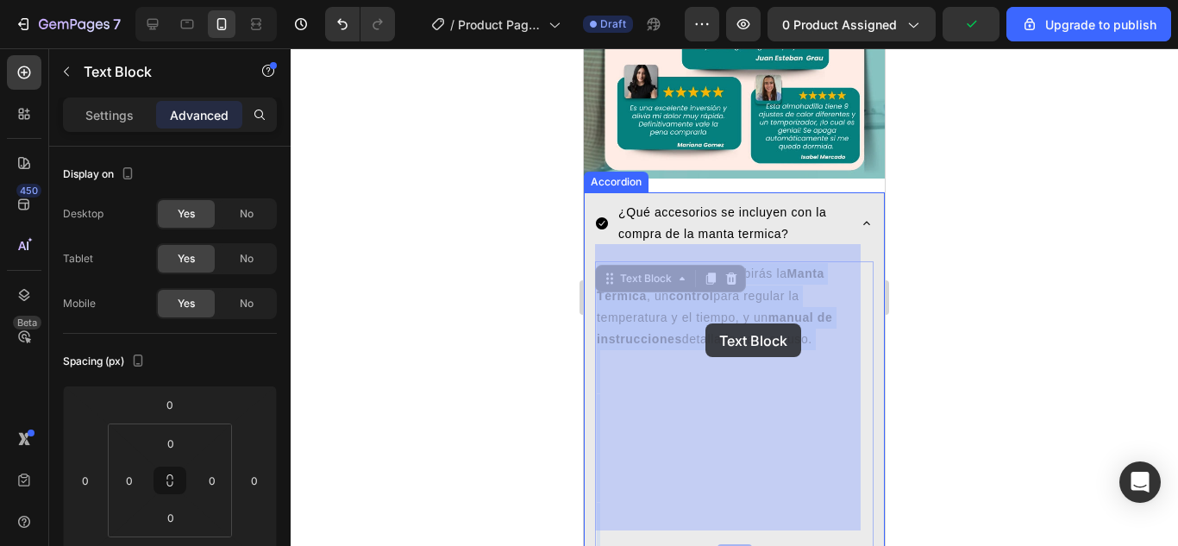
drag, startPoint x: 808, startPoint y: 318, endPoint x: 705, endPoint y: 323, distance: 102.7
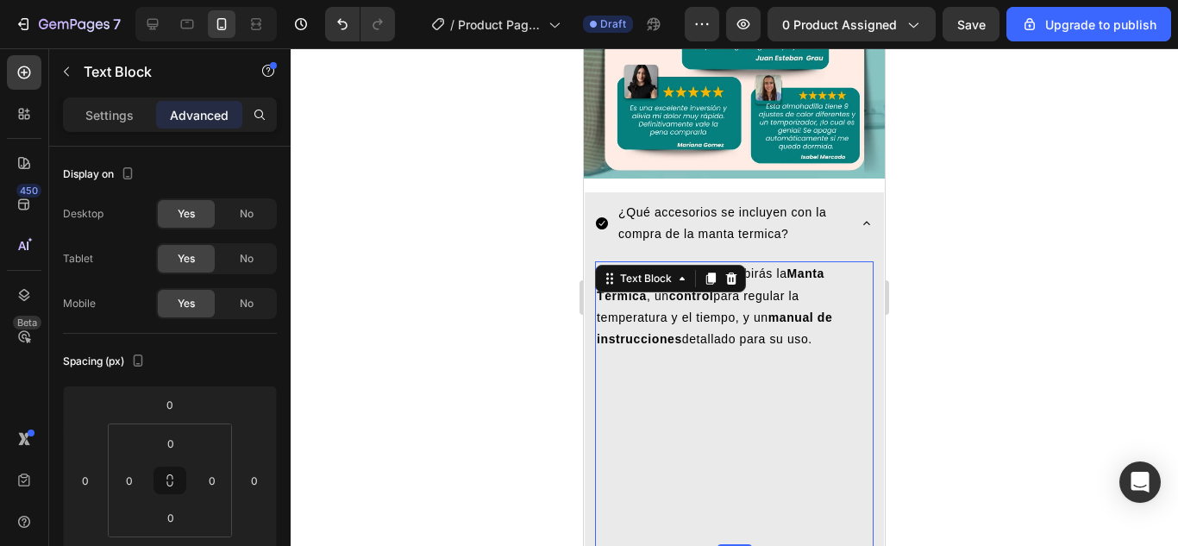
click at [1079, 336] on div at bounding box center [734, 296] width 887 height 497
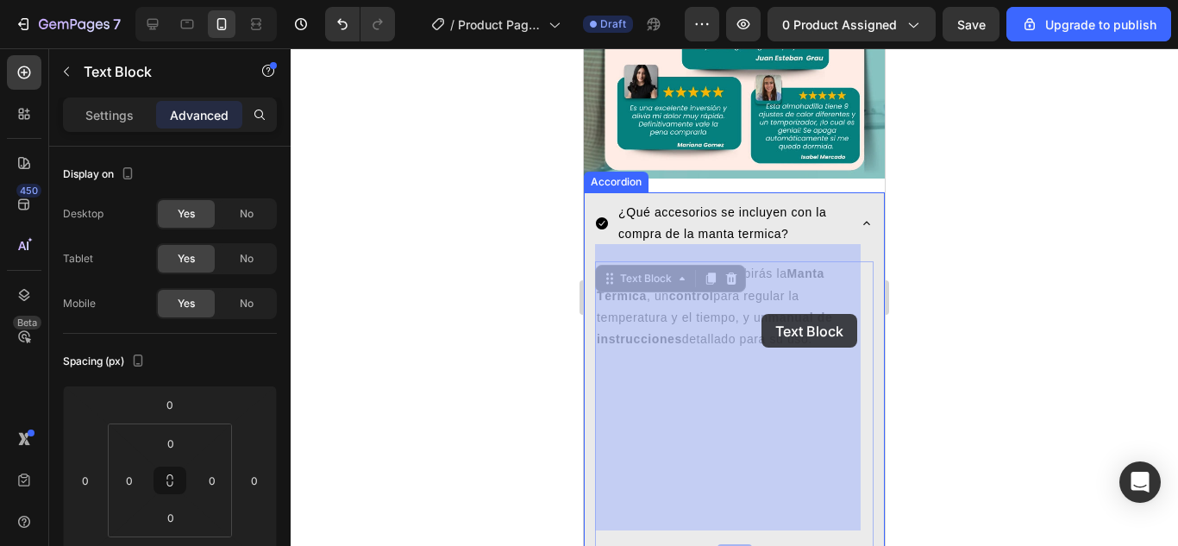
drag, startPoint x: 818, startPoint y: 322, endPoint x: 761, endPoint y: 314, distance: 57.5
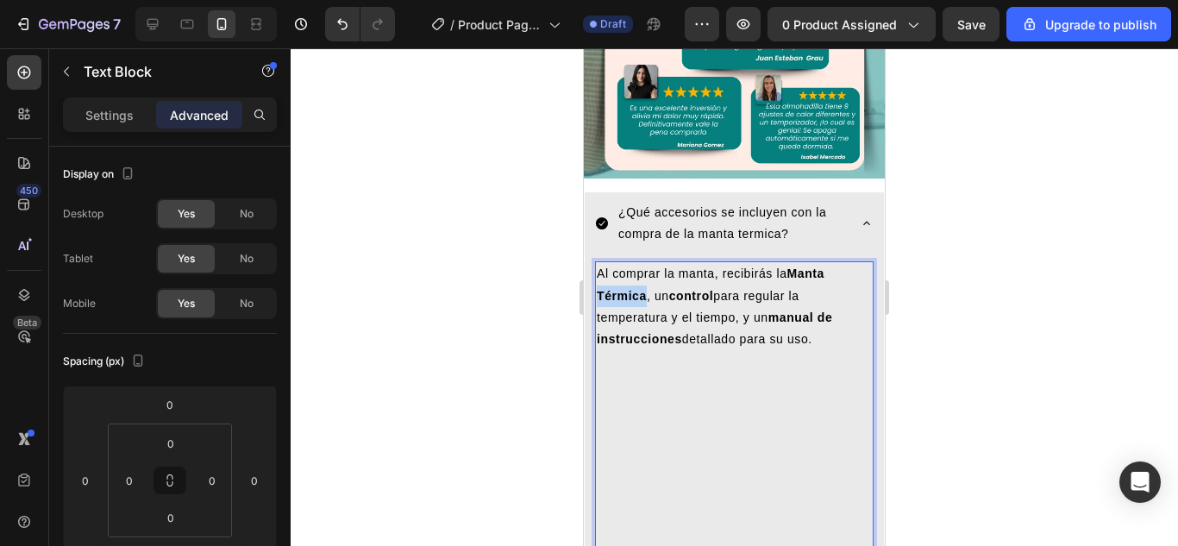
click at [633, 286] on p "Al comprar la manta, recibirás la Manta Térmica , un control para regular la te…" at bounding box center [734, 306] width 275 height 87
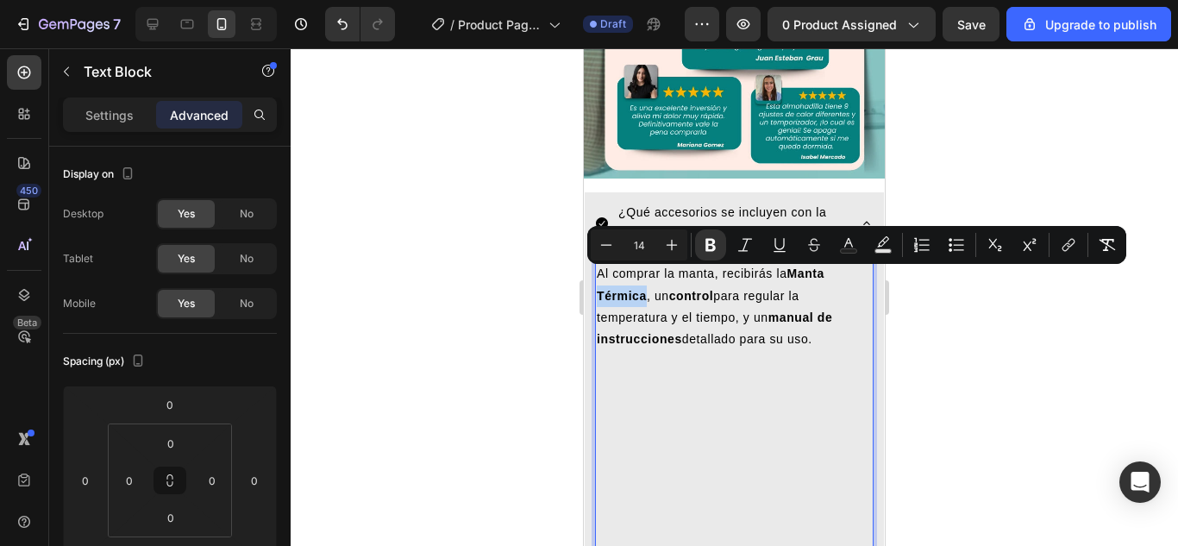
click at [622, 284] on strong "Manta Térmica" at bounding box center [711, 283] width 228 height 35
click at [616, 314] on strong "manual de instrucciones" at bounding box center [714, 327] width 235 height 35
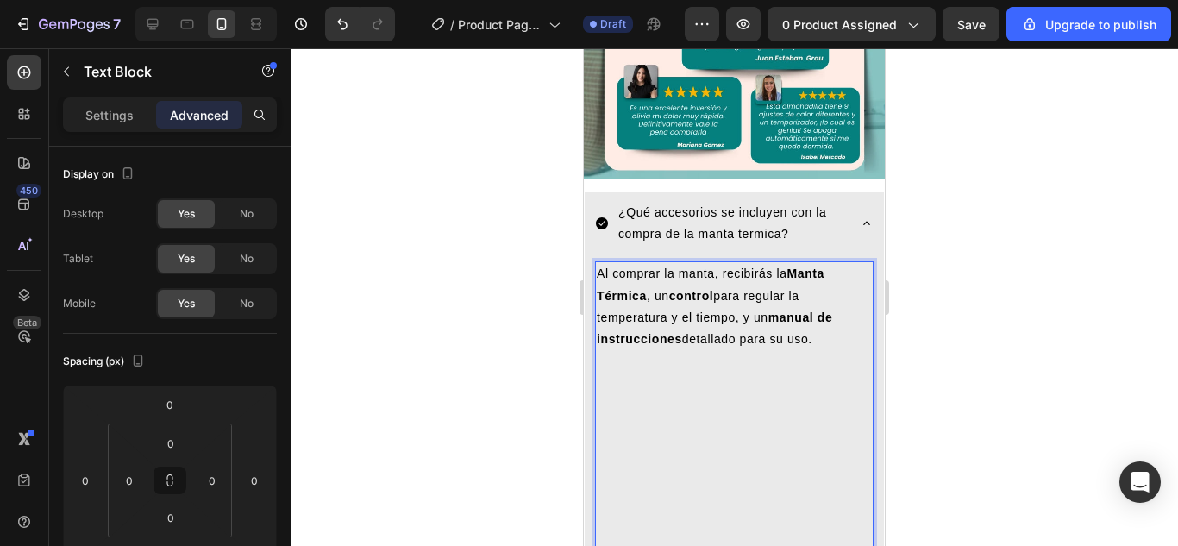
click at [603, 263] on p "Al comprar la manta, recibirás la Manta Térmica , un control para regular la te…" at bounding box center [734, 306] width 275 height 87
click at [597, 263] on p "Al comprar la manta, recibirás la Manta Térmica , un control para regular la te…" at bounding box center [734, 306] width 275 height 87
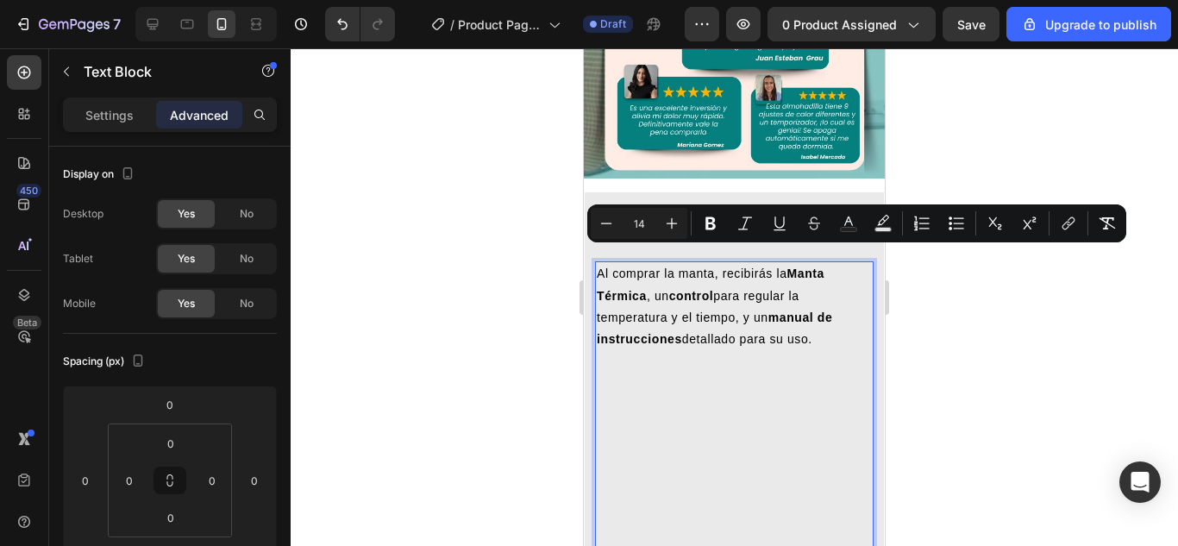
drag, startPoint x: 599, startPoint y: 255, endPoint x: 817, endPoint y: 326, distance: 229.3
click at [817, 326] on p "Al comprar la manta, recibirás la Manta Térmica , un control para regular la te…" at bounding box center [734, 306] width 275 height 87
copy p "Al comprar la manta, recibirás la Manta Térmica , un control para regular la te…"
click at [1038, 317] on div at bounding box center [734, 296] width 887 height 497
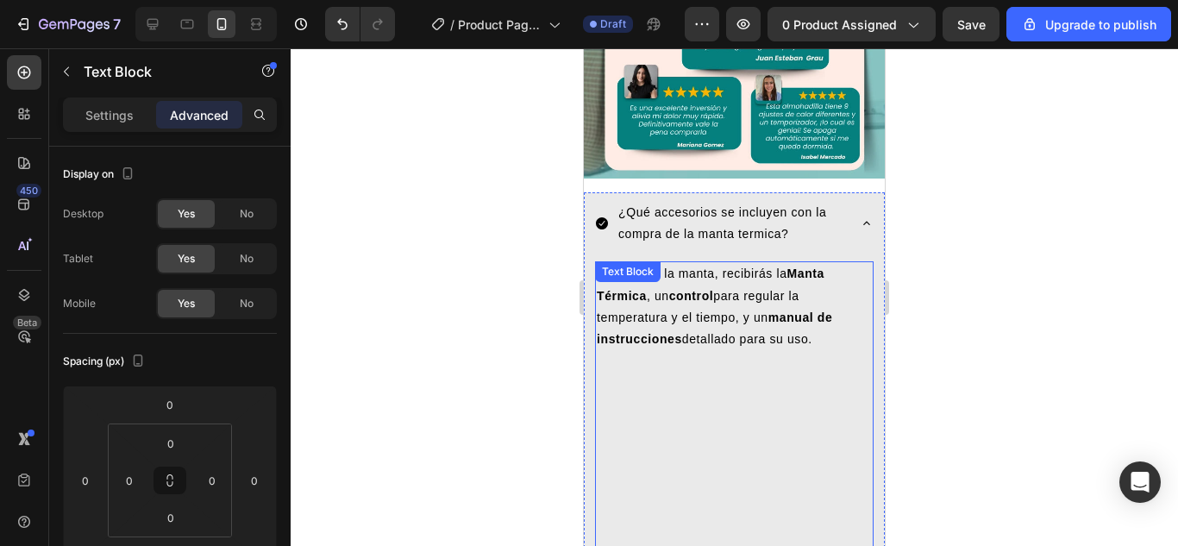
click at [628, 264] on div "Text Block" at bounding box center [627, 272] width 59 height 16
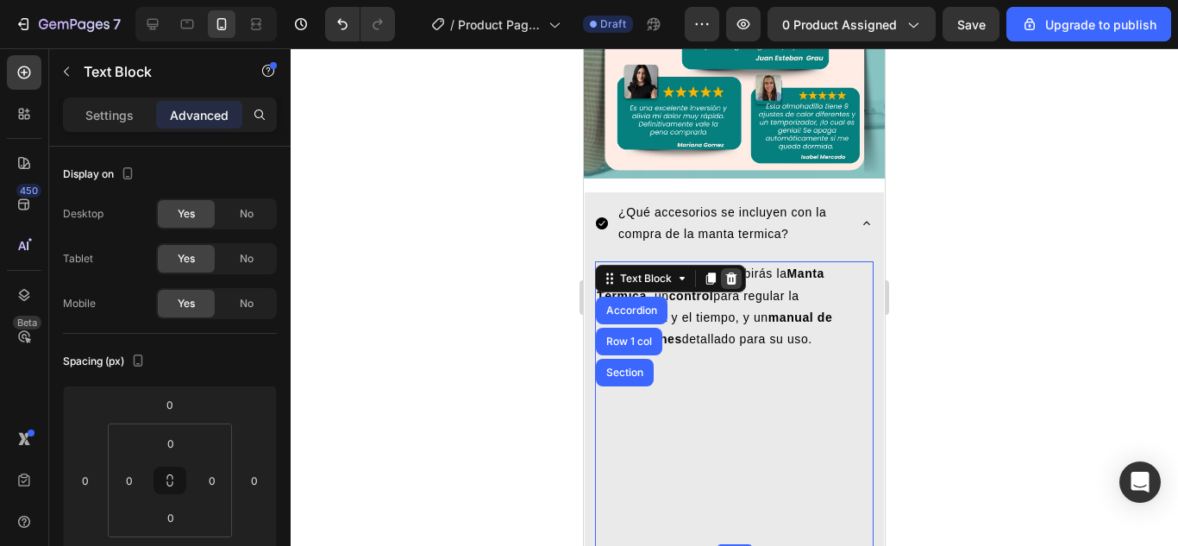
click at [731, 272] on icon at bounding box center [731, 278] width 11 height 12
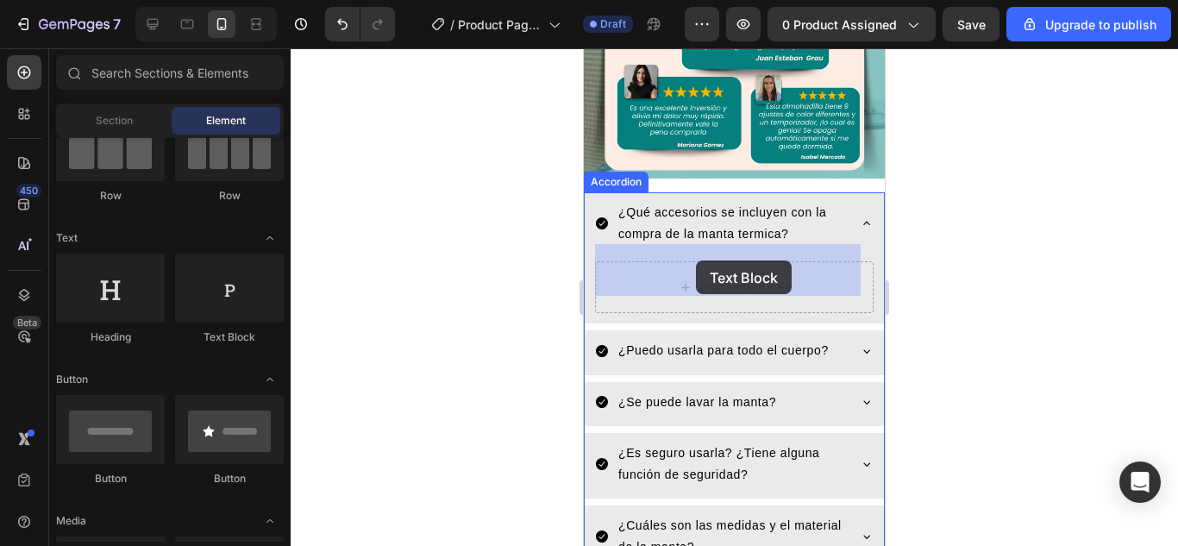
drag, startPoint x: 803, startPoint y: 362, endPoint x: 697, endPoint y: 260, distance: 146.3
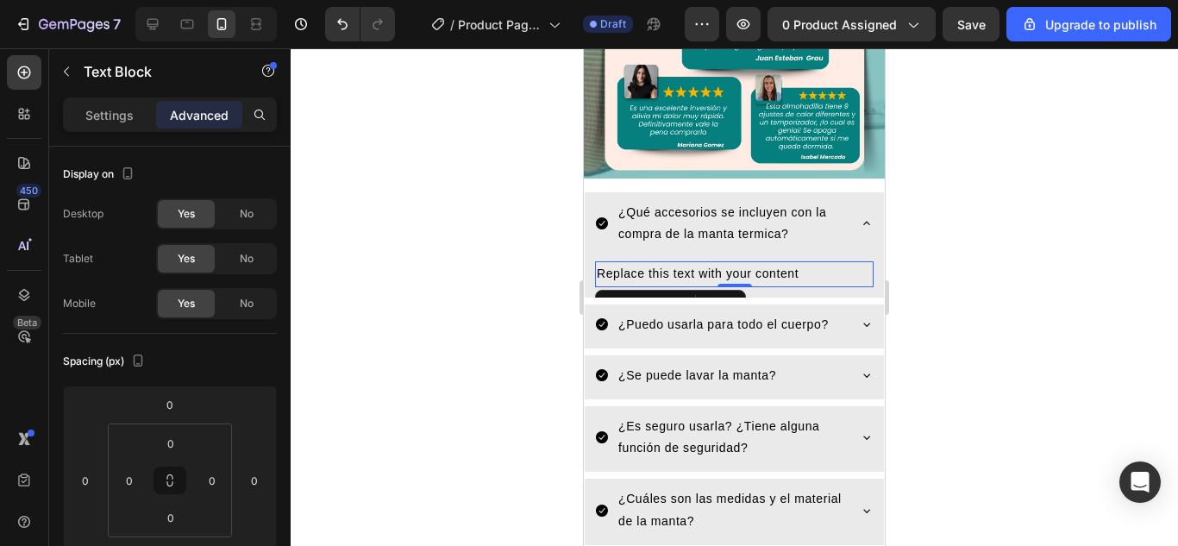
click at [697, 261] on div "Replace this text with your content" at bounding box center [734, 273] width 278 height 25
click at [804, 263] on p "Replace this text with your content" at bounding box center [734, 274] width 275 height 22
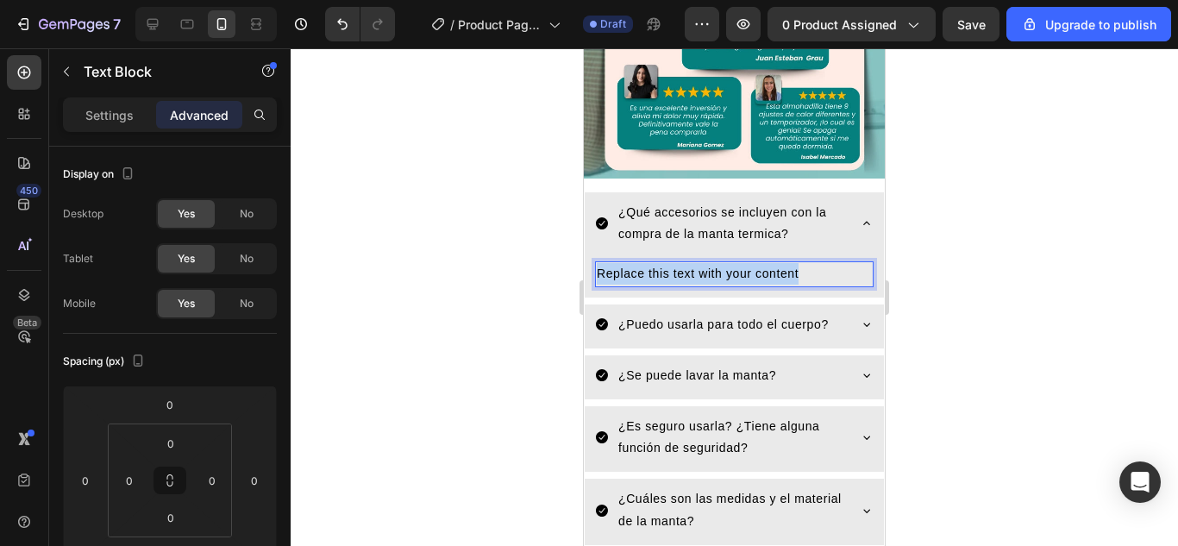
drag, startPoint x: 803, startPoint y: 254, endPoint x: 598, endPoint y: 257, distance: 204.3
click at [598, 263] on p "Replace this text with your content" at bounding box center [734, 274] width 275 height 22
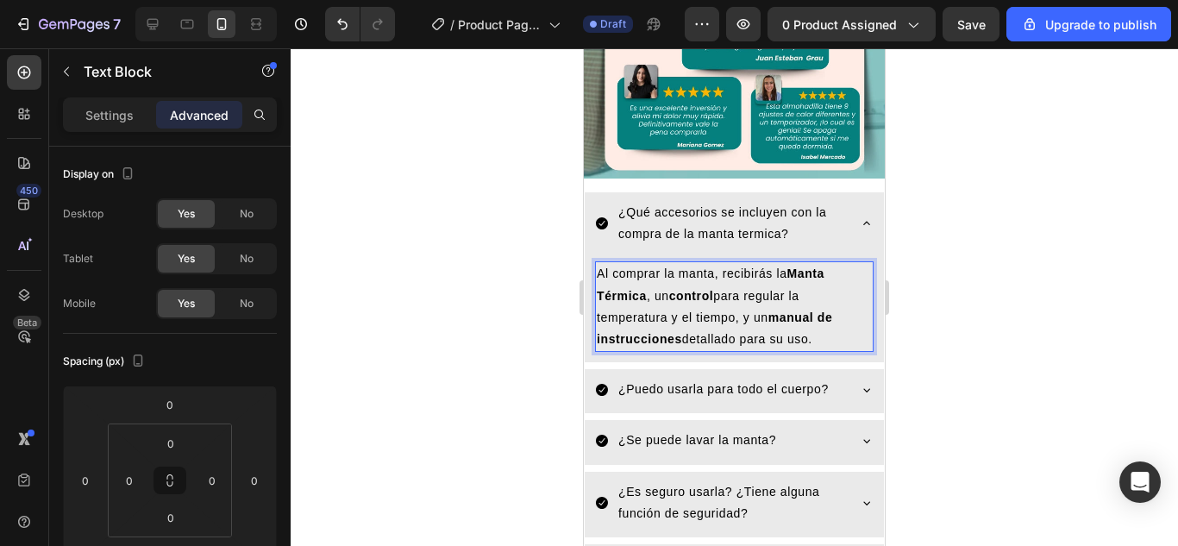
click at [933, 229] on div at bounding box center [734, 296] width 887 height 497
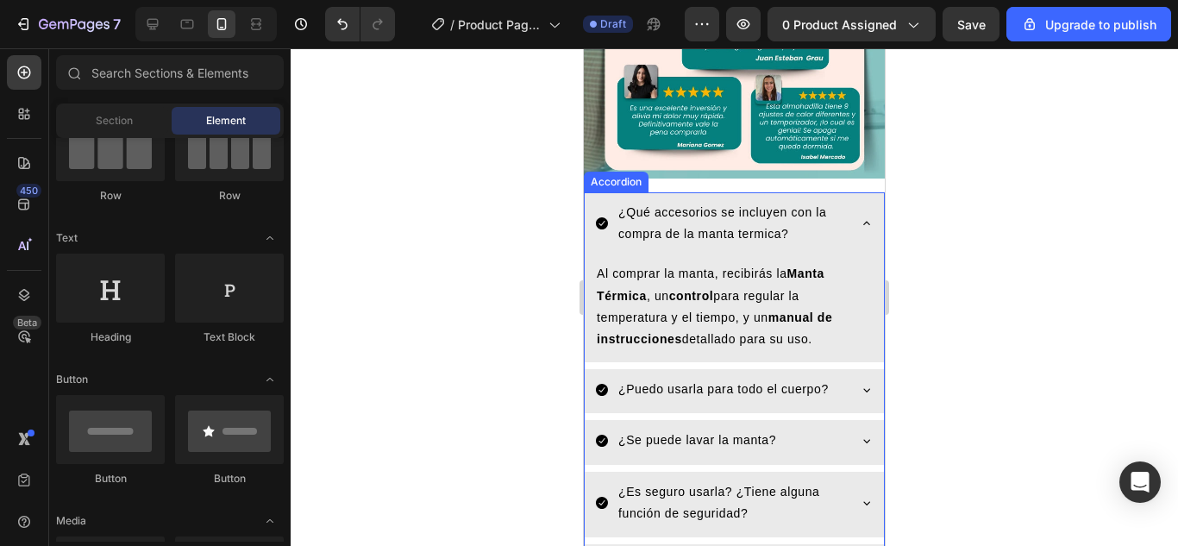
click at [860, 216] on icon at bounding box center [867, 223] width 14 height 14
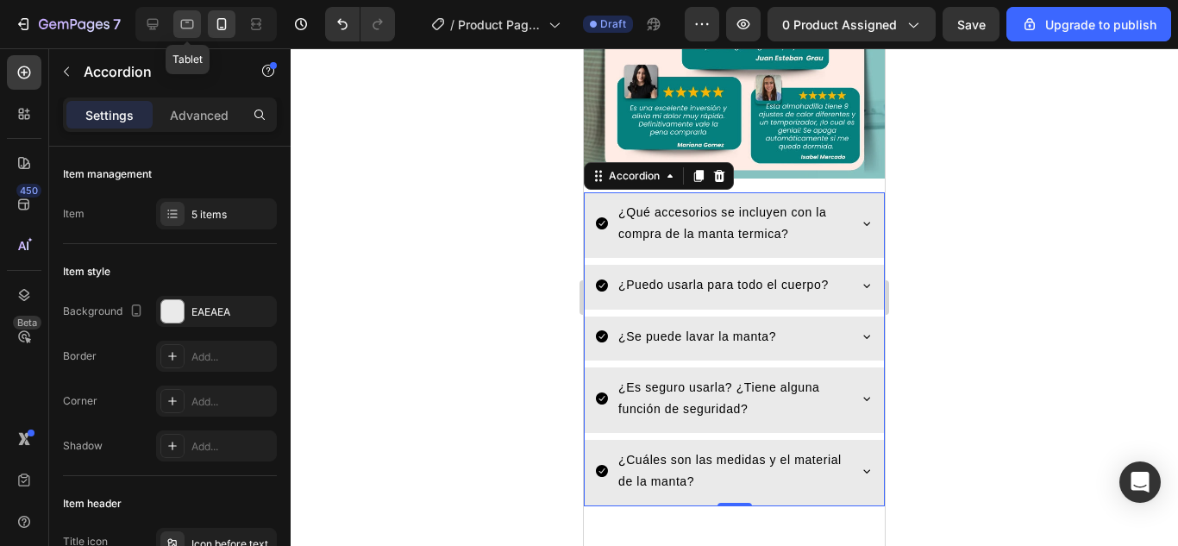
click at [186, 20] on icon at bounding box center [187, 24] width 13 height 9
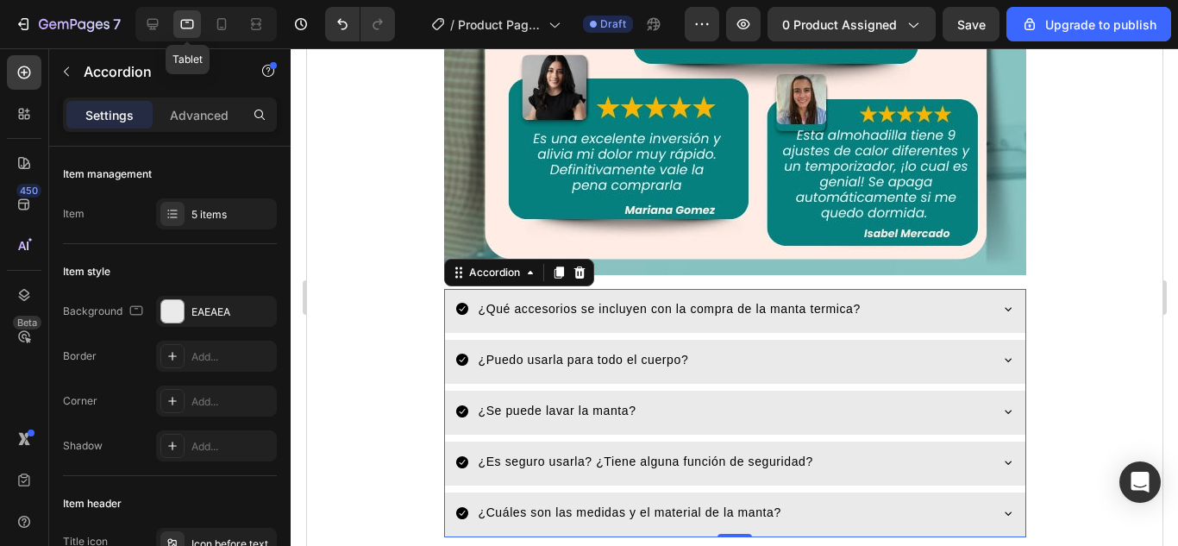
scroll to position [2661, 0]
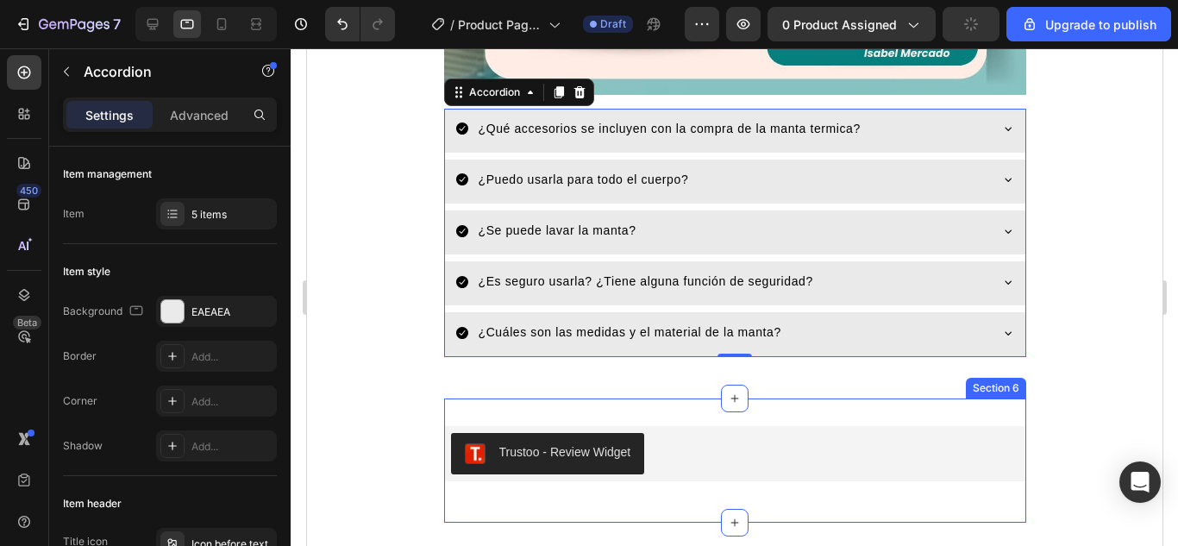
click at [926, 414] on div "Trustoo - Review Widget Trustoo Row Section 6" at bounding box center [734, 460] width 582 height 124
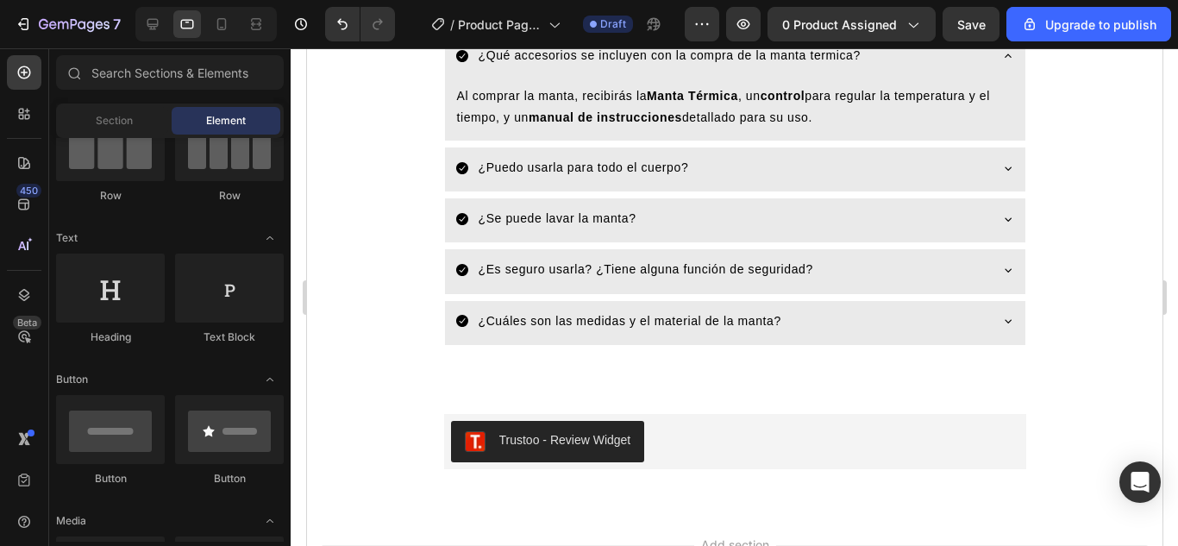
scroll to position [4483, 0]
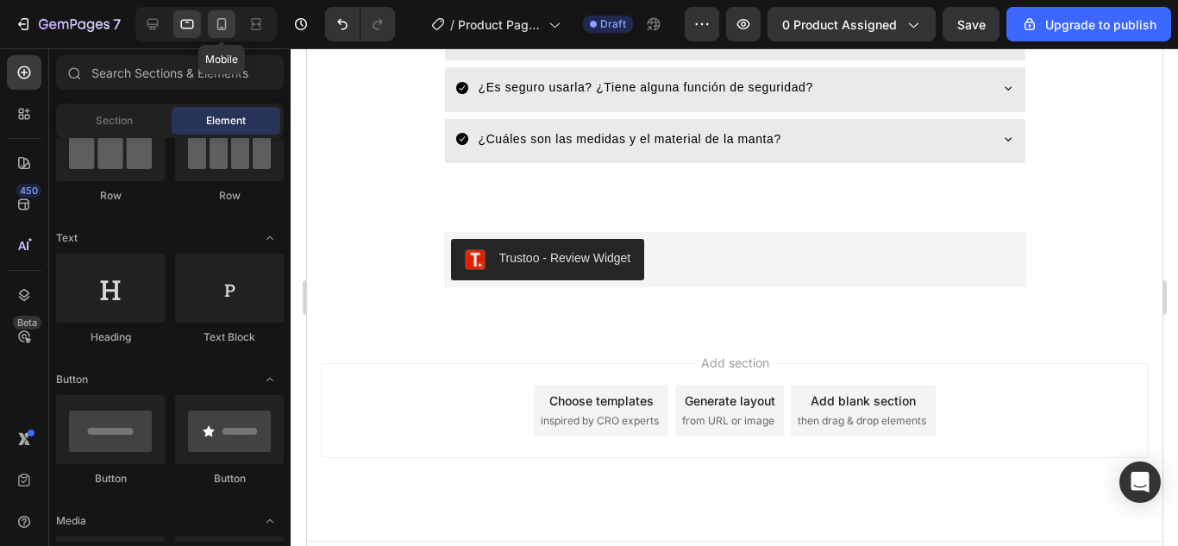
click at [222, 27] on icon at bounding box center [221, 24] width 9 height 12
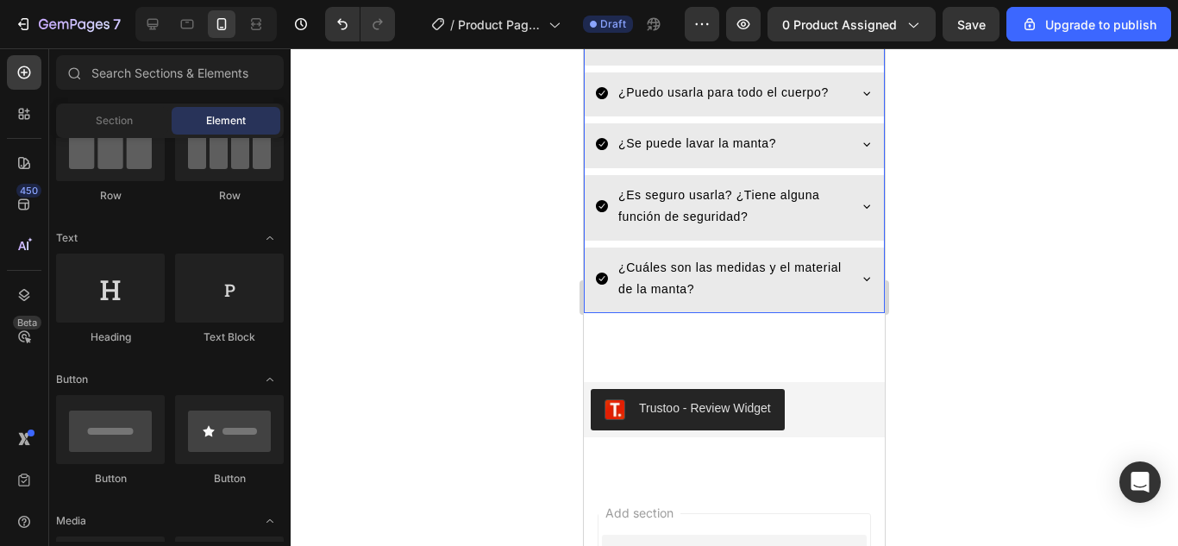
scroll to position [2500, 0]
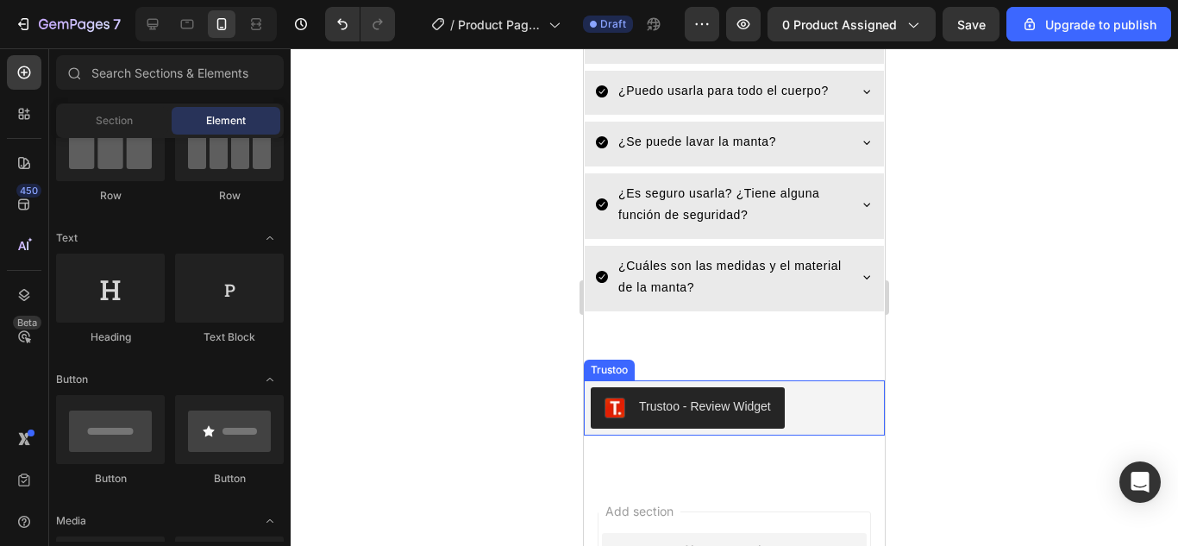
click at [703, 397] on div "Trustoo - Review Widget" at bounding box center [705, 406] width 132 height 18
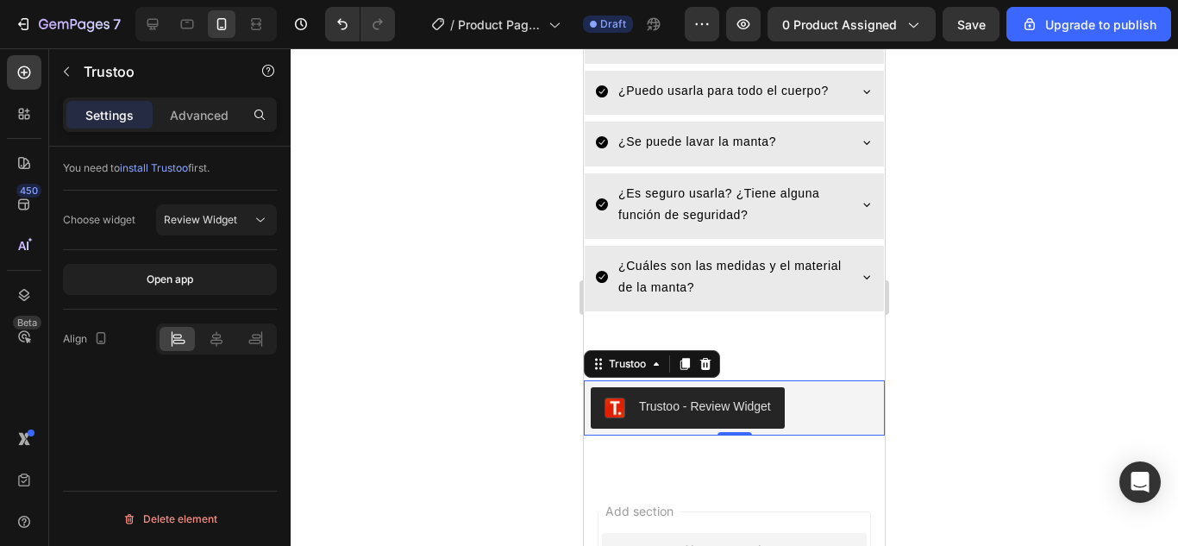
click at [804, 388] on div "Trustoo - Review Widget" at bounding box center [734, 407] width 287 height 41
click at [756, 397] on div "Trustoo - Review Widget" at bounding box center [705, 406] width 132 height 18
click at [901, 378] on div at bounding box center [734, 296] width 887 height 497
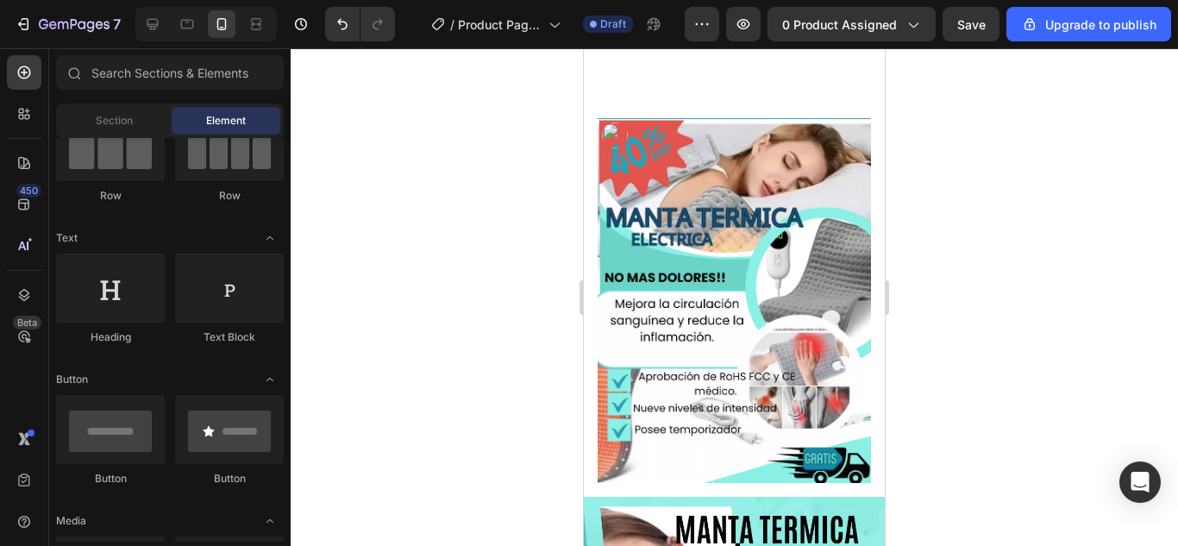
scroll to position [0, 0]
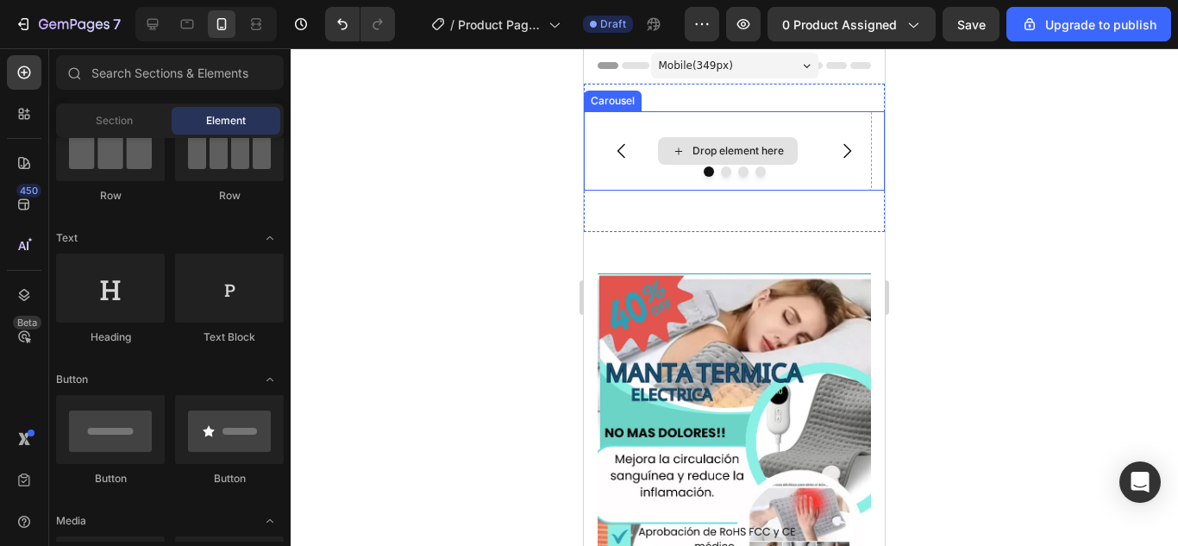
click at [736, 141] on div "Drop element here" at bounding box center [728, 151] width 140 height 28
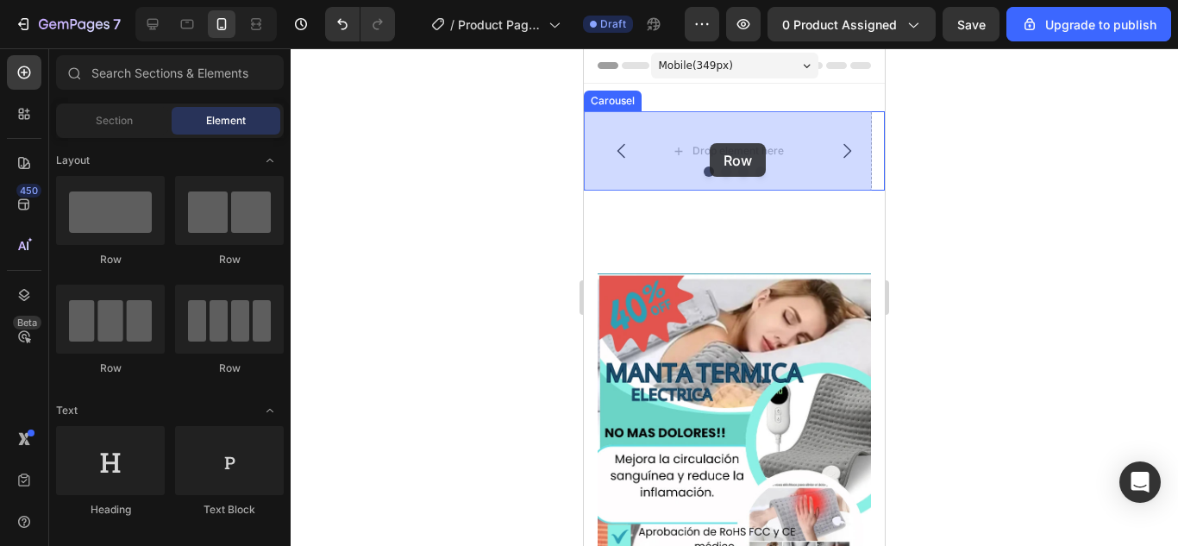
drag, startPoint x: 703, startPoint y: 252, endPoint x: 710, endPoint y: 143, distance: 108.8
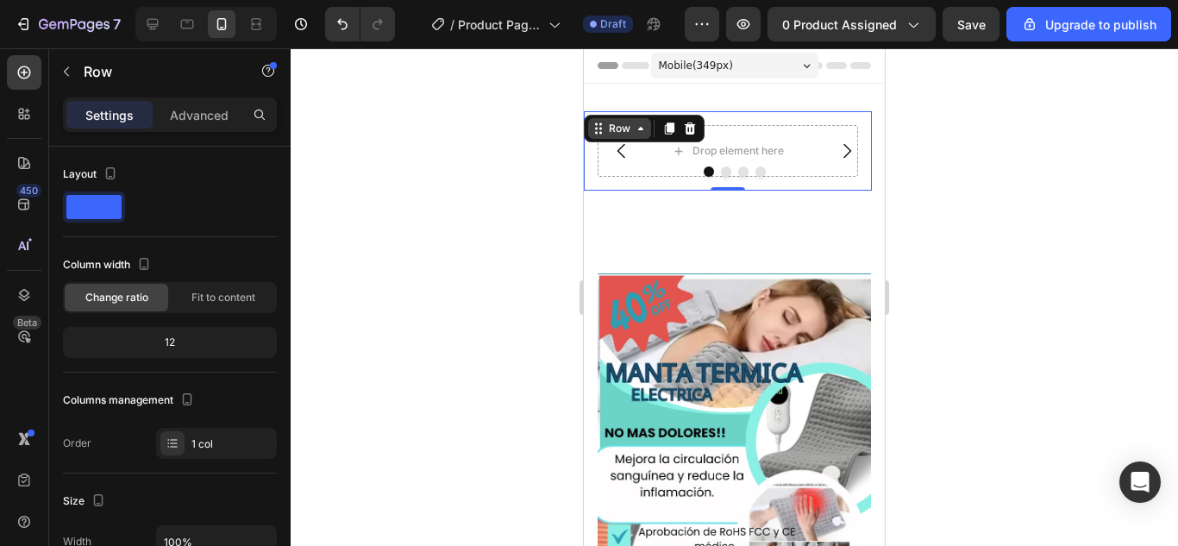
click at [596, 132] on icon at bounding box center [596, 133] width 3 height 3
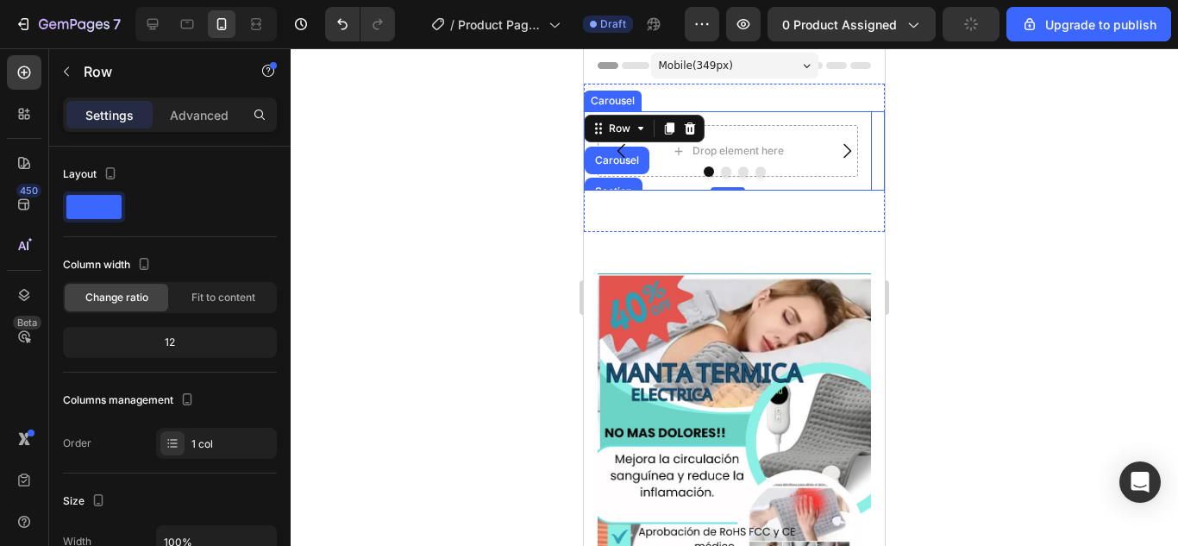
click at [643, 127] on button "Carousel Back Arrow" at bounding box center [621, 151] width 48 height 48
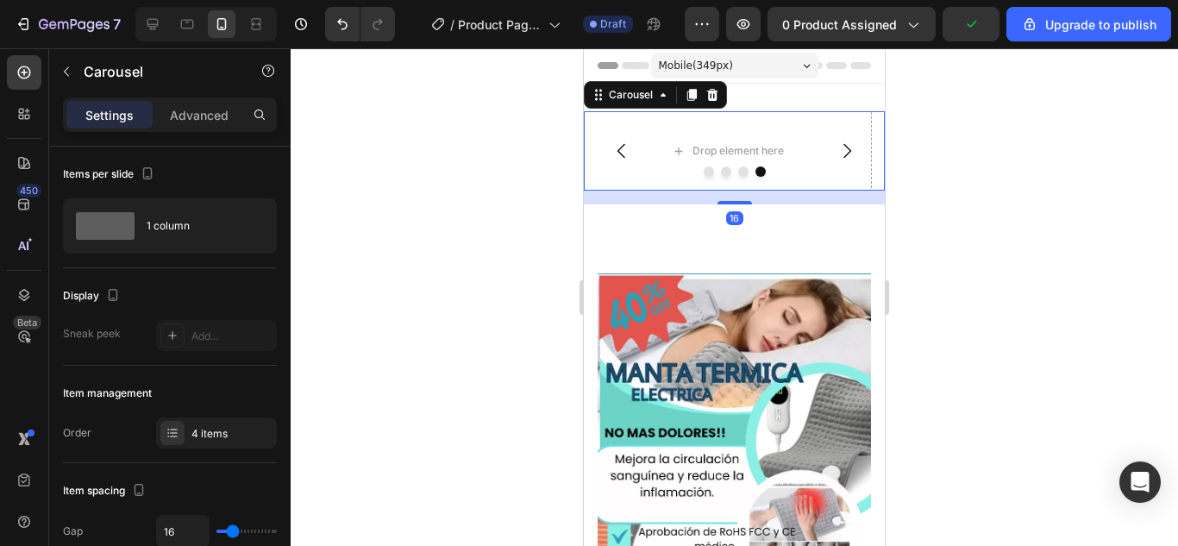
click at [664, 105] on div "Carousel" at bounding box center [655, 95] width 143 height 28
click at [663, 99] on icon at bounding box center [663, 95] width 14 height 14
click at [600, 102] on div "Carousel" at bounding box center [630, 94] width 85 height 21
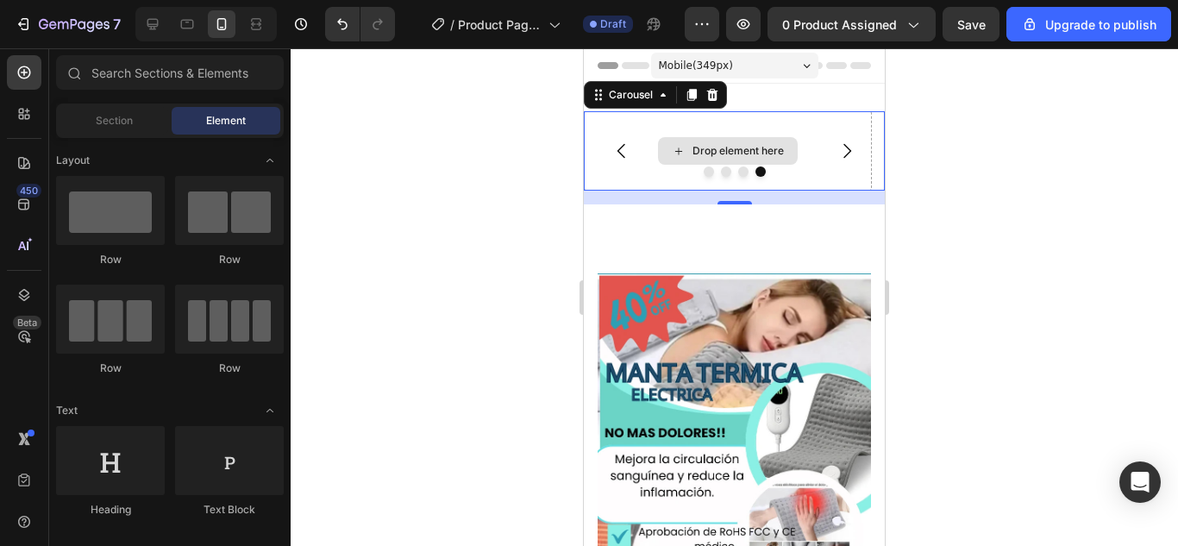
click at [692, 153] on div "Drop element here" at bounding box center [737, 151] width 91 height 14
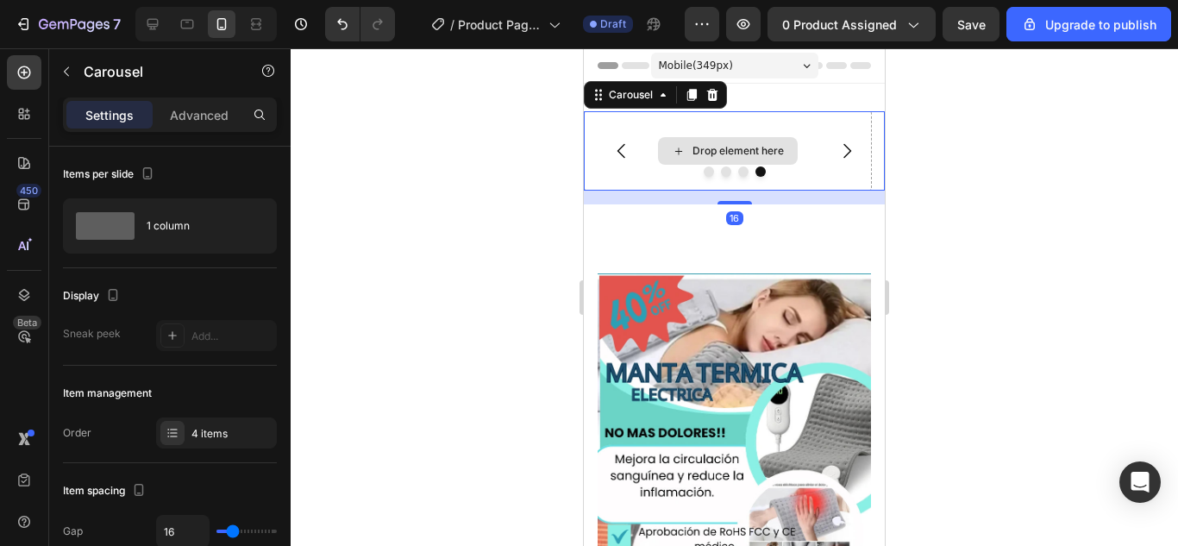
click at [691, 132] on div "Drop element here" at bounding box center [728, 150] width 288 height 79
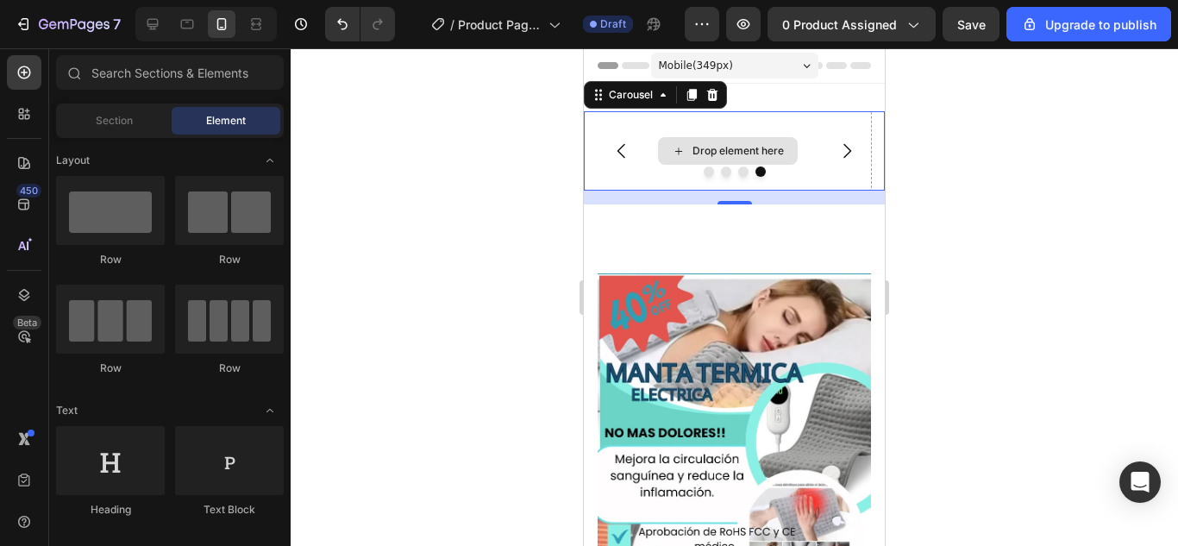
click at [723, 147] on div "Drop element here" at bounding box center [737, 151] width 91 height 14
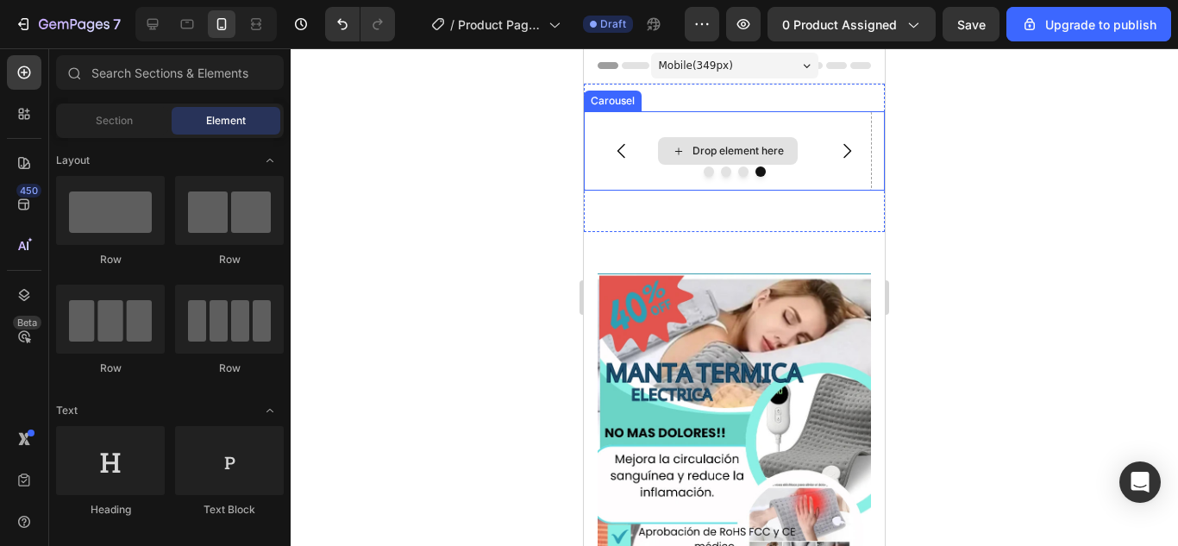
click at [683, 147] on icon at bounding box center [679, 151] width 14 height 15
click at [689, 153] on div "Drop element here" at bounding box center [728, 151] width 140 height 28
click at [703, 172] on button "Dot" at bounding box center [708, 171] width 10 height 10
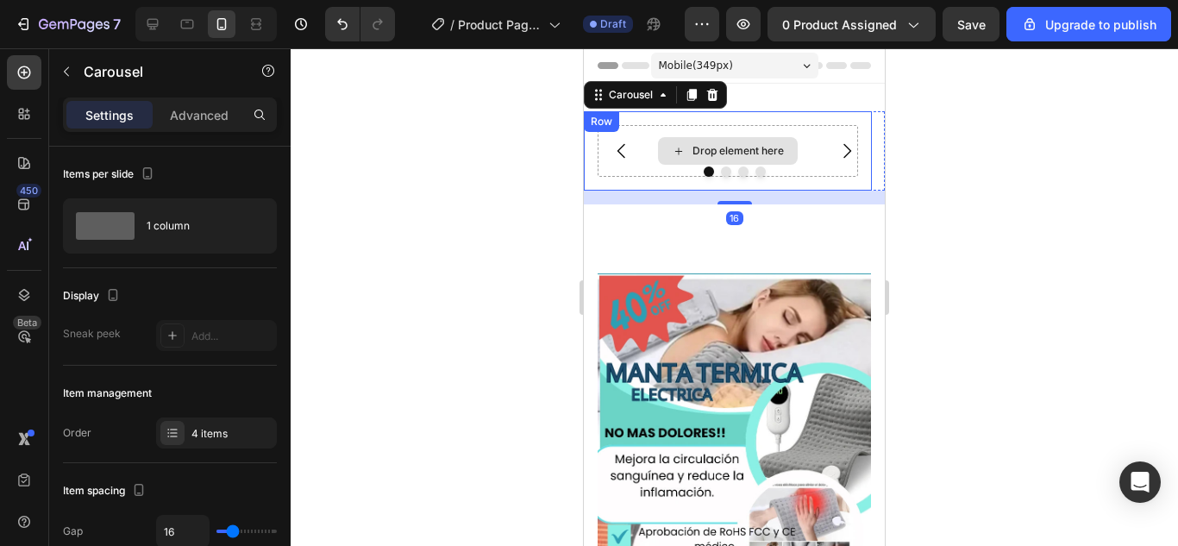
click at [693, 154] on div "Drop element here" at bounding box center [737, 151] width 91 height 14
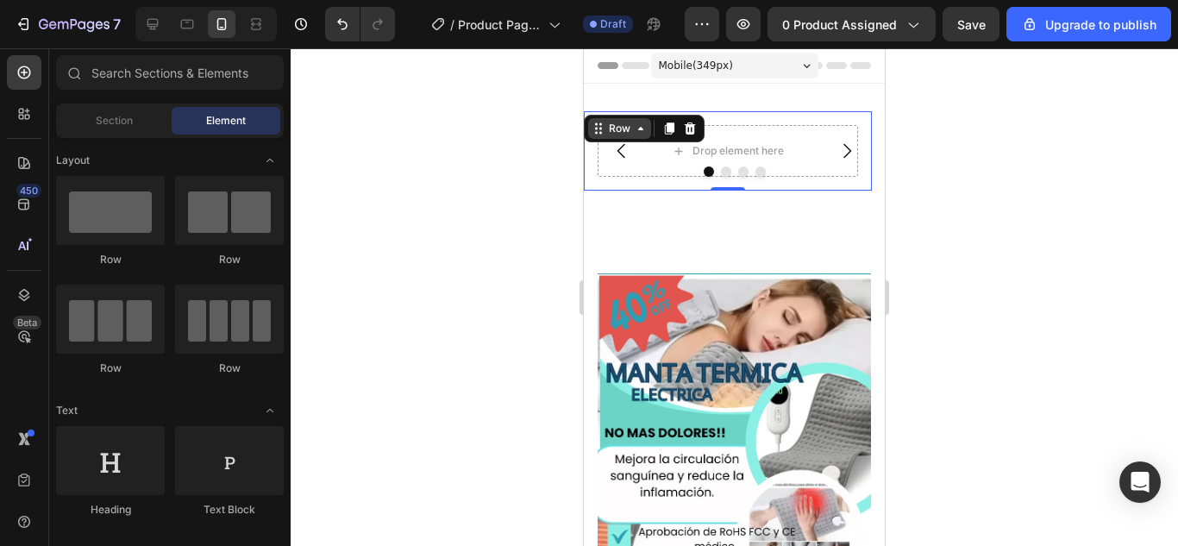
click at [602, 126] on div "Row" at bounding box center [619, 128] width 63 height 21
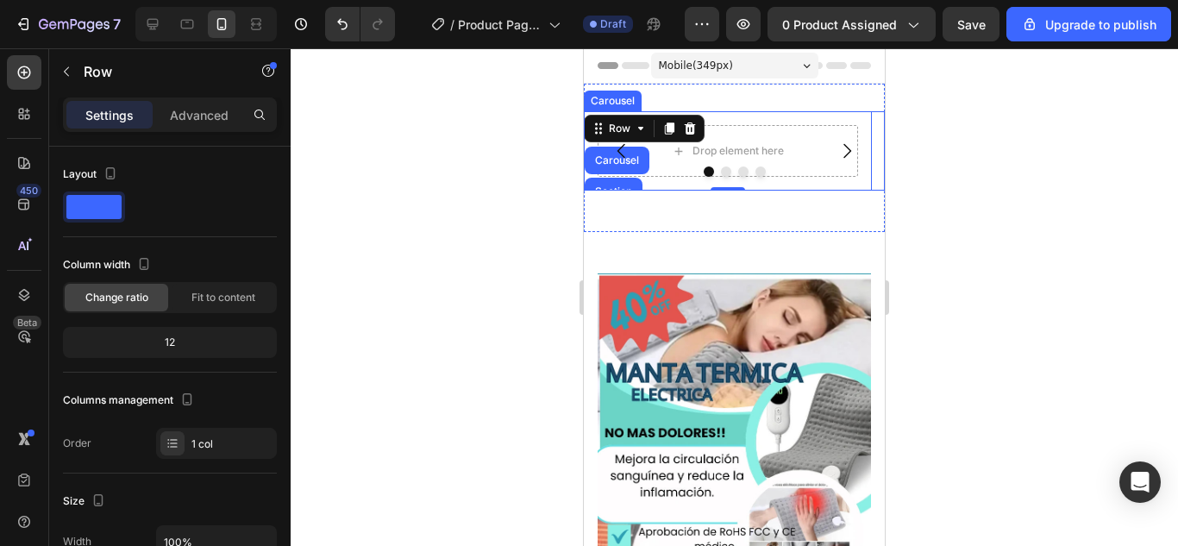
click at [625, 164] on button "Carousel Back Arrow" at bounding box center [621, 151] width 48 height 48
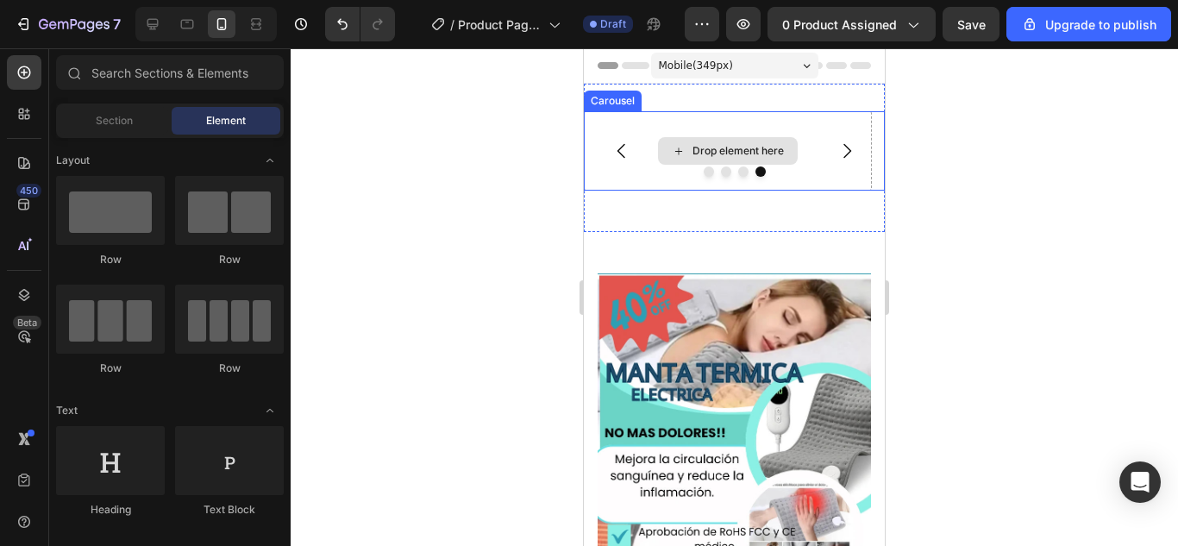
click at [702, 154] on div "Drop element here" at bounding box center [737, 151] width 91 height 14
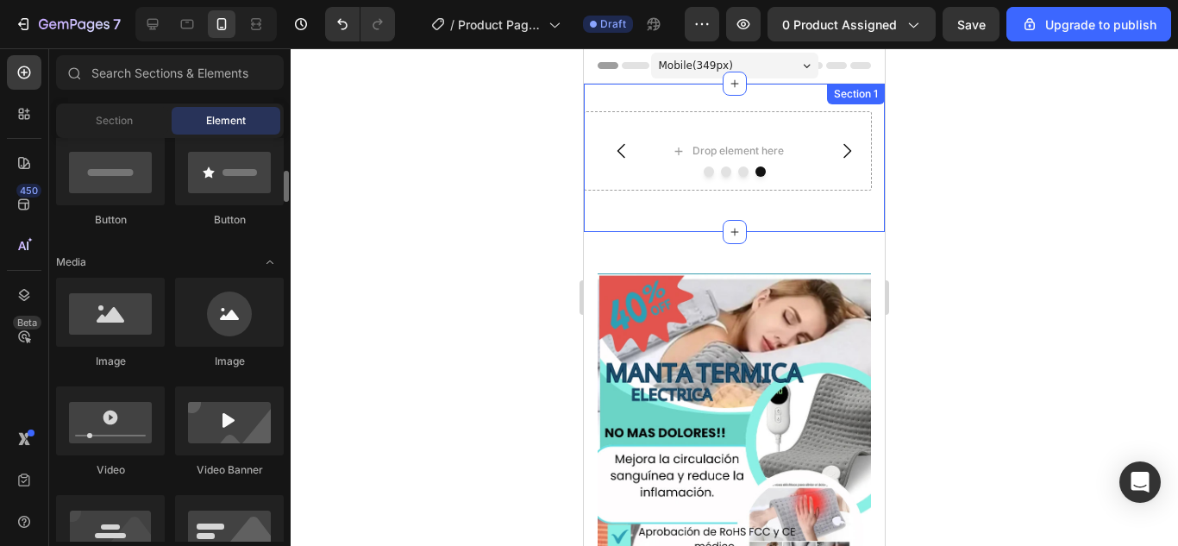
scroll to position [517, 0]
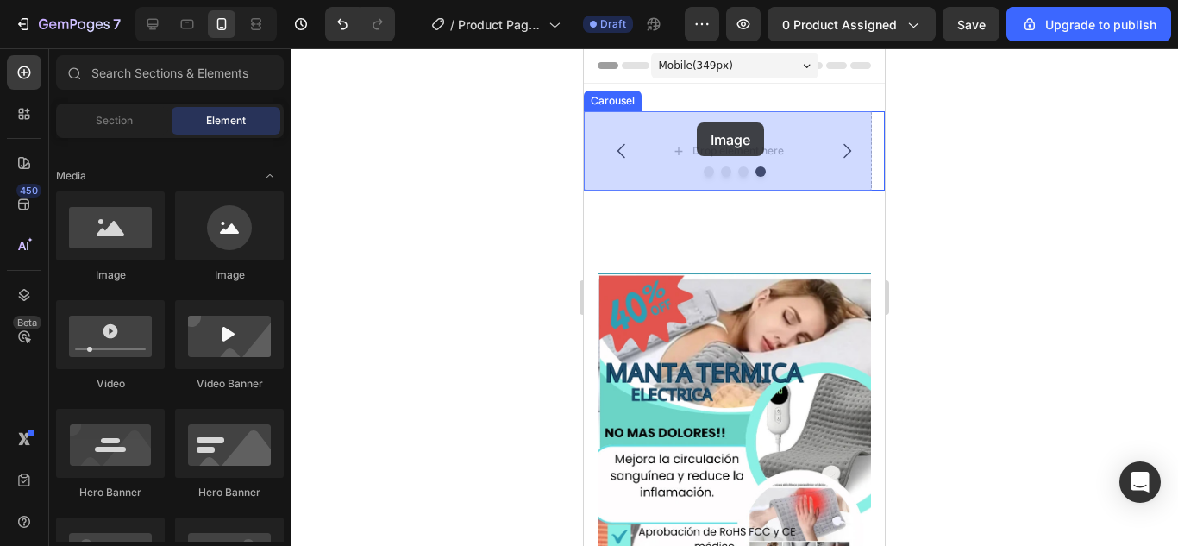
drag, startPoint x: 711, startPoint y: 291, endPoint x: 697, endPoint y: 122, distance: 169.6
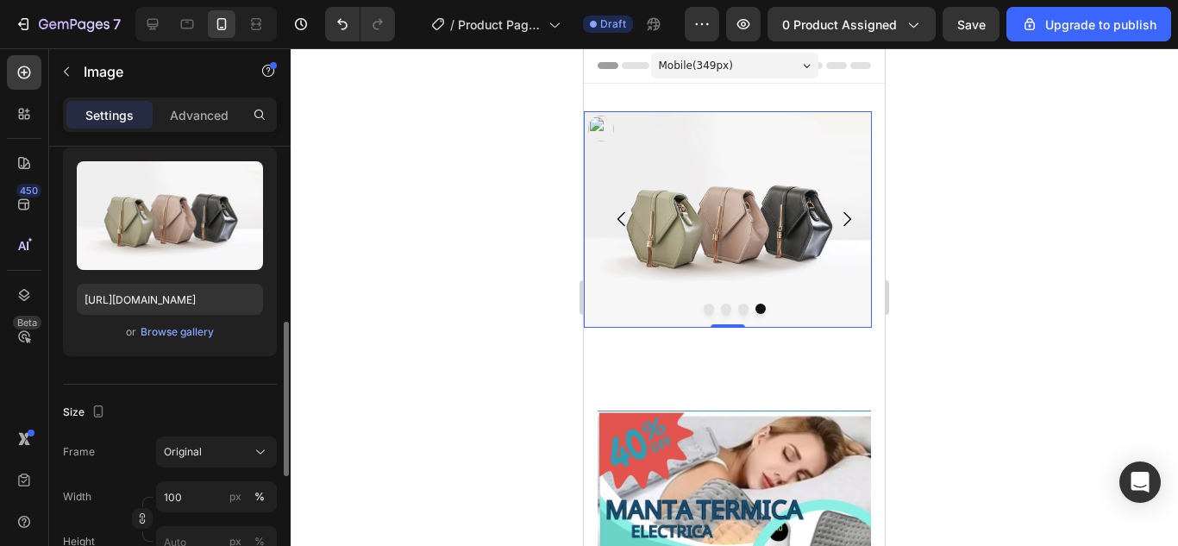
scroll to position [259, 0]
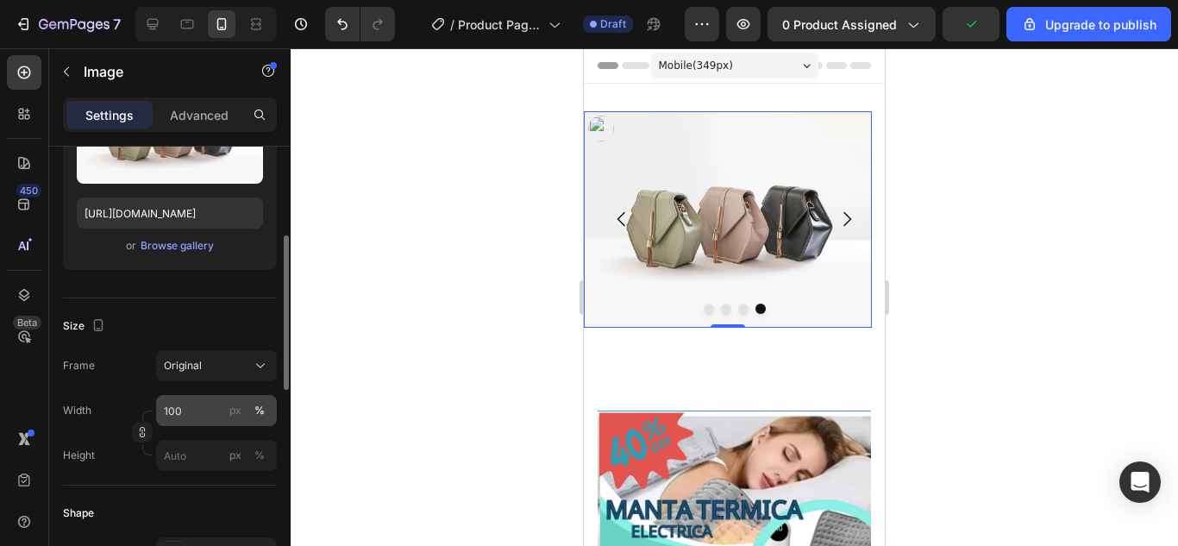
click at [258, 407] on div "%" at bounding box center [259, 411] width 10 height 16
click at [256, 414] on div "%" at bounding box center [259, 411] width 10 height 16
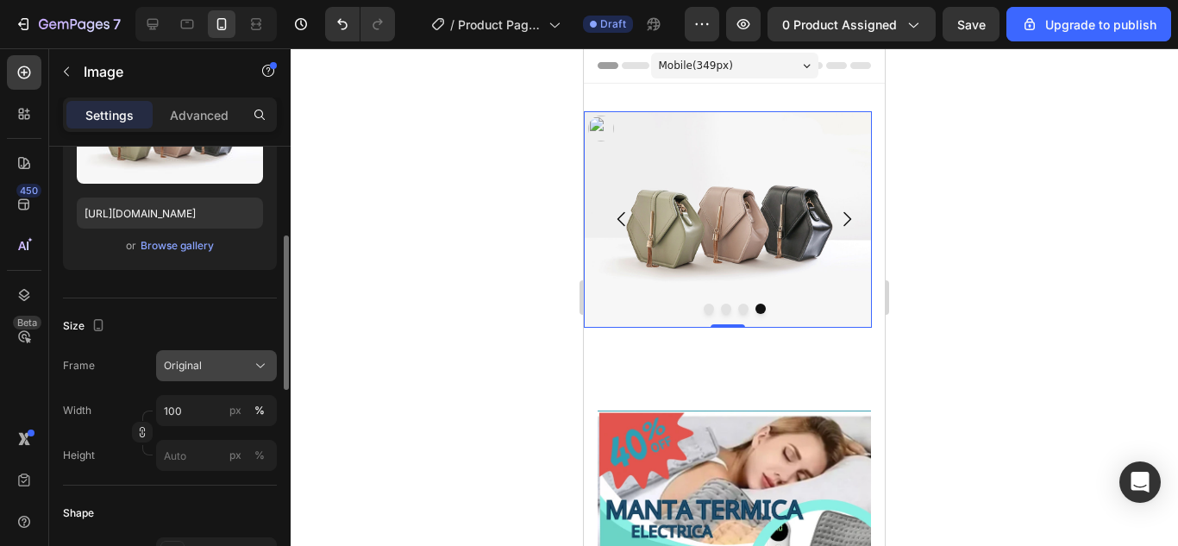
click at [259, 364] on icon at bounding box center [260, 365] width 17 height 17
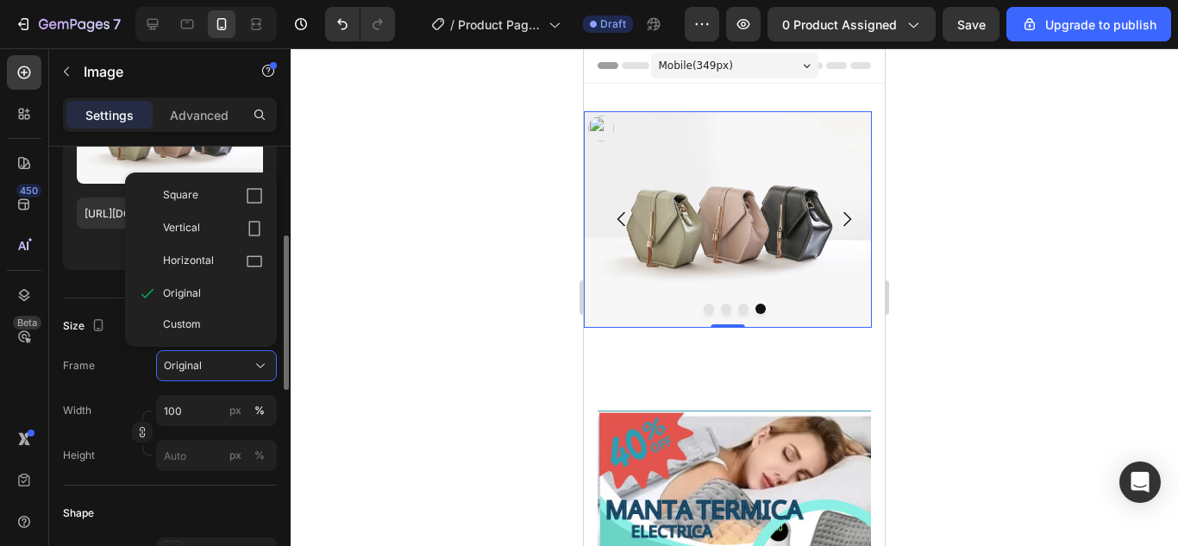
click at [220, 191] on div "Square" at bounding box center [213, 195] width 100 height 17
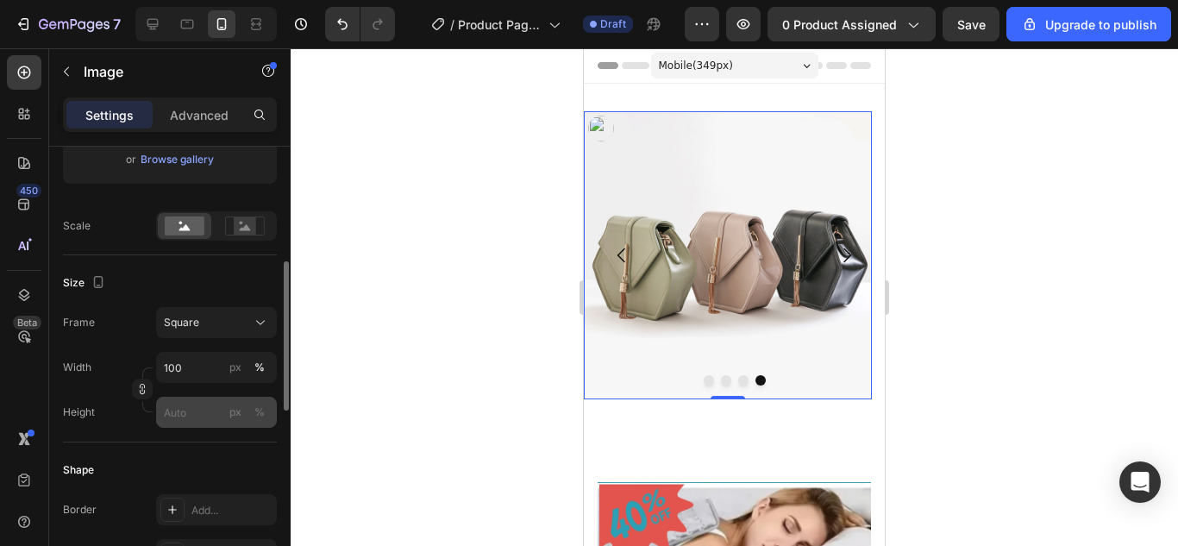
scroll to position [431, 0]
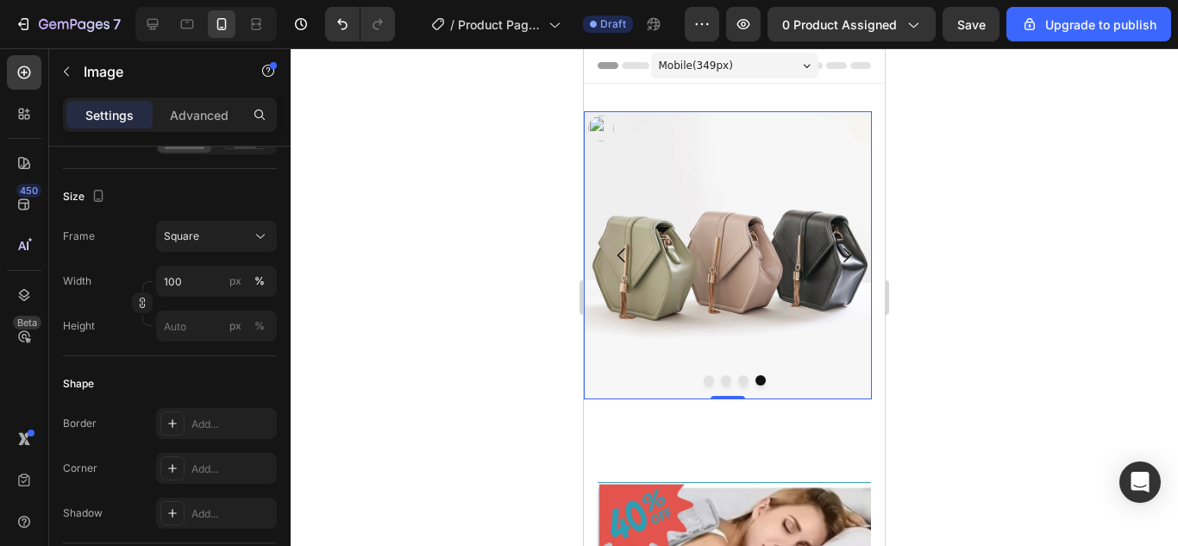
click at [1100, 246] on div at bounding box center [734, 296] width 887 height 497
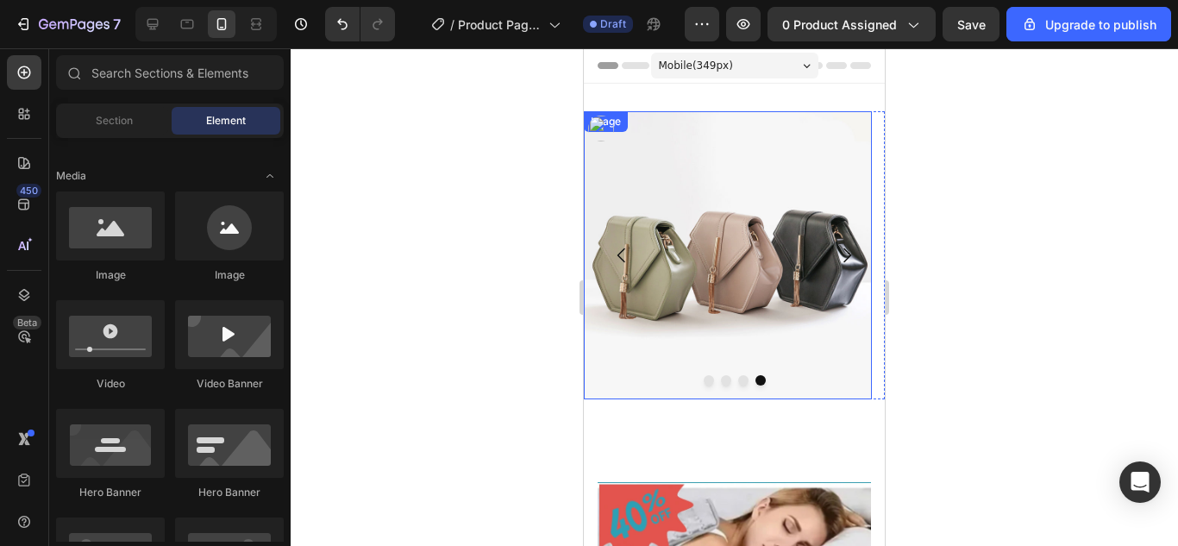
click at [700, 372] on img at bounding box center [728, 255] width 288 height 288
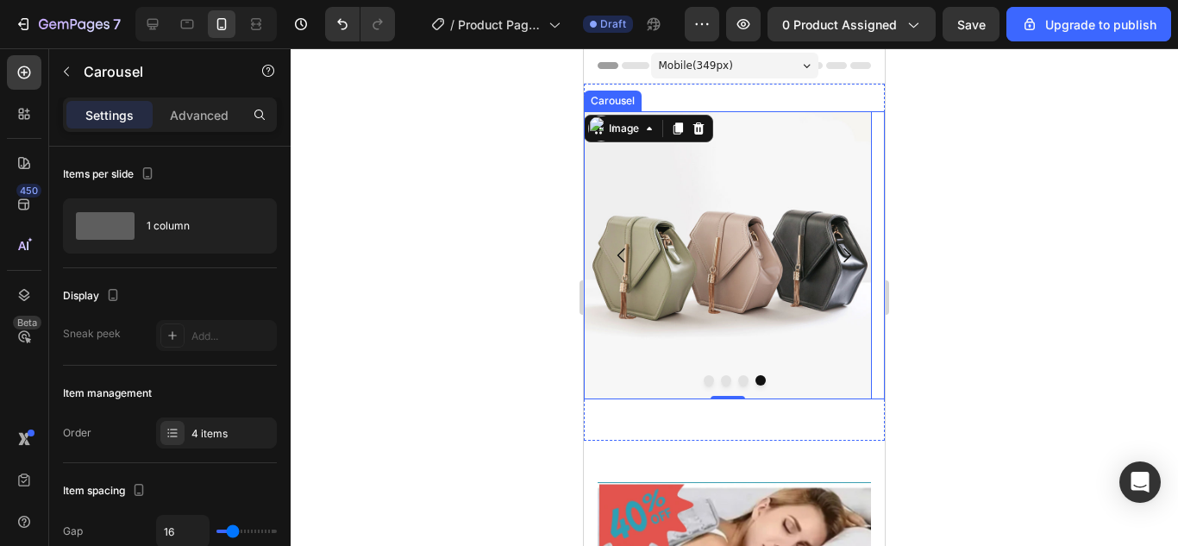
click at [628, 246] on icon "Carousel Back Arrow" at bounding box center [621, 255] width 21 height 21
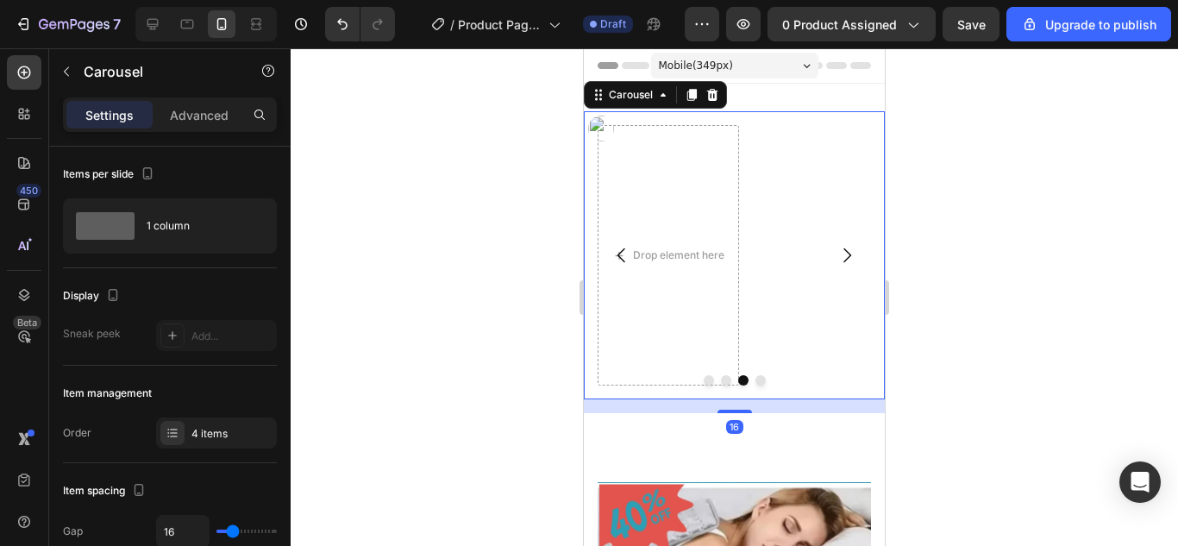
click at [628, 247] on icon "Carousel Back Arrow" at bounding box center [621, 255] width 21 height 21
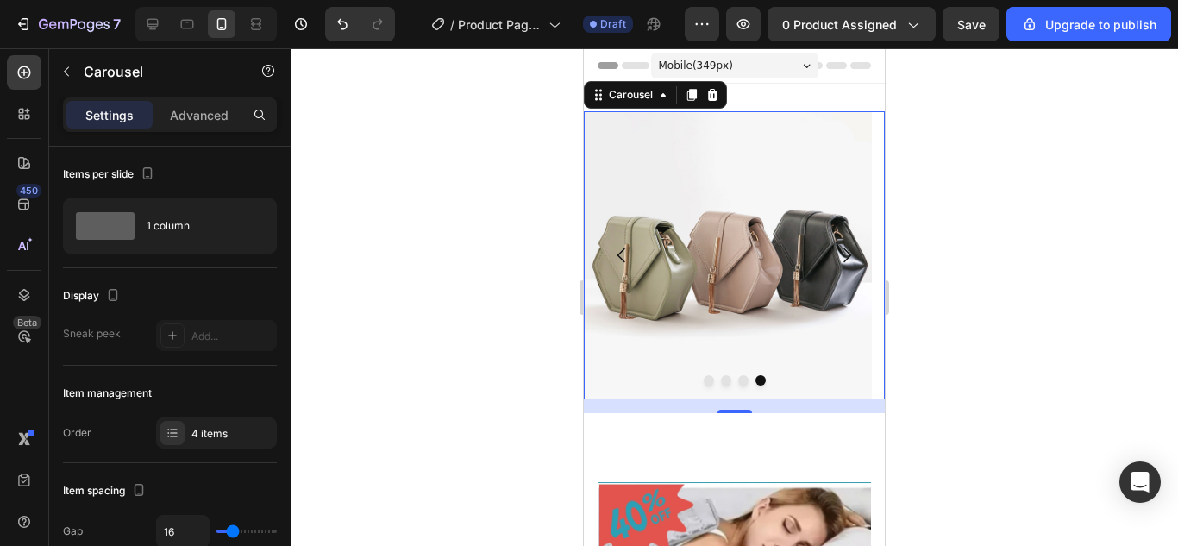
click at [614, 247] on icon "Carousel Back Arrow" at bounding box center [621, 255] width 21 height 21
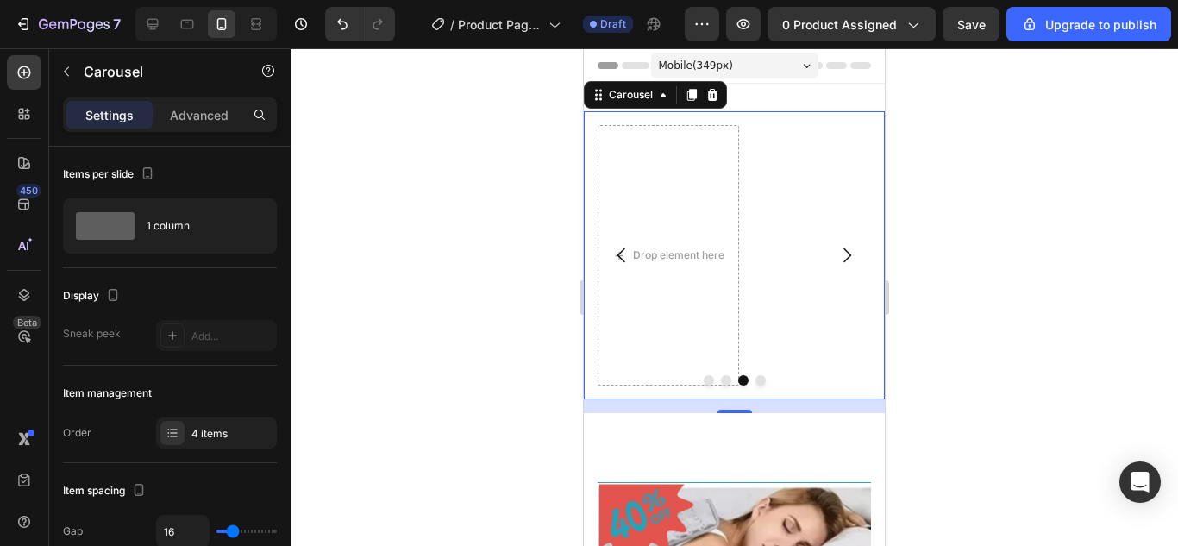
click at [614, 247] on icon "Carousel Back Arrow" at bounding box center [621, 255] width 21 height 21
